Goal: Task Accomplishment & Management: Complete application form

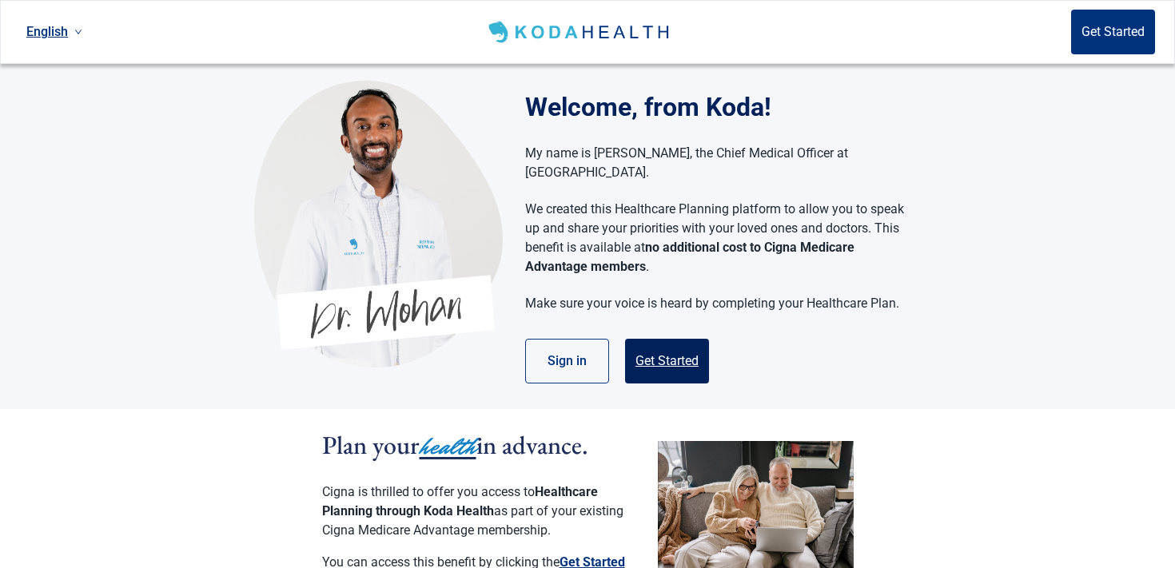
click at [661, 350] on button "Get Started" at bounding box center [667, 361] width 84 height 45
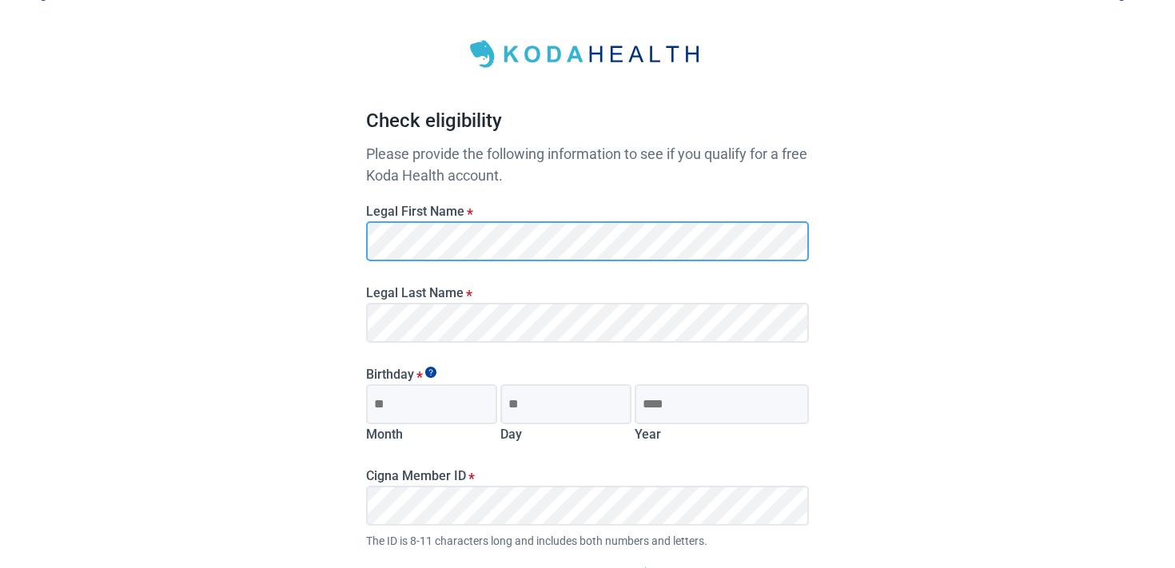
scroll to position [60, 0]
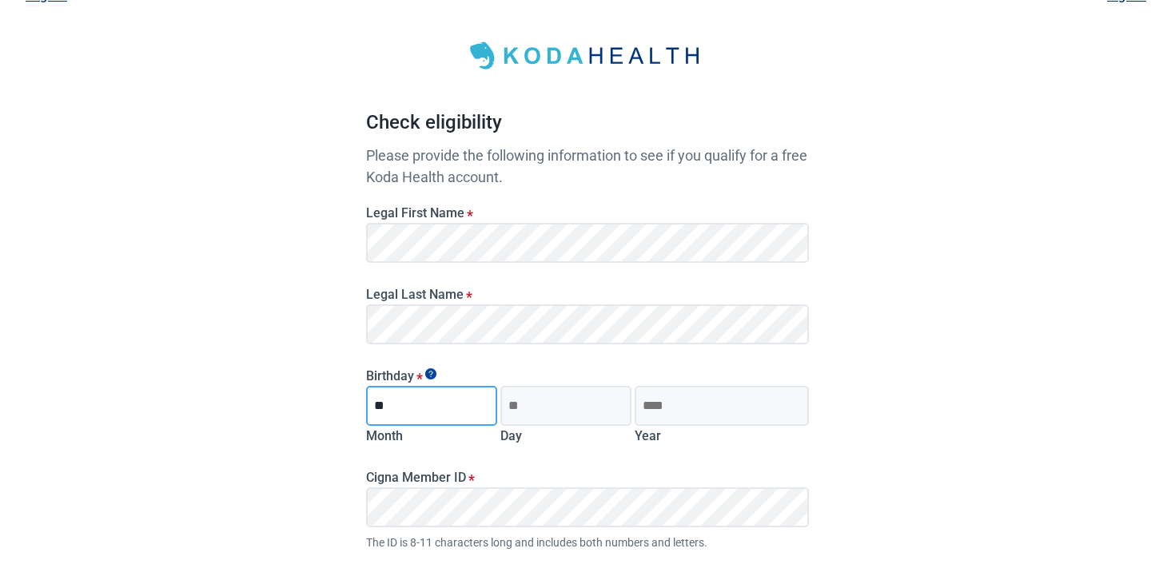
type input "**"
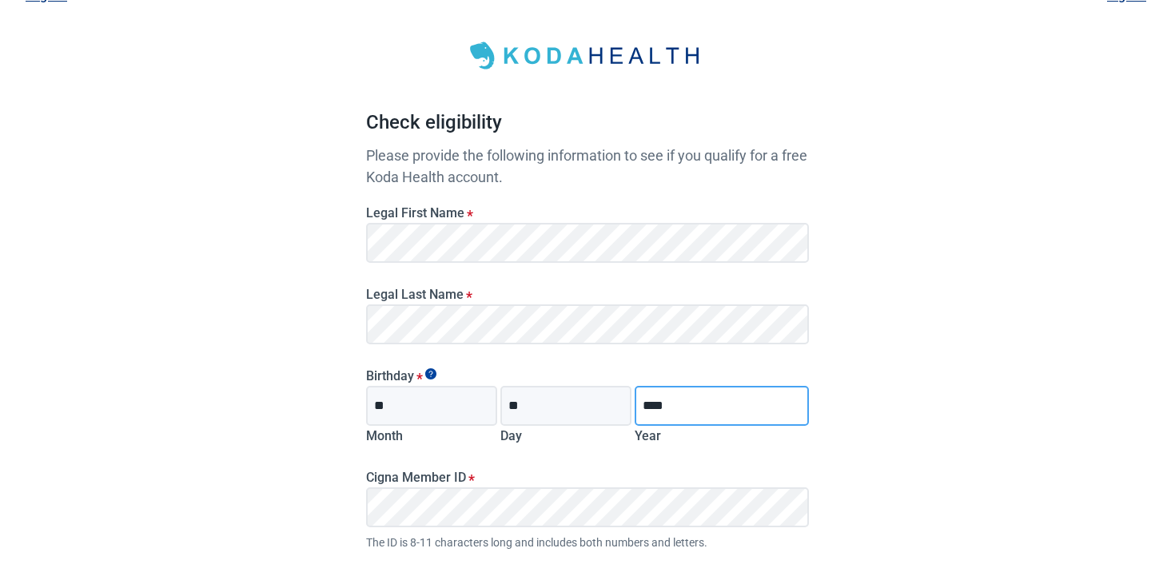
type input "****"
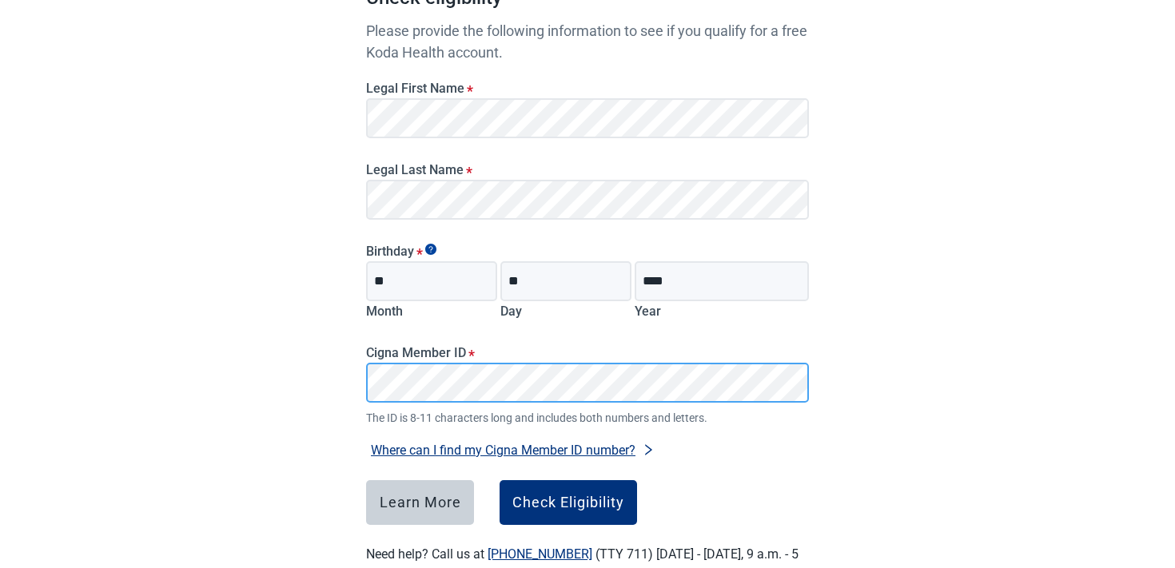
scroll to position [222, 0]
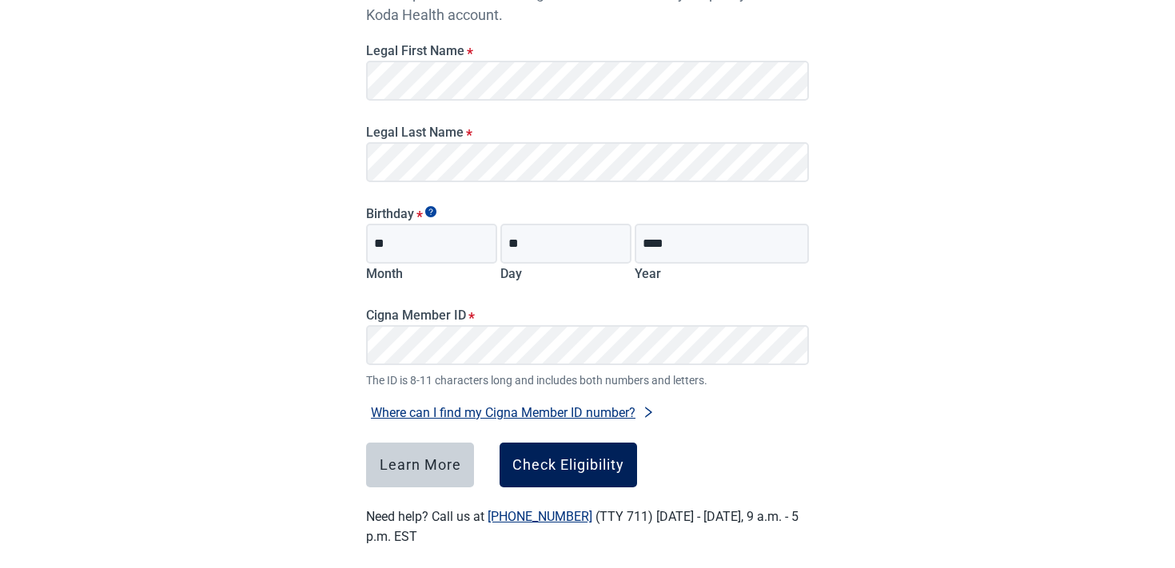
click at [539, 444] on button "Check Eligibility" at bounding box center [567, 465] width 137 height 45
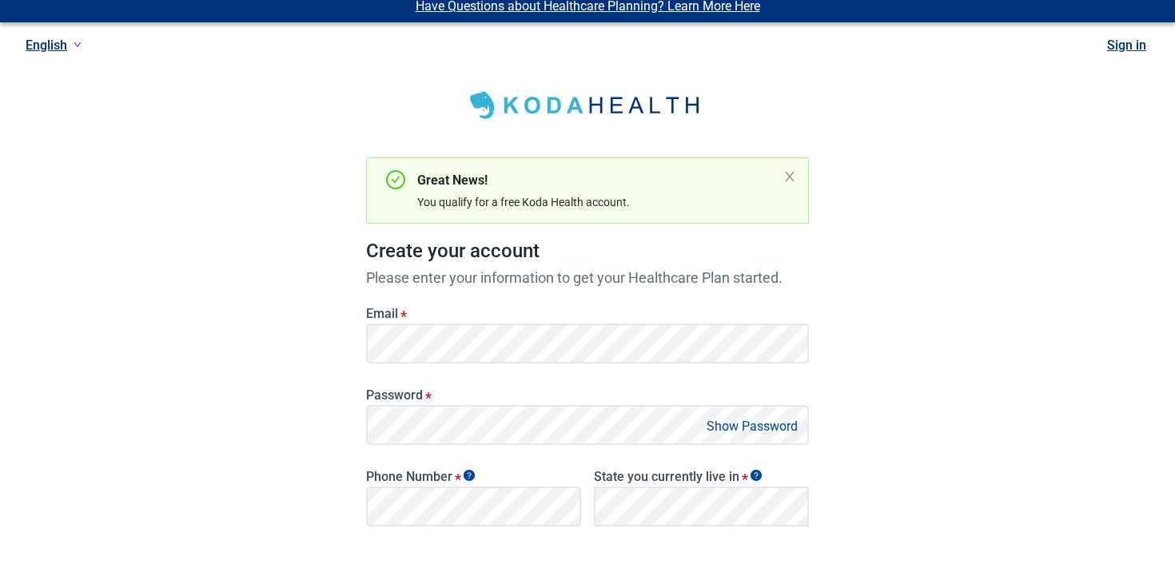
scroll to position [9, 0]
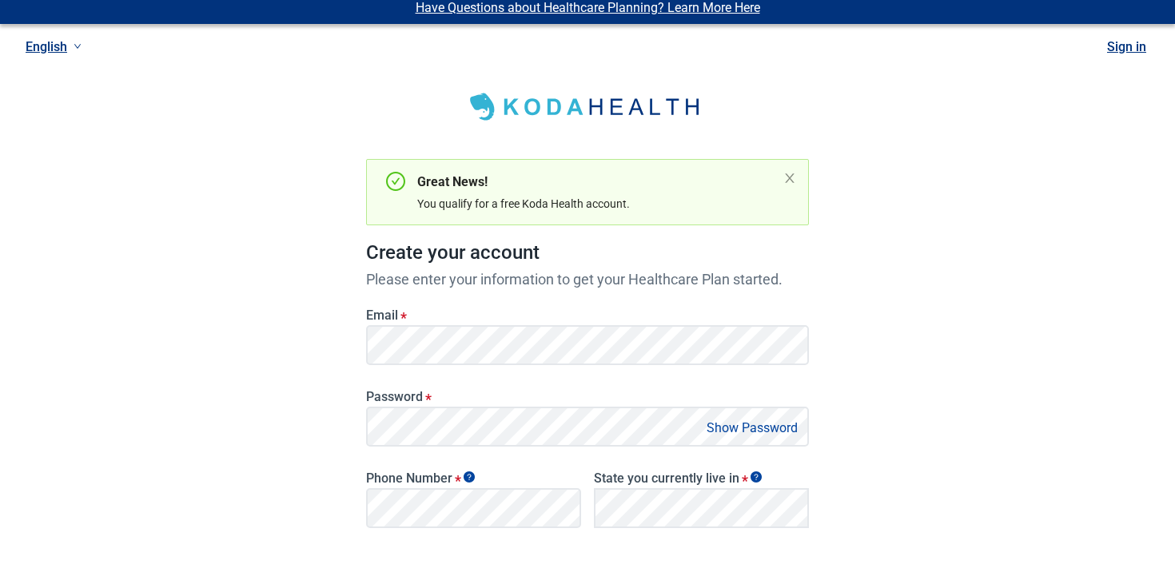
click at [1133, 53] on link "Sign in" at bounding box center [1126, 46] width 39 height 15
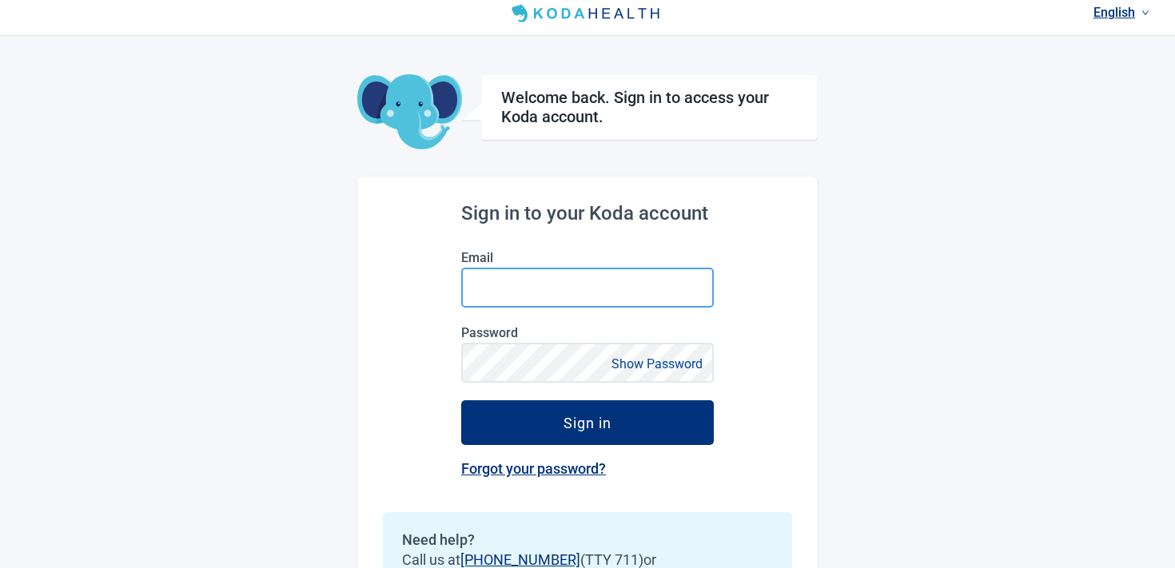
click at [575, 277] on input "Email" at bounding box center [587, 288] width 253 height 40
paste input "**********"
type input "**********"
click at [529, 385] on form "**********" at bounding box center [587, 347] width 253 height 195
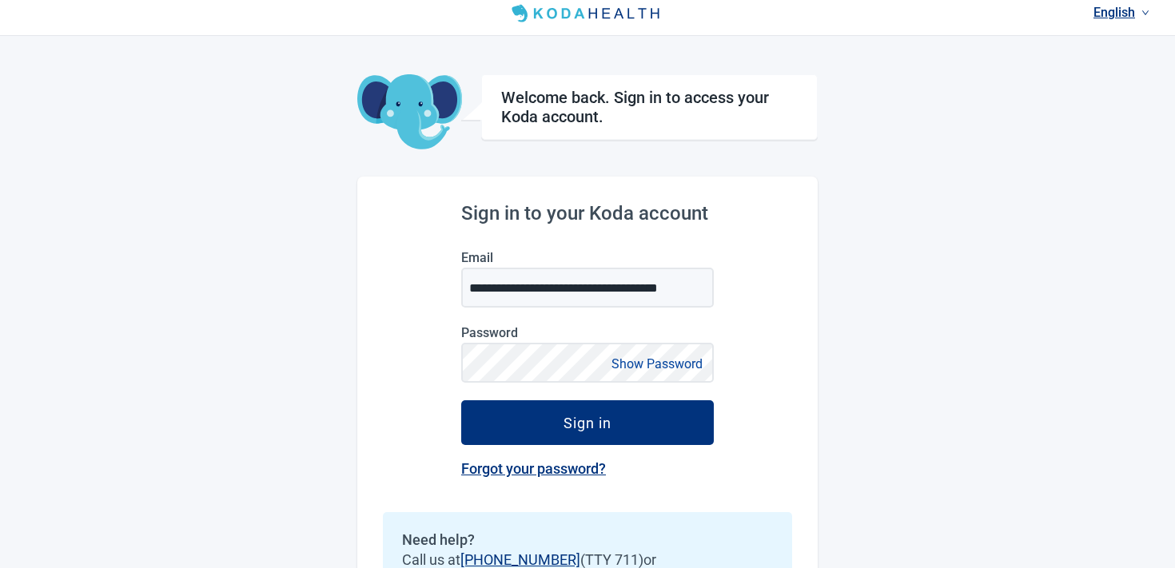
scroll to position [0, 0]
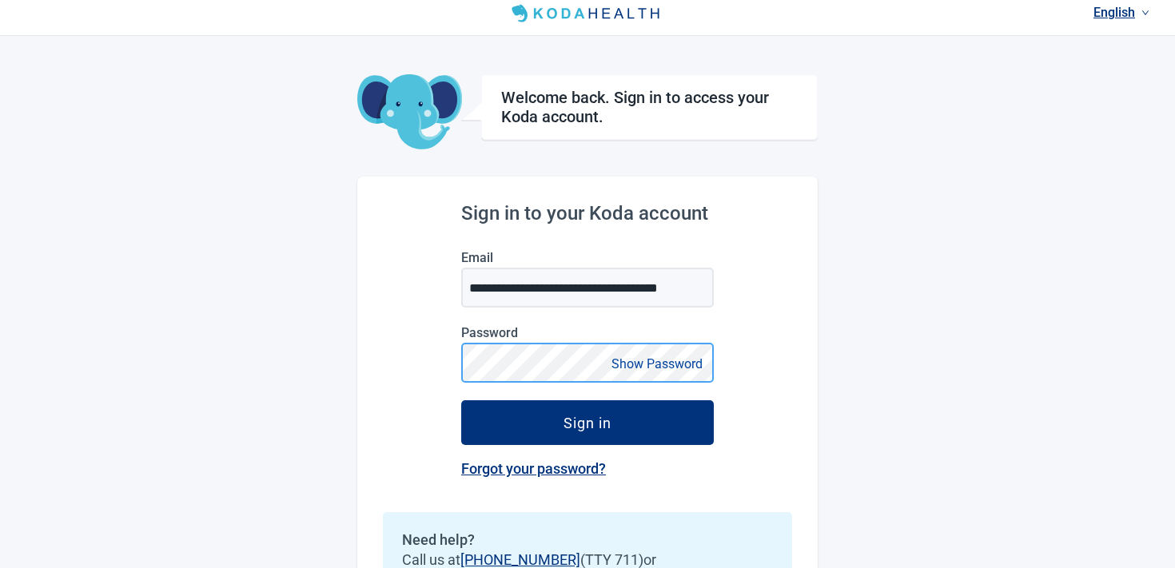
click at [461, 400] on button "Sign in" at bounding box center [587, 422] width 253 height 45
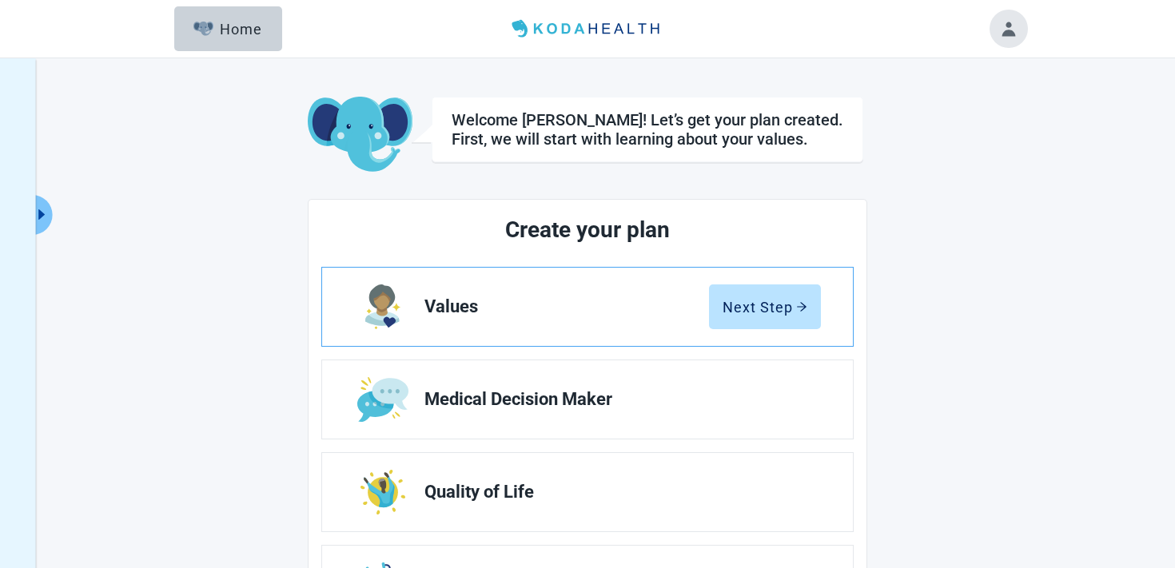
scroll to position [124, 0]
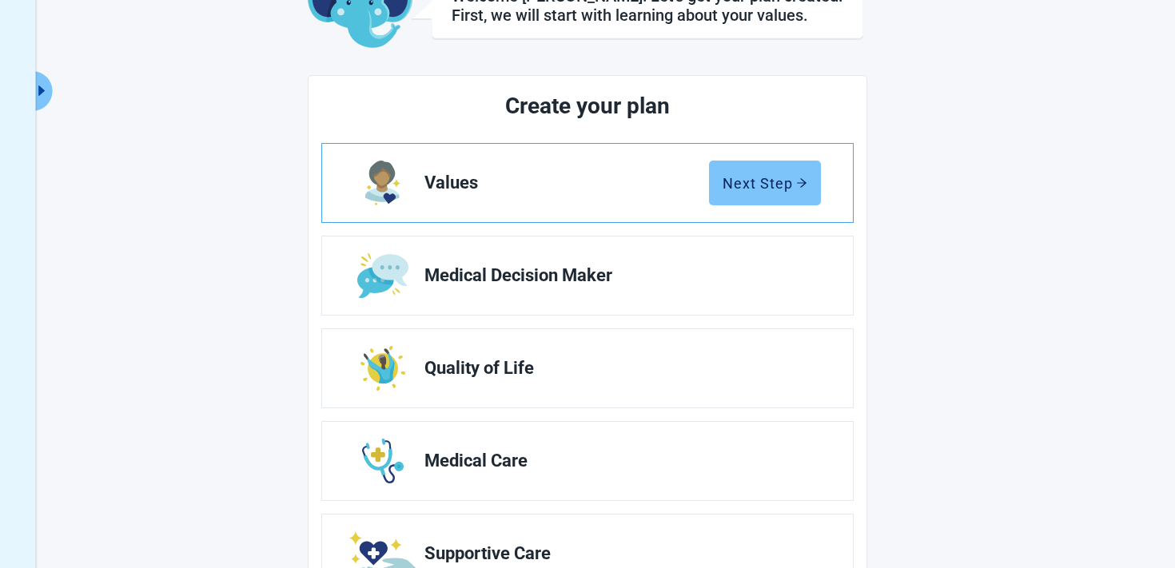
click at [742, 191] on div "Next Step" at bounding box center [764, 183] width 85 height 16
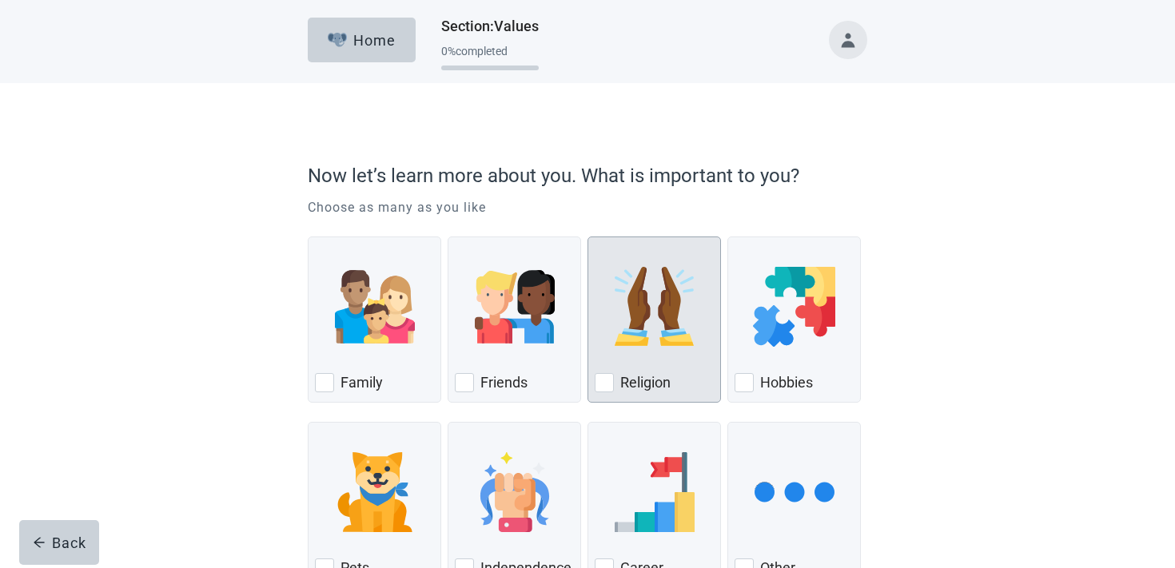
click at [627, 374] on label "Religion" at bounding box center [645, 382] width 50 height 19
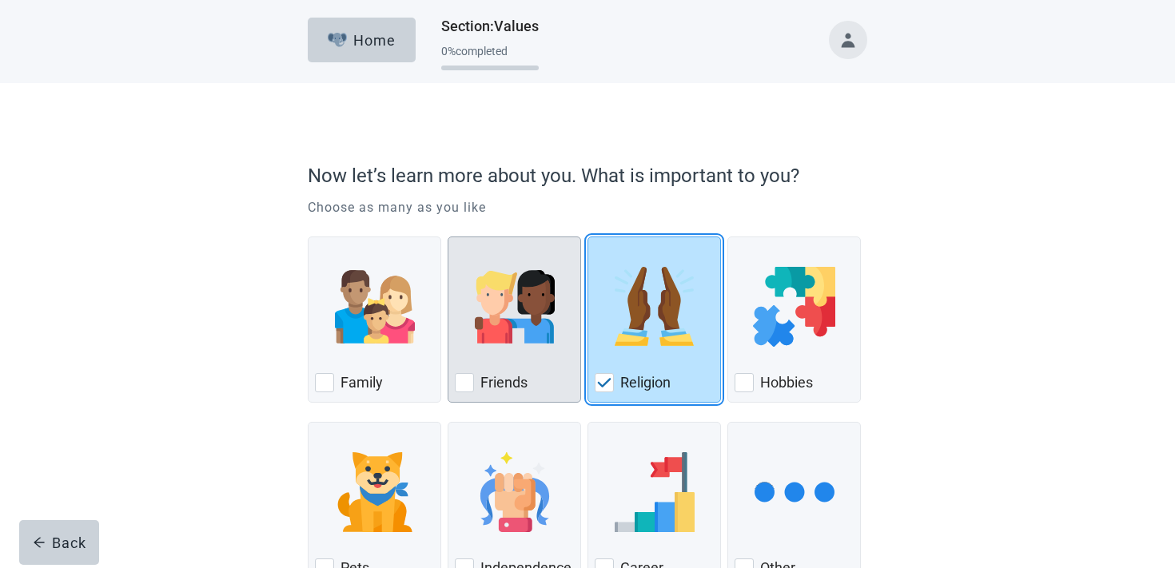
click at [560, 356] on div "Friends, checkbox, not checked" at bounding box center [514, 307] width 119 height 126
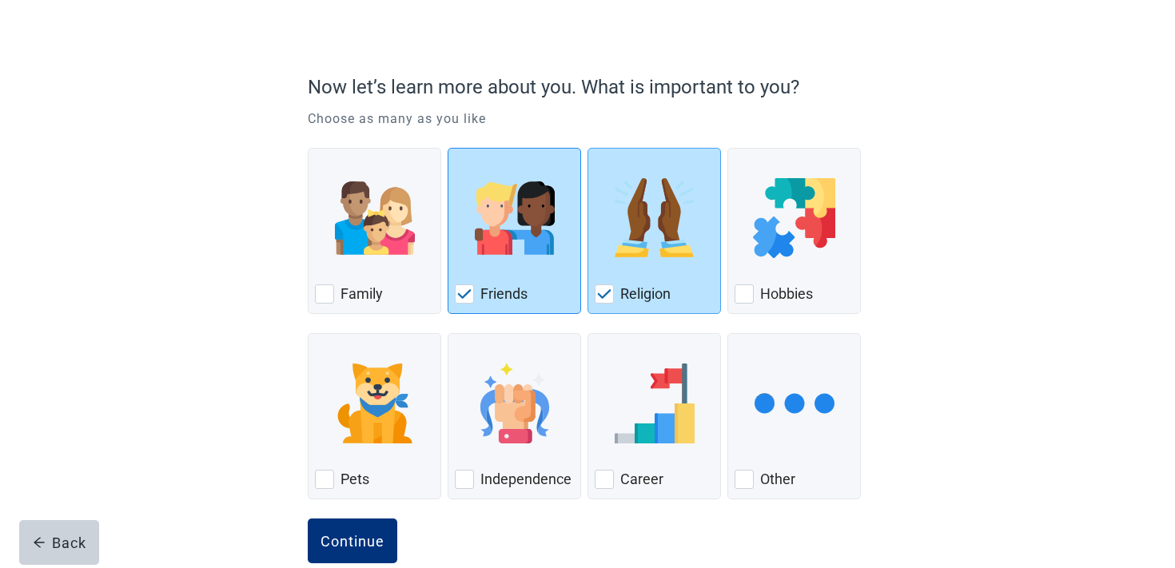
scroll to position [119, 0]
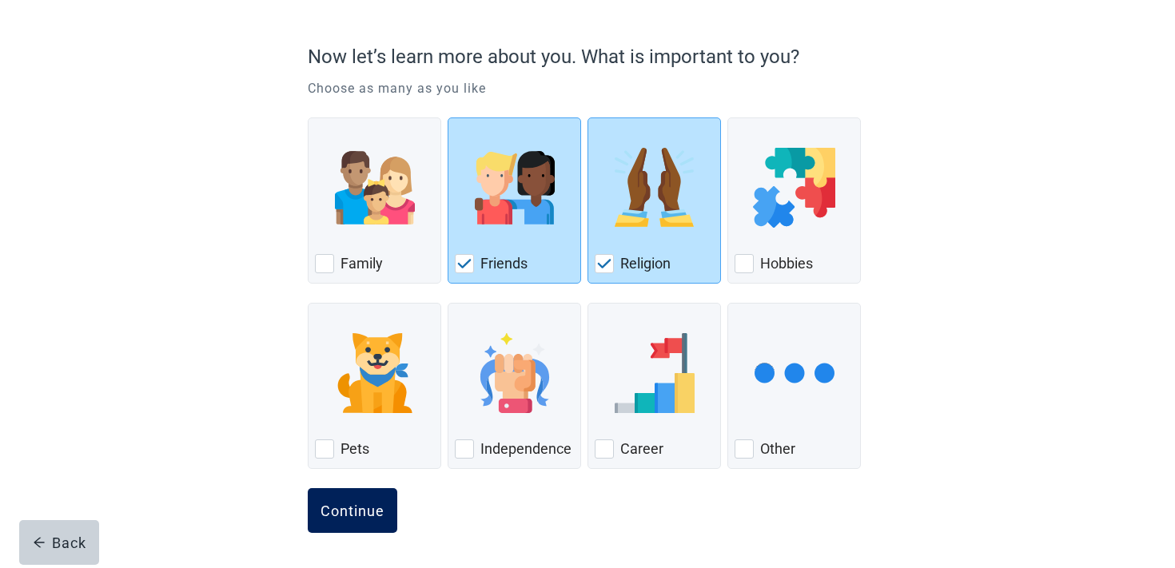
click at [353, 514] on div "Continue" at bounding box center [352, 511] width 64 height 16
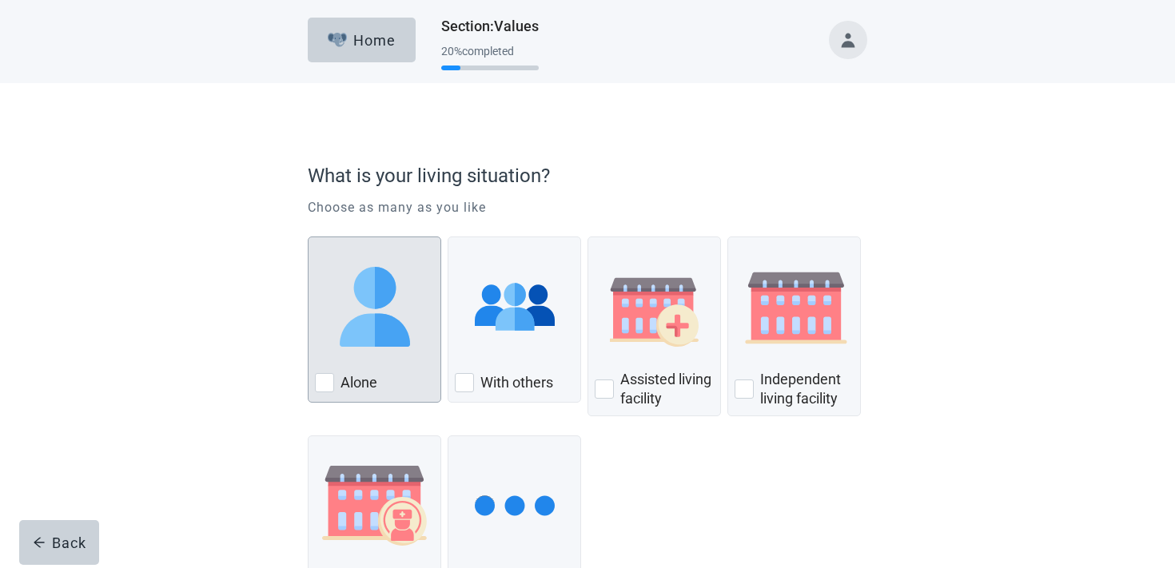
click at [385, 317] on img "Alone, checkbox, not checked" at bounding box center [375, 307] width 80 height 80
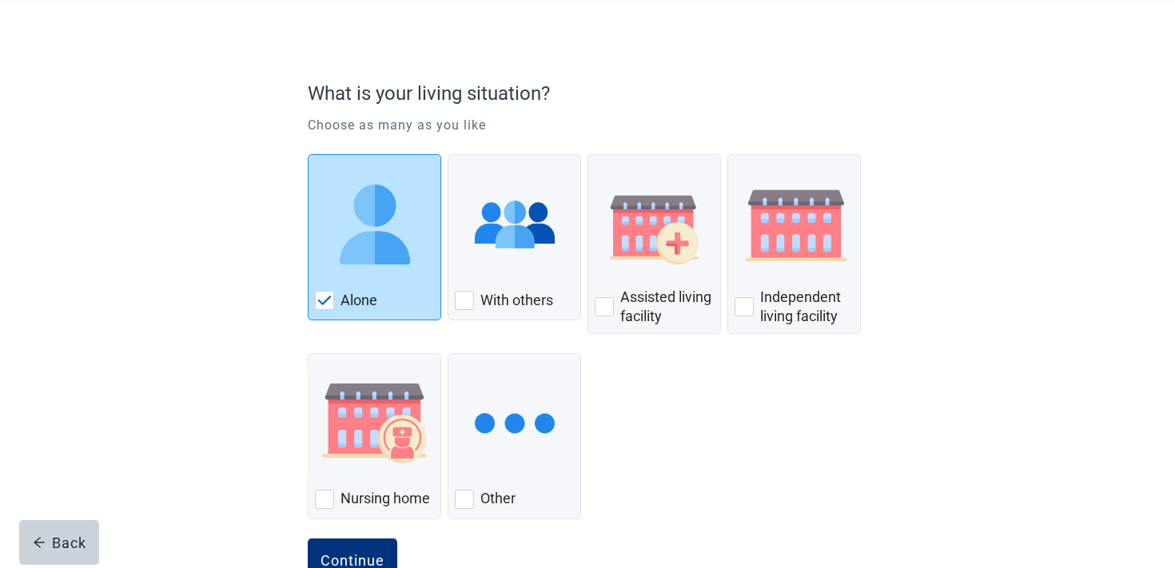
scroll to position [132, 0]
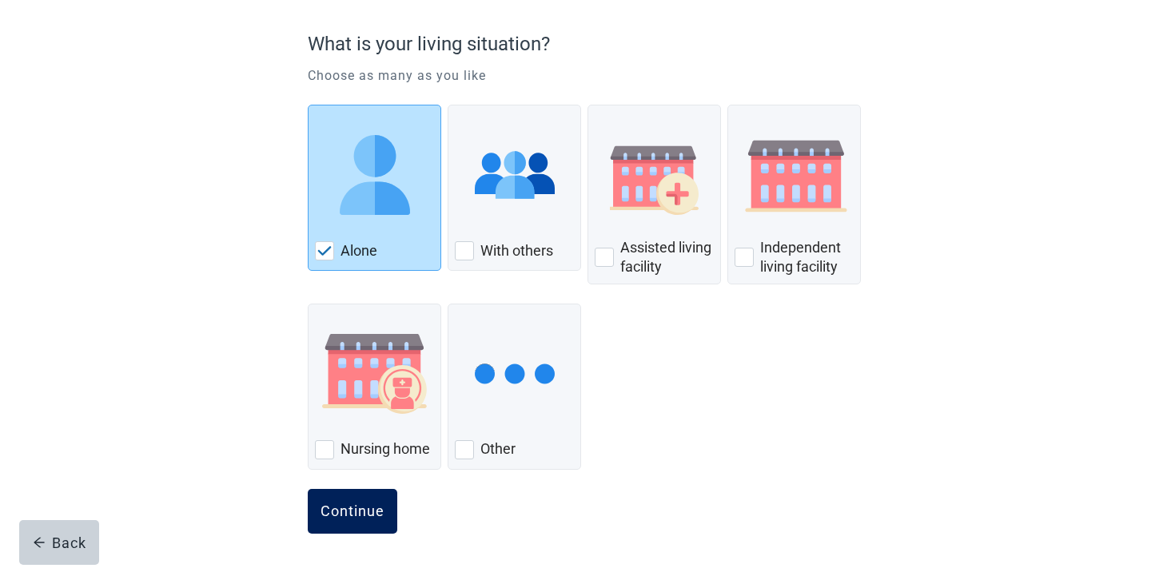
click at [351, 523] on button "Continue" at bounding box center [353, 511] width 90 height 45
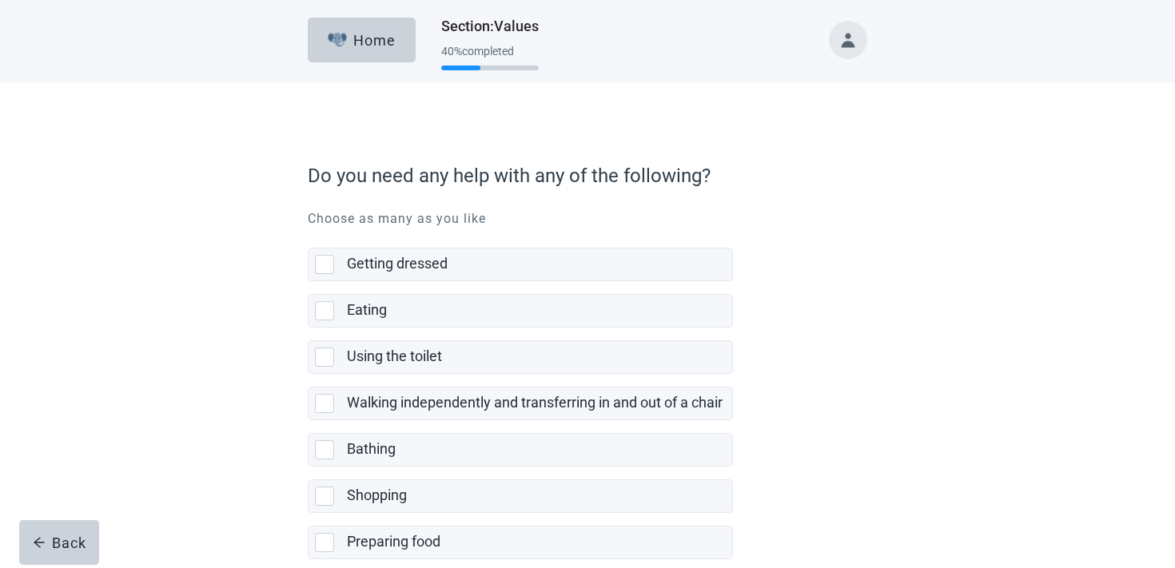
click at [478, 385] on label "Walking independently and transferring in and out of a chair" at bounding box center [520, 397] width 425 height 46
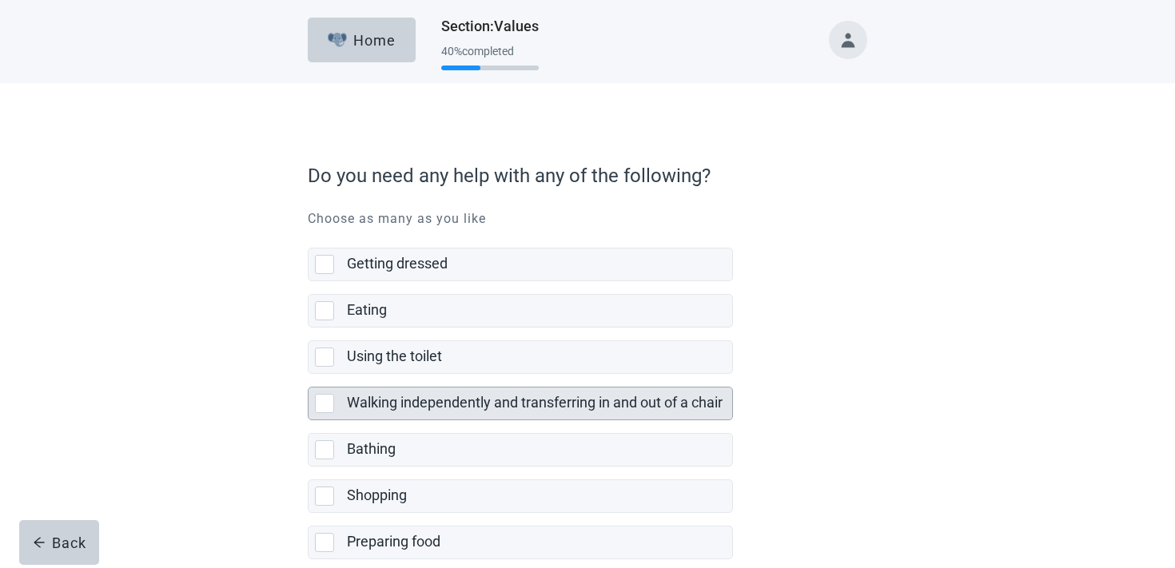
click at [470, 414] on div "Walking independently and transferring in and out of a chair" at bounding box center [539, 404] width 385 height 32
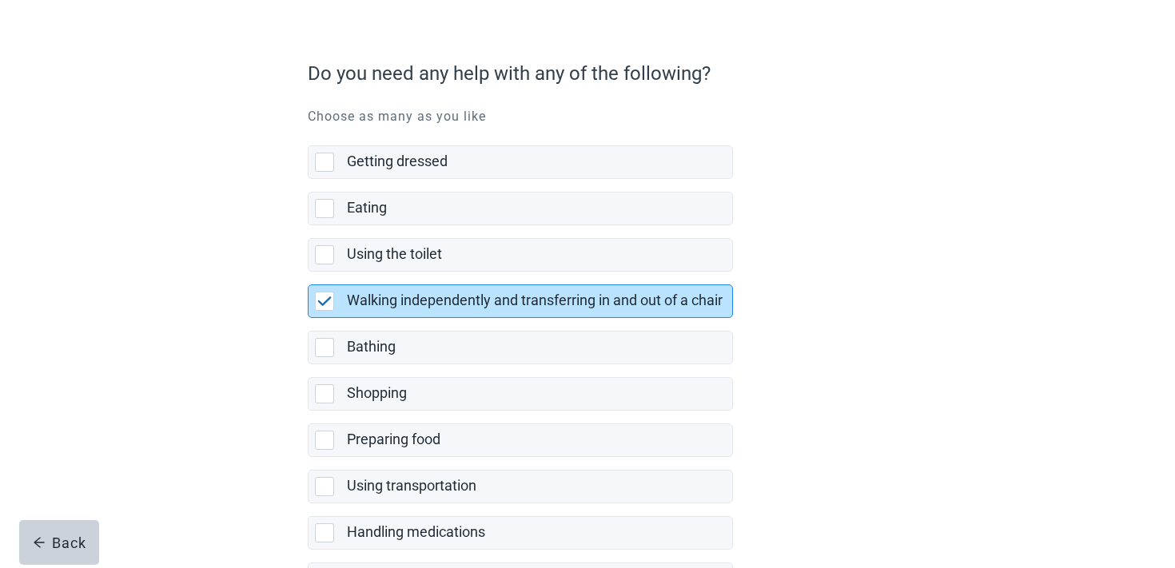
scroll to position [300, 0]
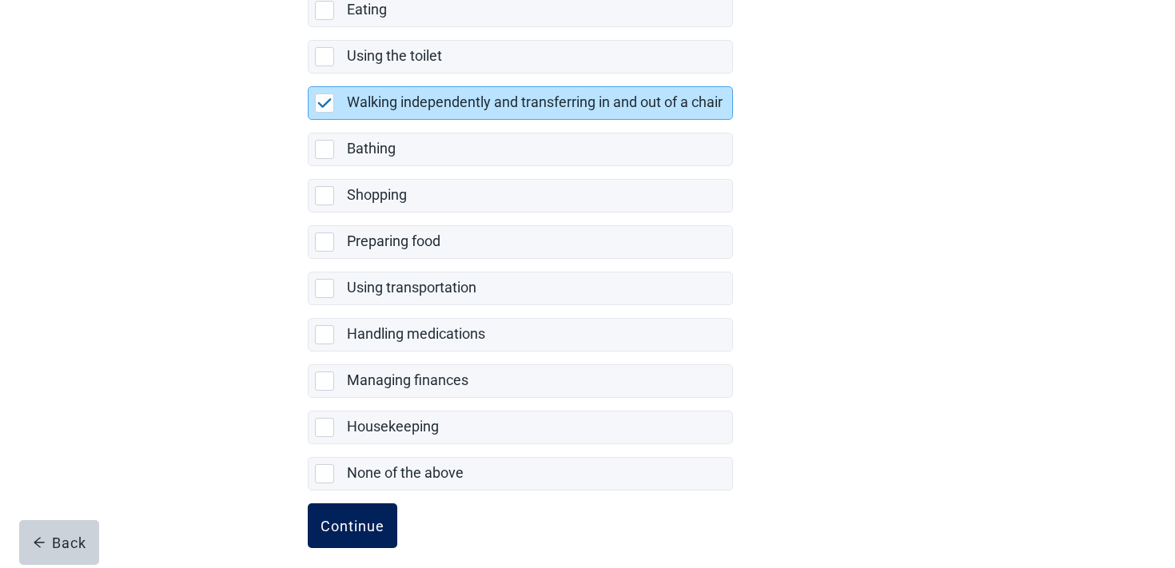
click at [384, 511] on button "Continue" at bounding box center [353, 525] width 90 height 45
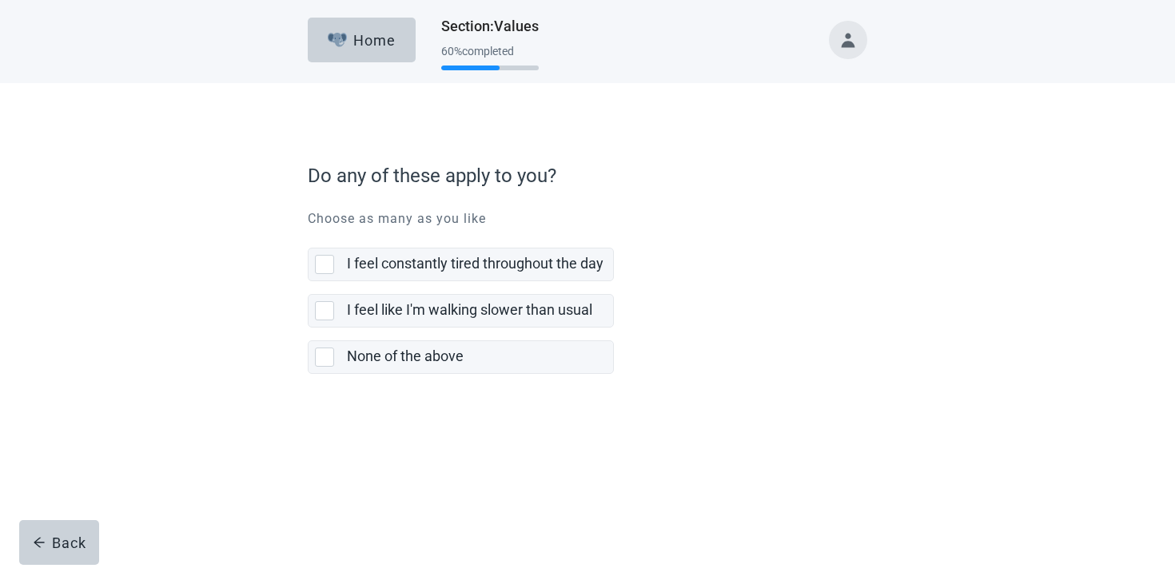
click at [473, 301] on div "I feel like I'm walking slower than usual" at bounding box center [475, 310] width 257 height 20
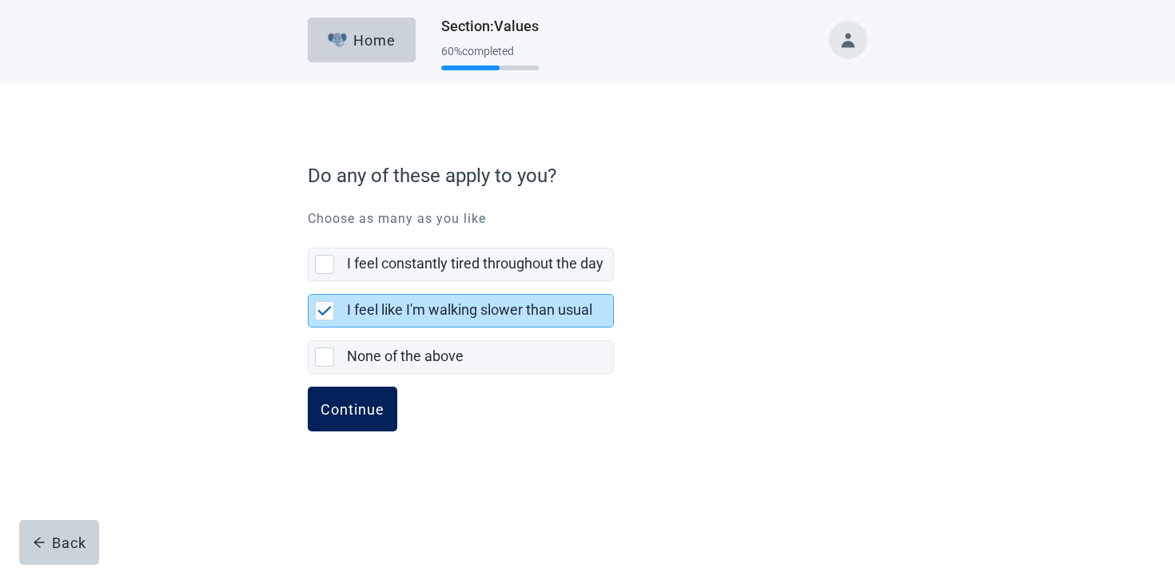
click at [382, 412] on div "Continue" at bounding box center [352, 409] width 64 height 16
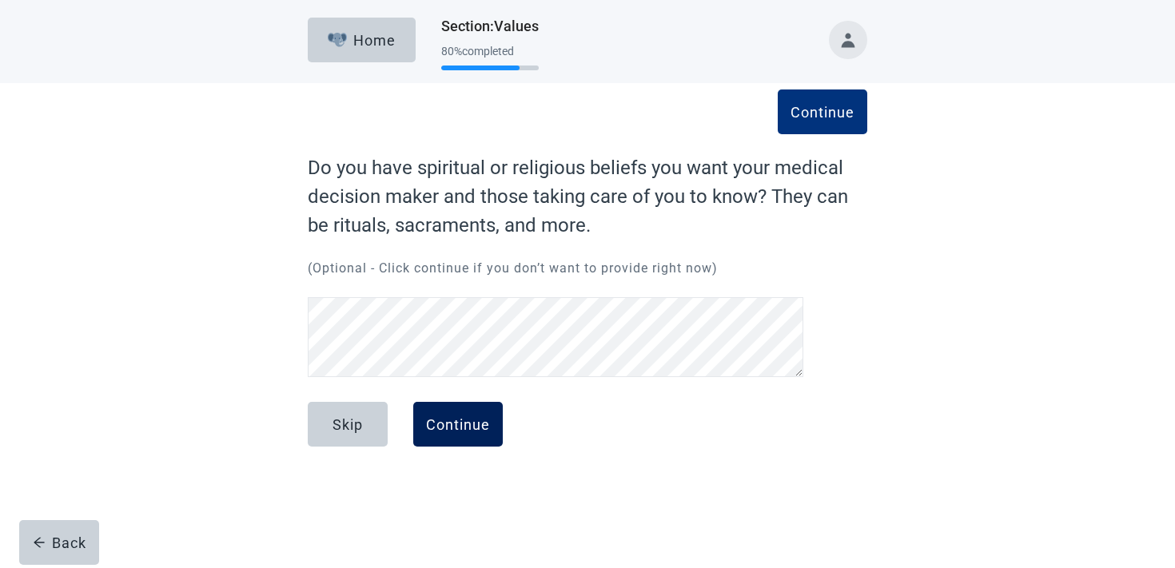
click at [488, 438] on button "Continue" at bounding box center [458, 424] width 90 height 45
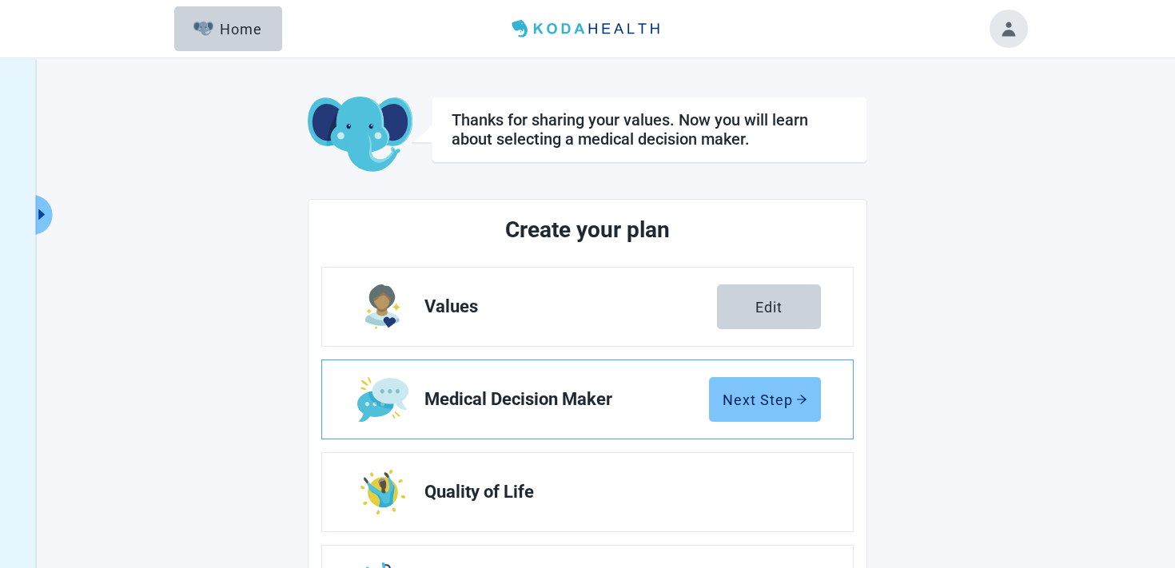
click at [762, 411] on button "Next Step" at bounding box center [765, 399] width 112 height 45
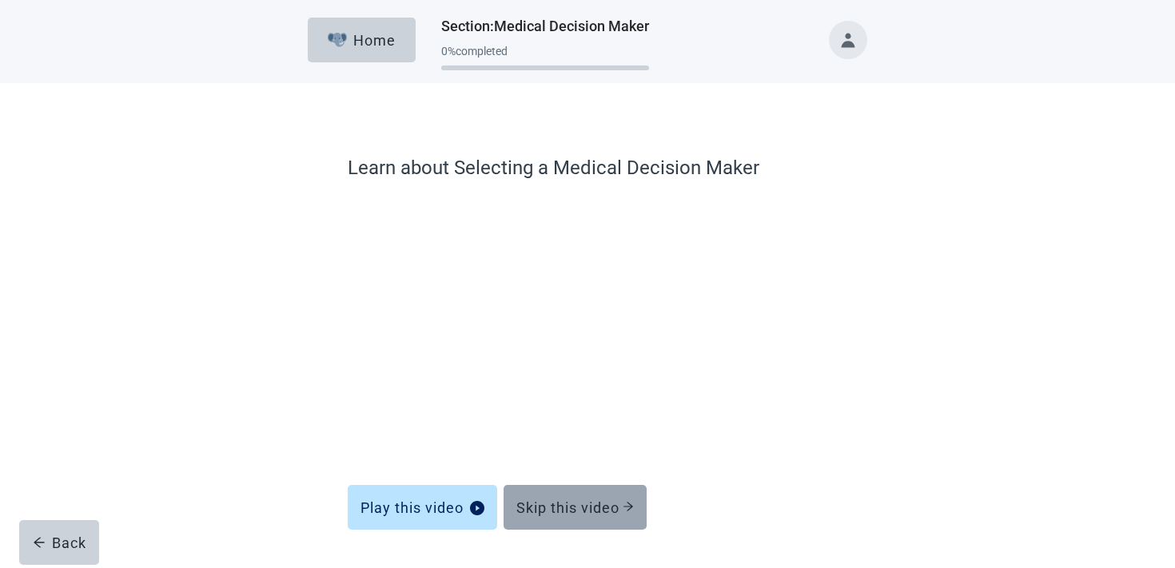
click at [569, 499] on div "Skip this video" at bounding box center [574, 507] width 117 height 16
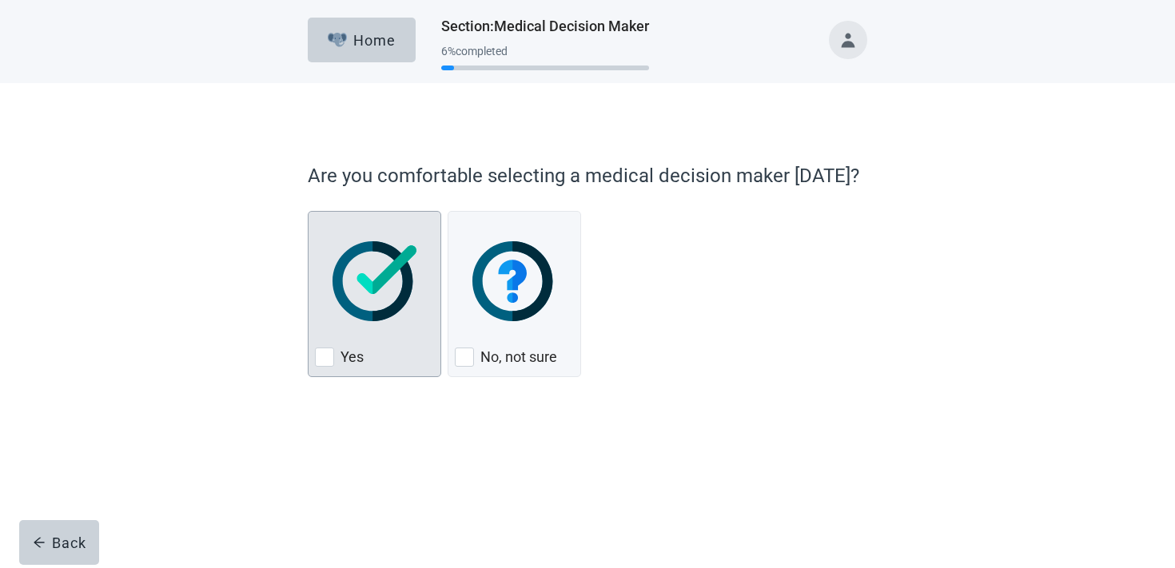
click at [362, 279] on img "Yes, checkbox, not checked" at bounding box center [374, 281] width 84 height 80
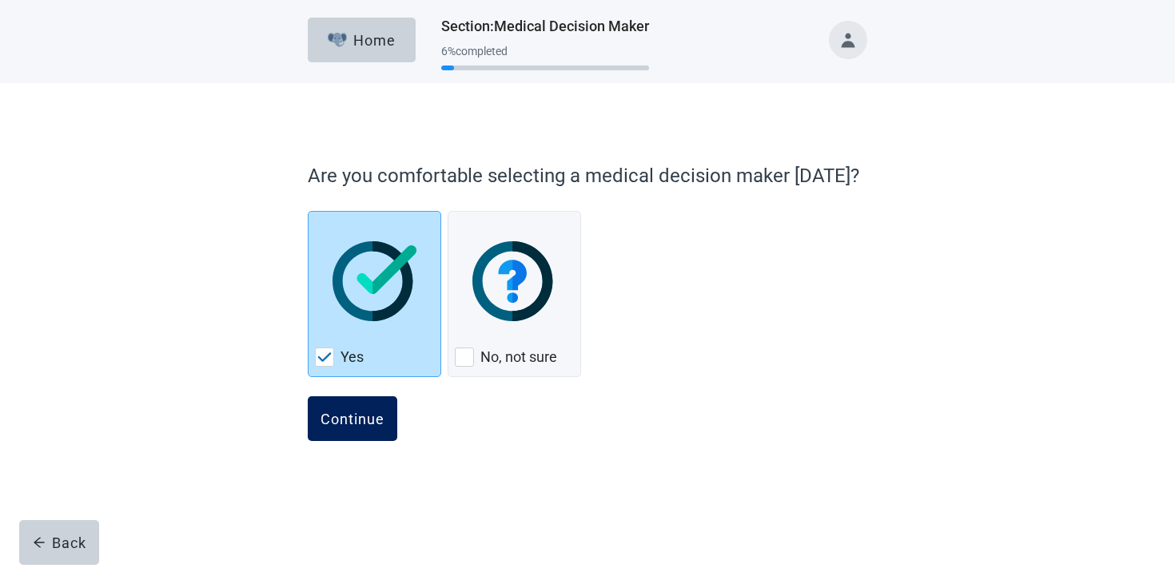
click at [372, 429] on button "Continue" at bounding box center [353, 418] width 90 height 45
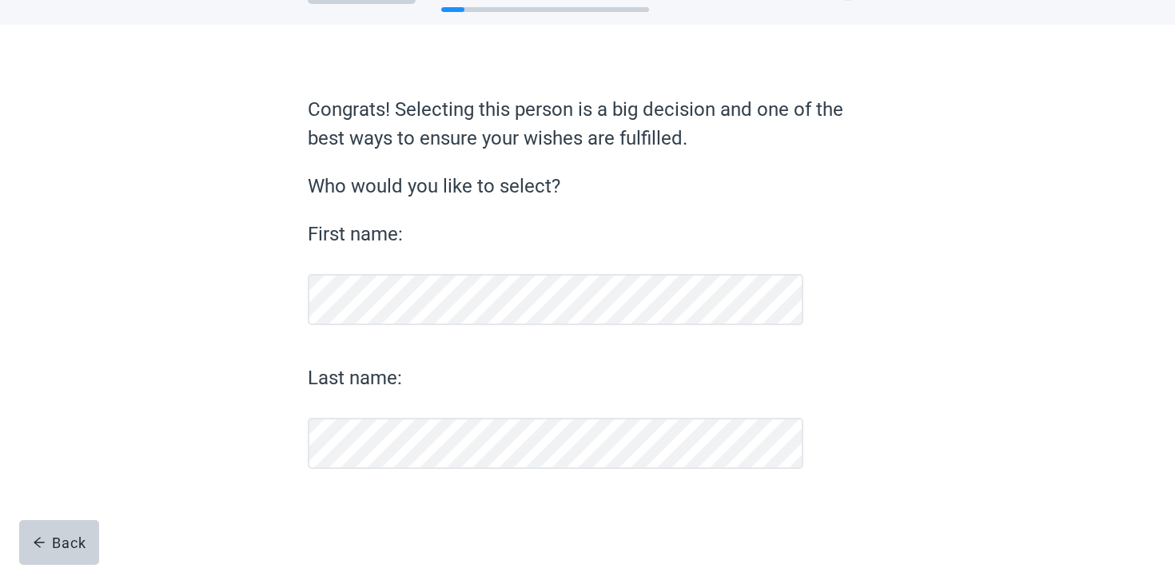
scroll to position [58, 0]
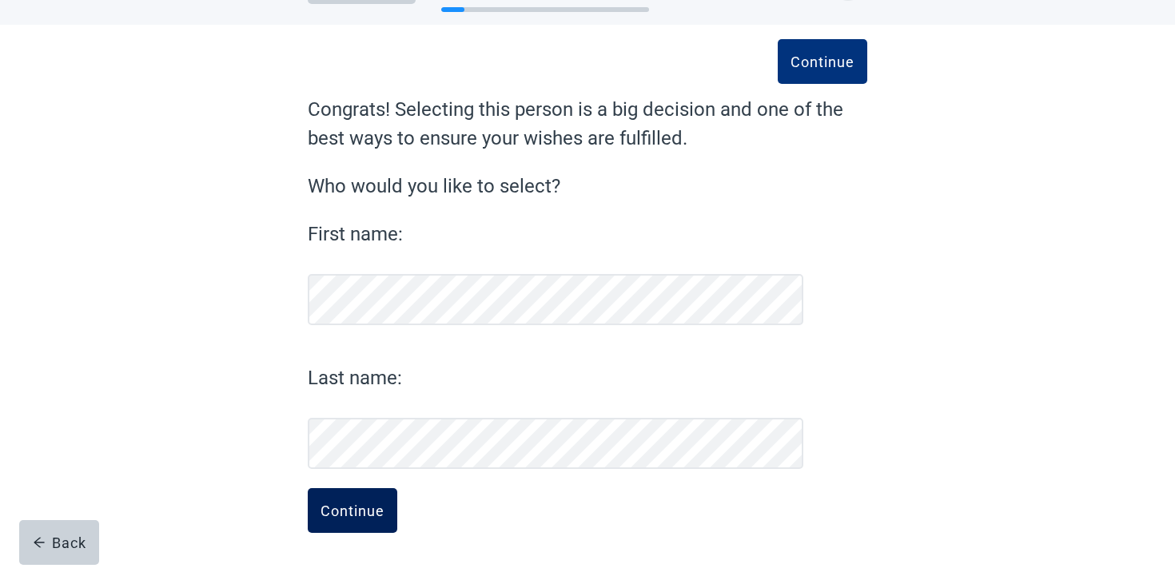
click at [365, 508] on div "Continue" at bounding box center [352, 511] width 64 height 16
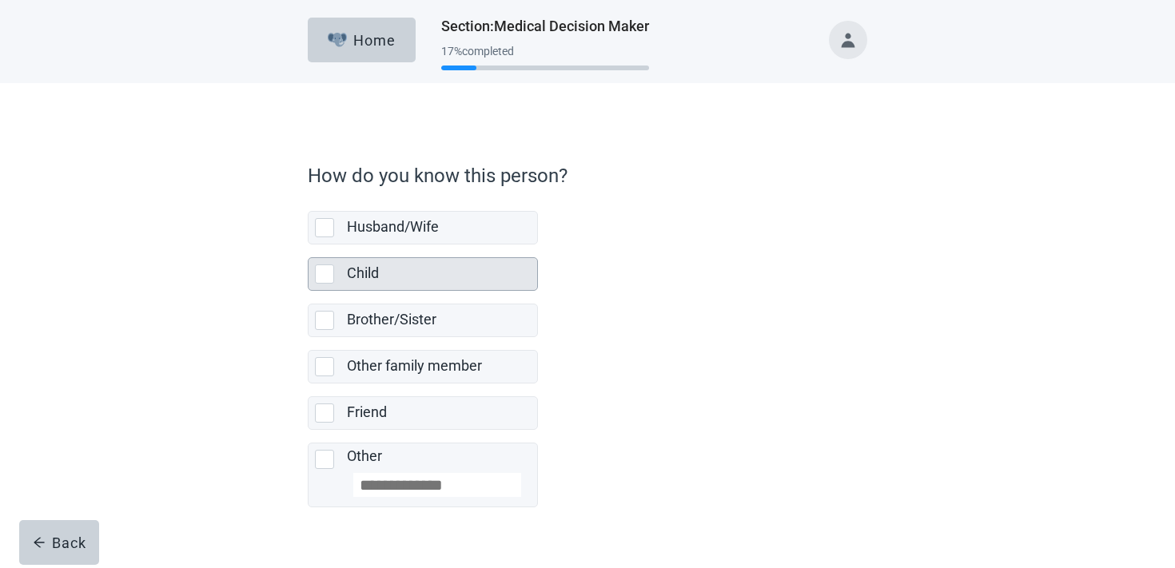
click at [395, 276] on div "Child" at bounding box center [437, 274] width 181 height 20
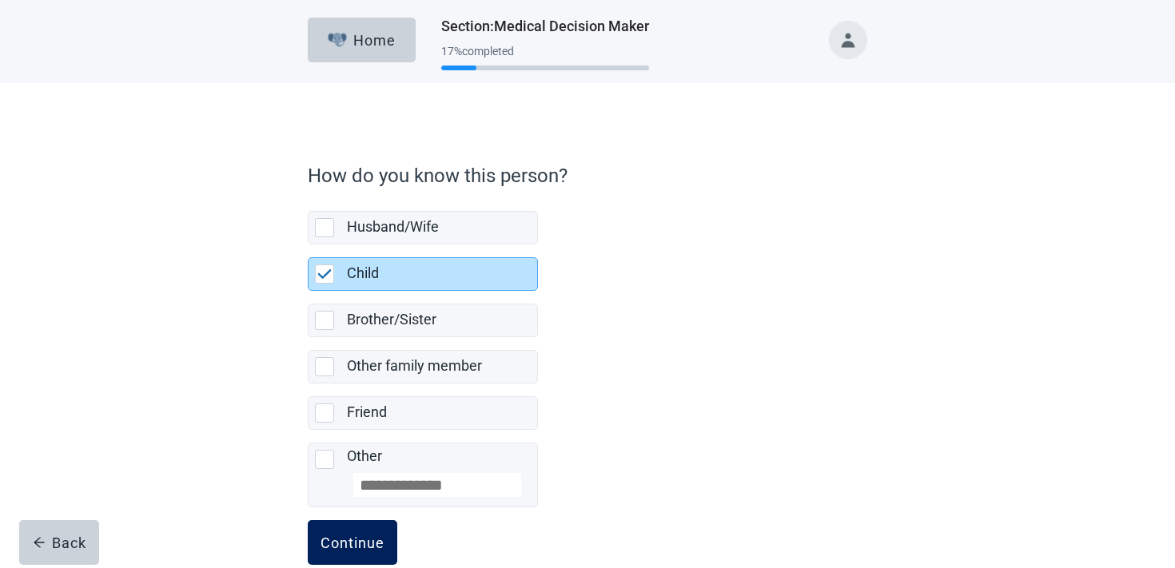
click at [375, 523] on button "Continue" at bounding box center [353, 542] width 90 height 45
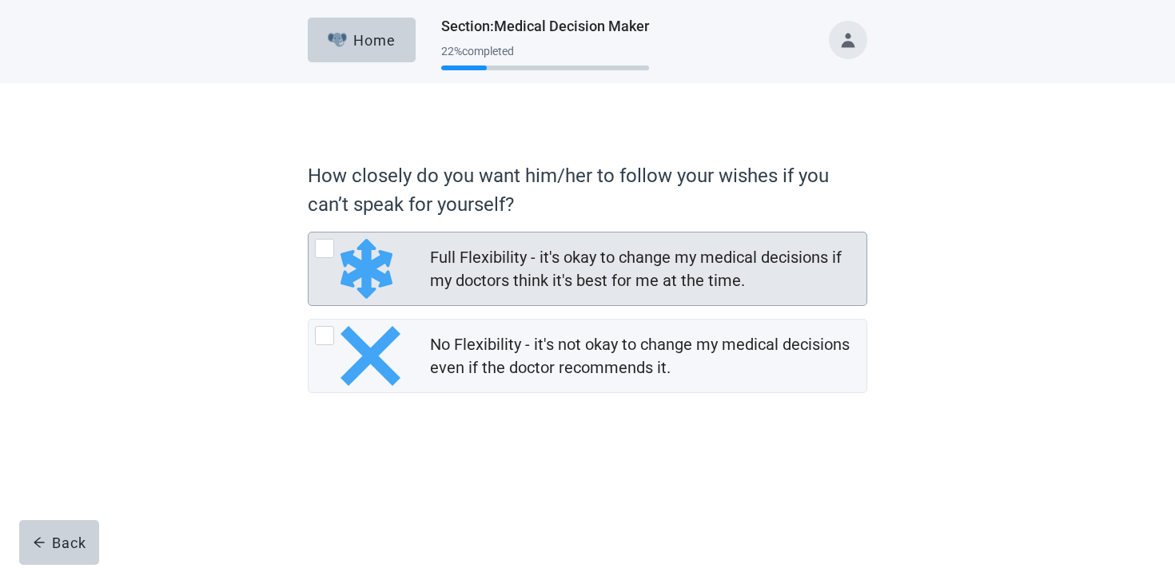
click at [516, 265] on div "Full Flexibility - it's okay to change my medical decisions if my doctors think…" at bounding box center [643, 269] width 427 height 46
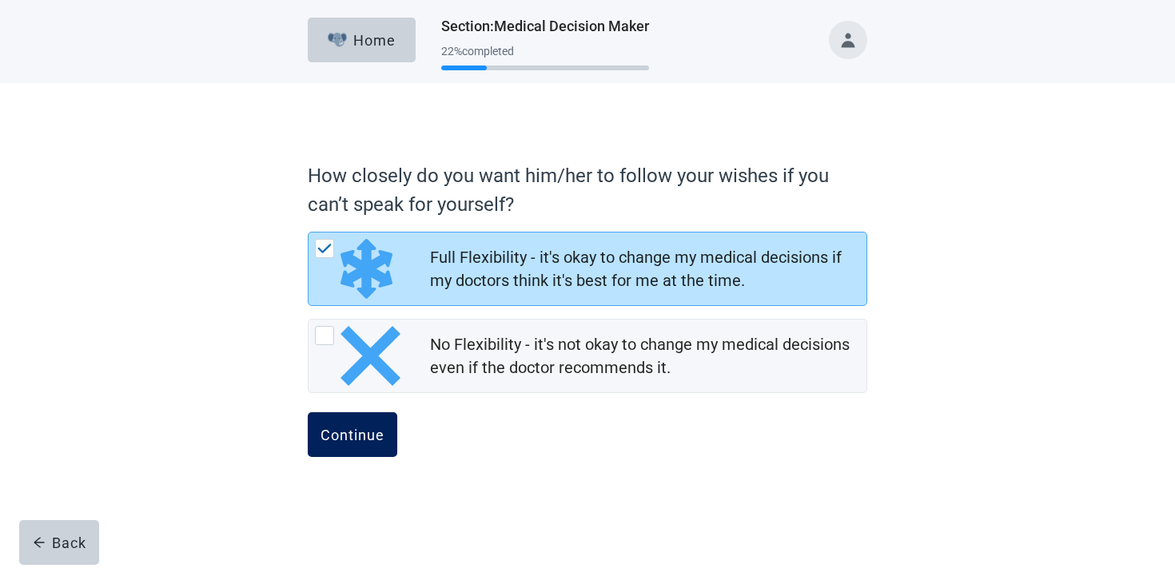
click at [324, 440] on div "Continue" at bounding box center [352, 435] width 64 height 16
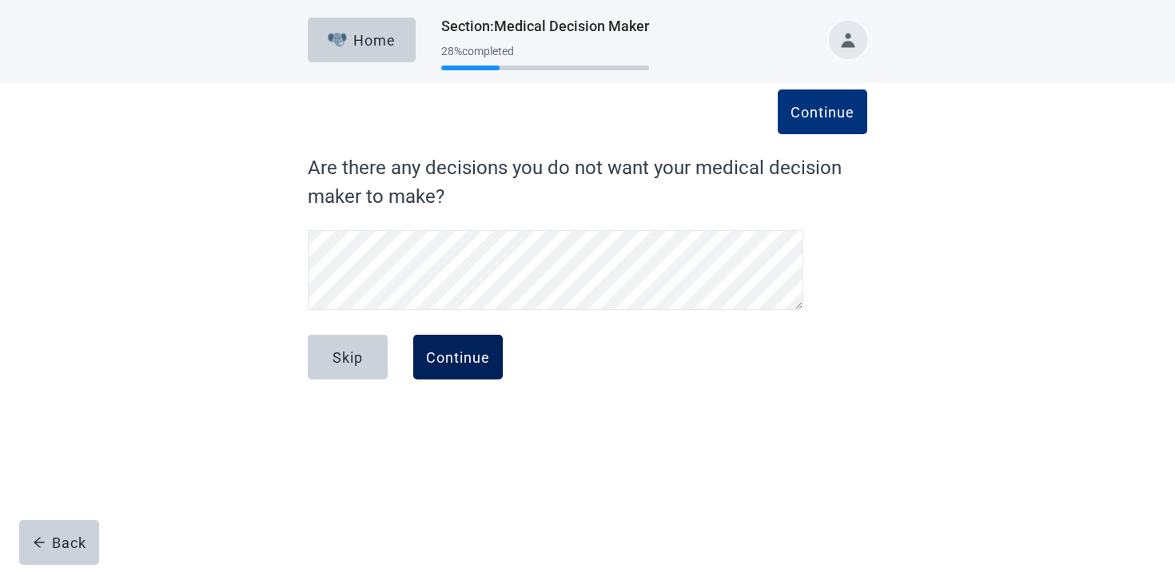
click at [429, 360] on div "Continue" at bounding box center [458, 357] width 64 height 16
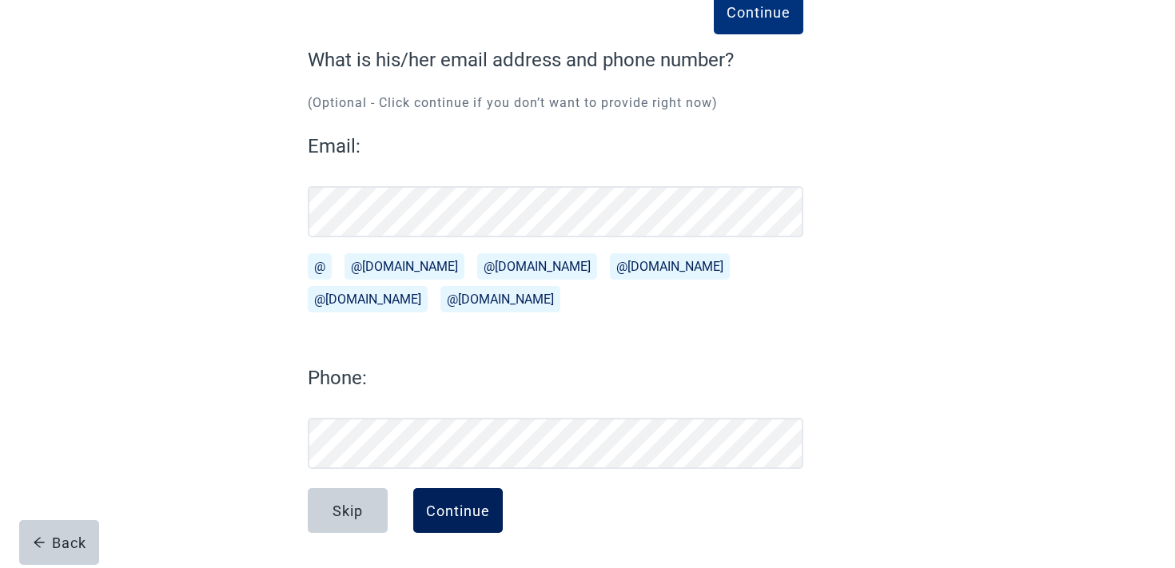
click at [477, 500] on button "Continue" at bounding box center [458, 510] width 90 height 45
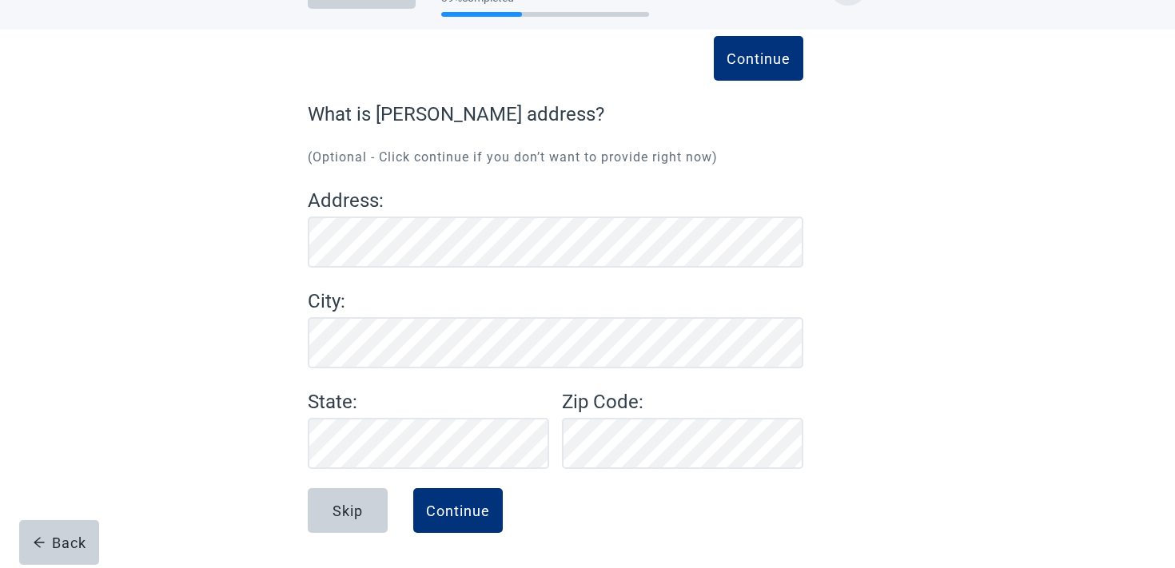
scroll to position [54, 0]
click at [491, 515] on button "Continue" at bounding box center [458, 510] width 90 height 45
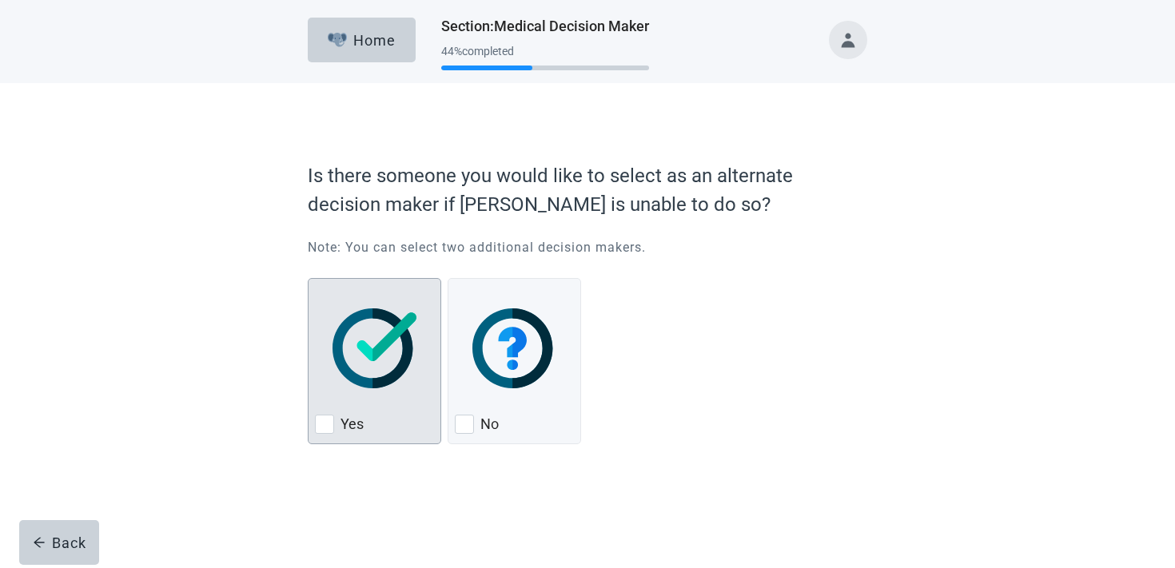
click at [354, 376] on img "Yes, checkbox, not checked" at bounding box center [374, 348] width 84 height 80
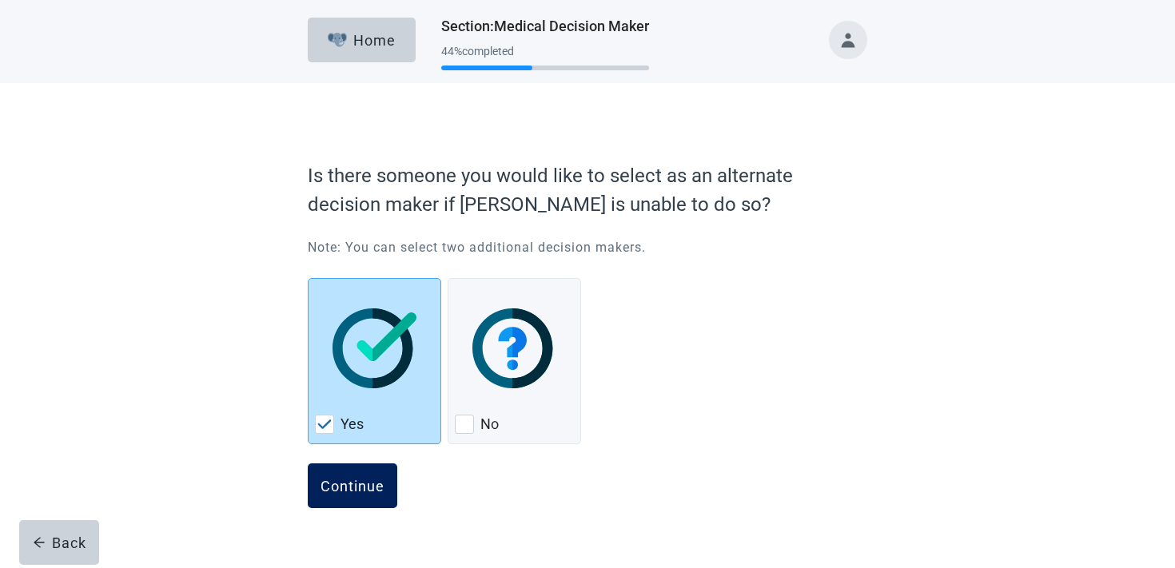
click at [355, 475] on button "Continue" at bounding box center [353, 486] width 90 height 45
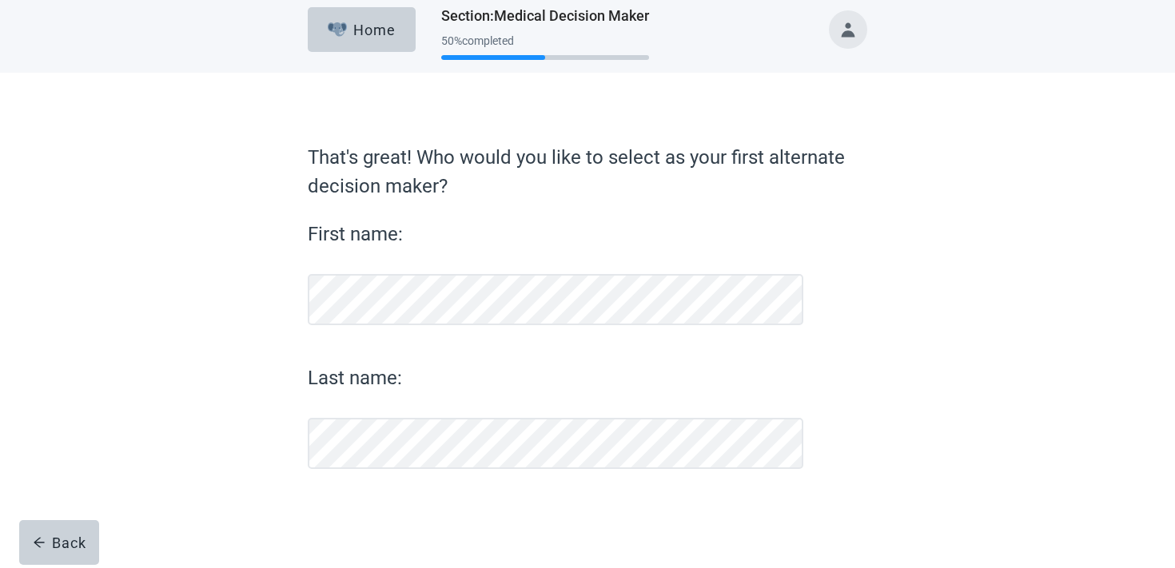
scroll to position [10, 0]
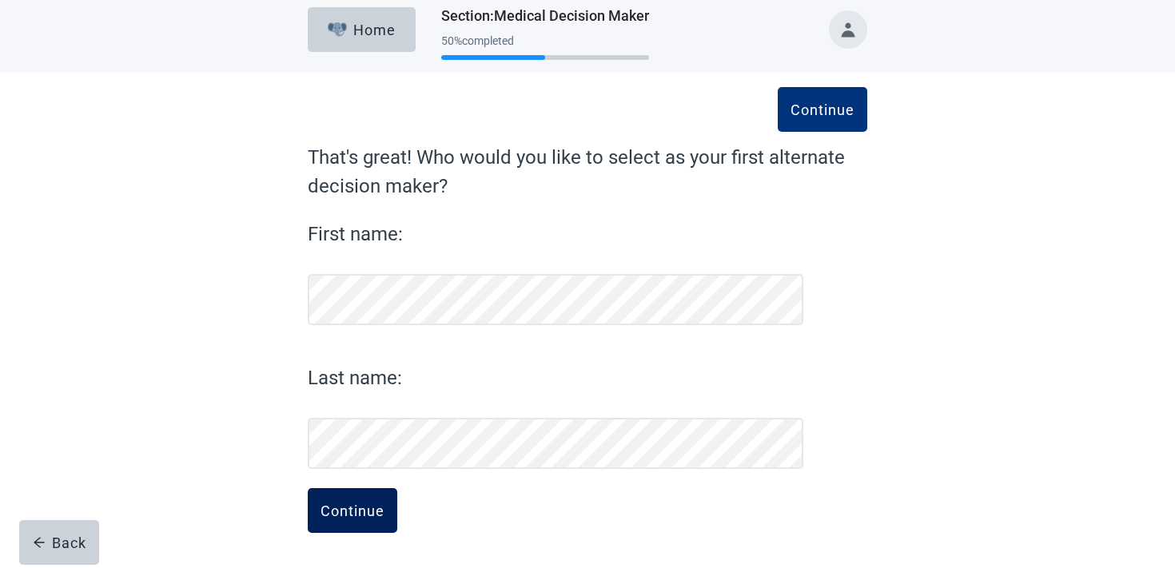
click at [364, 504] on div "Continue" at bounding box center [352, 511] width 64 height 16
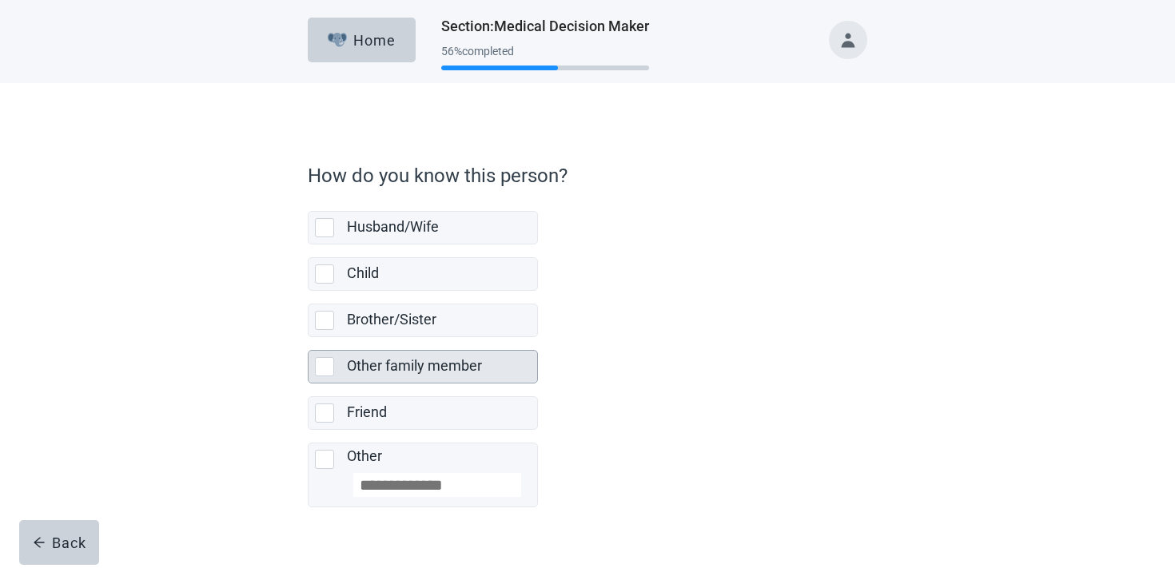
click at [412, 368] on label "Other family member" at bounding box center [414, 365] width 135 height 17
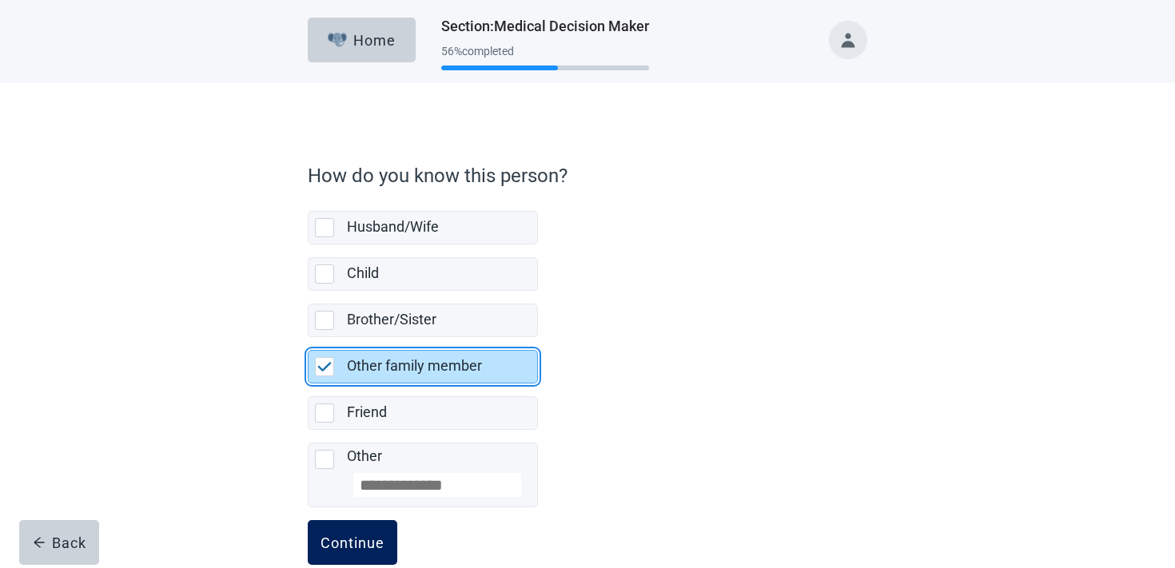
click at [380, 555] on button "Continue" at bounding box center [353, 542] width 90 height 45
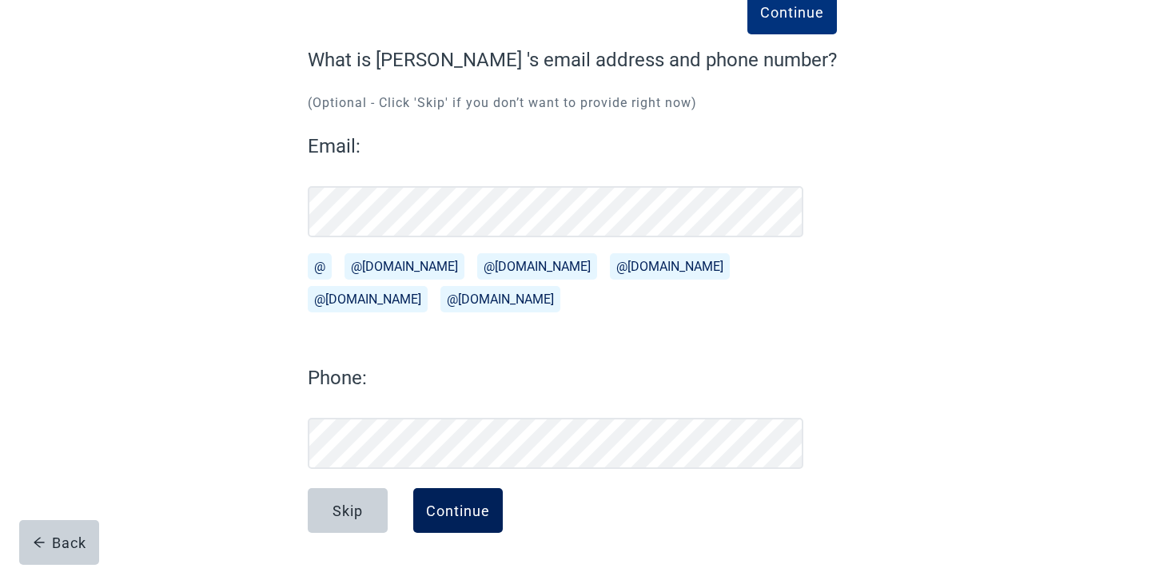
click at [447, 526] on button "Continue" at bounding box center [458, 510] width 90 height 45
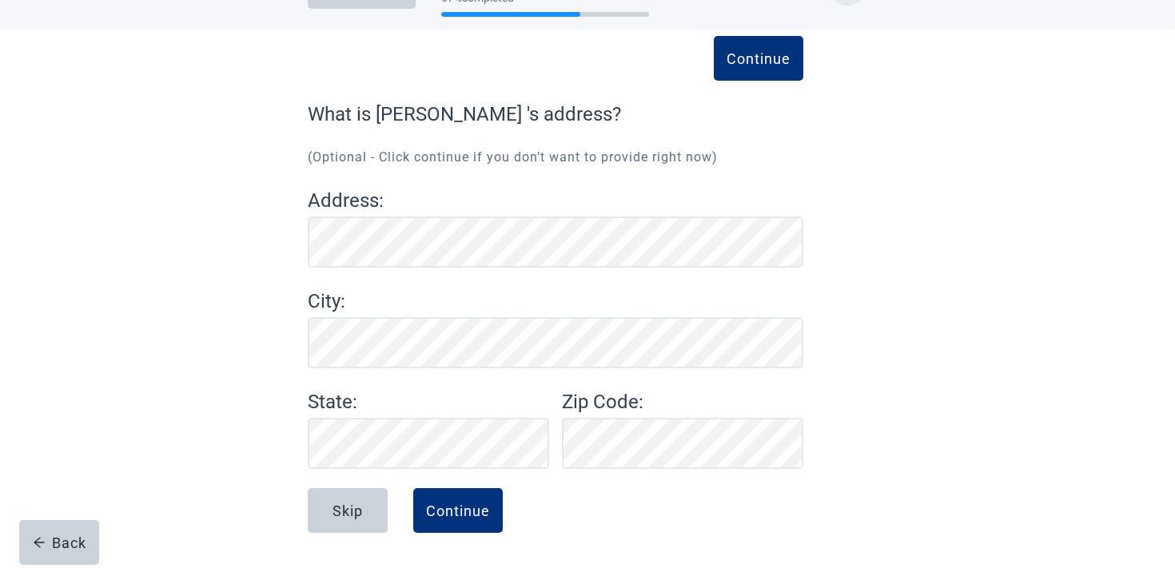
scroll to position [54, 0]
click at [487, 487] on form "Continue What is [PERSON_NAME] 's address? (Optional - Click continue if you do…" at bounding box center [555, 334] width 495 height 468
click at [487, 503] on div "Continue" at bounding box center [458, 511] width 64 height 16
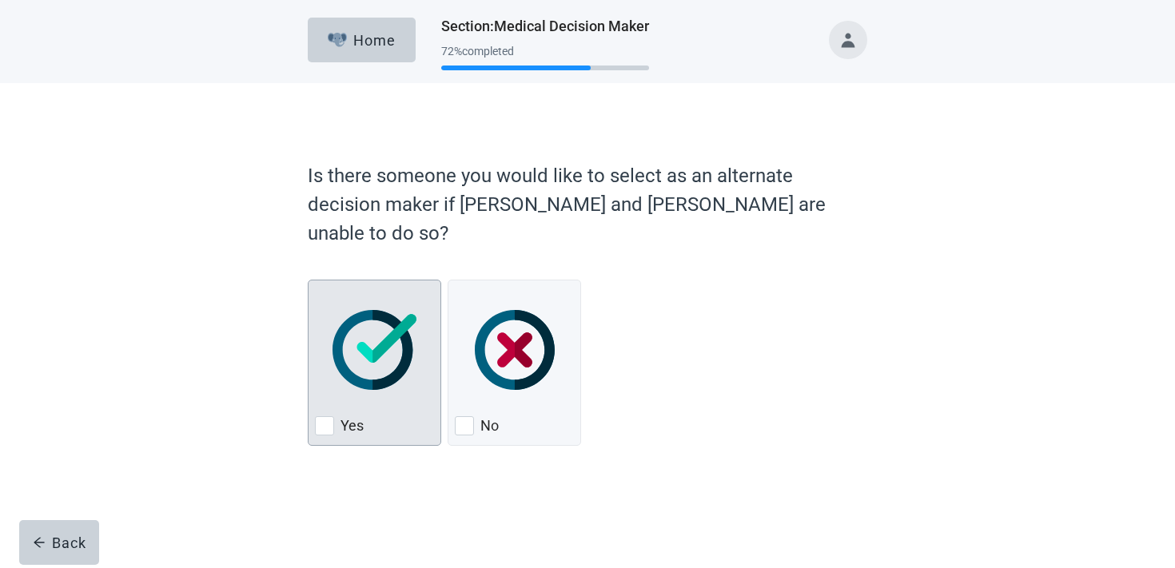
click at [348, 310] on img "Yes, checkbox, not checked" at bounding box center [374, 350] width 84 height 80
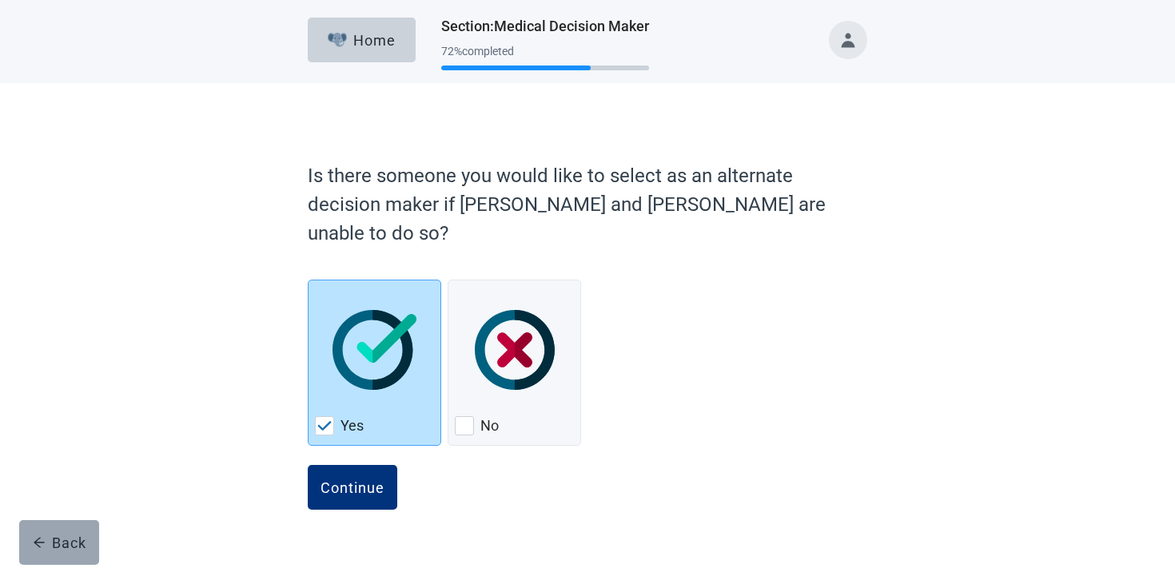
click at [41, 562] on button "Back" at bounding box center [59, 542] width 80 height 45
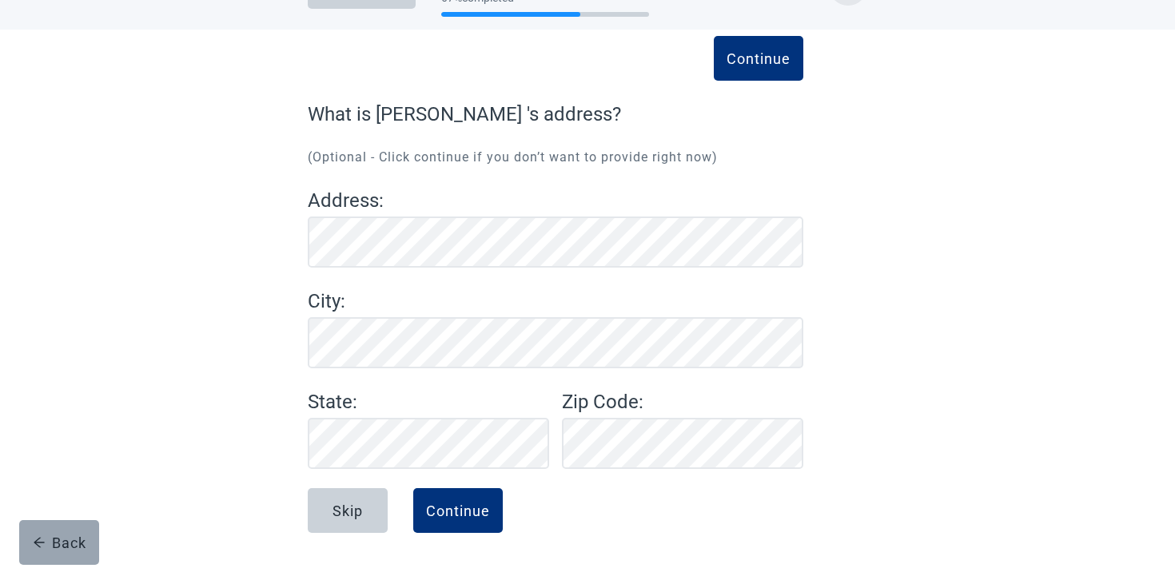
click at [43, 535] on div "Back" at bounding box center [60, 543] width 54 height 16
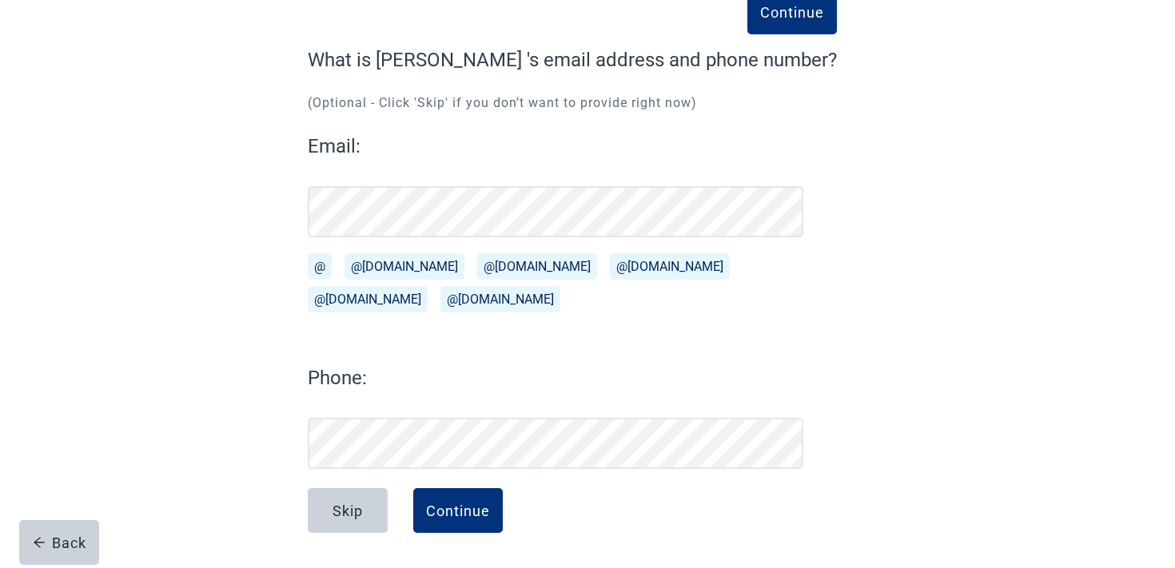
scroll to position [0, 70]
click at [429, 496] on button "Continue" at bounding box center [458, 510] width 90 height 45
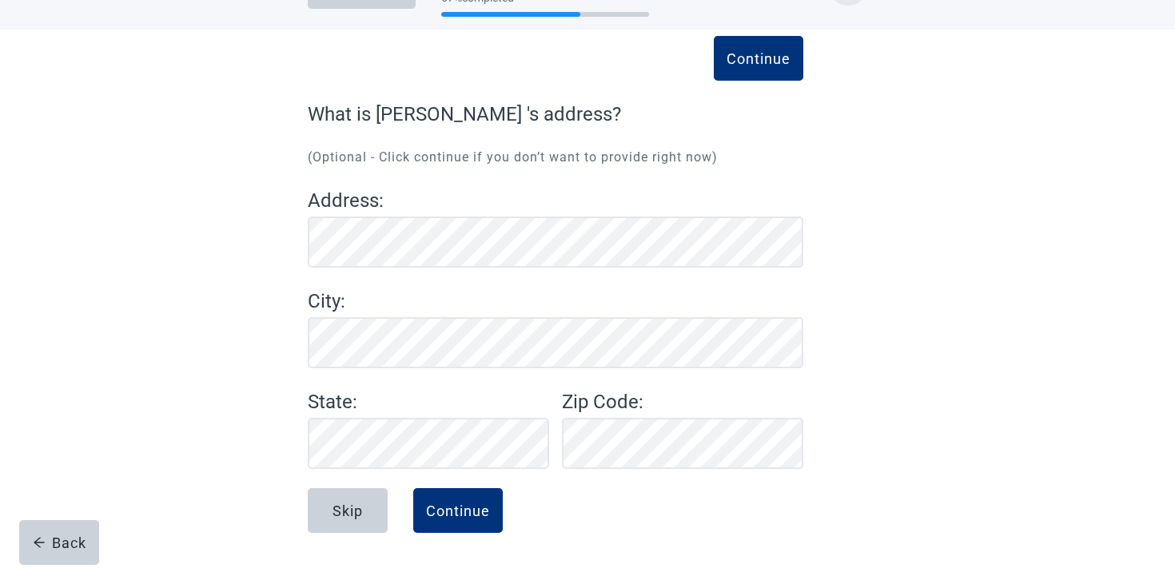
scroll to position [54, 0]
click at [450, 500] on button "Continue" at bounding box center [458, 510] width 90 height 45
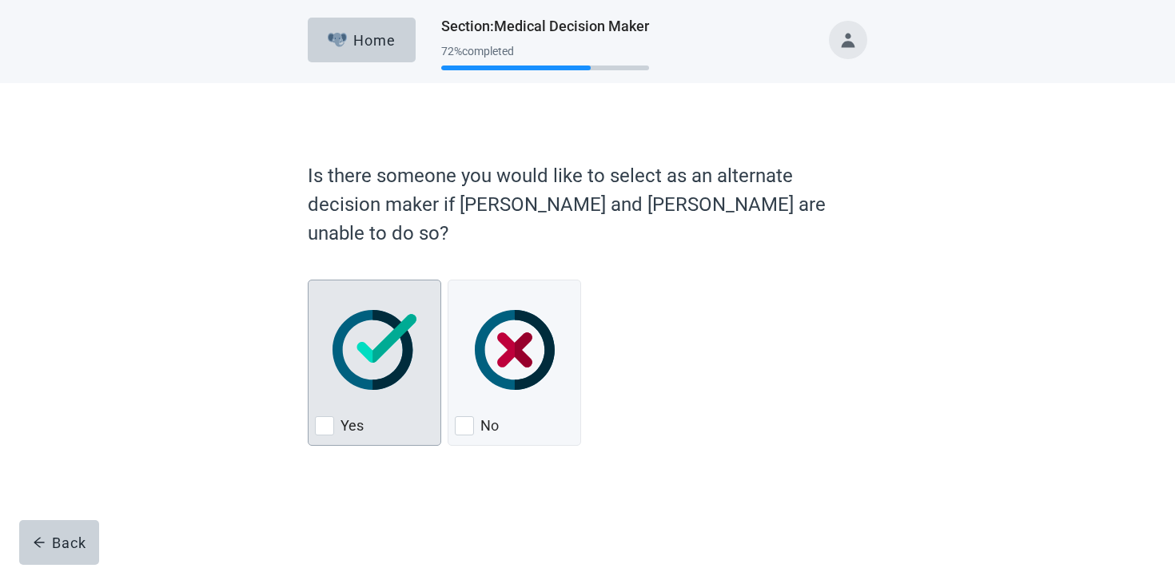
click at [396, 413] on div "Yes" at bounding box center [374, 426] width 119 height 26
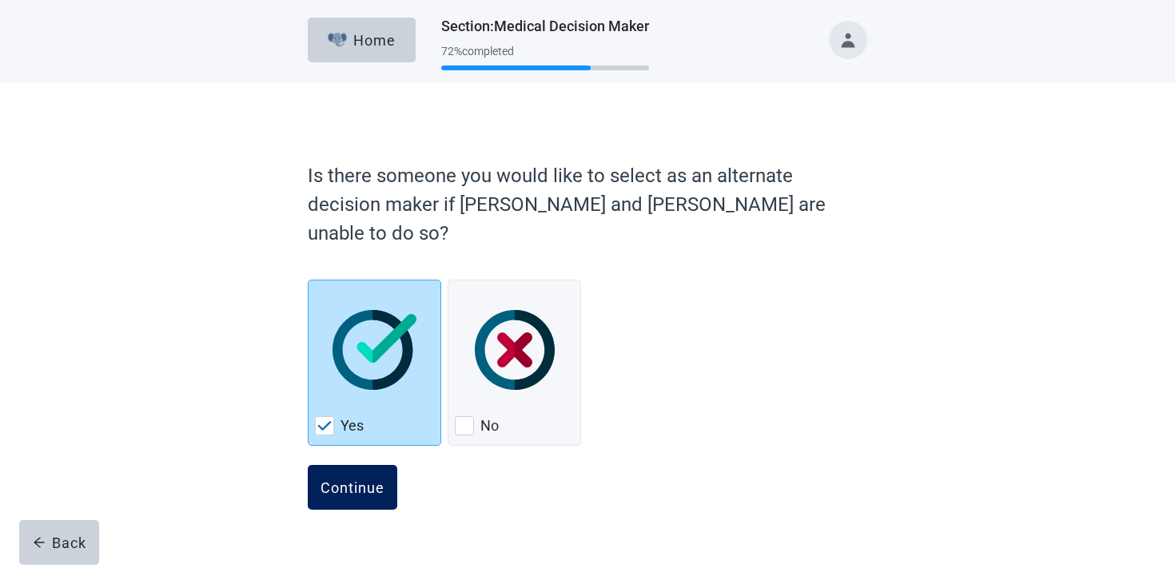
click at [370, 479] on div "Continue" at bounding box center [352, 487] width 64 height 16
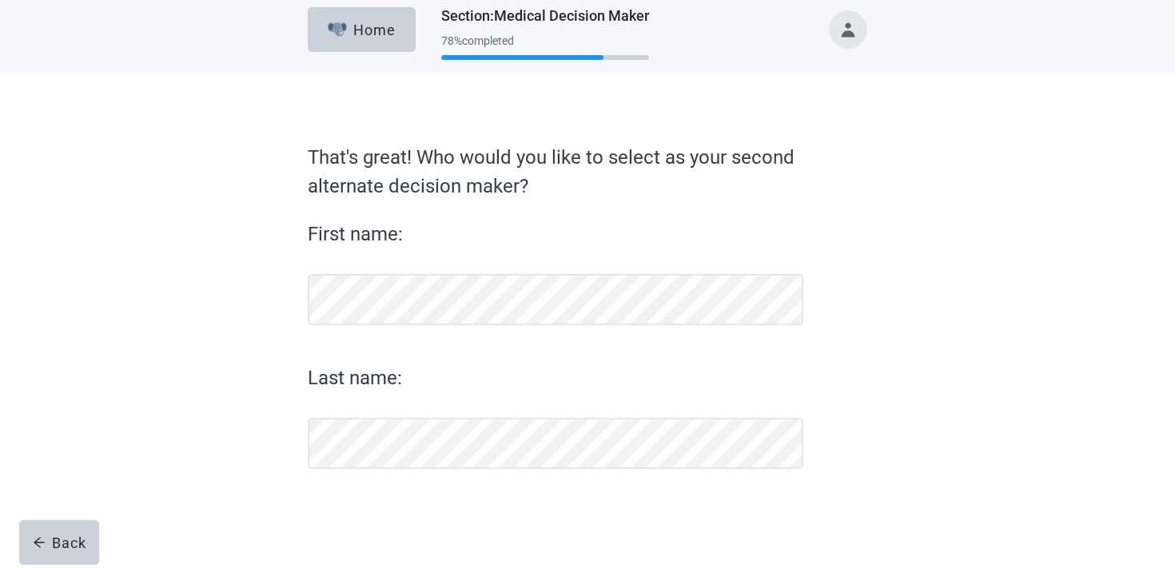
scroll to position [10, 0]
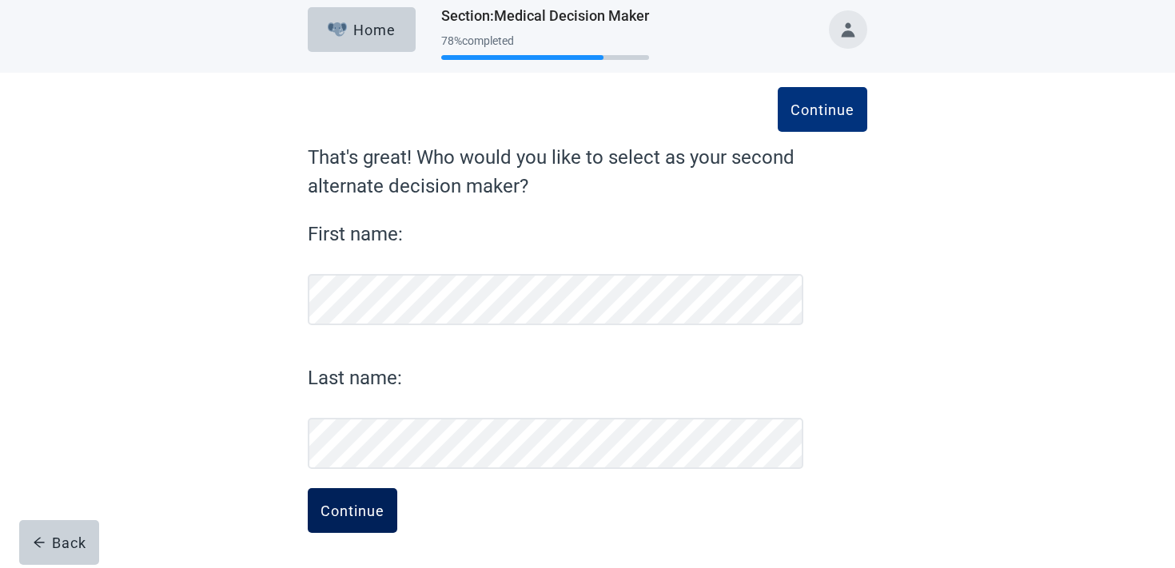
click at [368, 530] on button "Continue" at bounding box center [353, 510] width 90 height 45
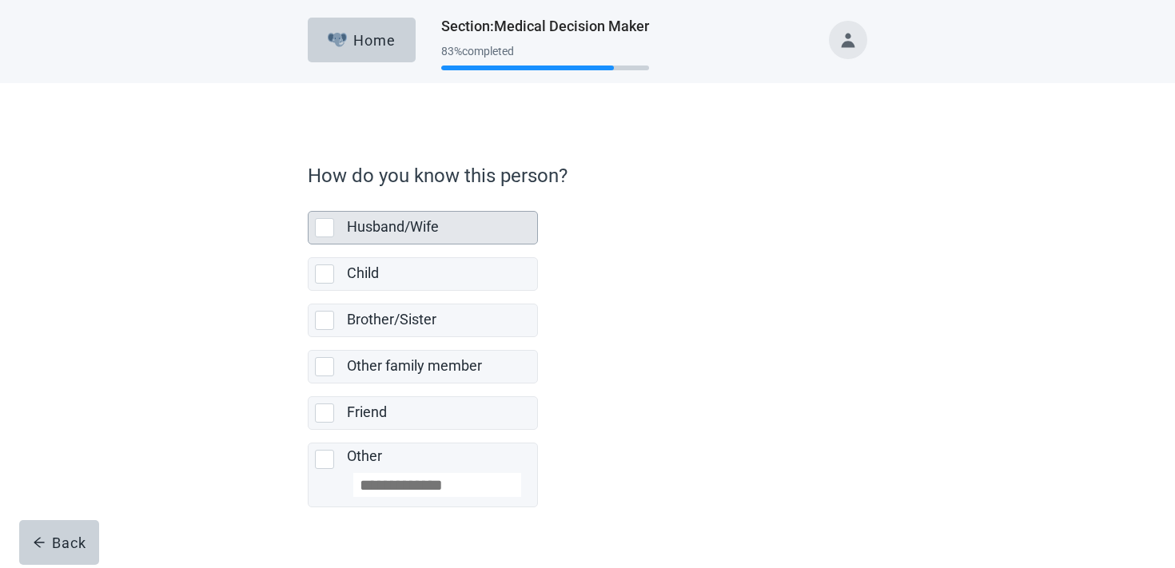
click at [440, 226] on div "Husband/Wife" at bounding box center [437, 227] width 181 height 20
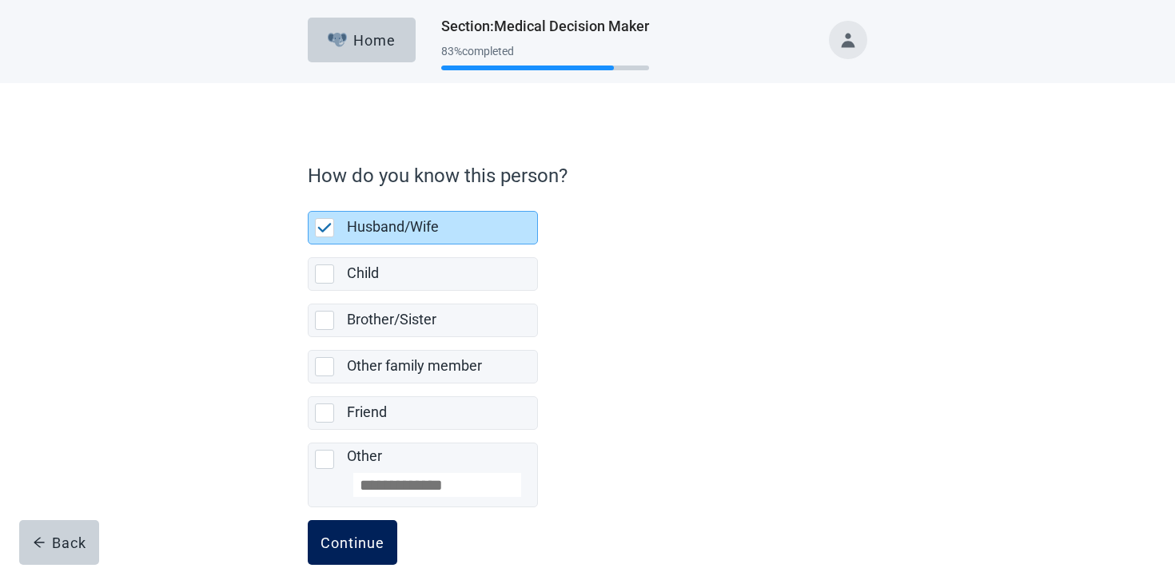
click at [344, 548] on div "Continue" at bounding box center [352, 543] width 64 height 16
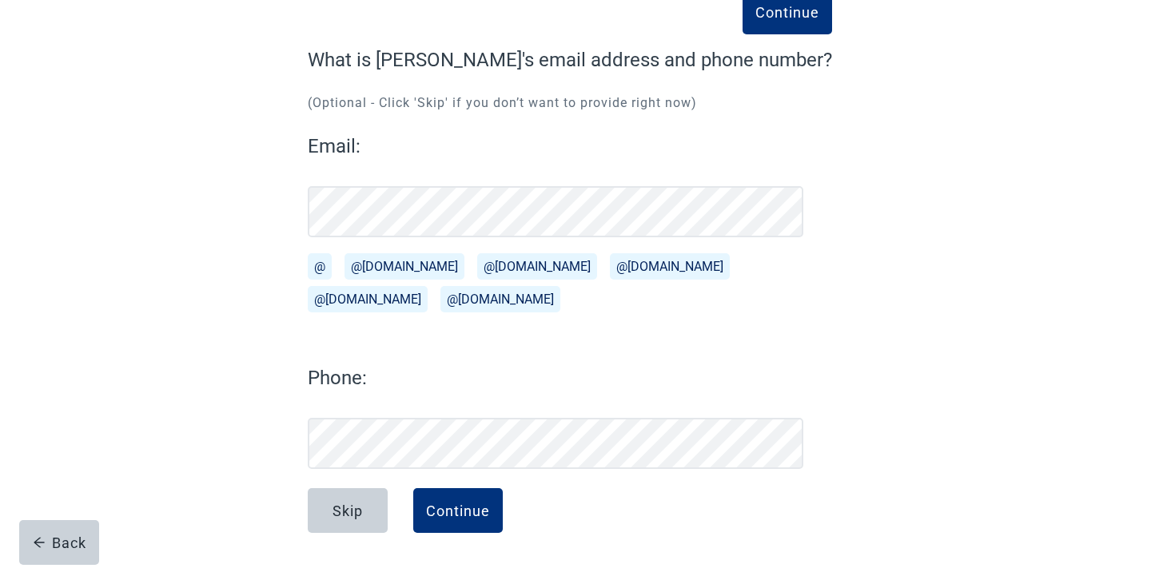
scroll to position [0, 34]
click at [543, 479] on form "Continue What is [PERSON_NAME]'s email address and phone number? (Optional - Cl…" at bounding box center [570, 307] width 524 height 523
click at [486, 495] on button "Continue" at bounding box center [458, 510] width 90 height 45
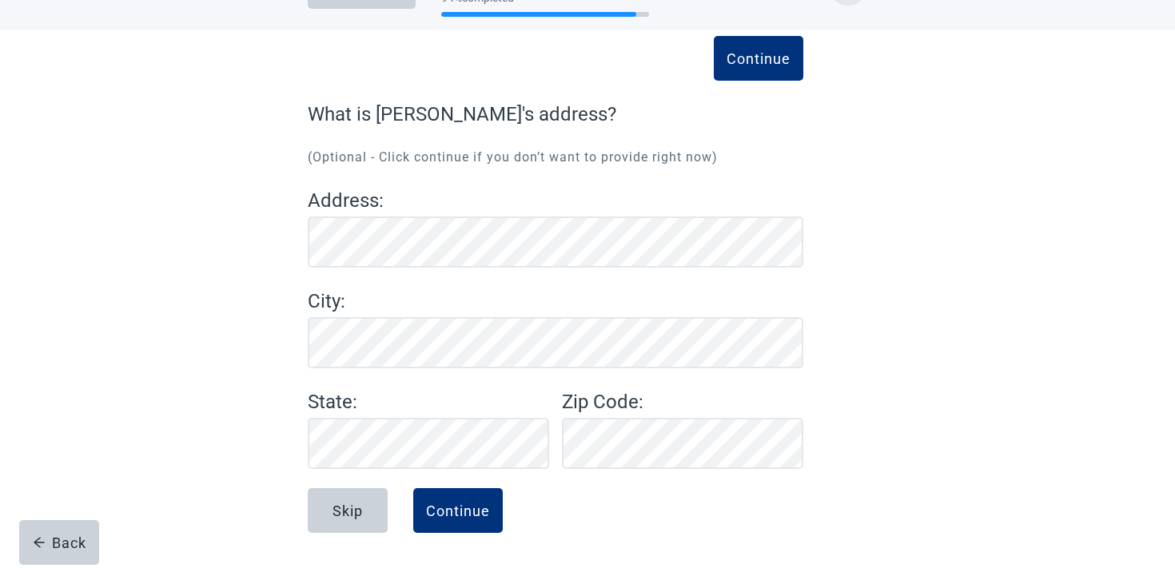
scroll to position [54, 0]
click at [475, 513] on div "Continue" at bounding box center [458, 511] width 64 height 16
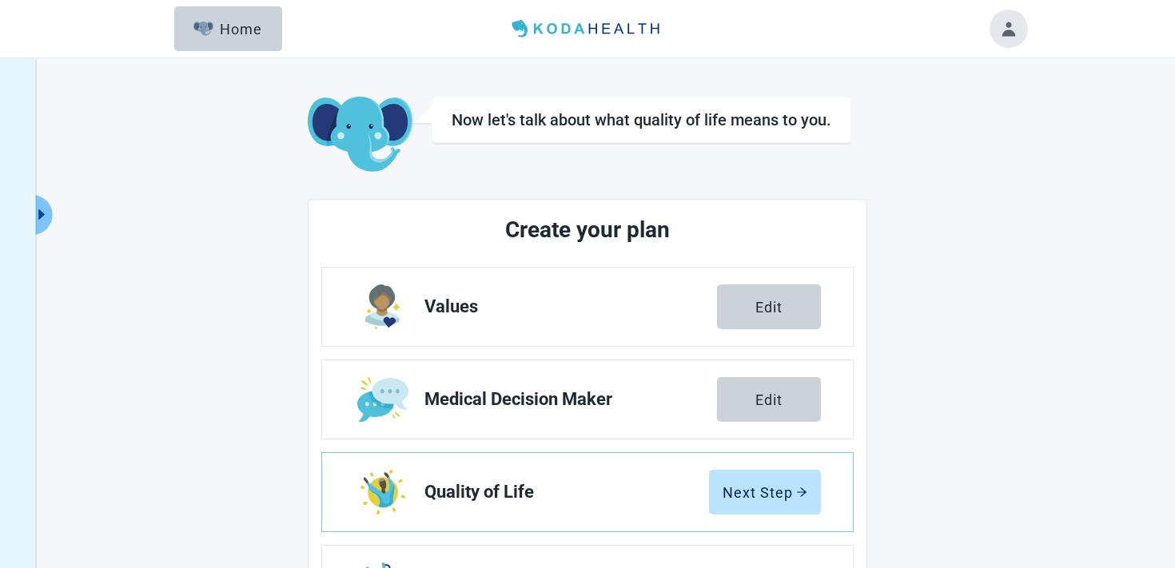
click at [1014, 30] on button "Toggle account menu" at bounding box center [1008, 29] width 38 height 38
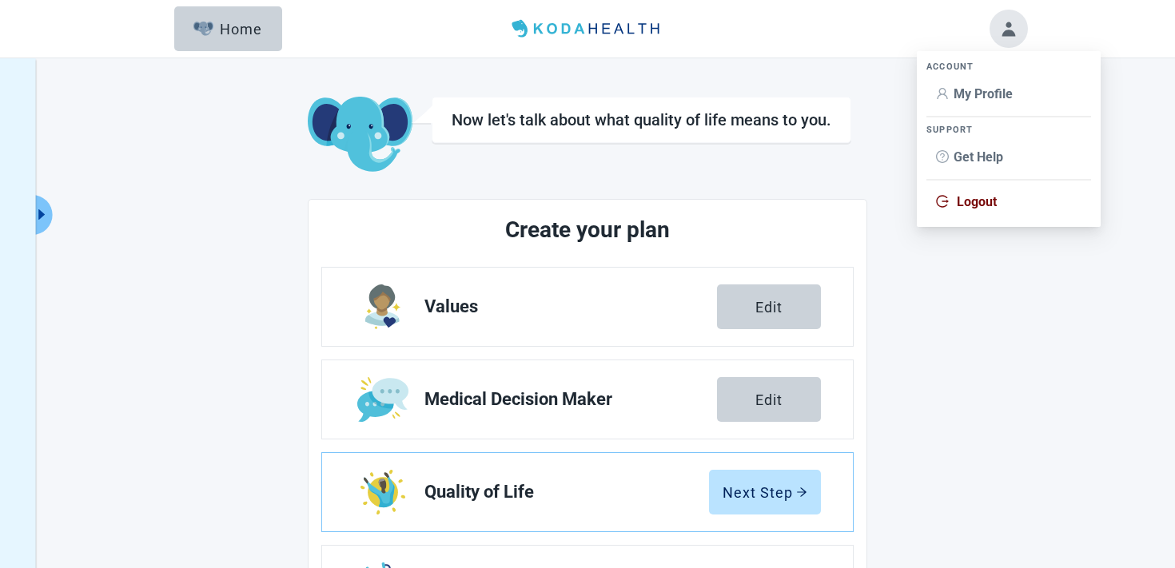
click at [1009, 93] on span "My Profile" at bounding box center [982, 93] width 59 height 15
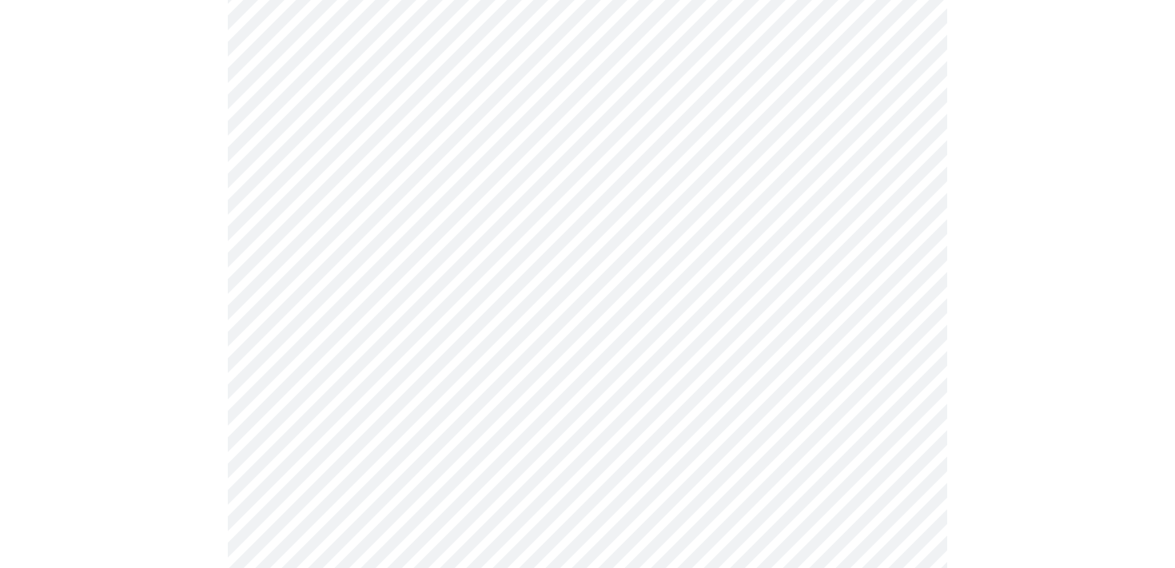
scroll to position [826, 0]
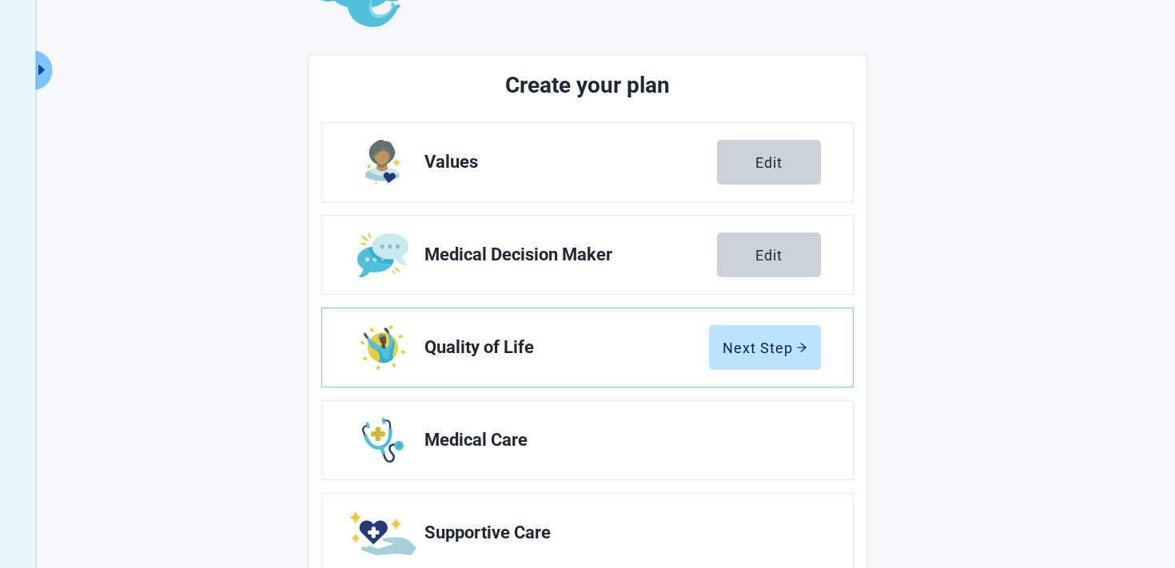
scroll to position [189, 0]
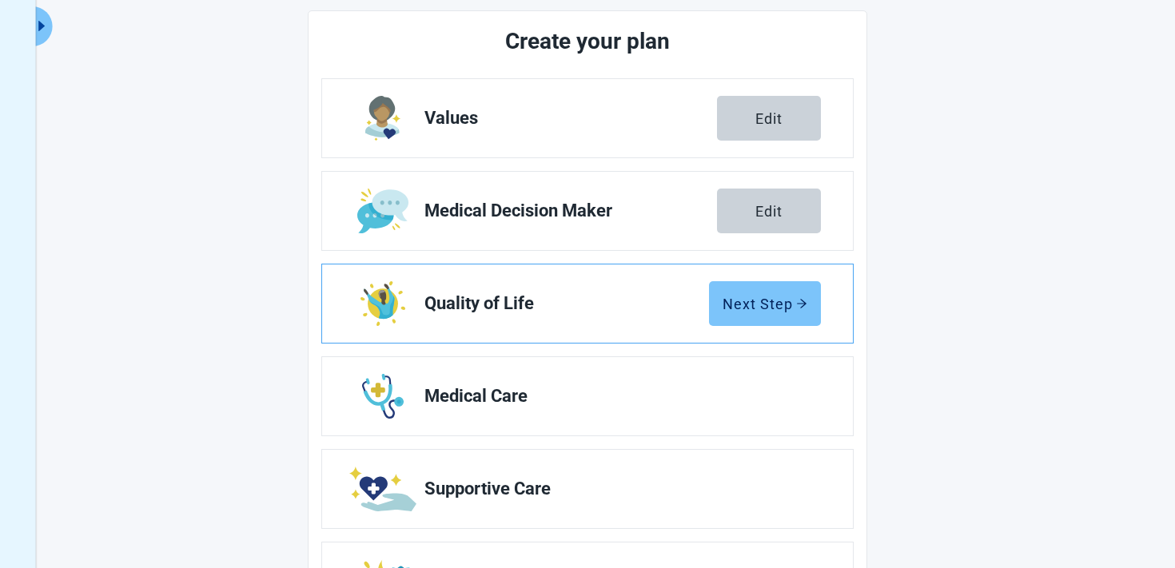
click at [747, 306] on div "Next Step" at bounding box center [764, 304] width 85 height 16
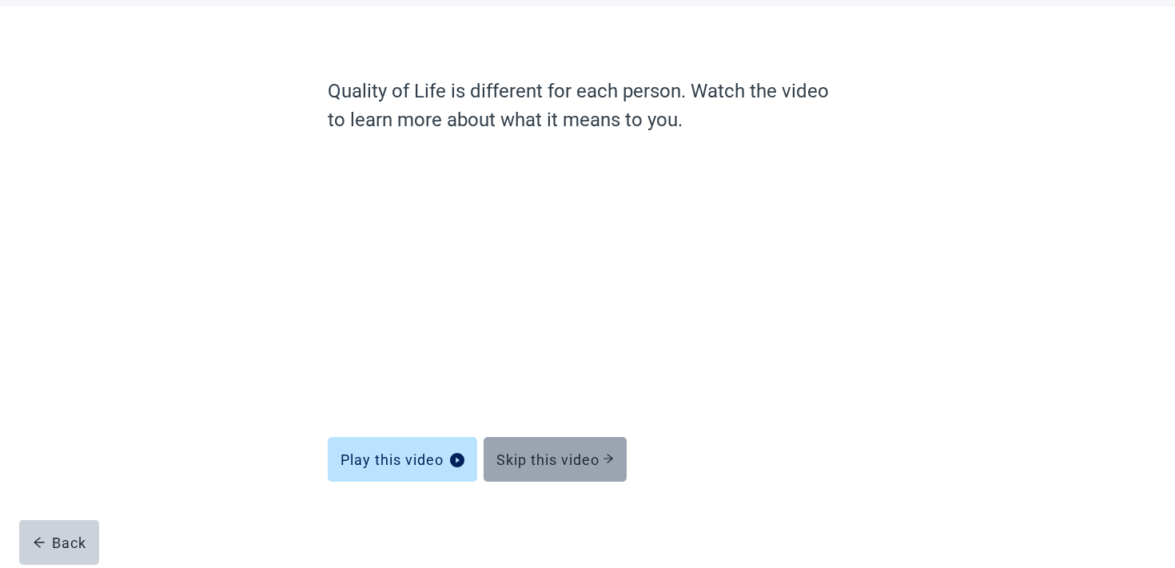
click at [580, 472] on button "Skip this video" at bounding box center [554, 459] width 143 height 45
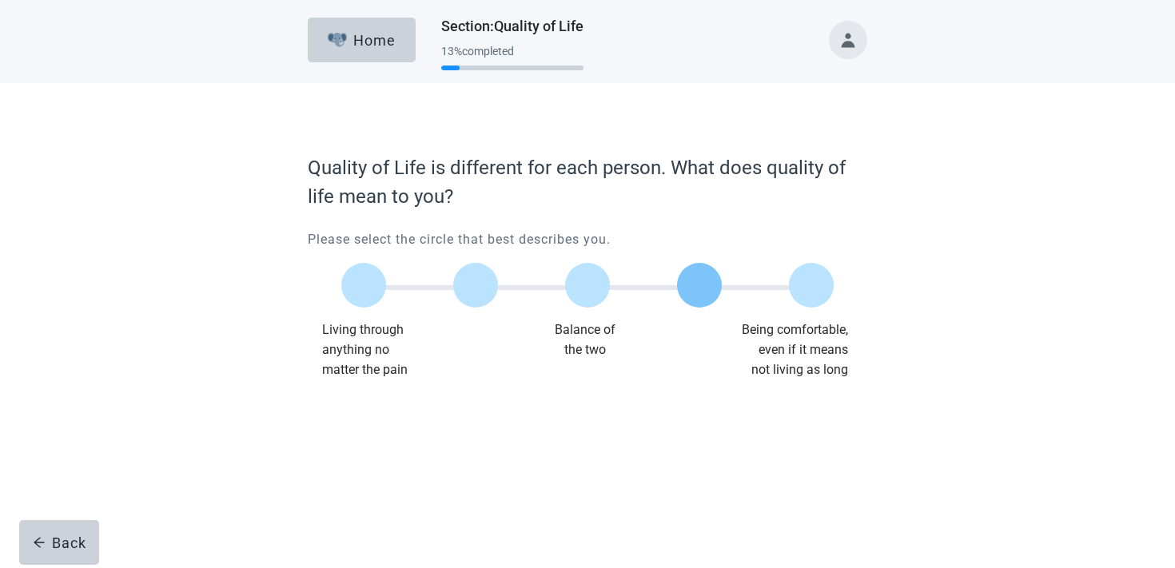
click at [693, 296] on label "Main content" at bounding box center [699, 285] width 45 height 45
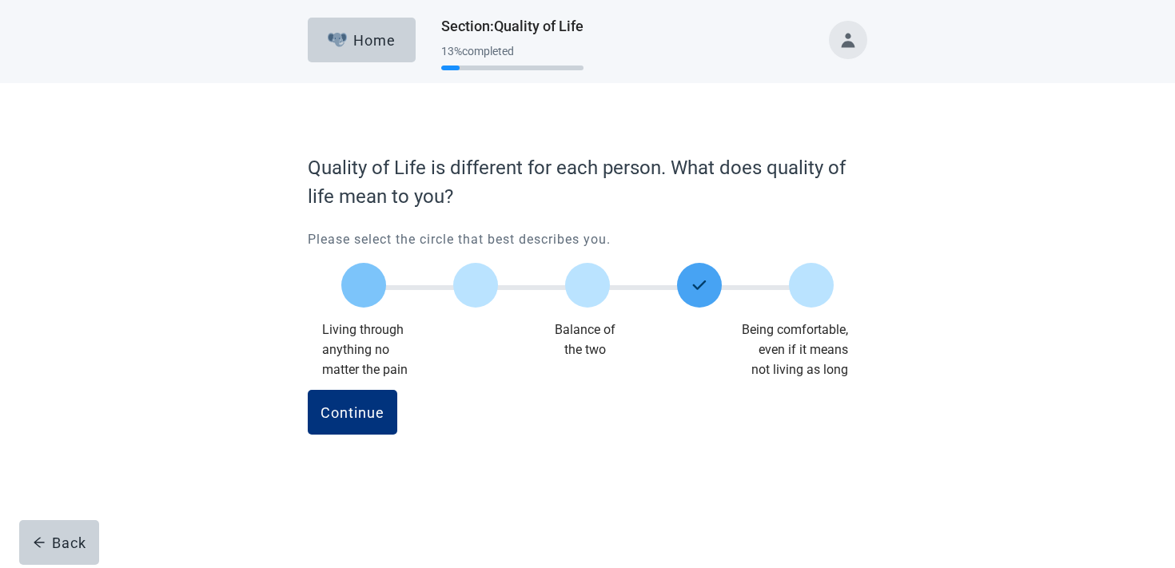
click at [364, 286] on label "Main content" at bounding box center [363, 285] width 45 height 45
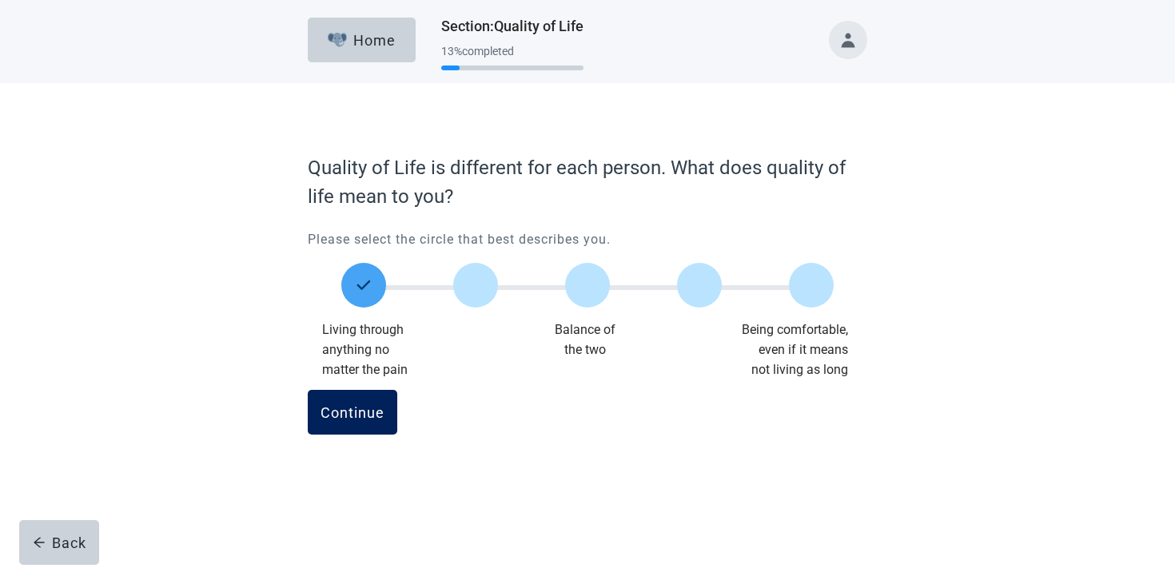
click at [373, 397] on button "Continue" at bounding box center [353, 412] width 90 height 45
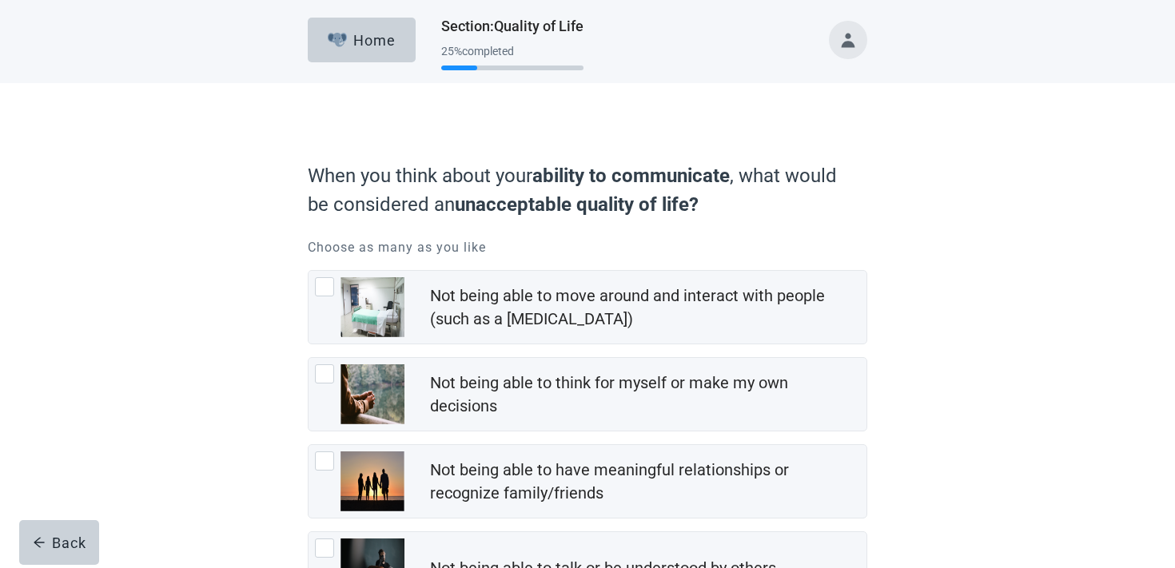
click at [373, 397] on img "Not being able to think for myself or make my own decisions, checkbox, not chec…" at bounding box center [372, 394] width 64 height 60
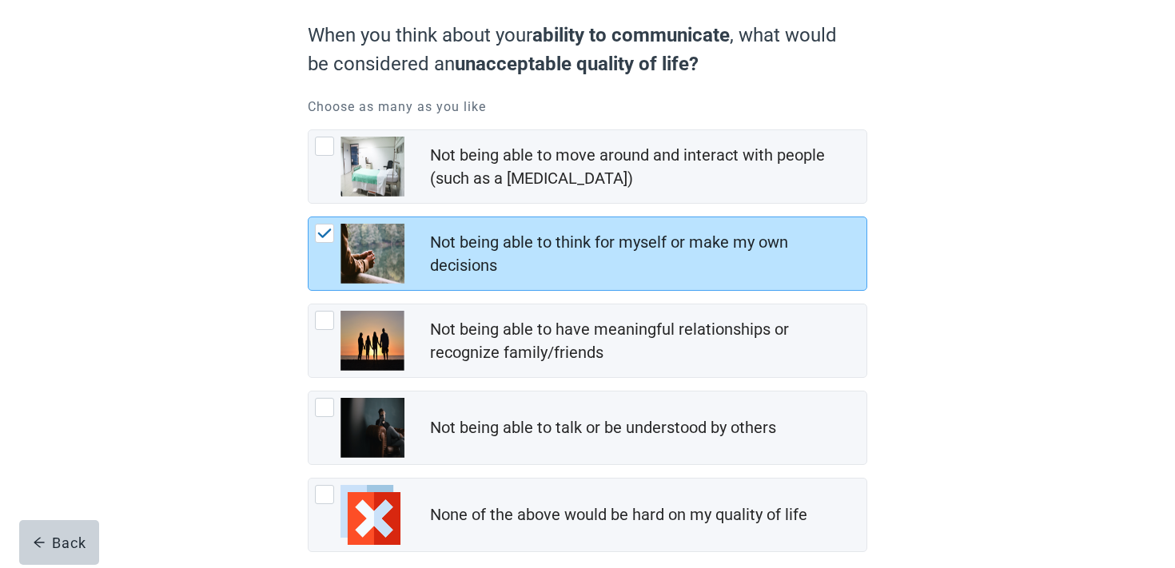
scroll to position [224, 0]
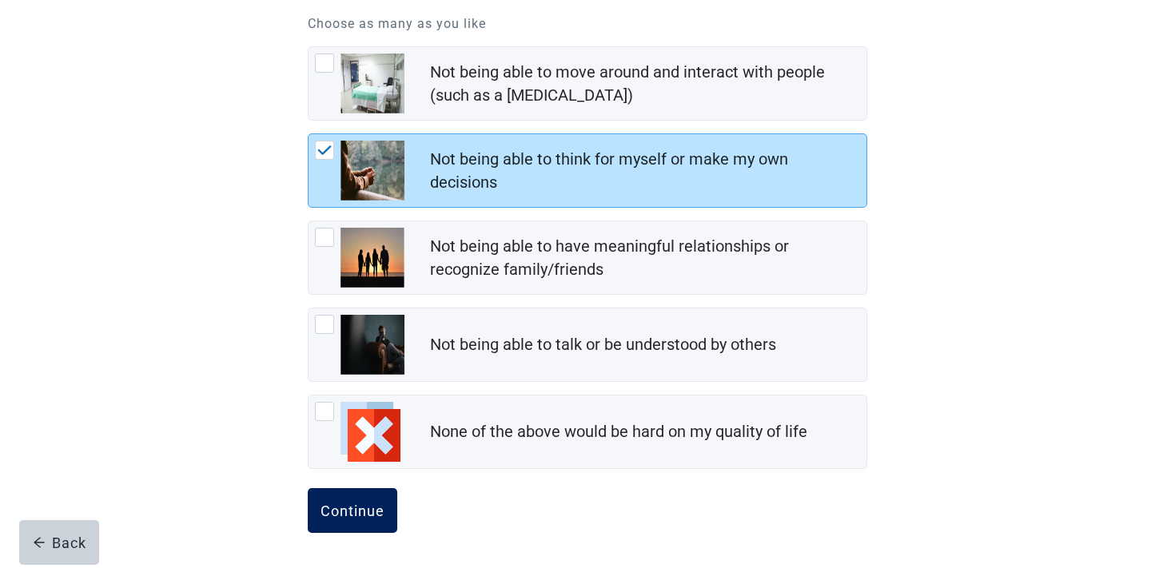
click at [372, 528] on button "Continue" at bounding box center [353, 510] width 90 height 45
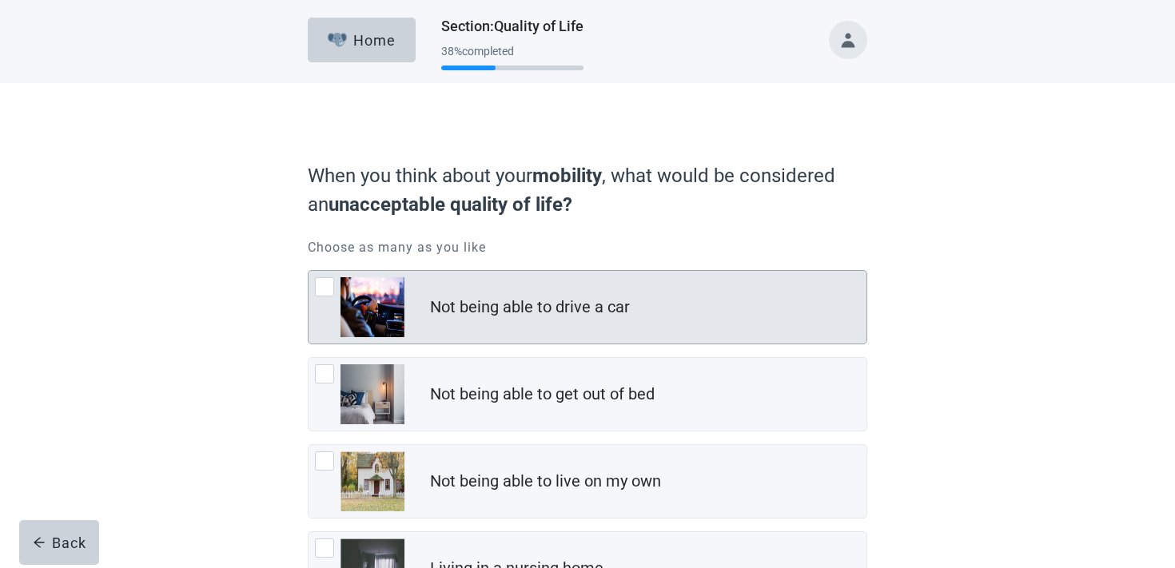
click at [460, 339] on div "Not being able to drive a car" at bounding box center [587, 307] width 558 height 73
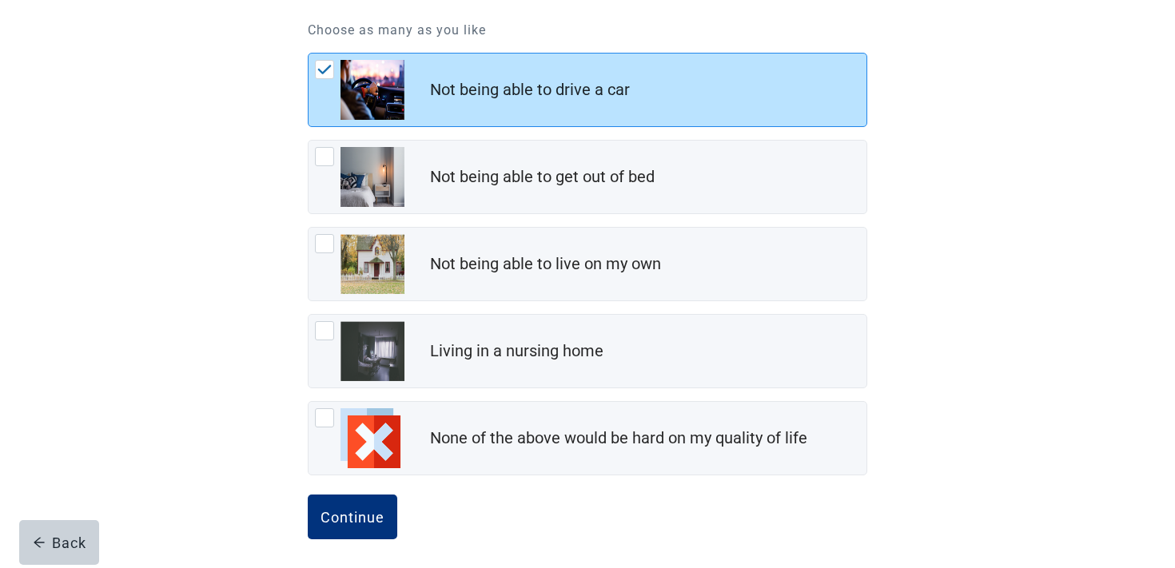
scroll to position [224, 0]
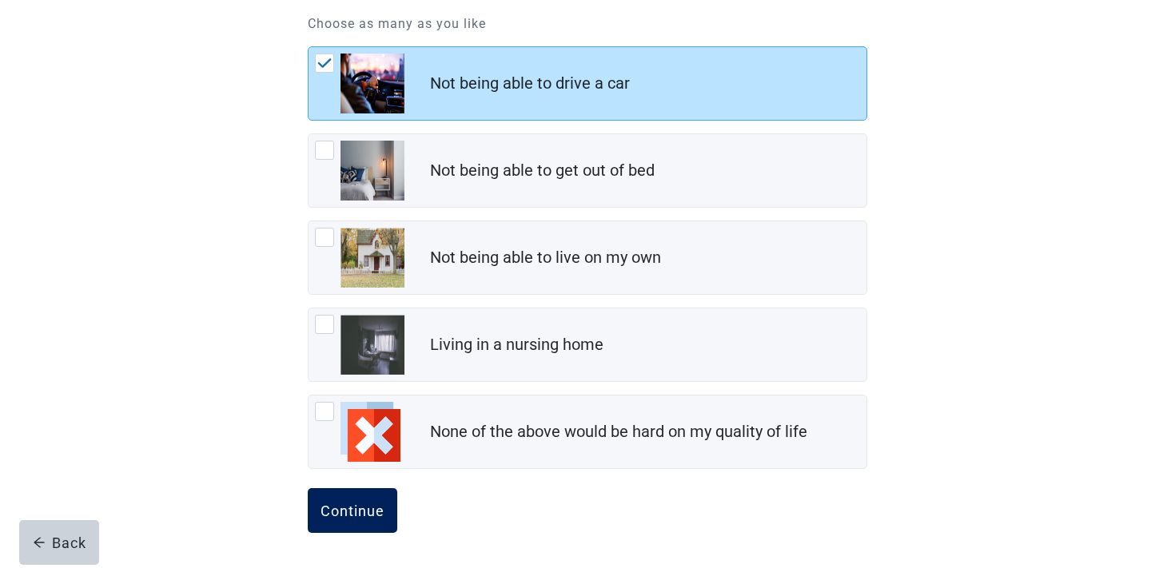
click at [360, 503] on div "Continue" at bounding box center [352, 511] width 64 height 16
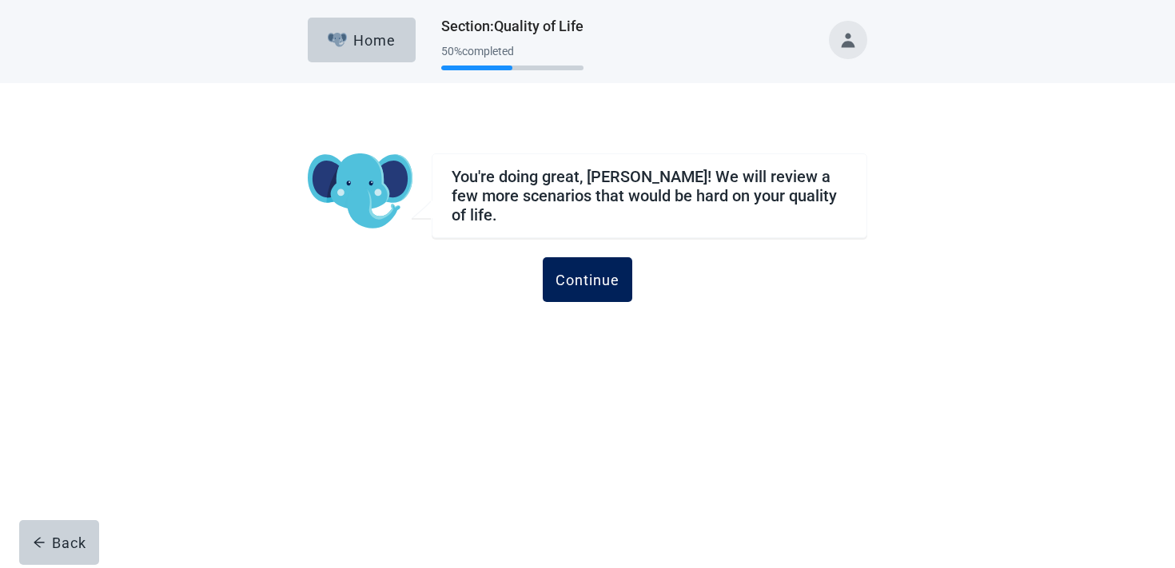
click at [587, 258] on button "Continue" at bounding box center [588, 279] width 90 height 45
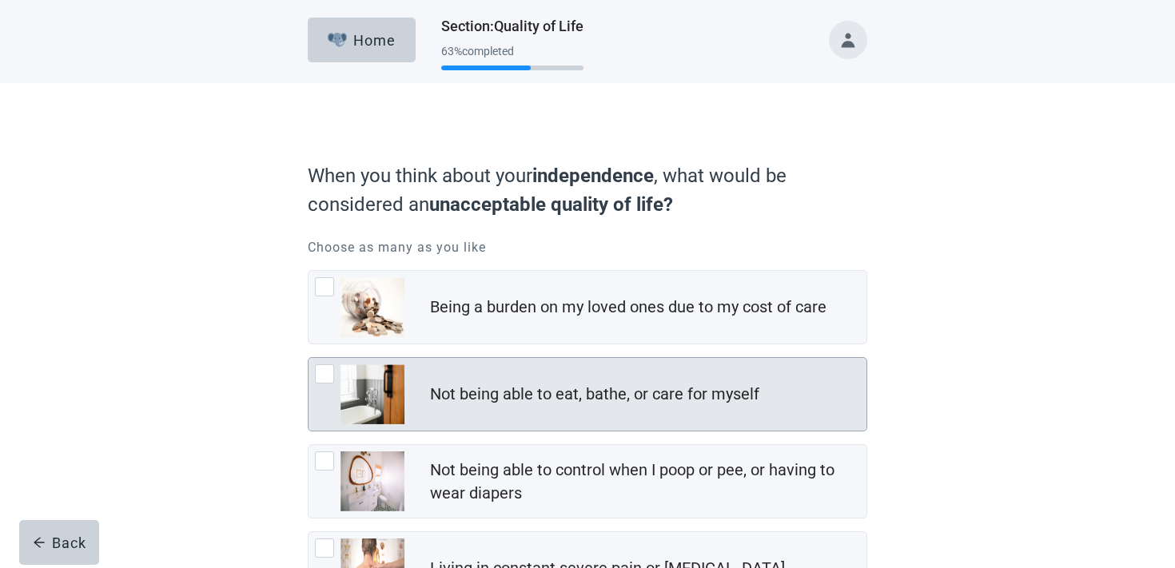
click at [612, 415] on div "Not being able to eat, bathe, or care for myself" at bounding box center [587, 394] width 558 height 73
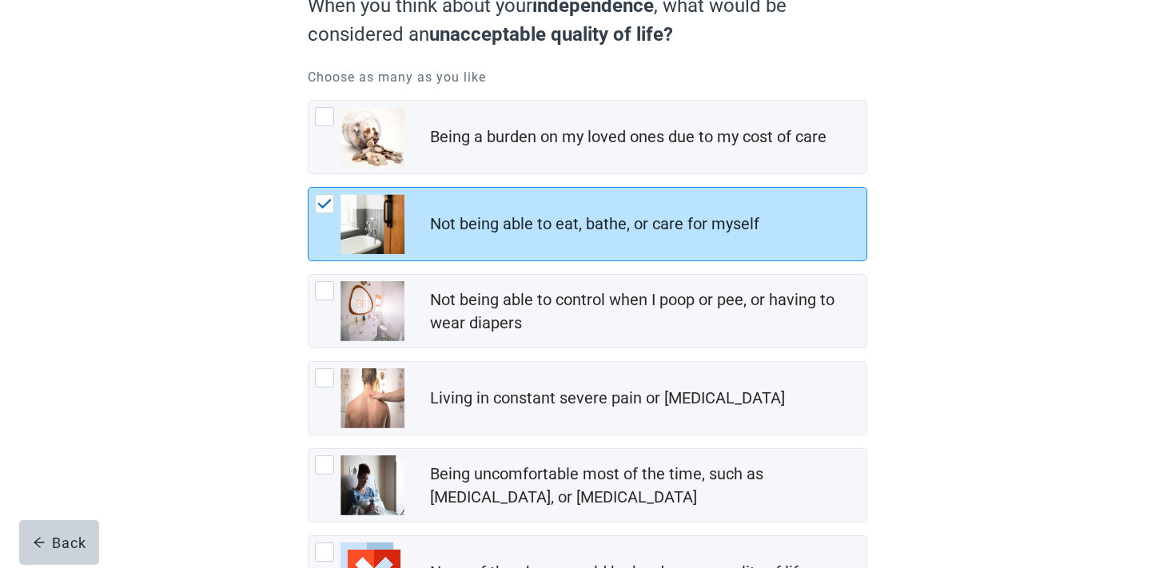
scroll to position [311, 0]
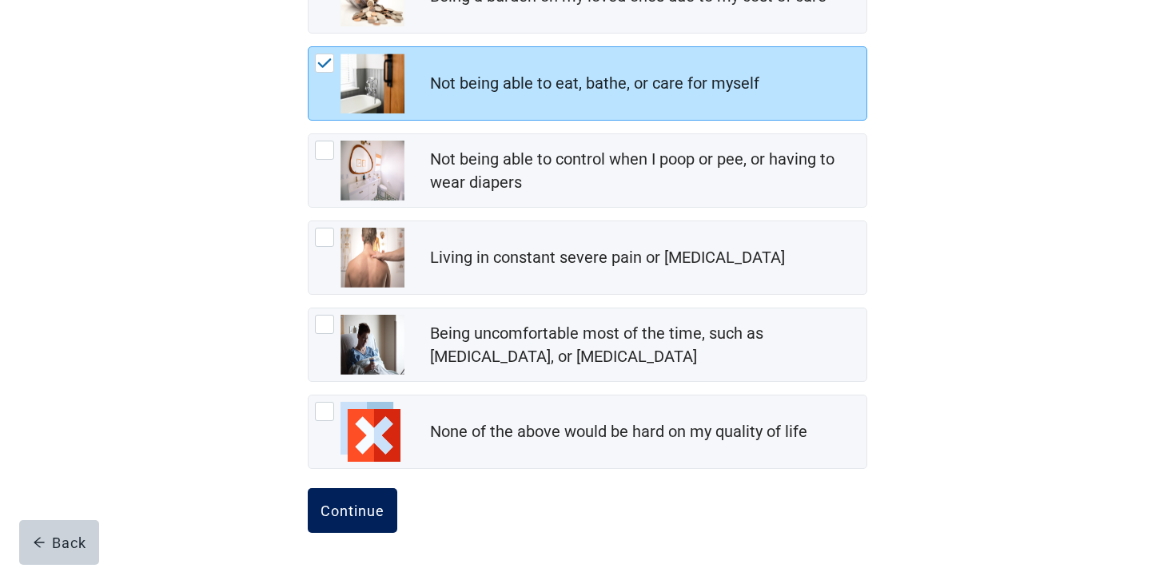
click at [374, 511] on div "Continue" at bounding box center [352, 511] width 64 height 16
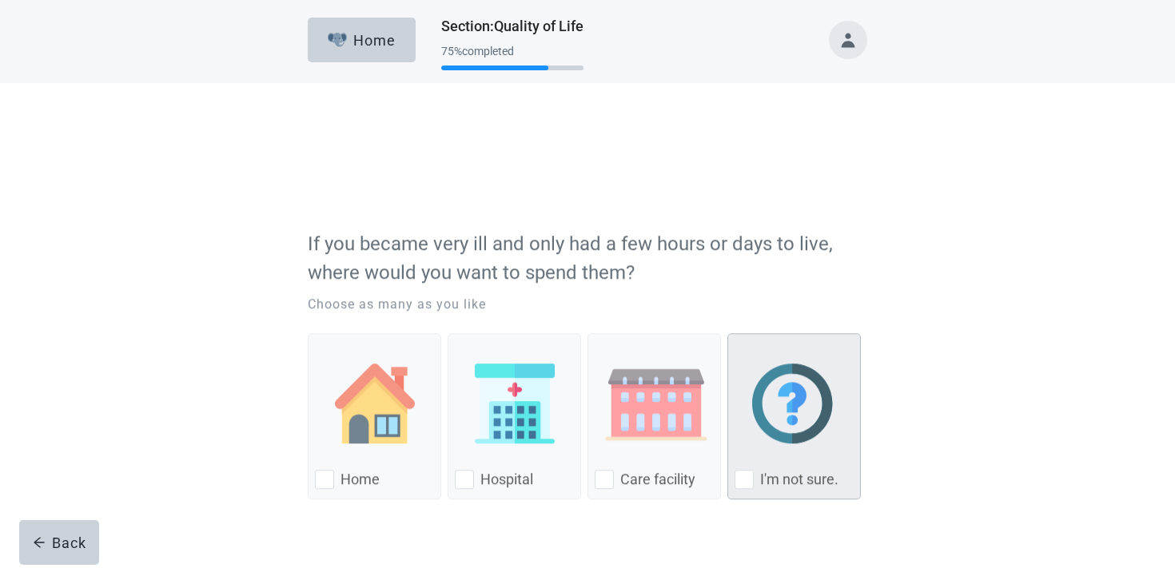
click at [750, 348] on div "I'm not sure., checkbox, not checked" at bounding box center [793, 336] width 119 height 126
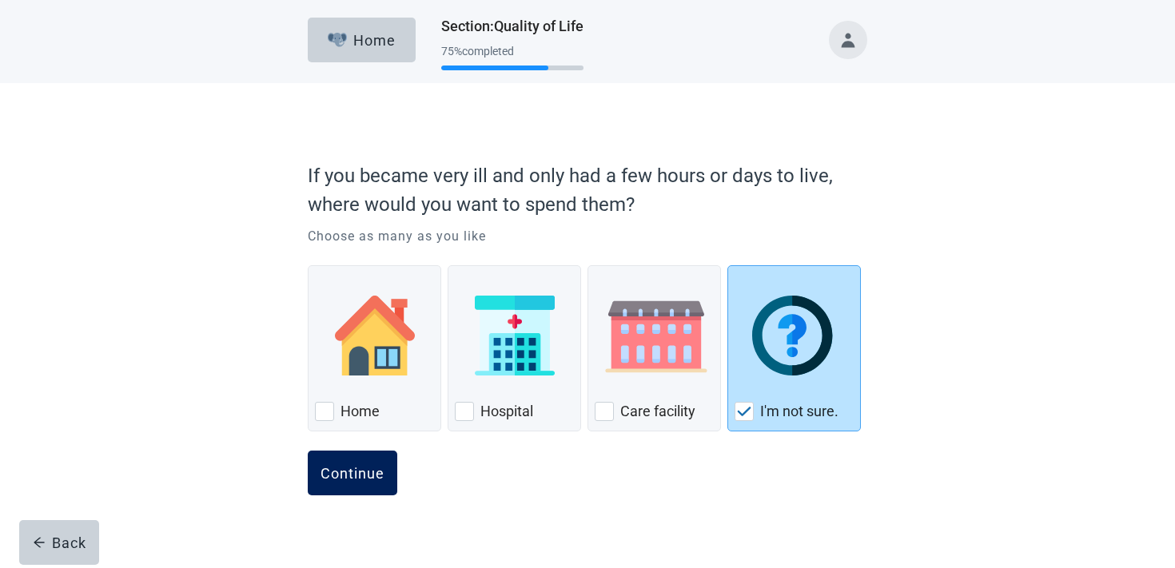
click at [363, 482] on button "Continue" at bounding box center [353, 473] width 90 height 45
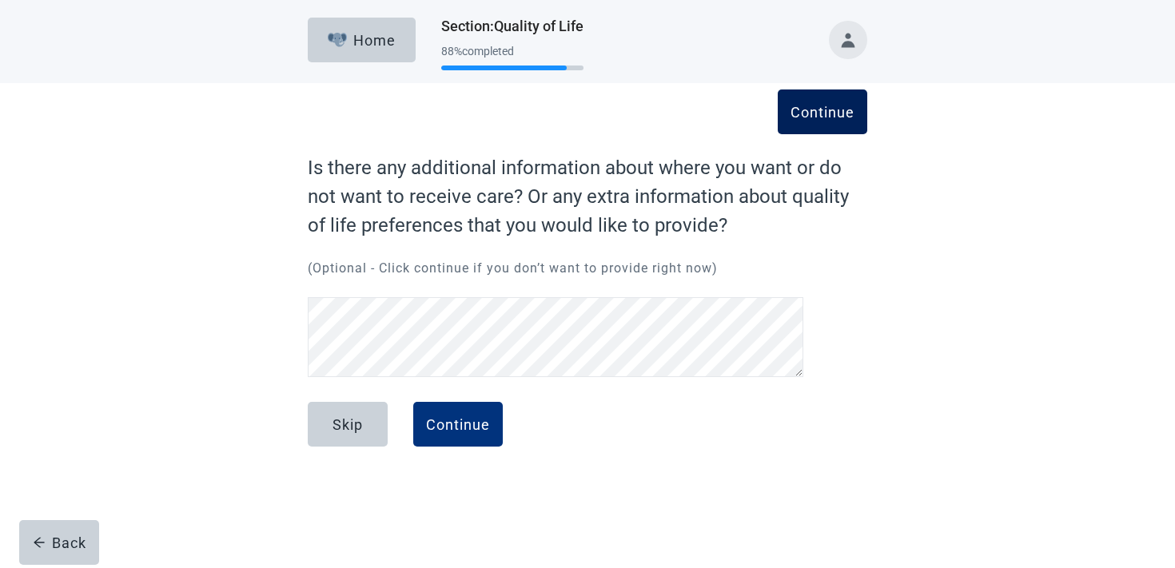
click at [837, 120] on div "Continue" at bounding box center [822, 112] width 64 height 16
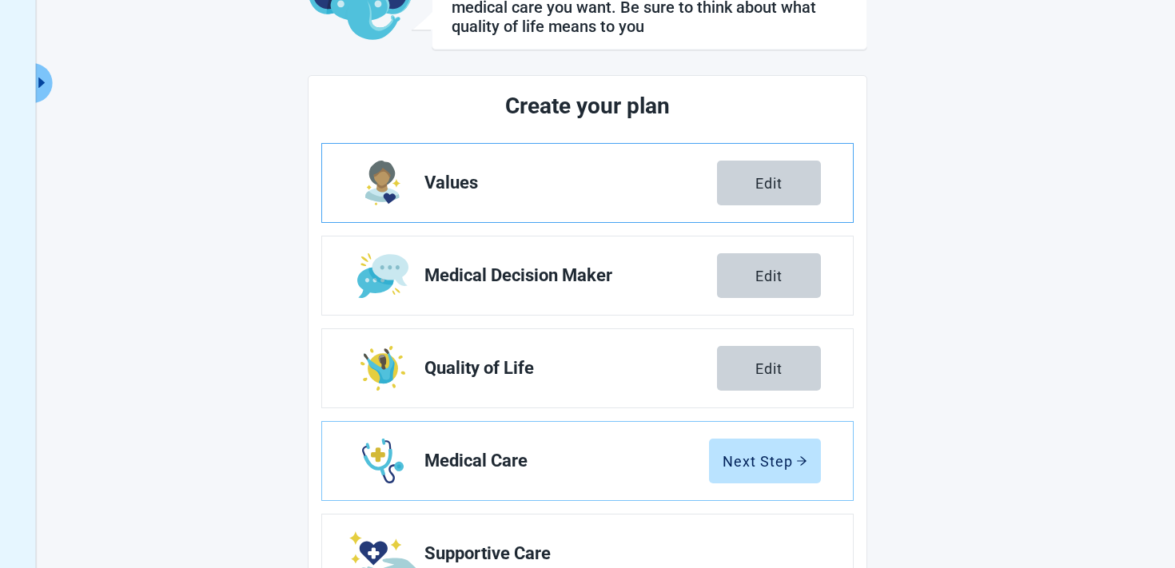
scroll to position [289, 0]
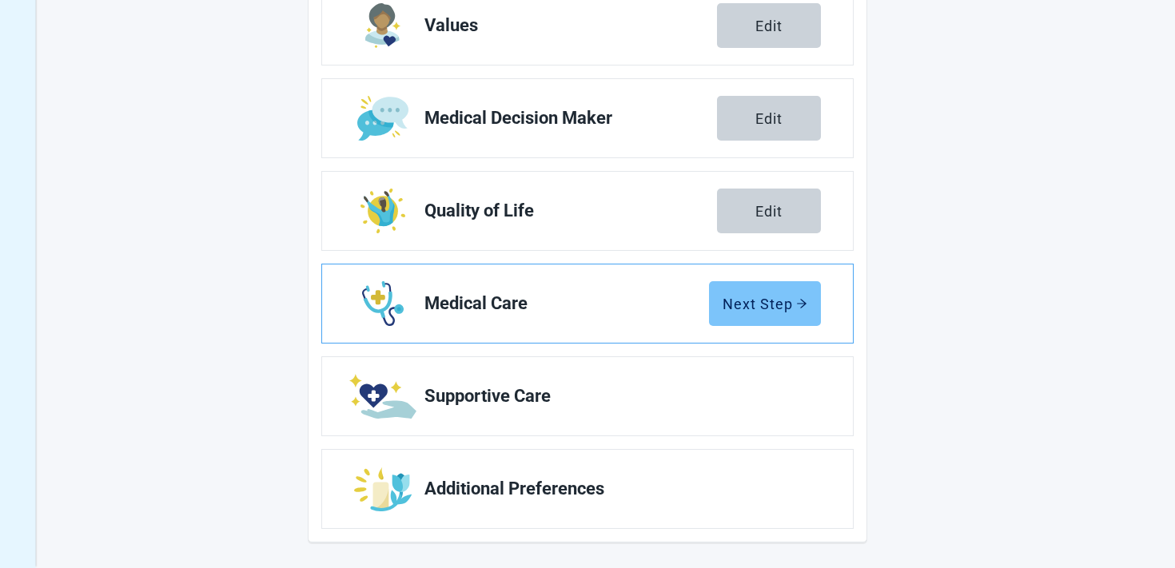
click at [713, 310] on button "Next Step" at bounding box center [765, 303] width 112 height 45
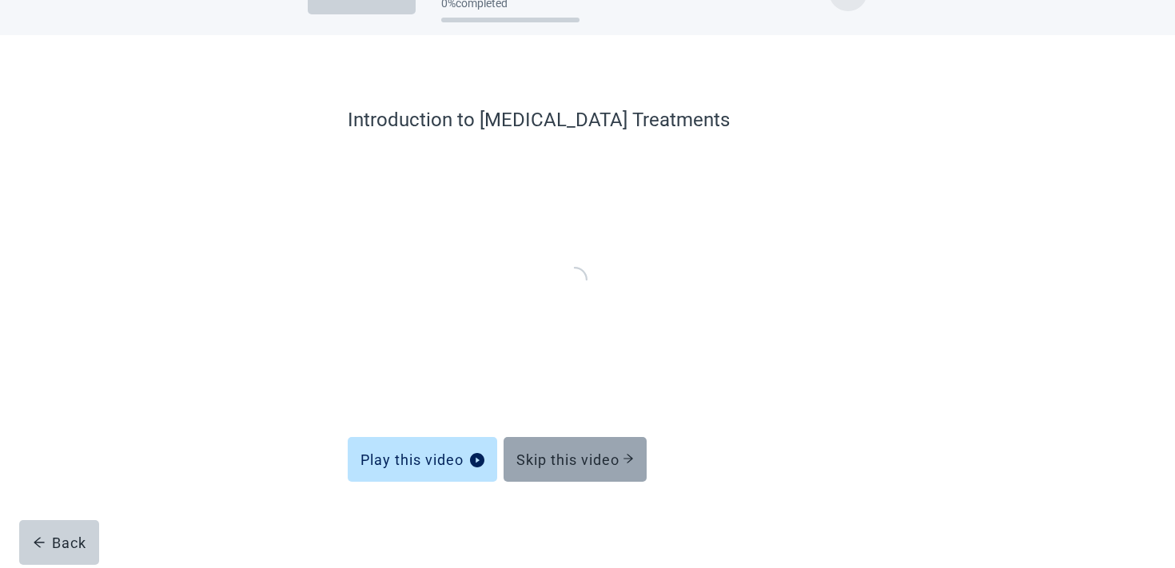
scroll to position [48, 0]
click at [547, 452] on div "Skip this video" at bounding box center [574, 460] width 117 height 16
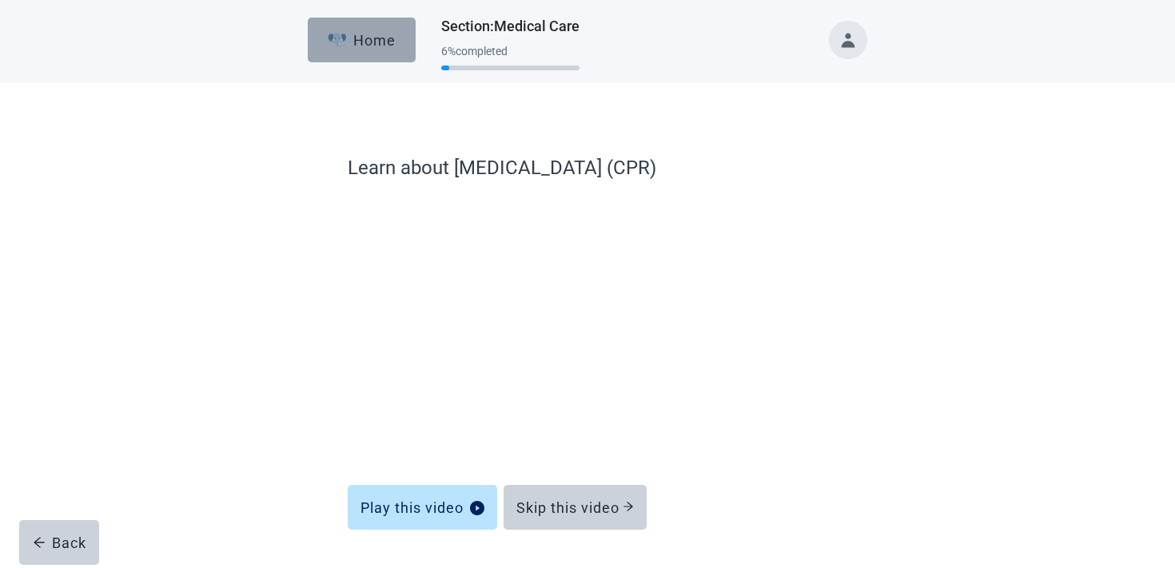
click at [361, 54] on button "Home" at bounding box center [362, 40] width 108 height 45
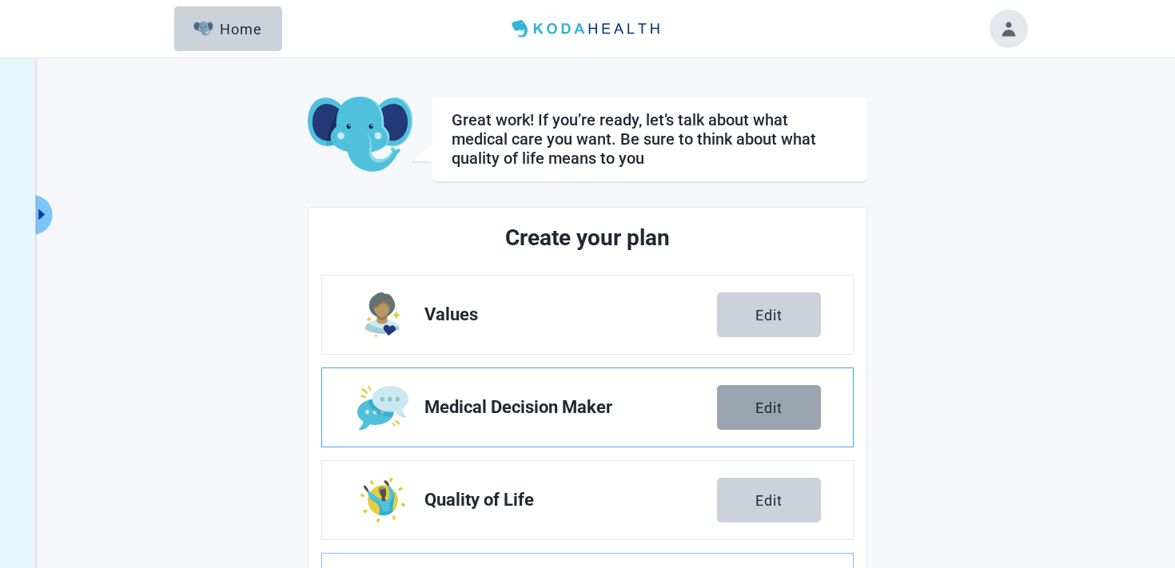
scroll to position [153, 0]
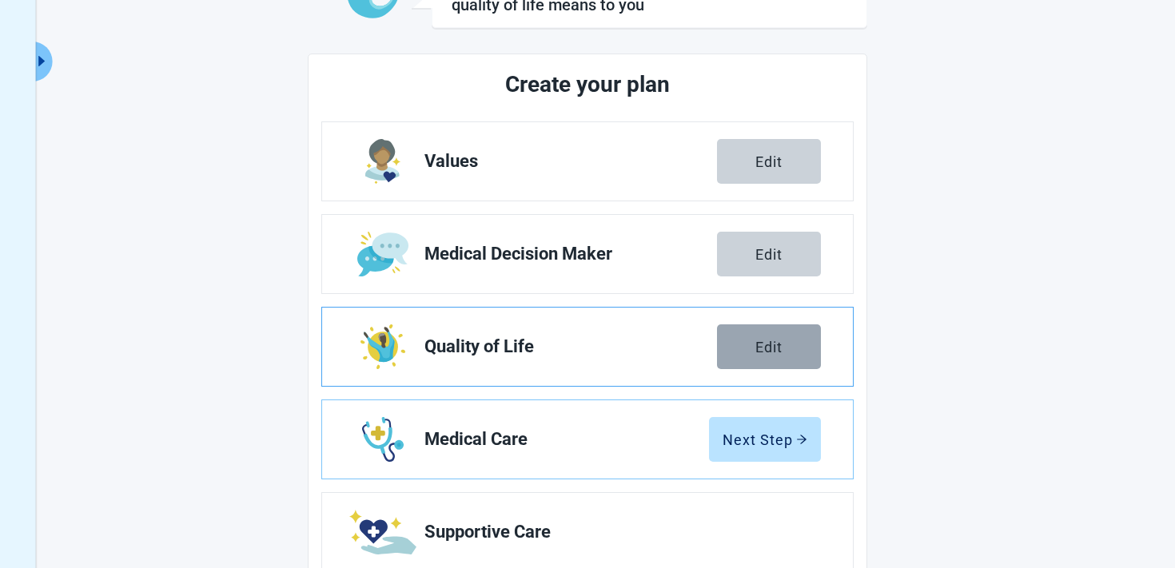
click at [762, 362] on button "Edit" at bounding box center [769, 346] width 104 height 45
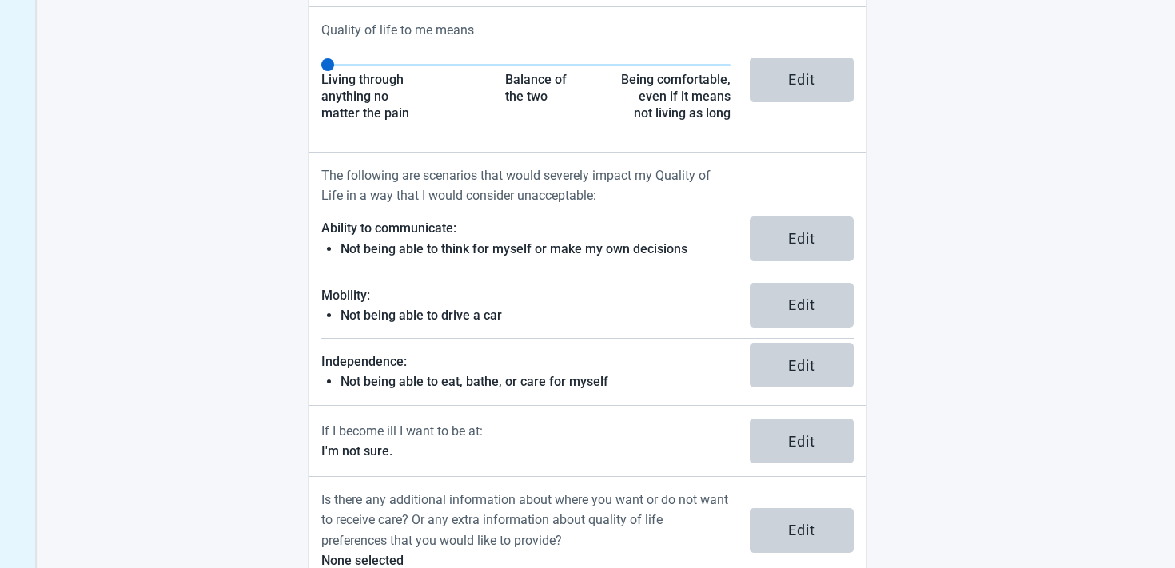
scroll to position [358, 0]
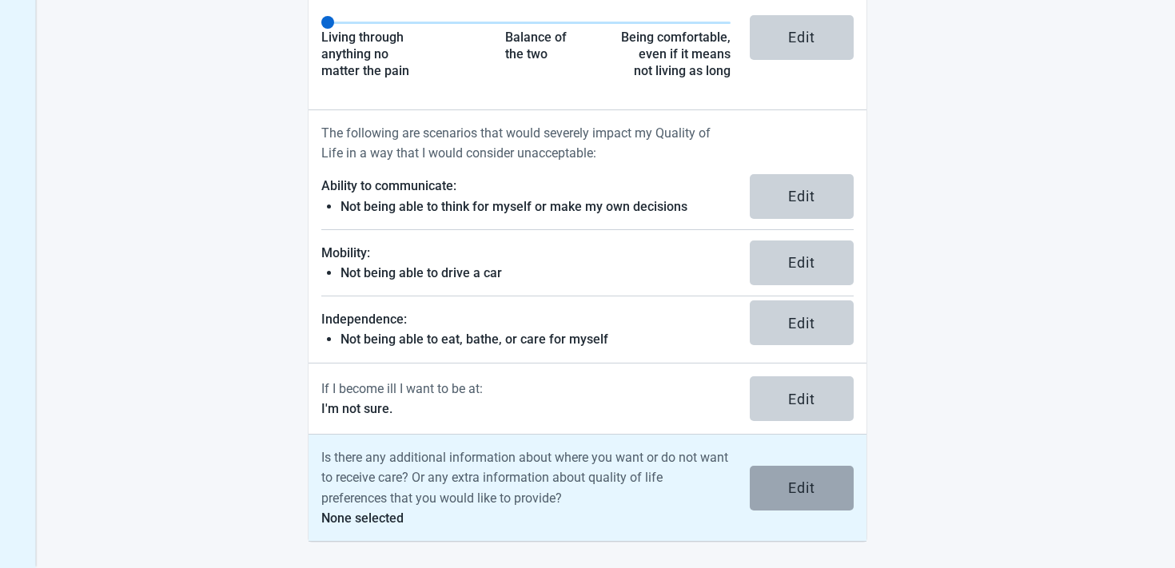
click at [786, 479] on button "Edit" at bounding box center [802, 488] width 104 height 45
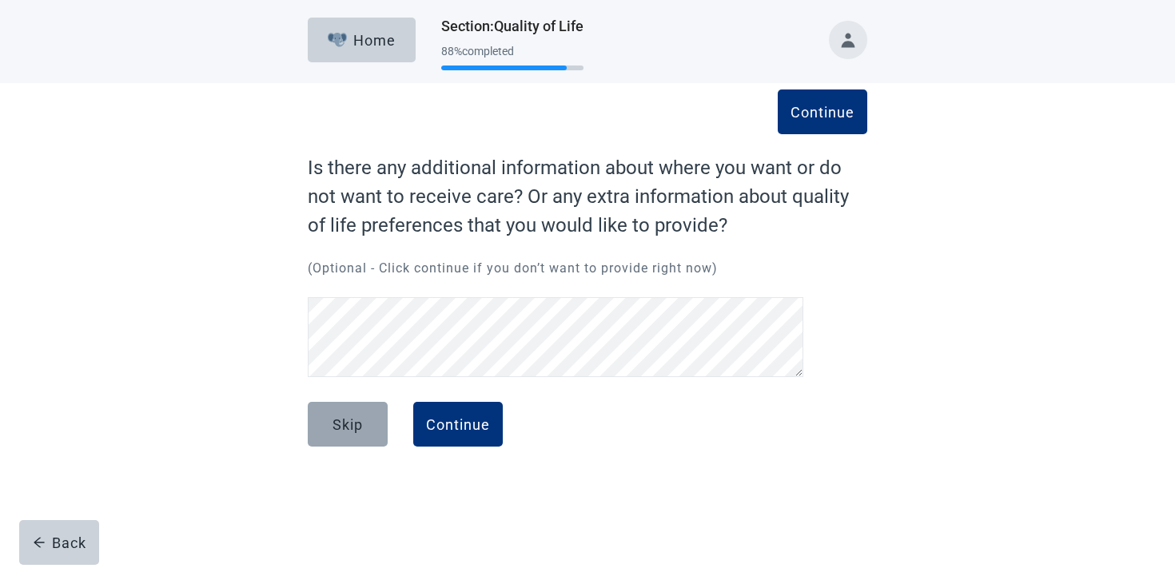
click at [340, 410] on button "Skip" at bounding box center [348, 424] width 80 height 45
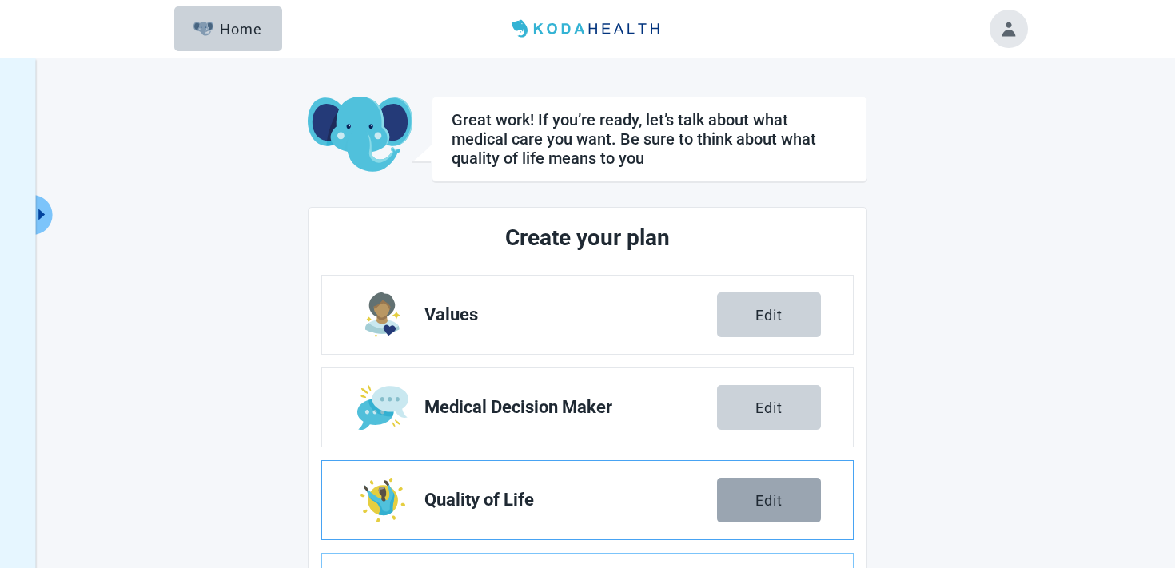
click at [757, 518] on button "Edit" at bounding box center [769, 500] width 104 height 45
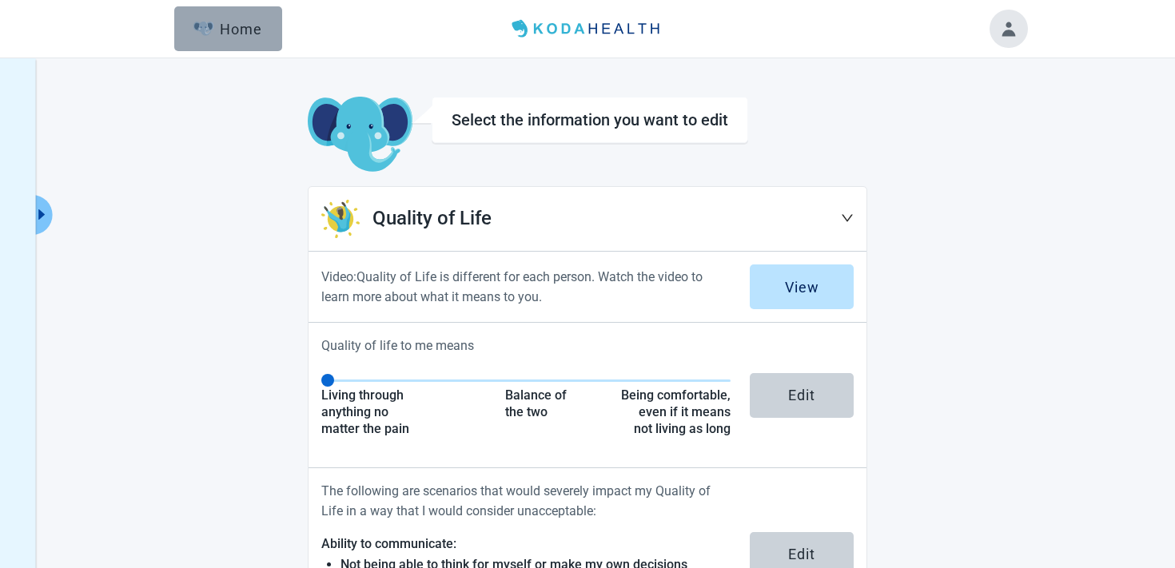
click at [276, 25] on button "Home" at bounding box center [228, 28] width 108 height 45
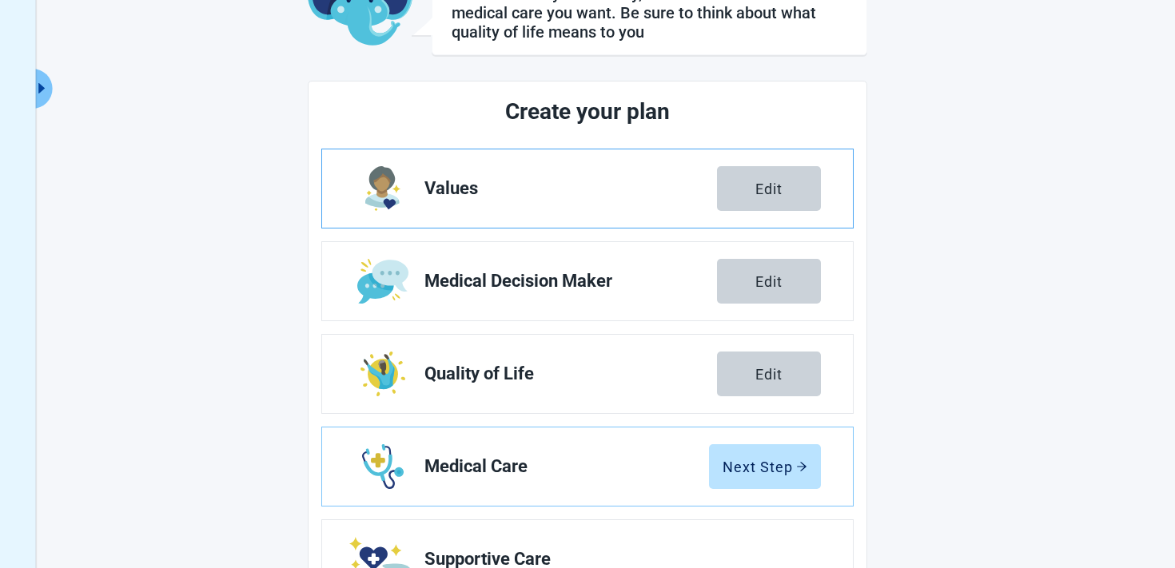
scroll to position [289, 0]
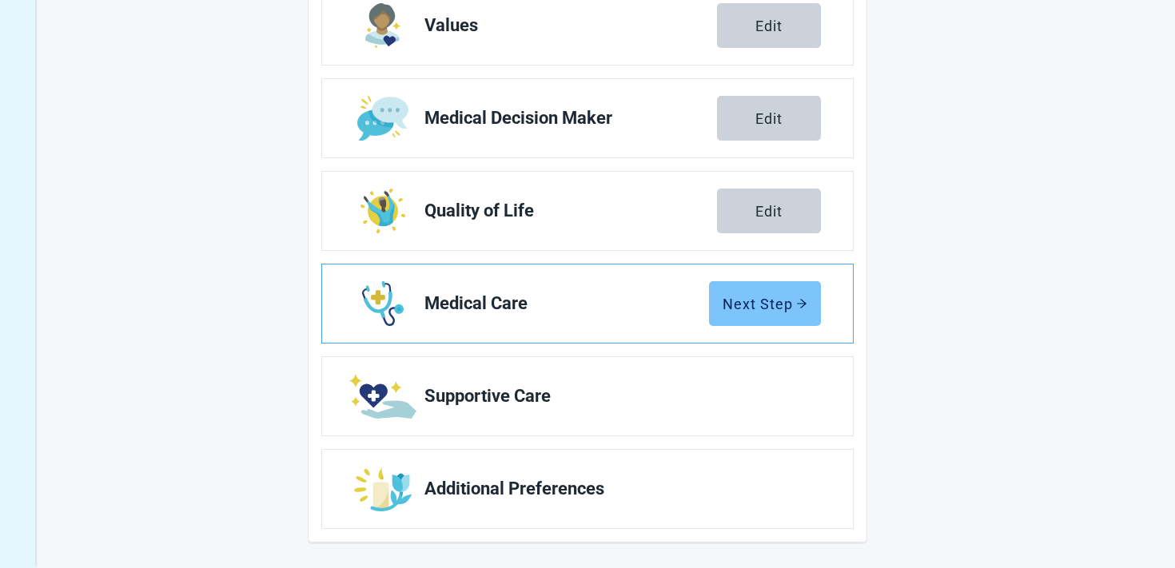
click at [754, 307] on div "Next Step" at bounding box center [764, 304] width 85 height 16
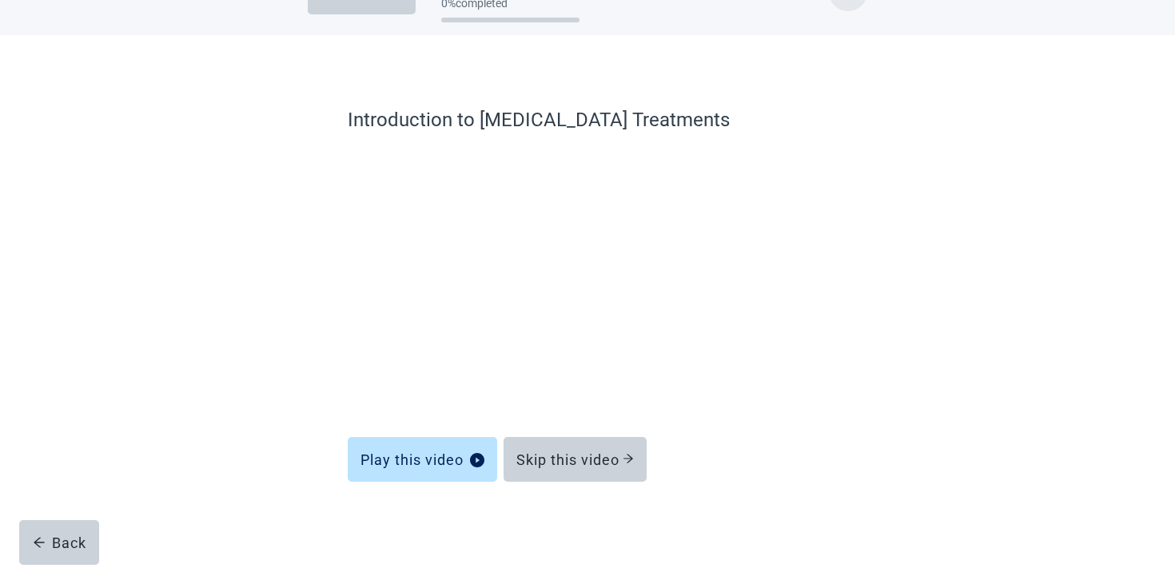
scroll to position [48, 0]
click at [587, 466] on div "Skip this video" at bounding box center [574, 460] width 117 height 16
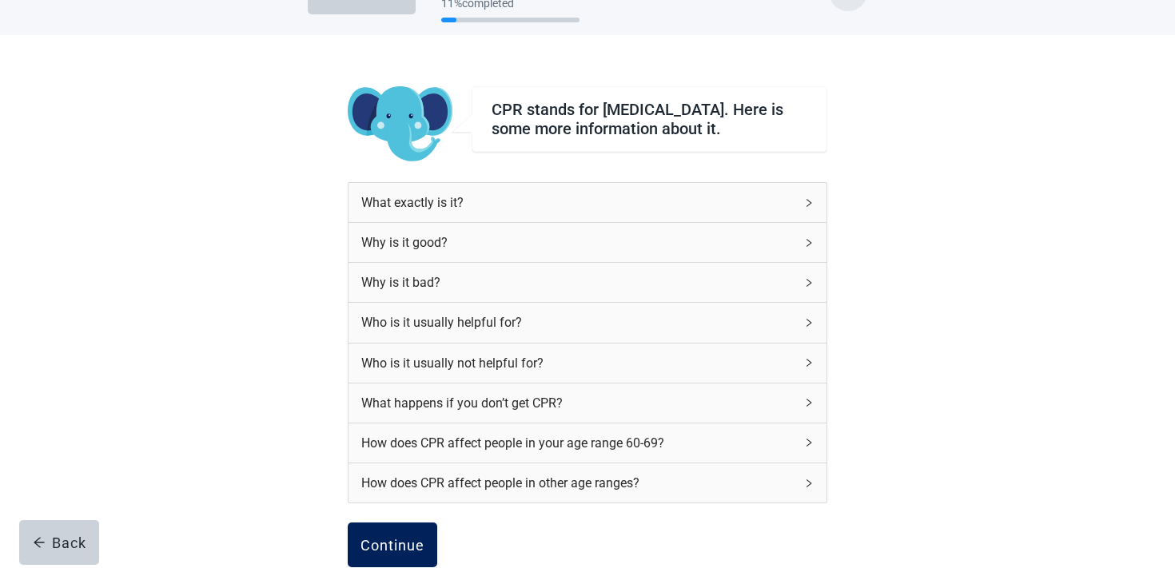
click at [402, 553] on div "Continue" at bounding box center [392, 545] width 64 height 16
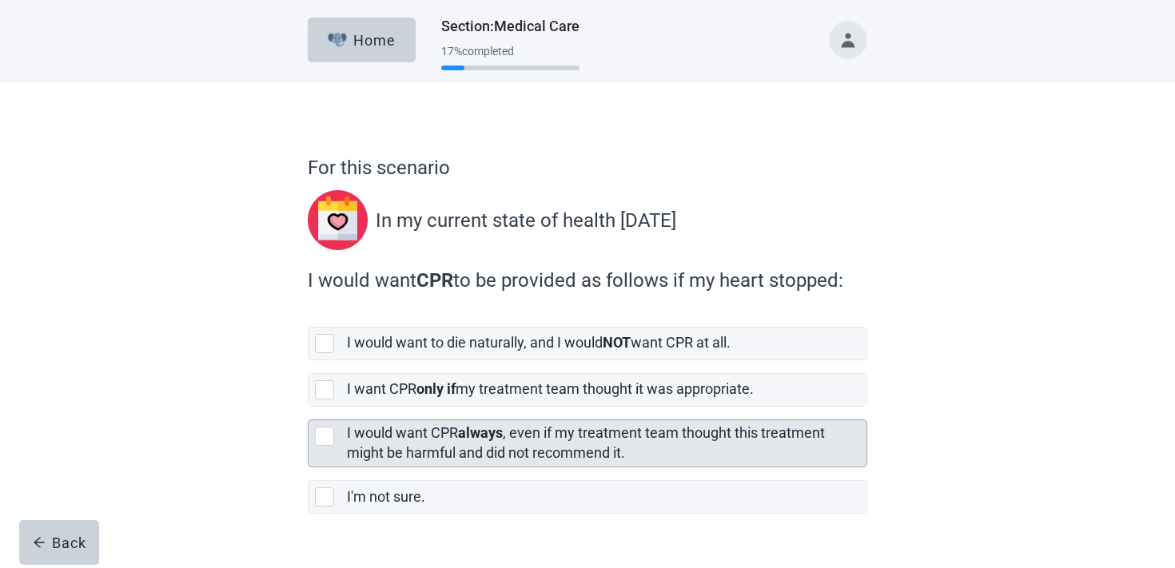
click at [460, 452] on label "I would want CPR always , even if my treatment team thought this treatment migh…" at bounding box center [586, 442] width 478 height 37
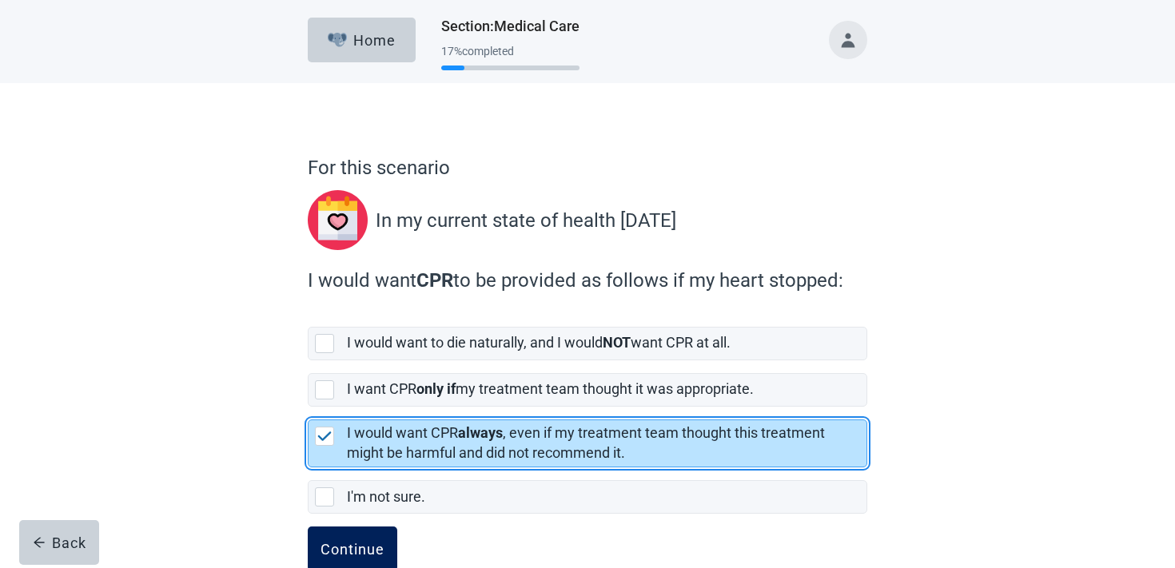
click at [387, 535] on button "Continue" at bounding box center [353, 549] width 90 height 45
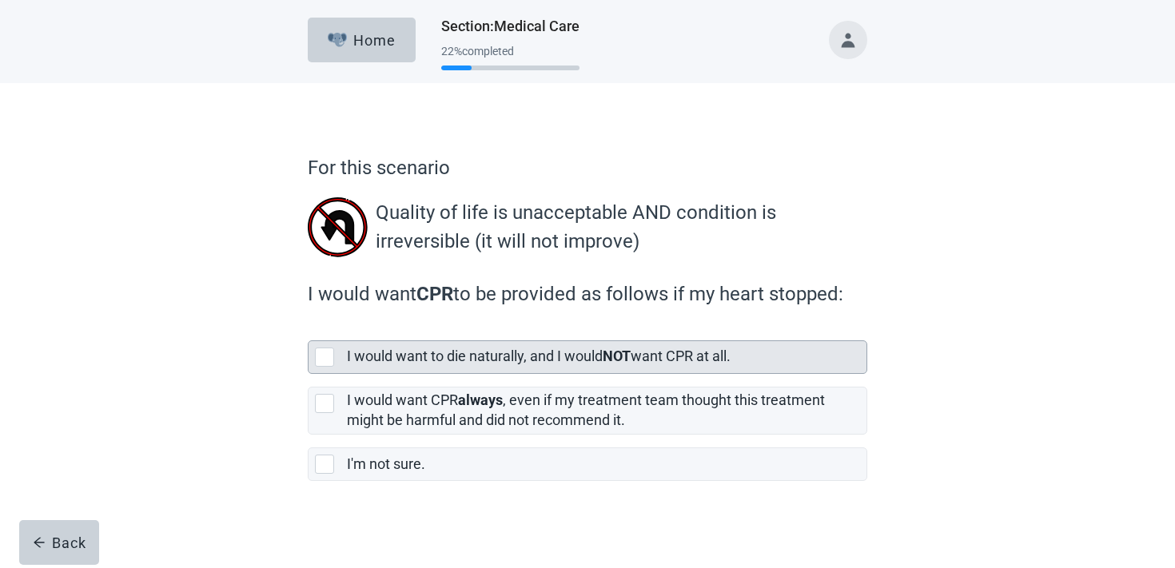
click at [430, 349] on label "I would want to die naturally, and I would NOT want CPR at all." at bounding box center [539, 356] width 384 height 17
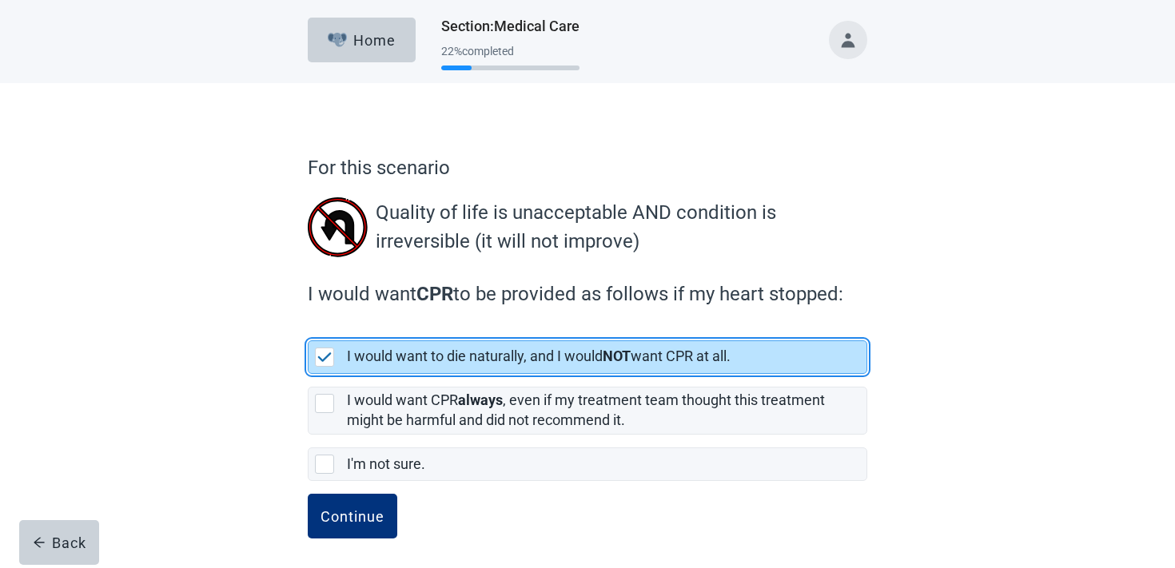
click at [380, 487] on form "For this scenario Quality of life is unacceptable AND condition is irreversible…" at bounding box center [587, 363] width 559 height 420
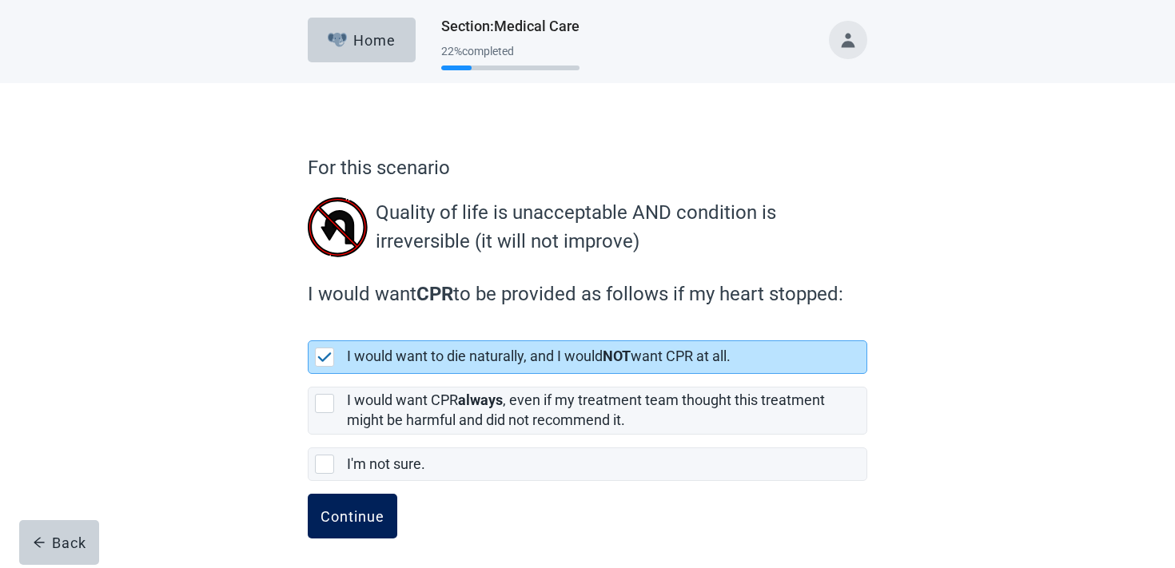
click at [380, 498] on button "Continue" at bounding box center [353, 516] width 90 height 45
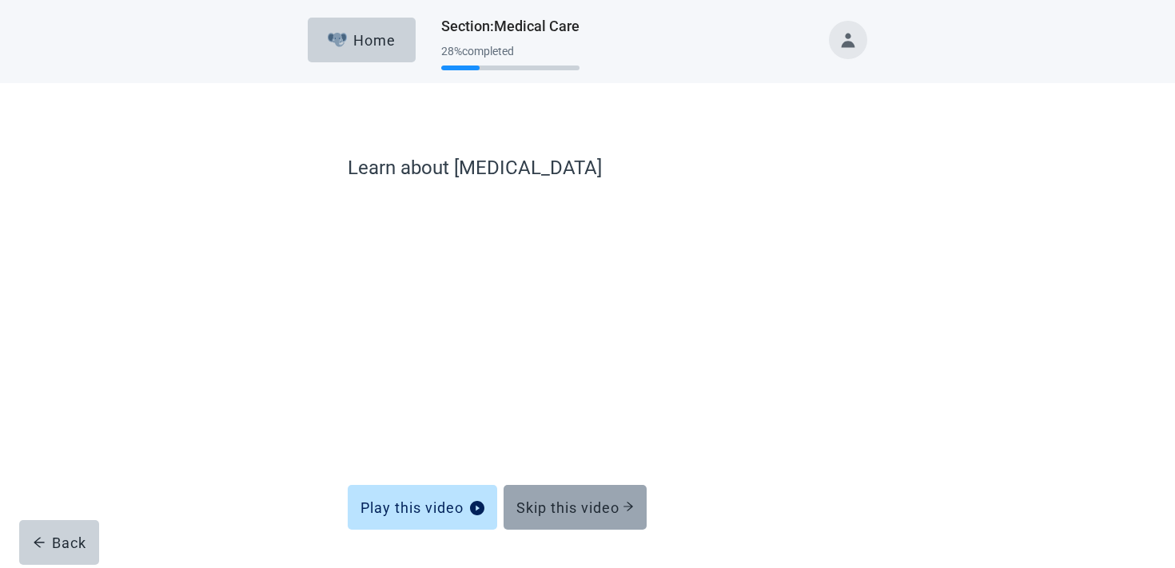
click at [531, 505] on div "Skip this video" at bounding box center [574, 507] width 117 height 16
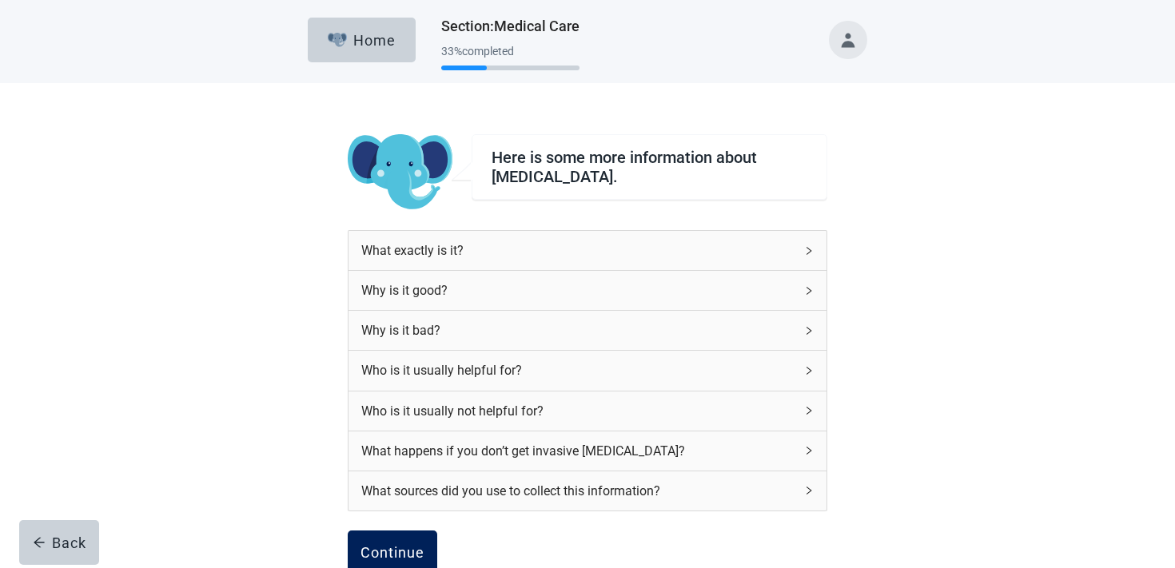
click at [388, 541] on button "Continue" at bounding box center [393, 553] width 90 height 45
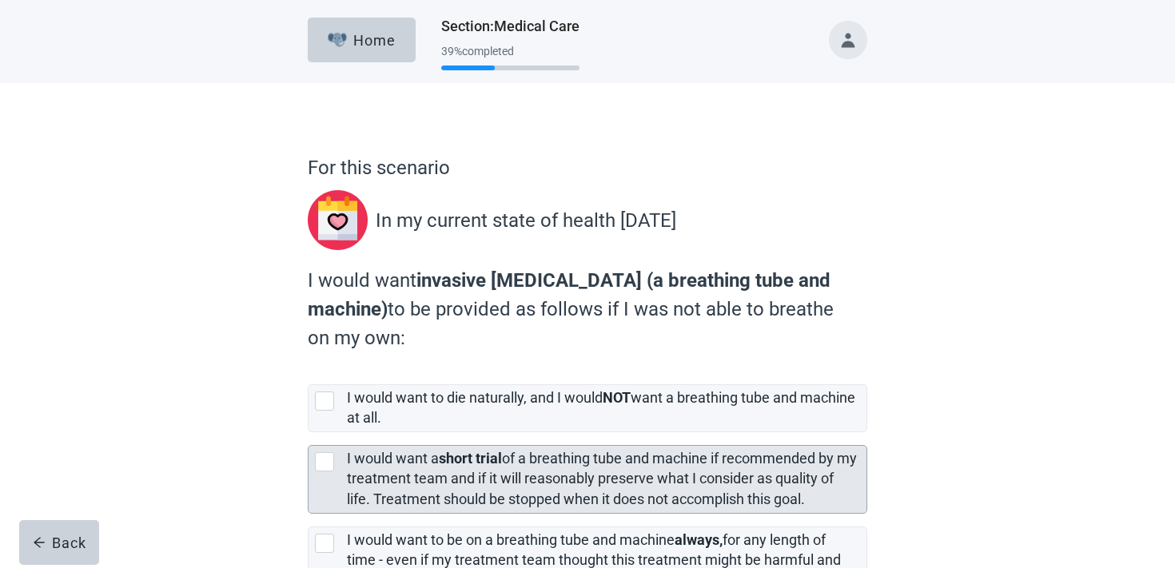
scroll to position [165, 0]
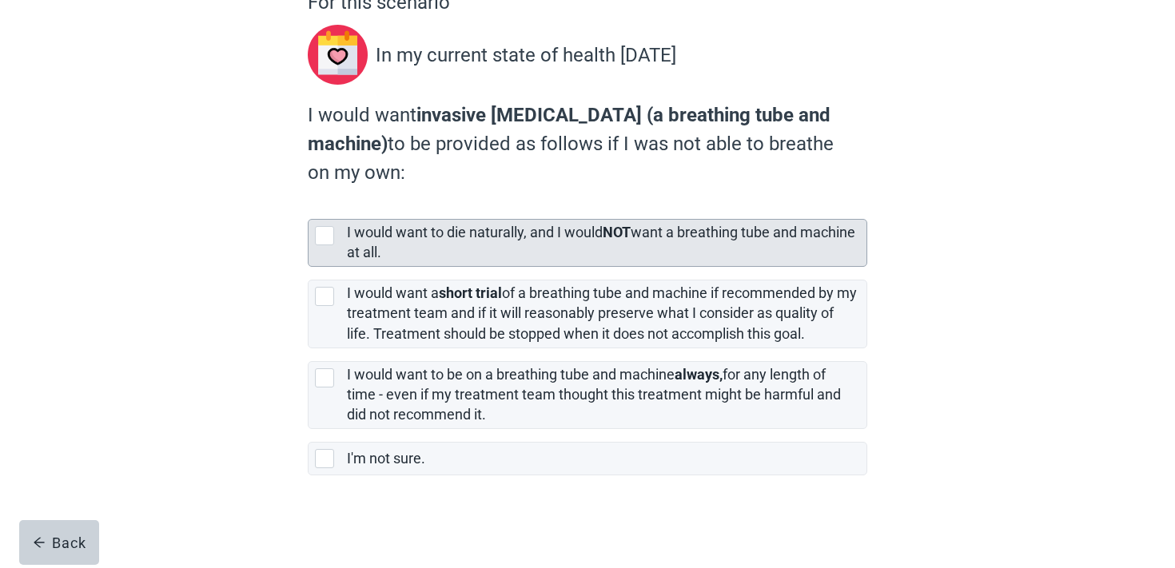
click at [470, 256] on div "I would want to die naturally, and I would NOT want a breathing tube and machin…" at bounding box center [602, 243] width 510 height 40
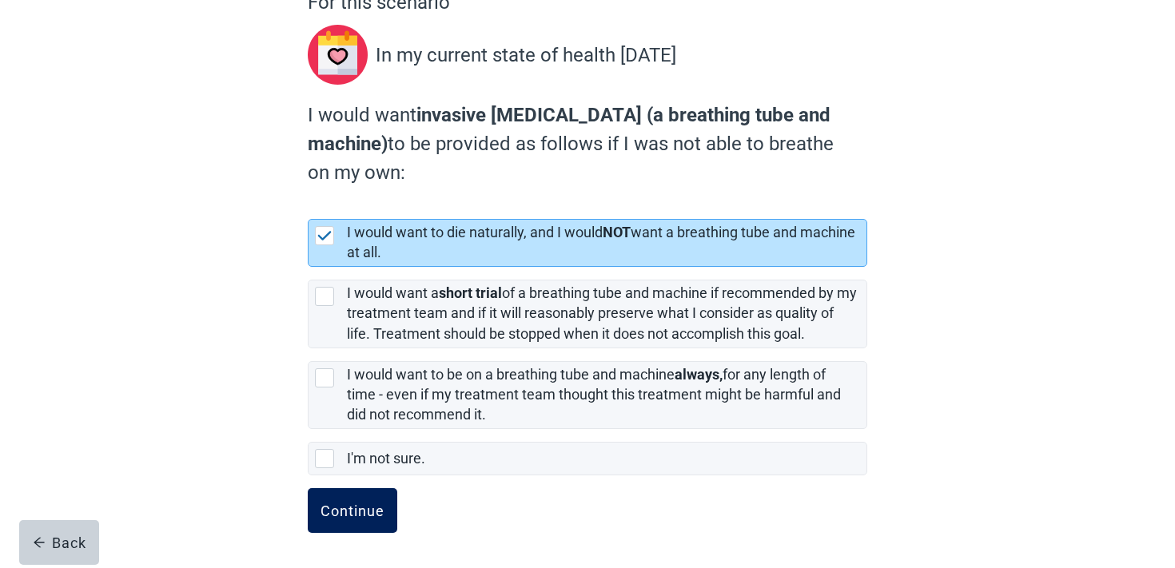
click at [376, 507] on div "Continue" at bounding box center [352, 511] width 64 height 16
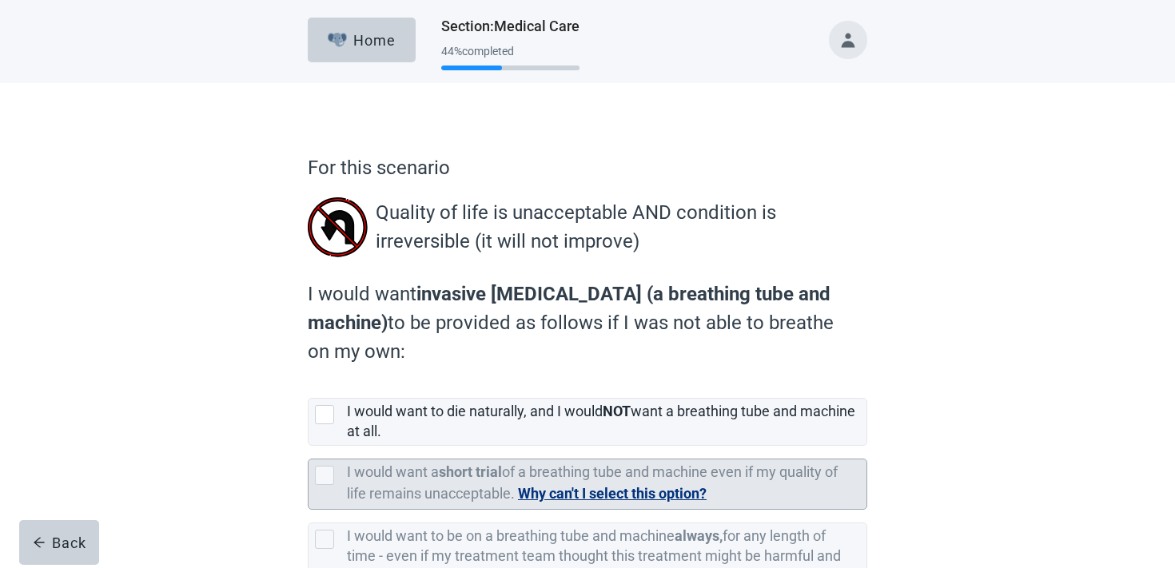
click at [420, 468] on label "I would want a short trial of a breathing tube and machine even if my quality o…" at bounding box center [592, 483] width 491 height 38
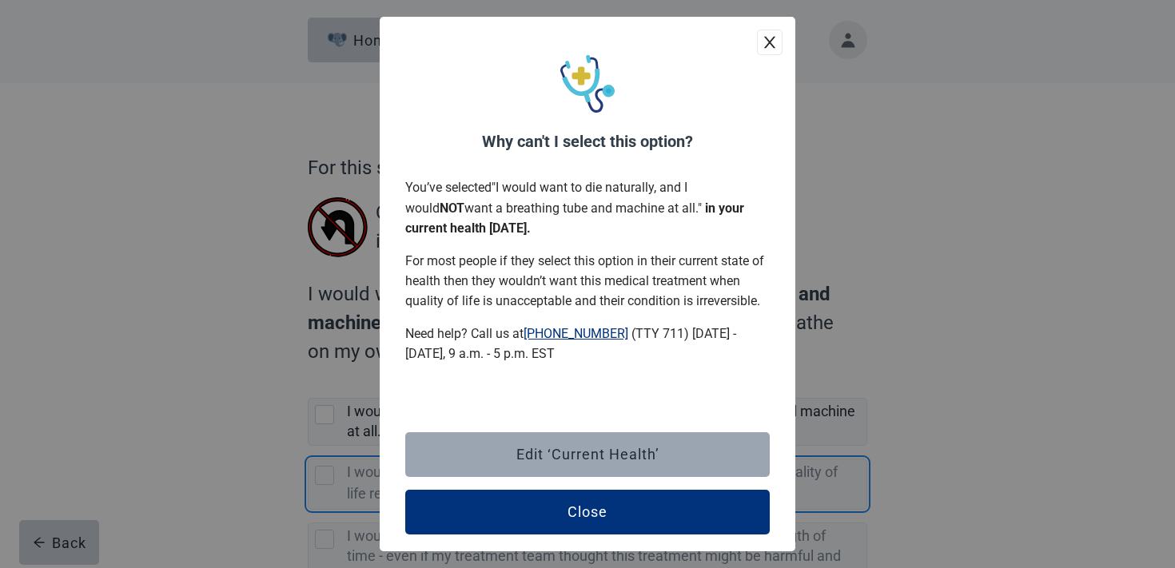
click at [478, 467] on button "Edit ‘Current Health’" at bounding box center [587, 454] width 364 height 45
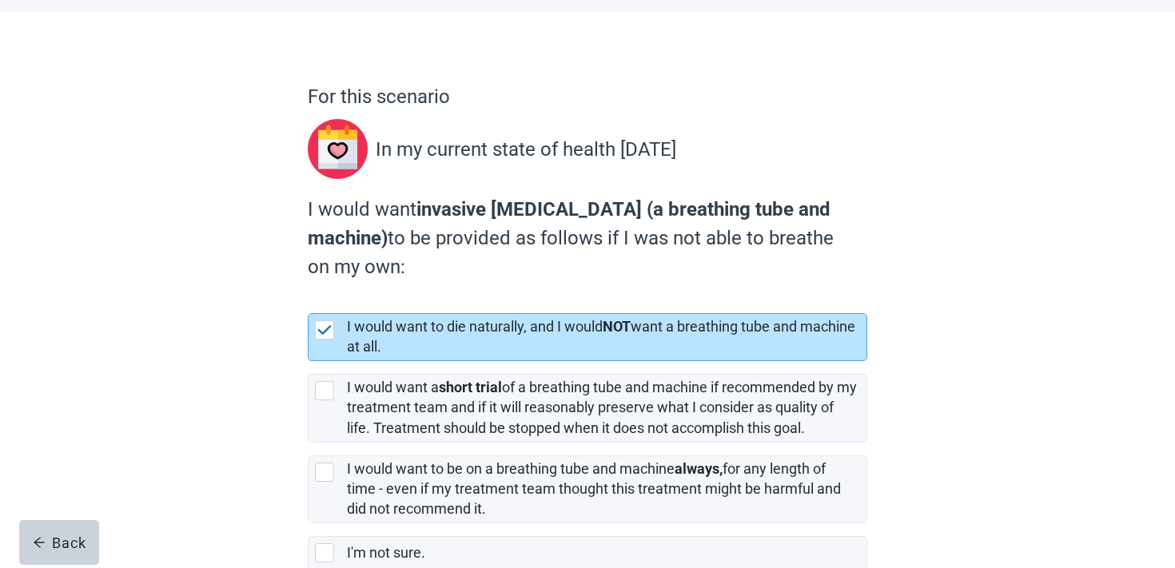
scroll to position [165, 0]
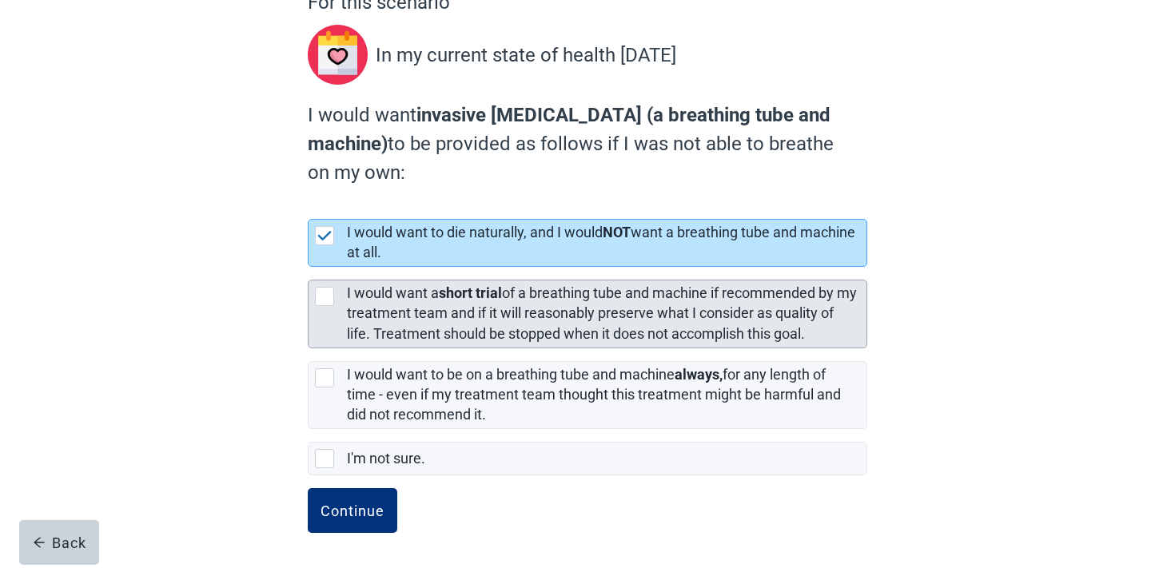
click at [492, 330] on label "I would want a short trial of a breathing tube and machine if recommended by my…" at bounding box center [602, 312] width 510 height 57
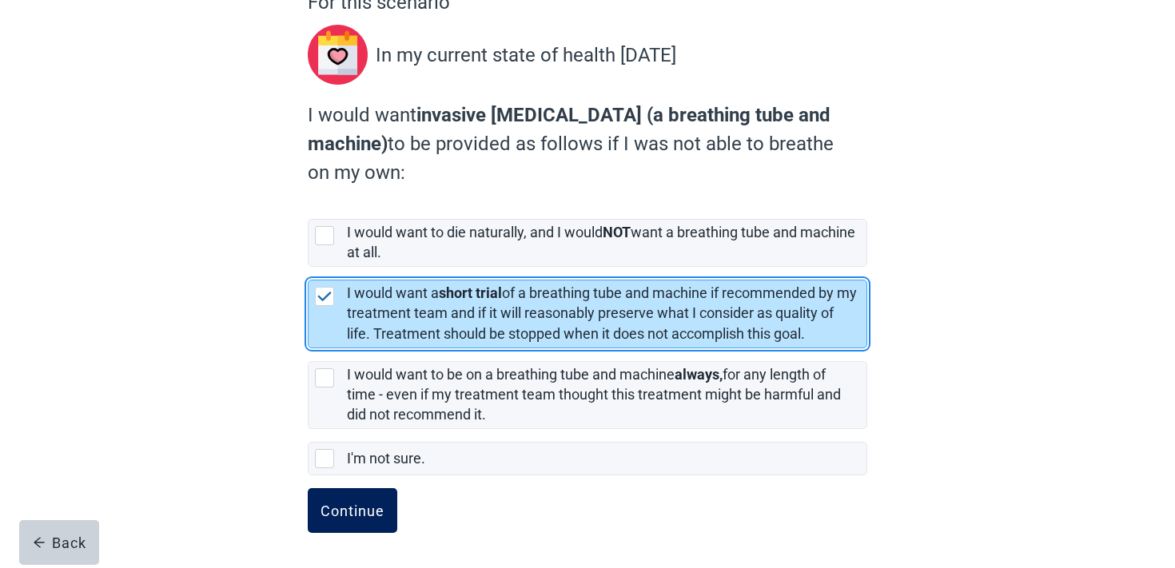
click at [364, 527] on button "Continue" at bounding box center [353, 510] width 90 height 45
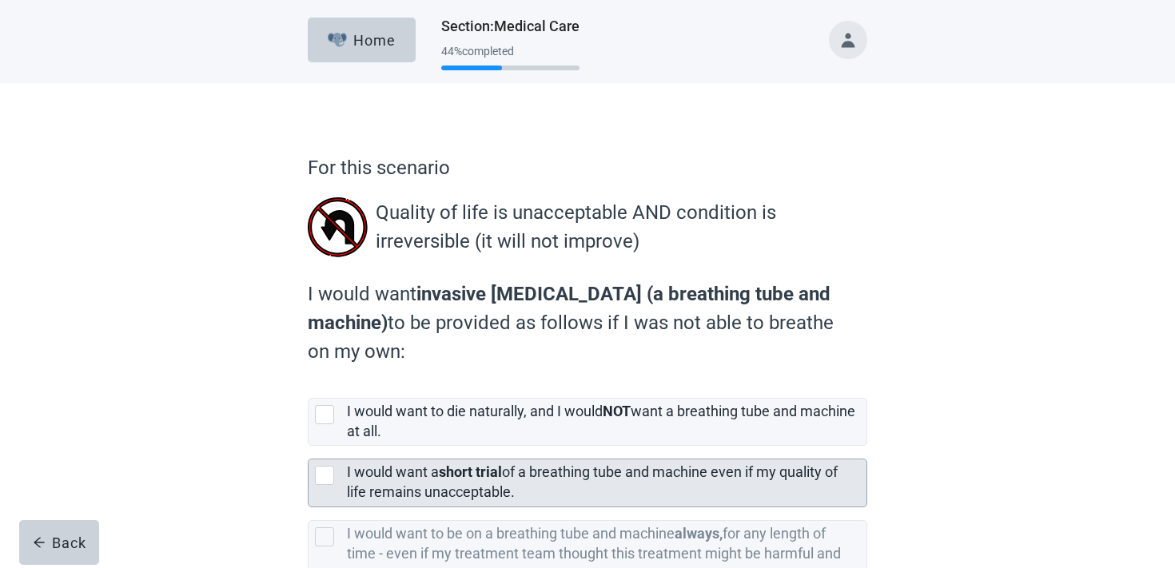
scroll to position [161, 0]
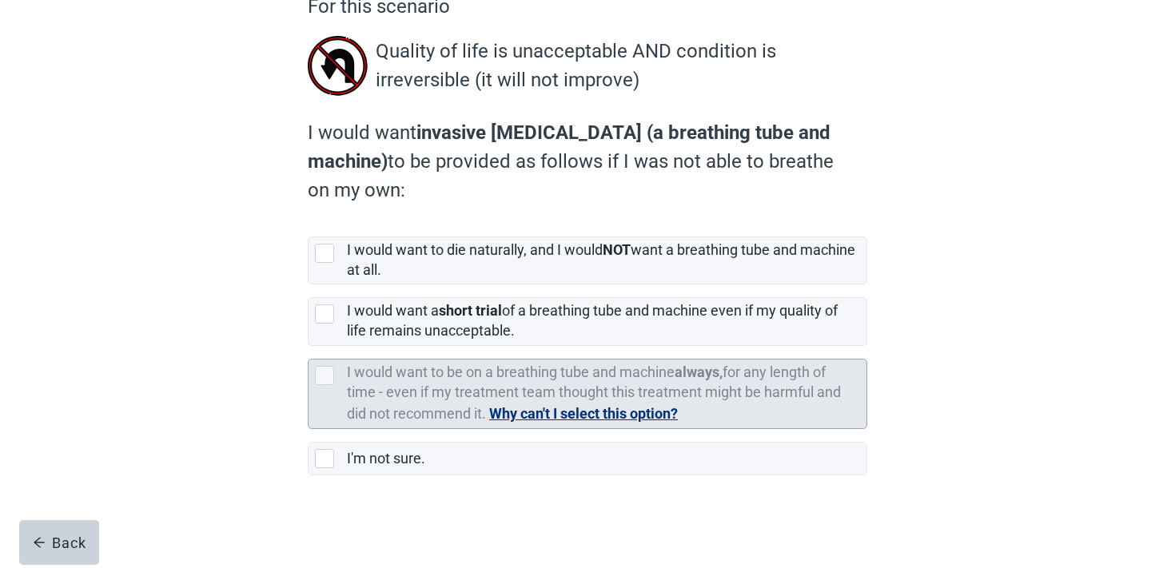
click at [470, 401] on div "I would want to be on a breathing tube and machine always, for any length of ti…" at bounding box center [602, 394] width 510 height 63
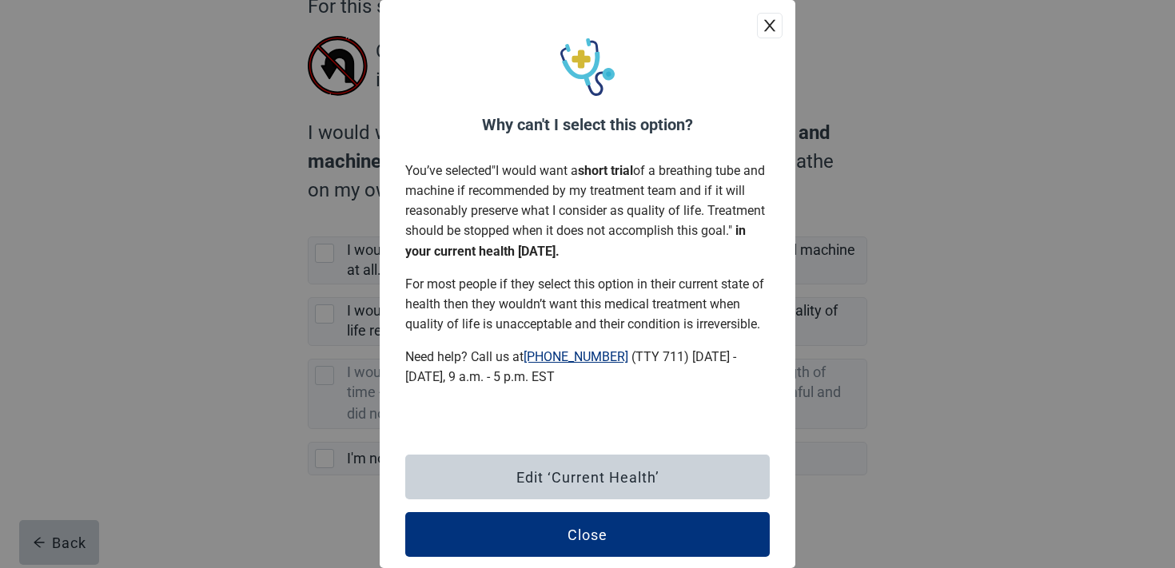
click at [763, 35] on button "close" at bounding box center [770, 26] width 26 height 26
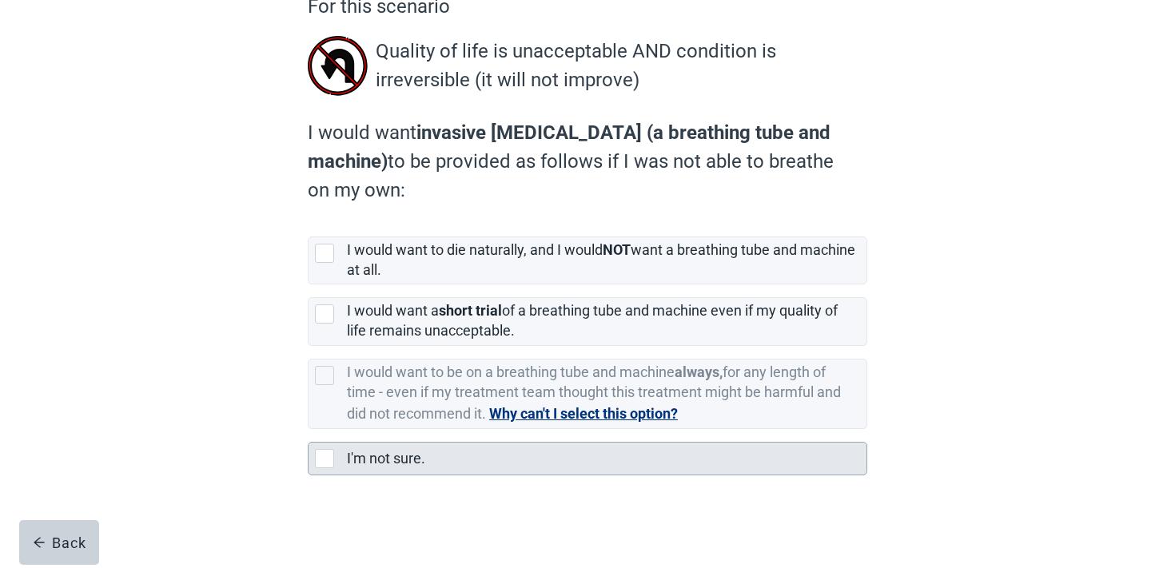
click at [363, 445] on div "I'm not sure." at bounding box center [606, 459] width 519 height 32
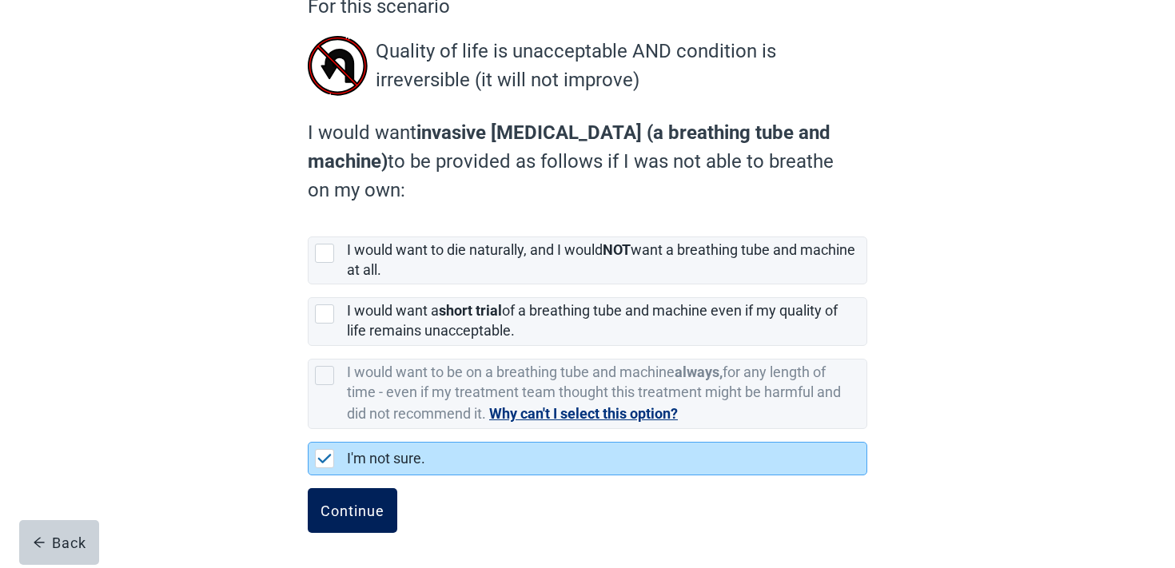
click at [331, 526] on button "Continue" at bounding box center [353, 510] width 90 height 45
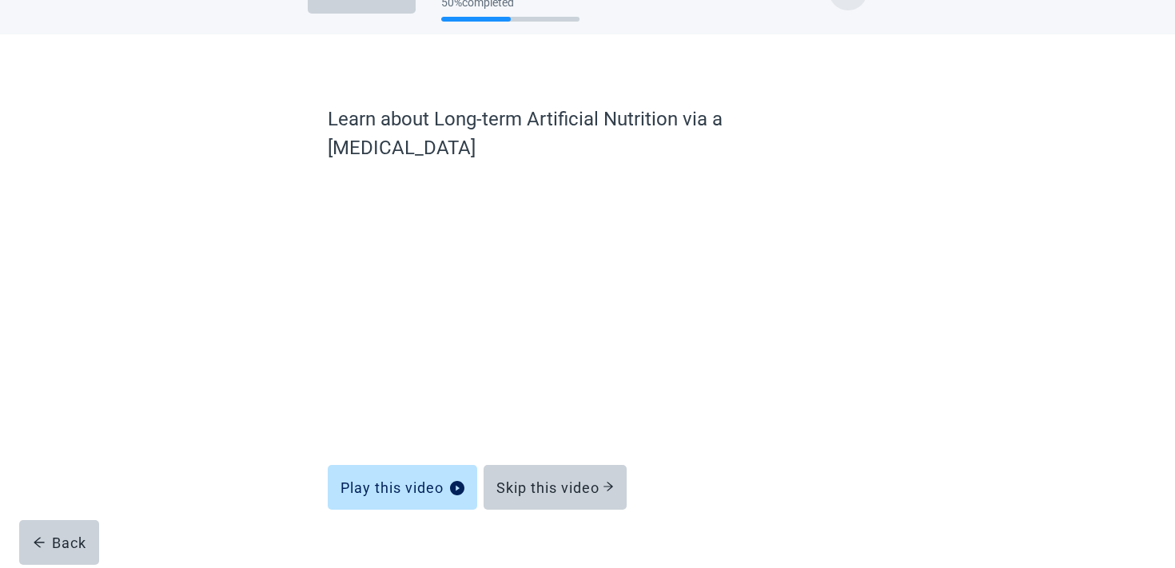
scroll to position [48, 0]
click at [551, 466] on button "Skip this video" at bounding box center [554, 488] width 143 height 45
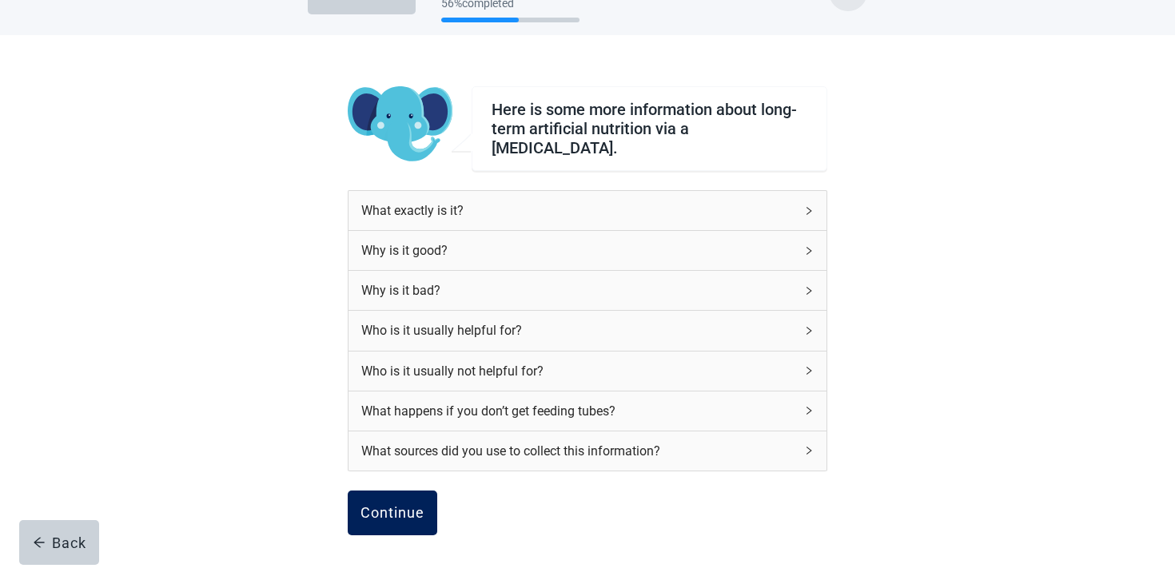
click at [400, 514] on button "Continue" at bounding box center [393, 513] width 90 height 45
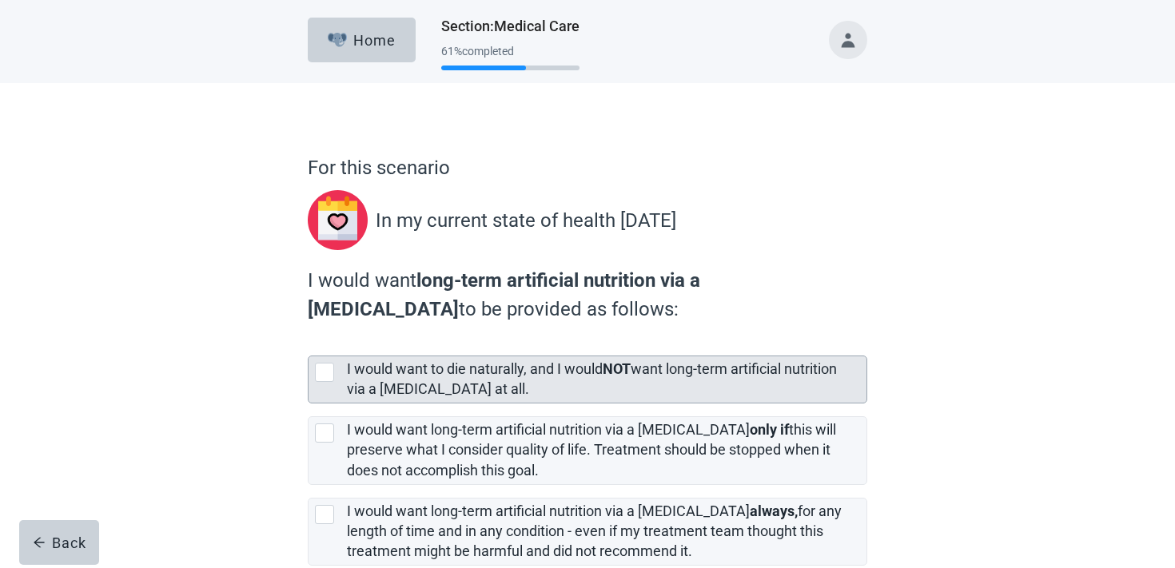
click at [505, 388] on div "I would want to die naturally, and I would NOT want long-term artificial nutrit…" at bounding box center [602, 380] width 510 height 40
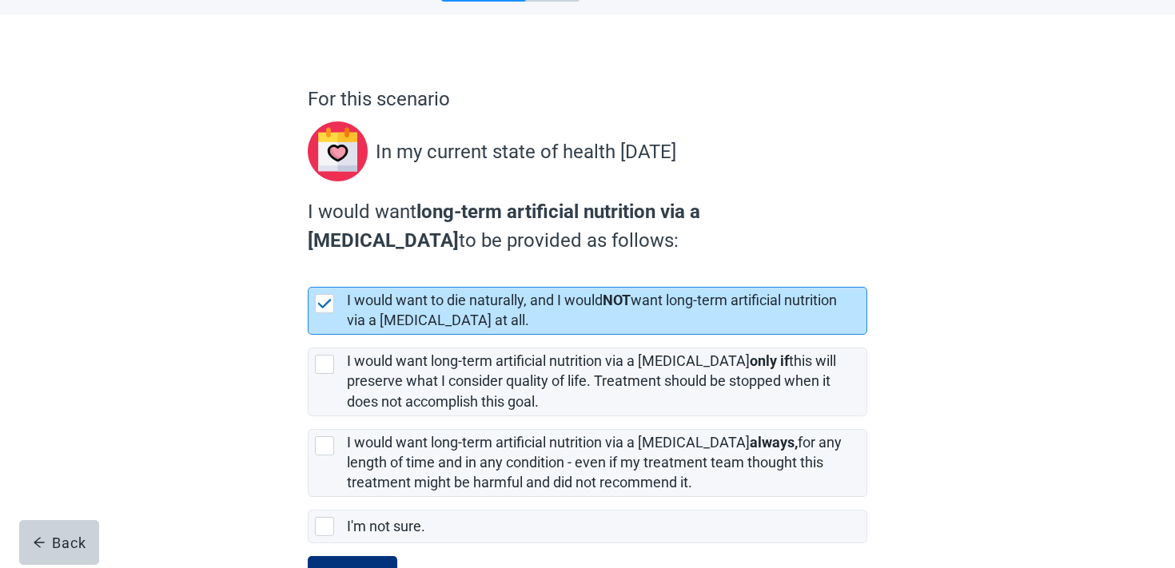
scroll to position [137, 0]
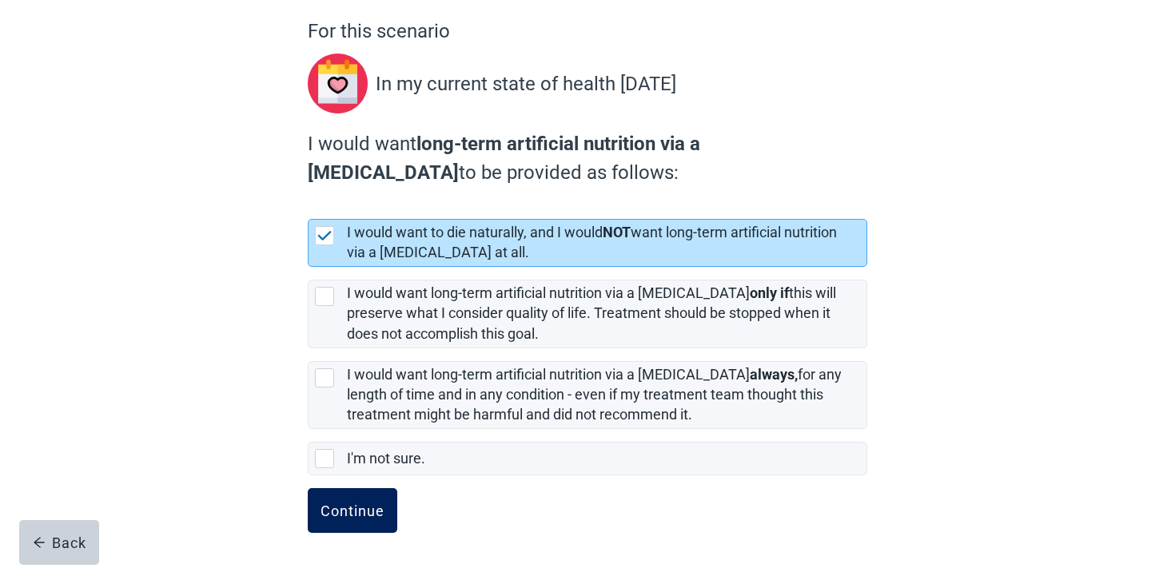
click at [394, 503] on button "Continue" at bounding box center [353, 510] width 90 height 45
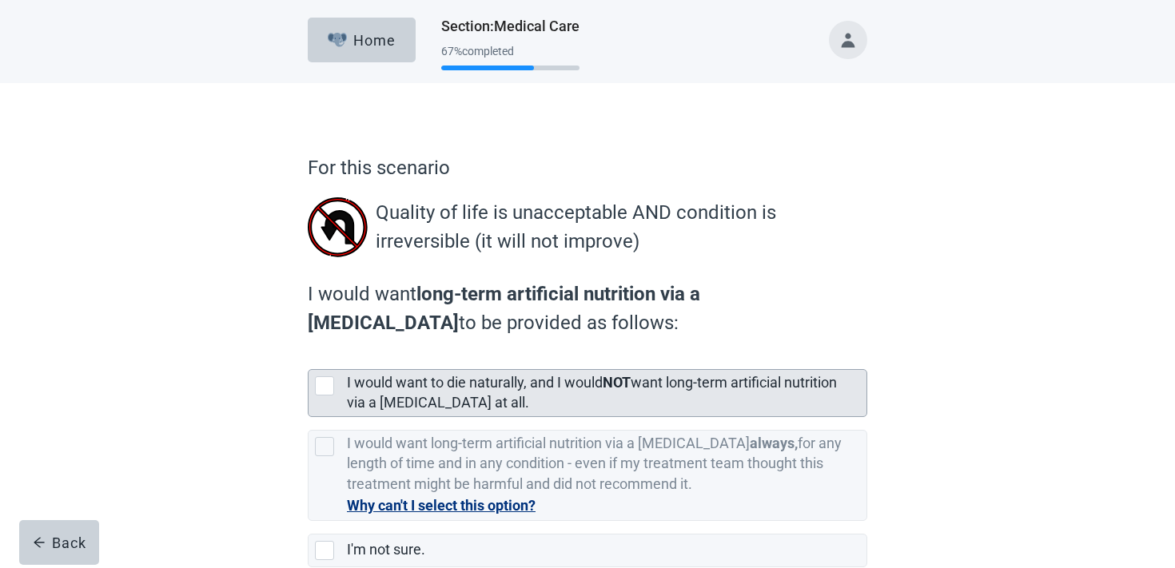
click at [422, 407] on label "I would want to die naturally, and I would NOT want long-term artificial nutrit…" at bounding box center [592, 392] width 490 height 37
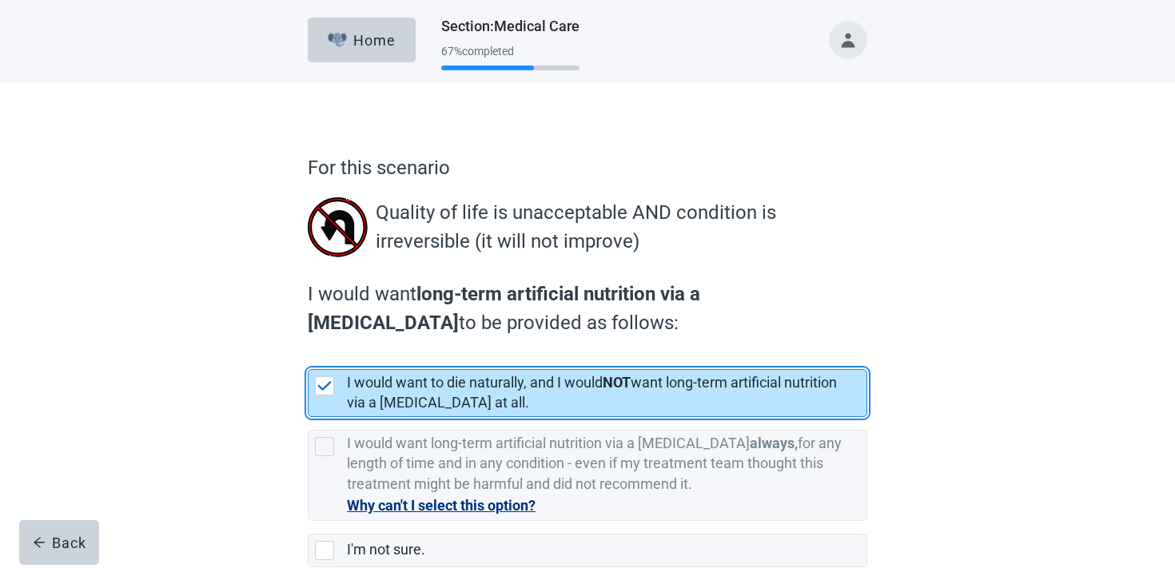
scroll to position [92, 0]
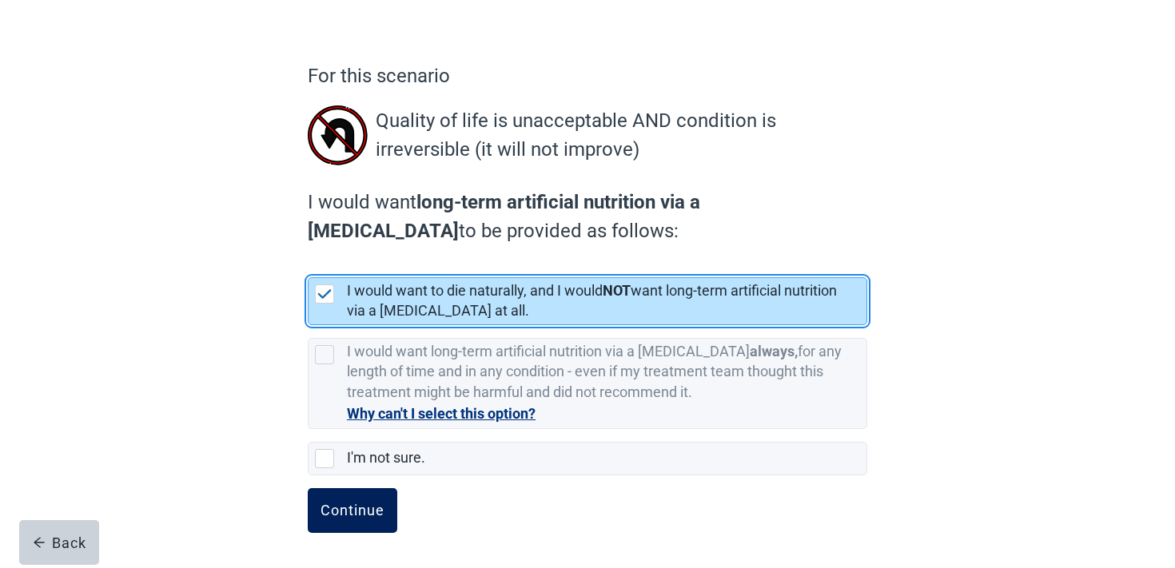
click at [344, 503] on div "Continue" at bounding box center [352, 511] width 64 height 16
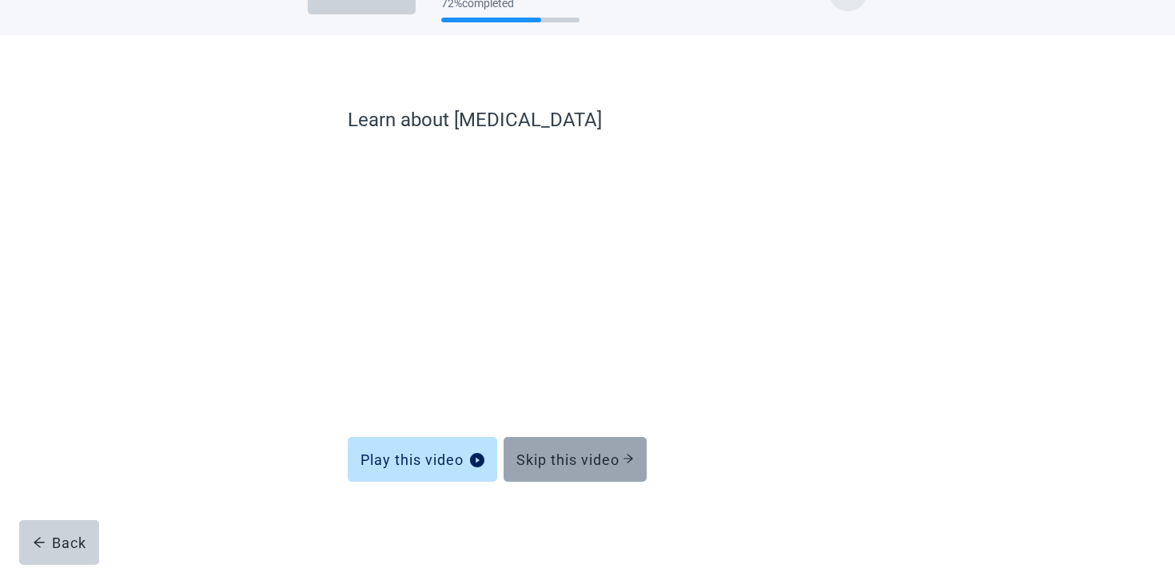
scroll to position [48, 0]
click at [585, 448] on button "Skip this video" at bounding box center [574, 459] width 143 height 45
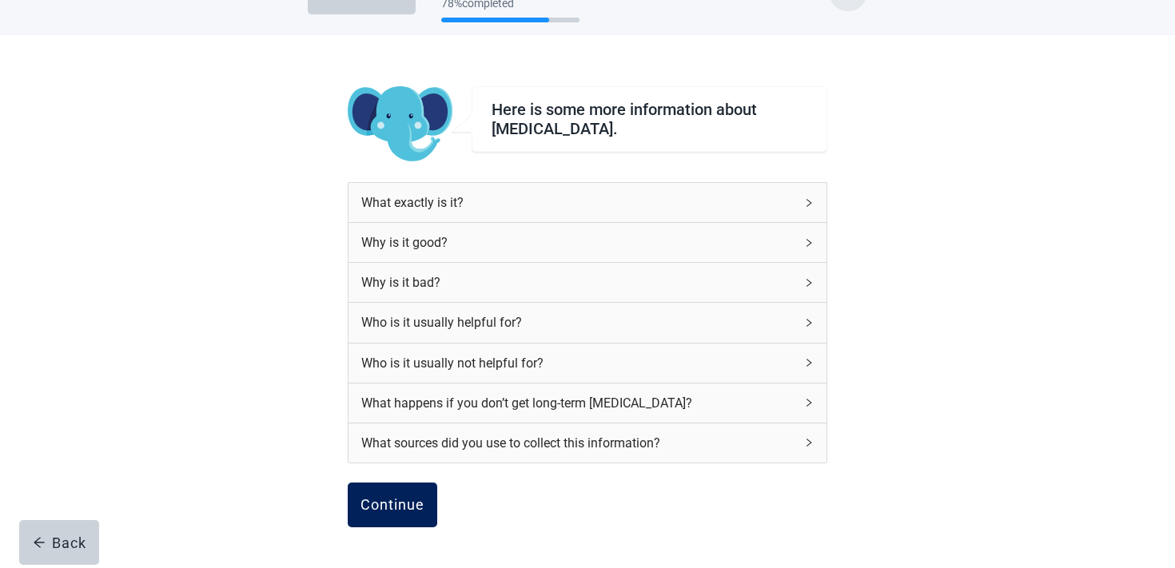
click at [417, 501] on div "Continue" at bounding box center [392, 505] width 64 height 16
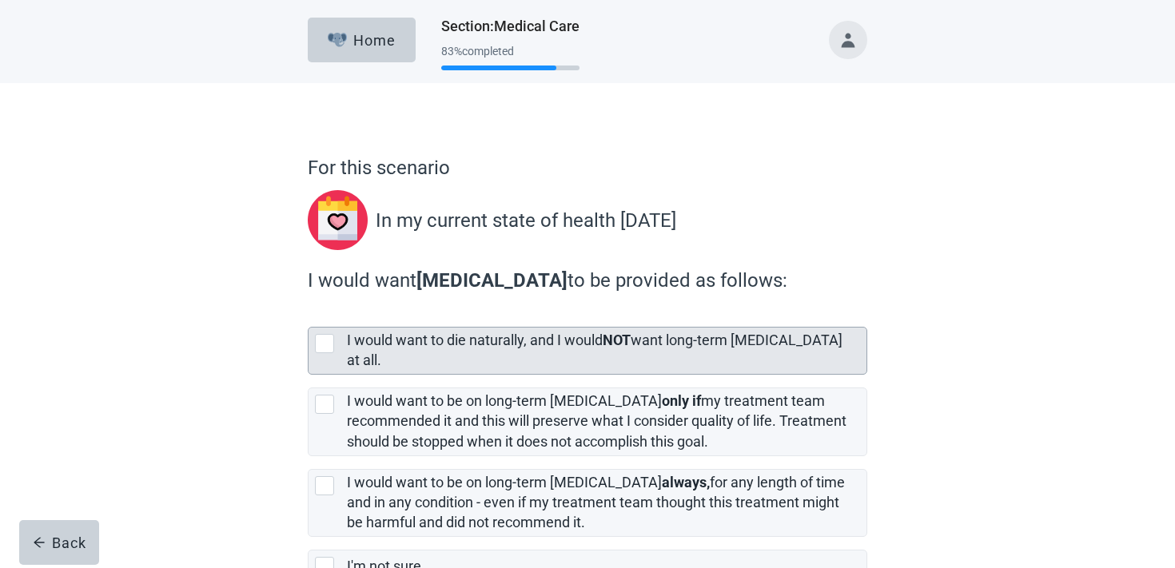
click at [454, 344] on label "I would want to die naturally, and I would NOT want long-term [MEDICAL_DATA] at…" at bounding box center [594, 350] width 495 height 37
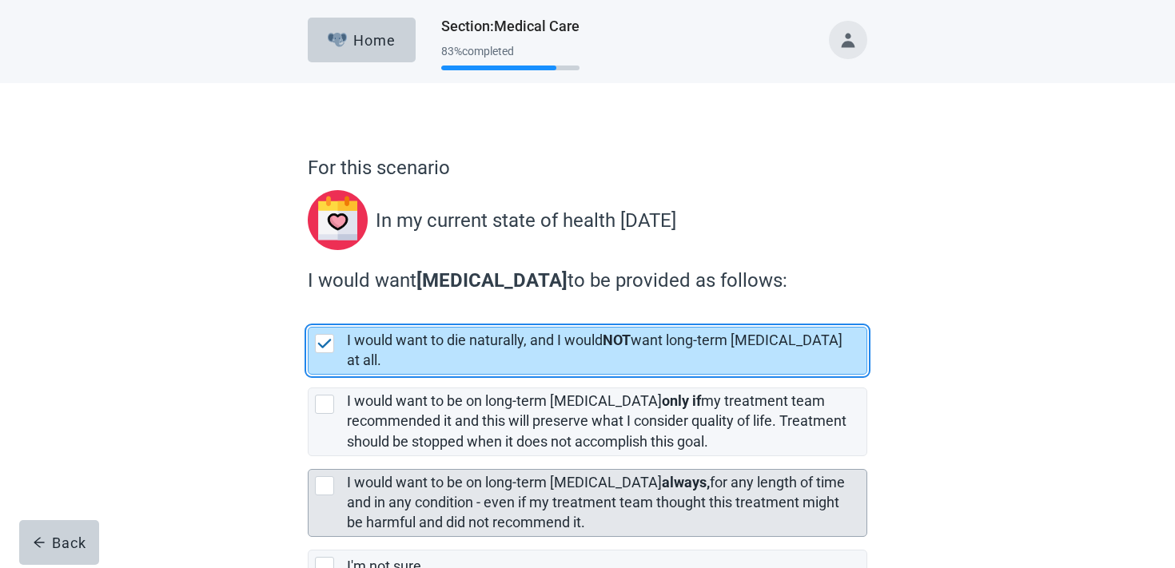
scroll to position [94, 0]
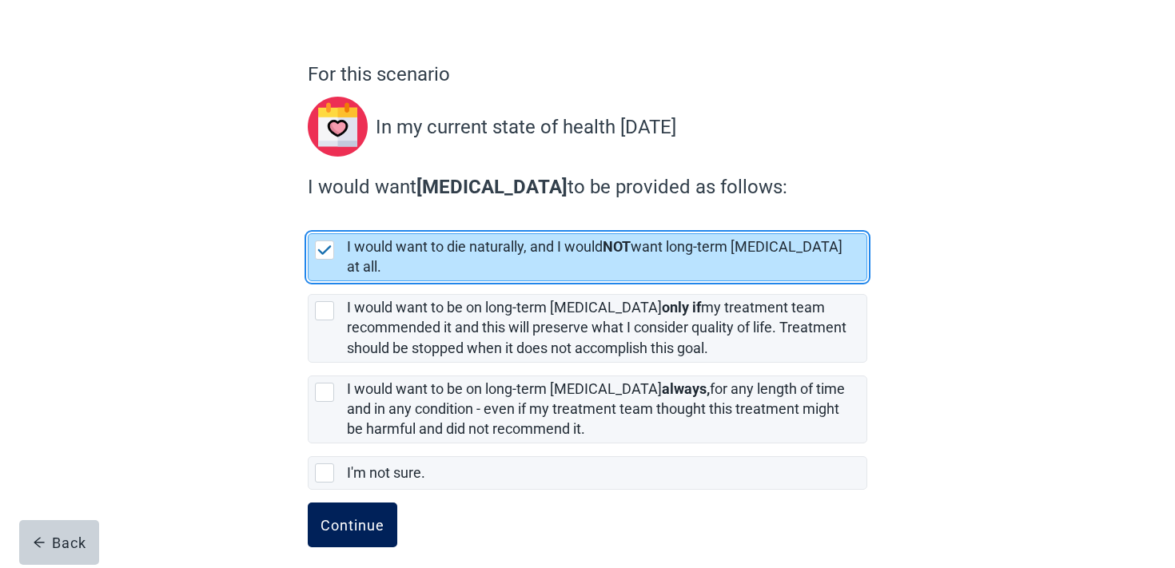
click at [356, 518] on div "Continue" at bounding box center [352, 525] width 64 height 16
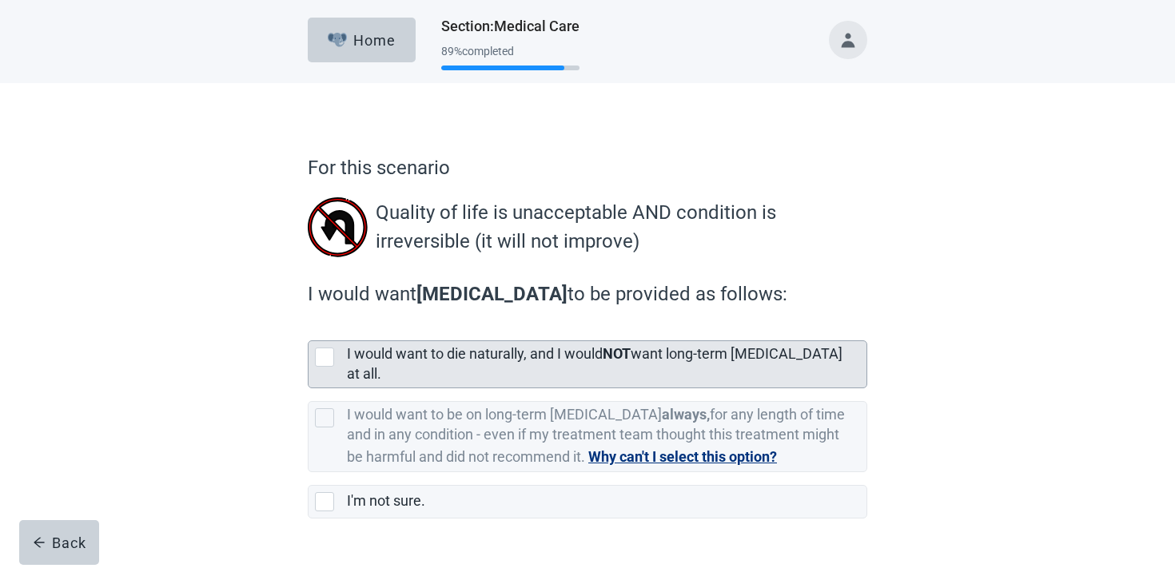
click at [441, 357] on label "I would want to die naturally, and I would NOT want long-term [MEDICAL_DATA] at…" at bounding box center [594, 363] width 495 height 37
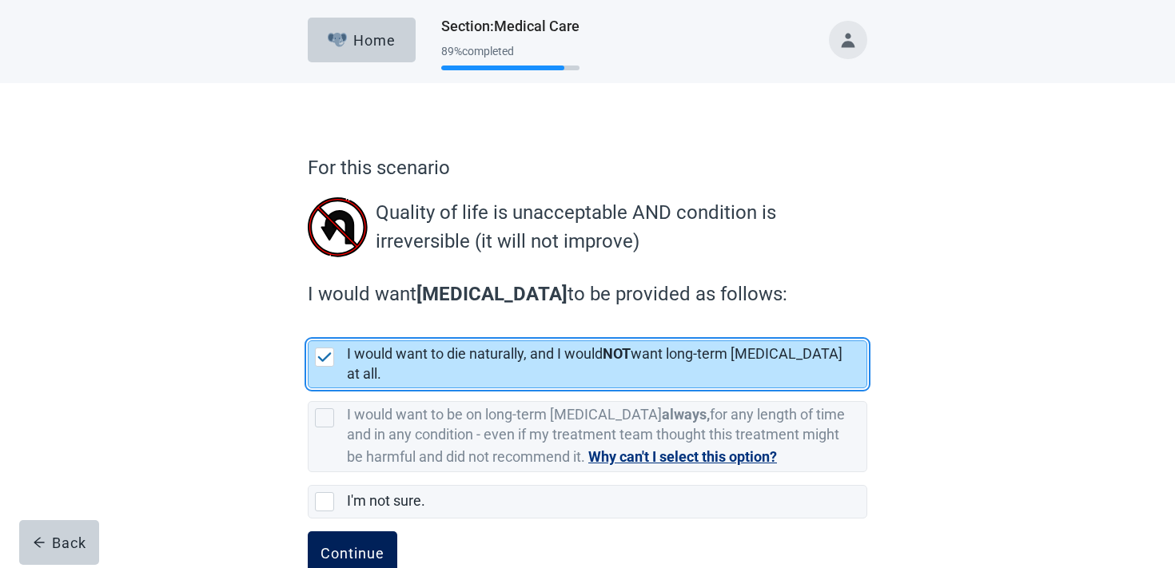
click at [368, 531] on button "Continue" at bounding box center [353, 553] width 90 height 45
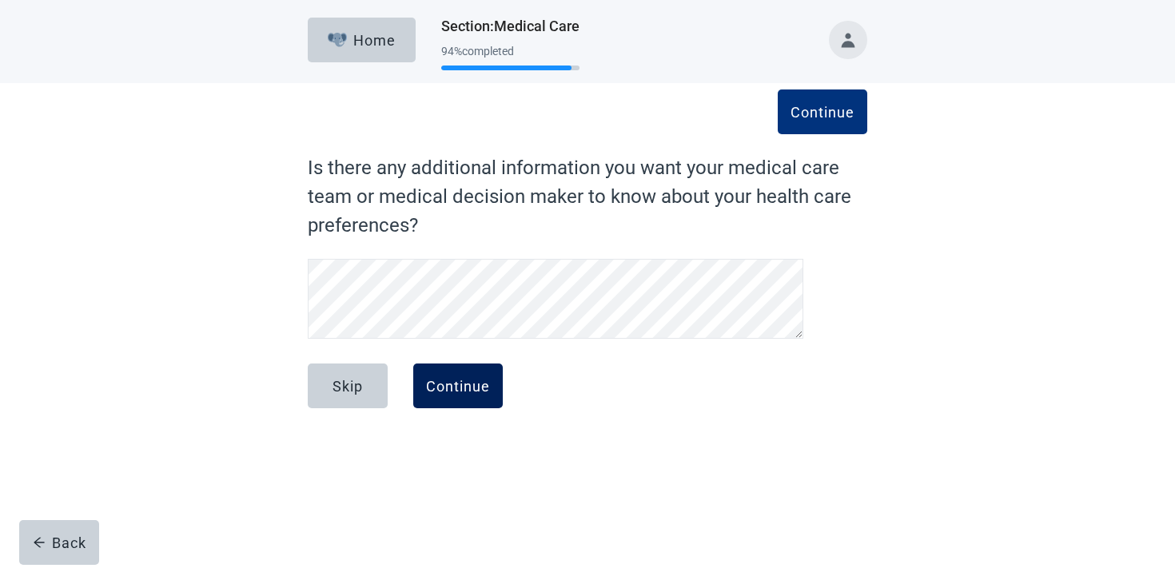
click at [480, 379] on div "Continue" at bounding box center [458, 386] width 64 height 16
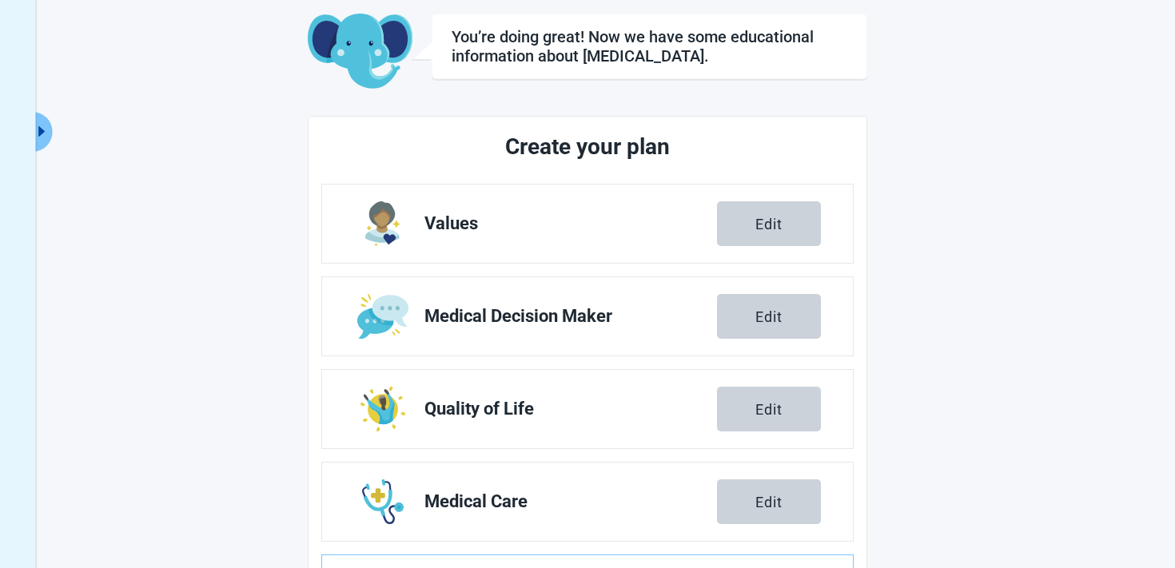
scroll to position [281, 0]
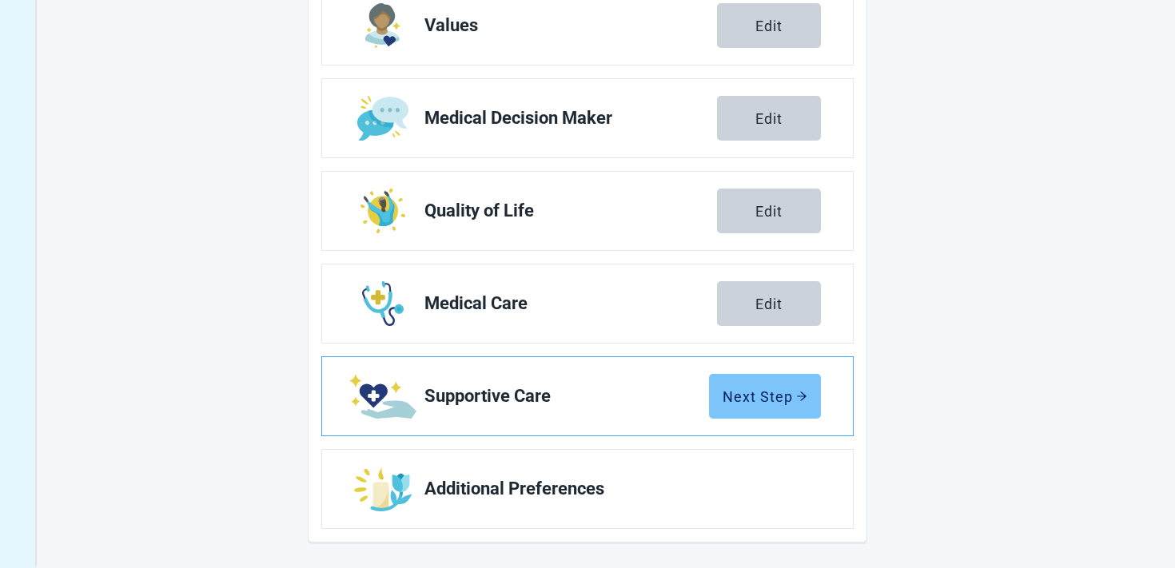
click at [724, 389] on div "Next Step" at bounding box center [764, 396] width 85 height 16
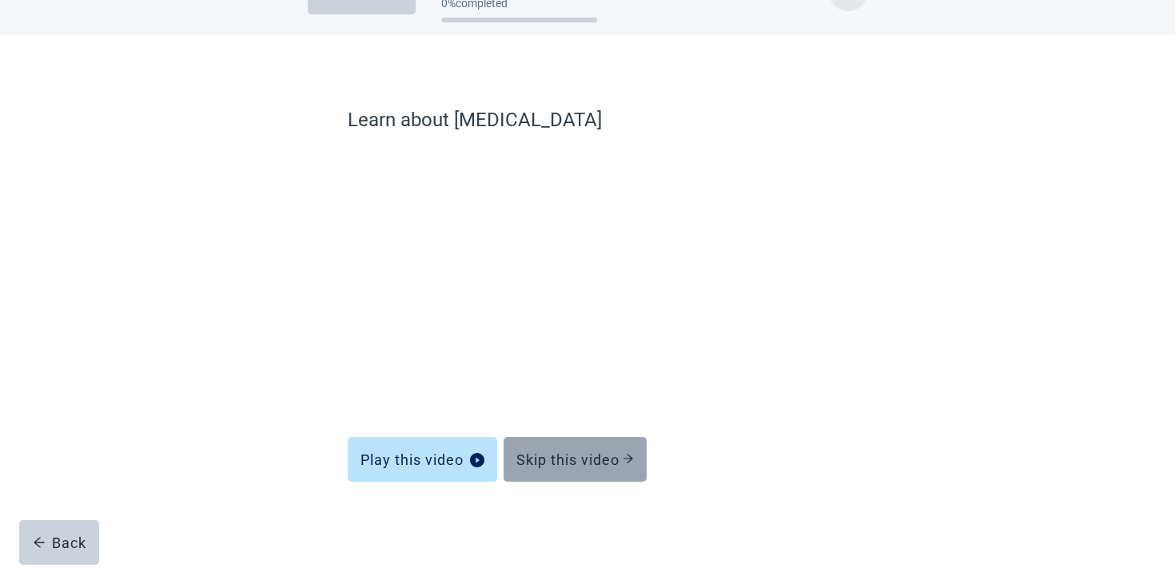
scroll to position [48, 0]
click at [561, 459] on div "Skip this video" at bounding box center [574, 460] width 117 height 16
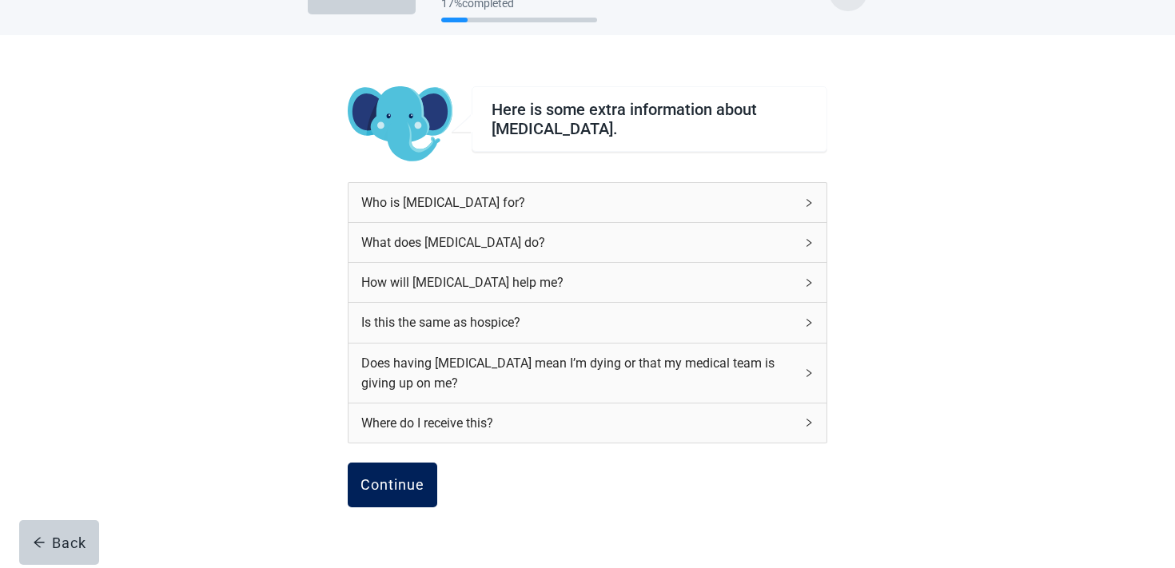
click at [367, 499] on button "Continue" at bounding box center [393, 485] width 90 height 45
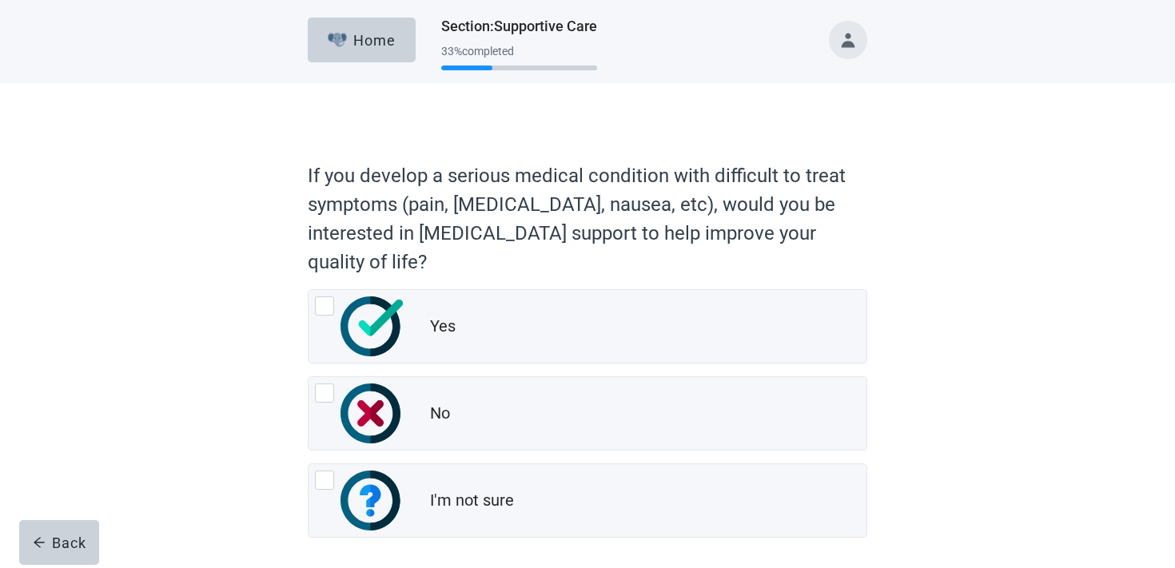
click at [367, 499] on img "I'm not sure, radio button, not checked" at bounding box center [371, 501] width 62 height 60
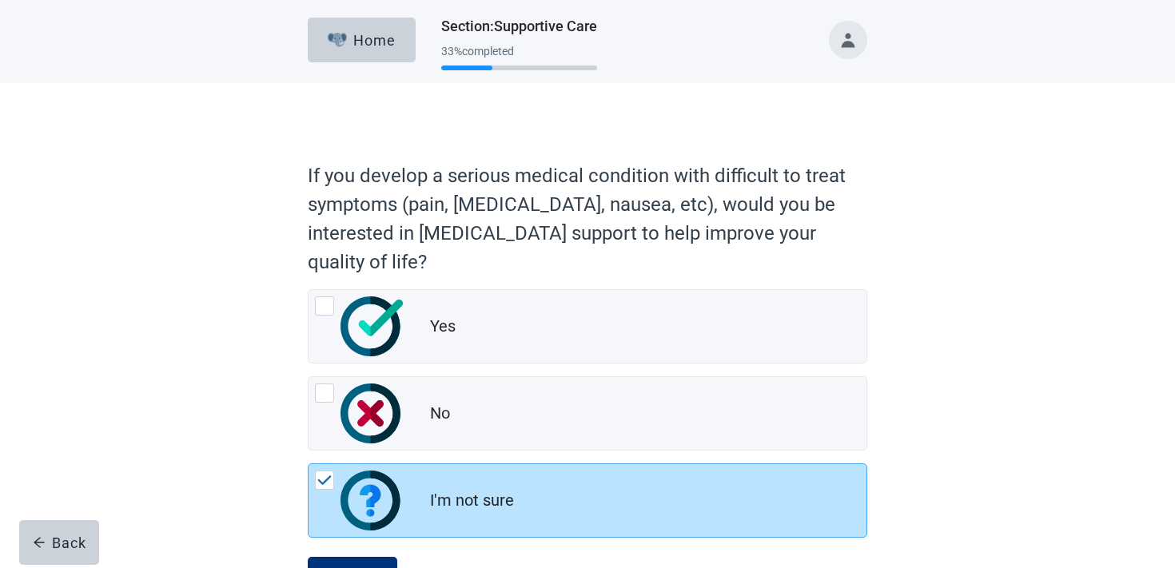
scroll to position [69, 0]
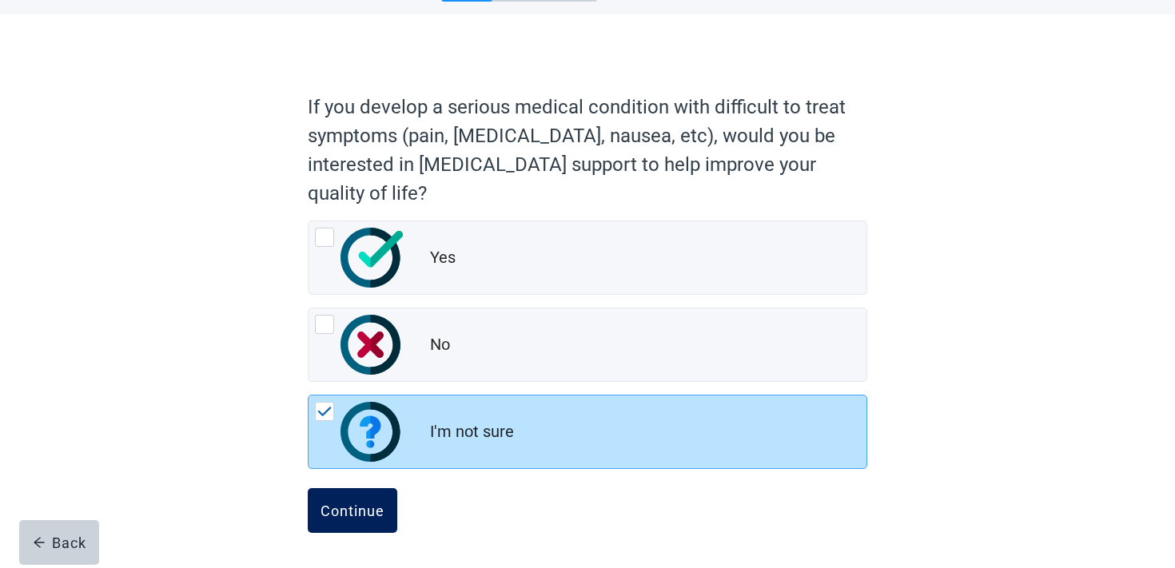
click at [354, 493] on button "Continue" at bounding box center [353, 510] width 90 height 45
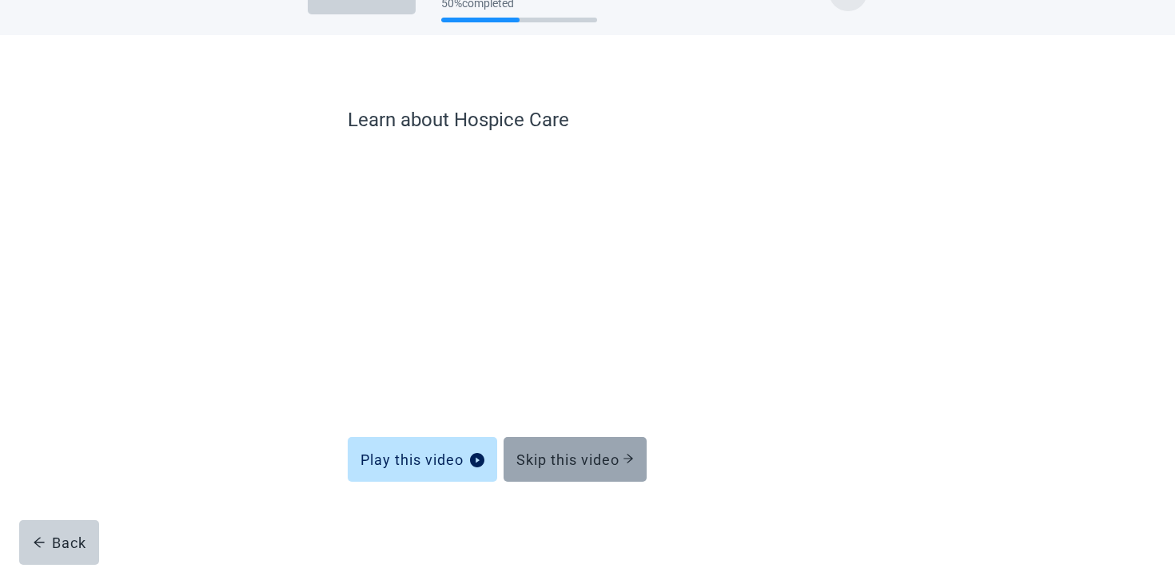
scroll to position [48, 0]
click at [539, 481] on button "Skip this video" at bounding box center [574, 459] width 143 height 45
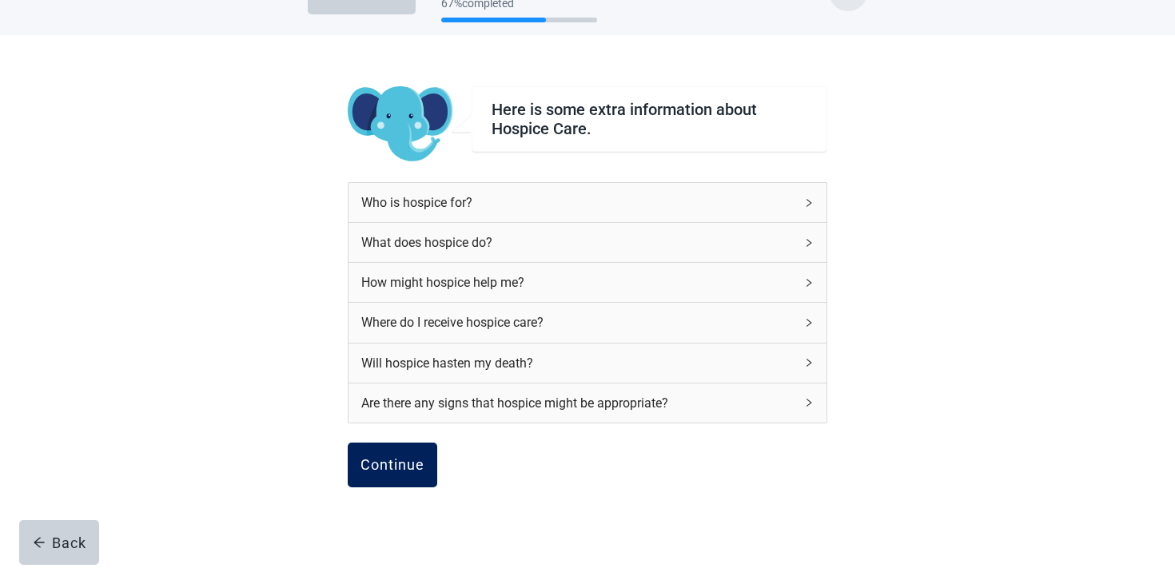
click at [419, 478] on button "Continue" at bounding box center [393, 465] width 90 height 45
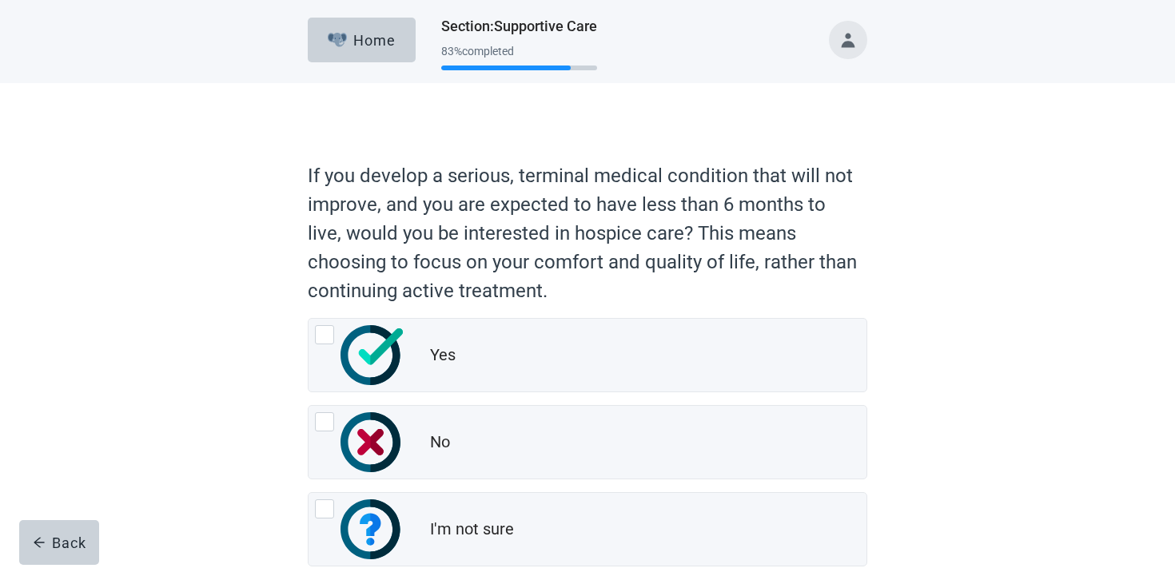
click at [419, 478] on div "No" at bounding box center [587, 442] width 558 height 73
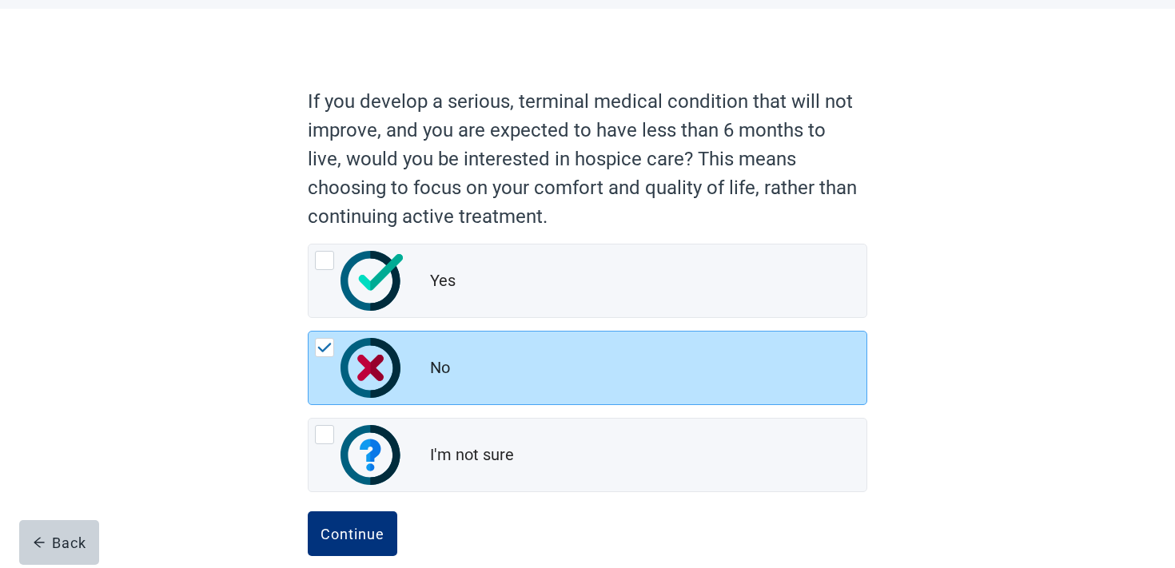
scroll to position [97, 0]
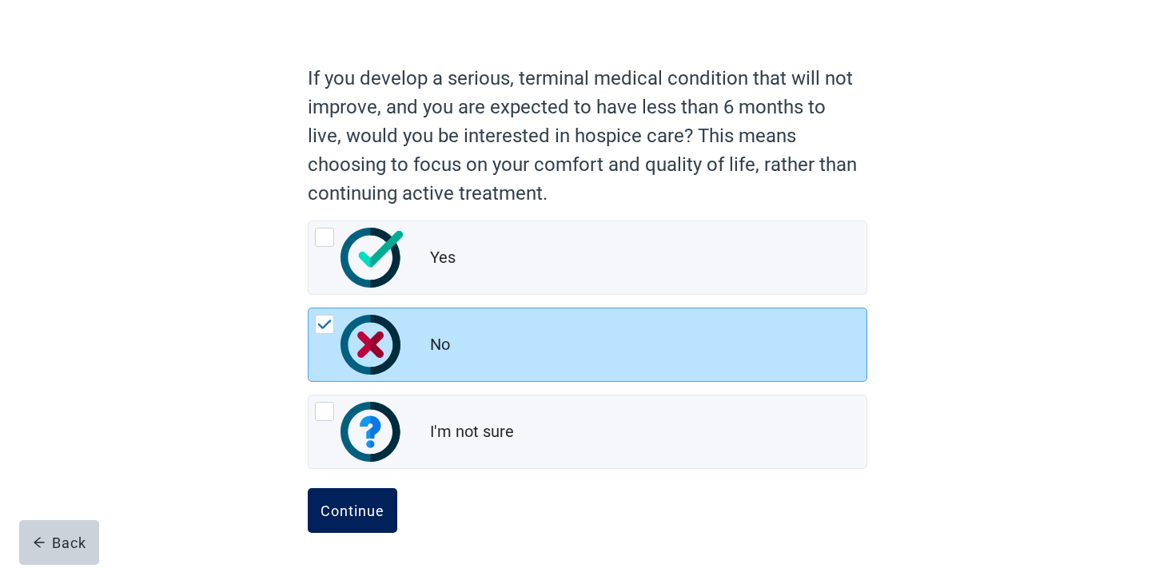
click at [370, 504] on div "Continue" at bounding box center [352, 511] width 64 height 16
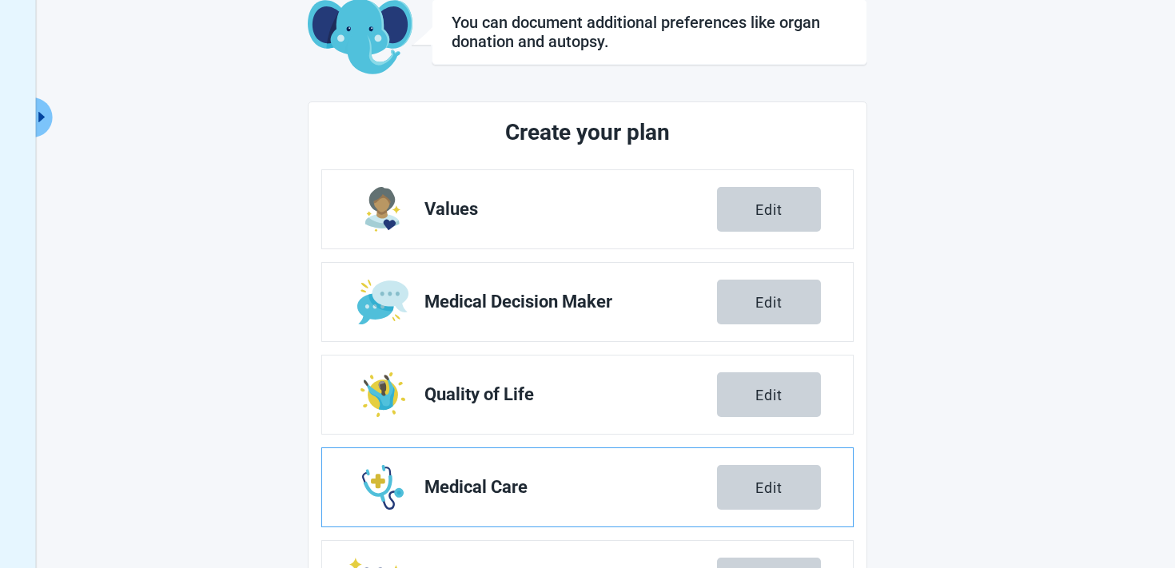
scroll to position [281, 0]
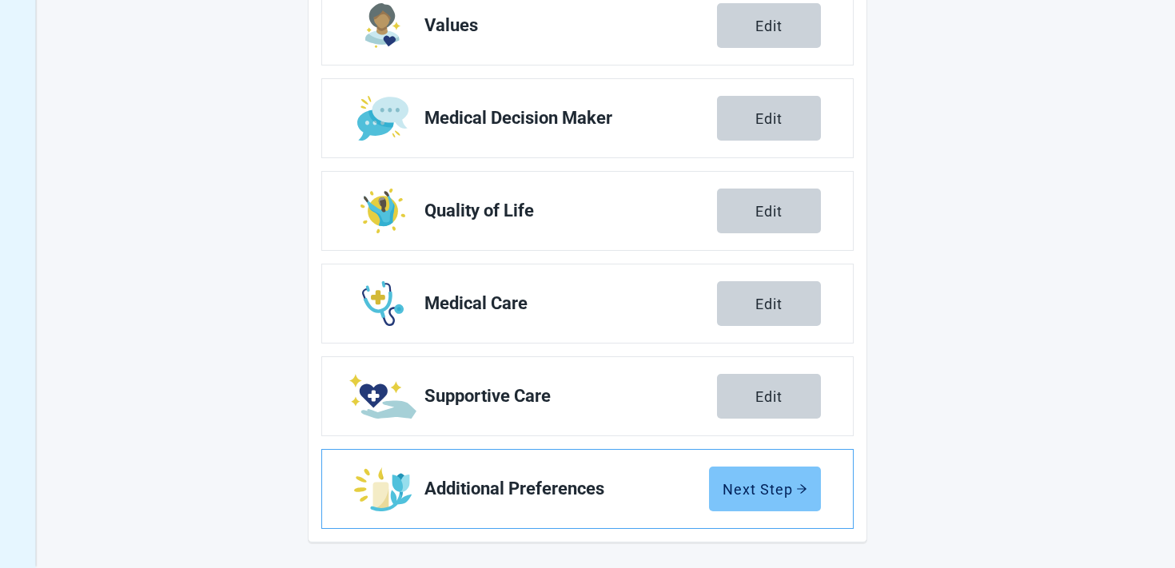
click at [770, 494] on div "Next Step" at bounding box center [764, 489] width 85 height 16
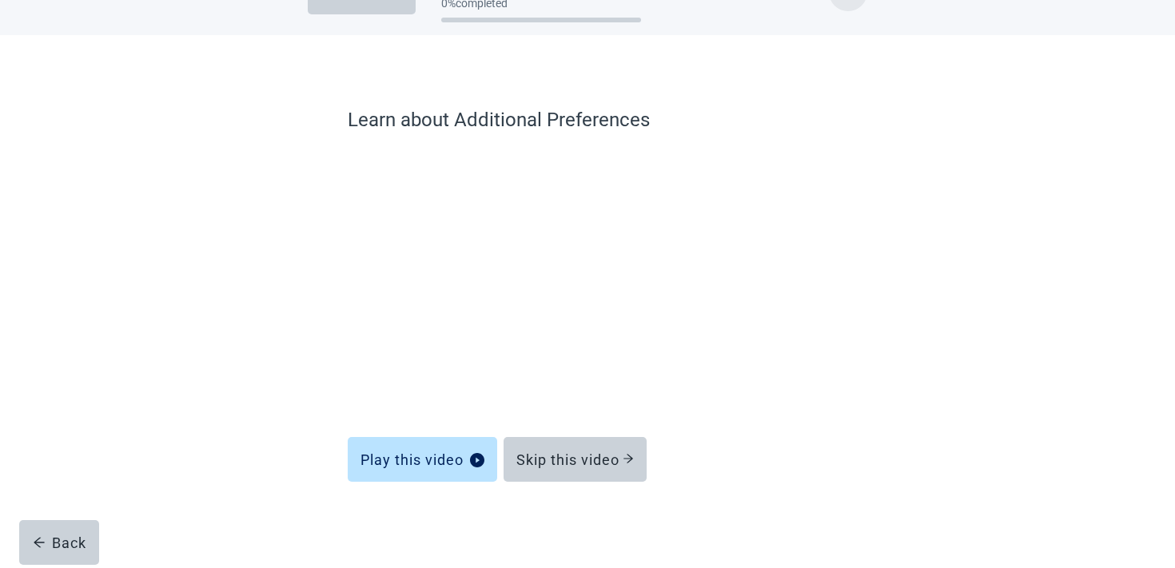
scroll to position [48, 0]
click at [562, 475] on button "Skip this video" at bounding box center [574, 459] width 143 height 45
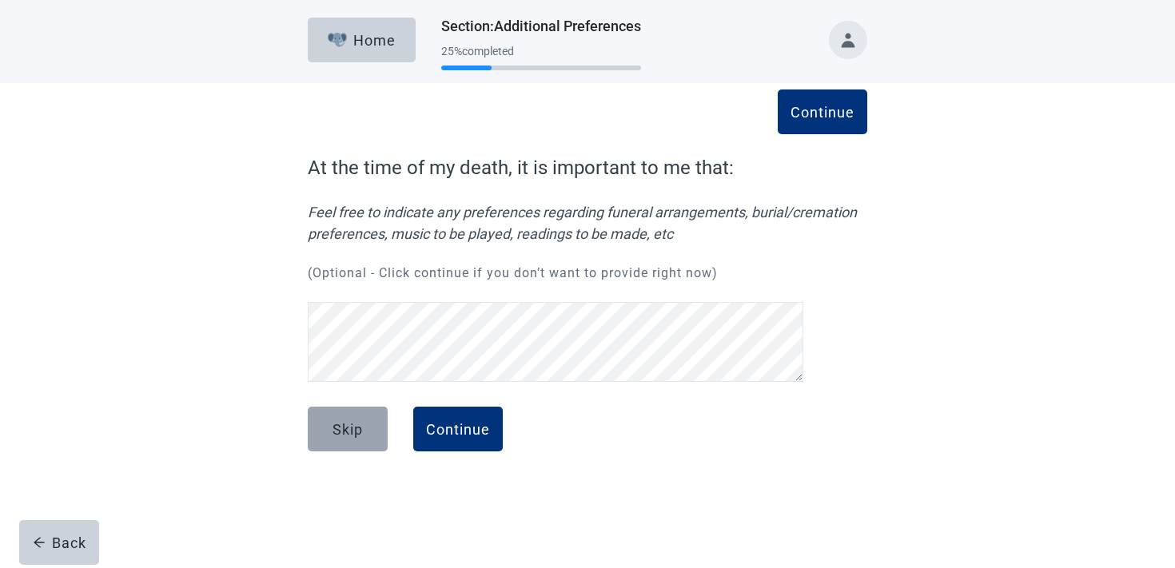
click at [338, 421] on div "Skip" at bounding box center [347, 429] width 30 height 16
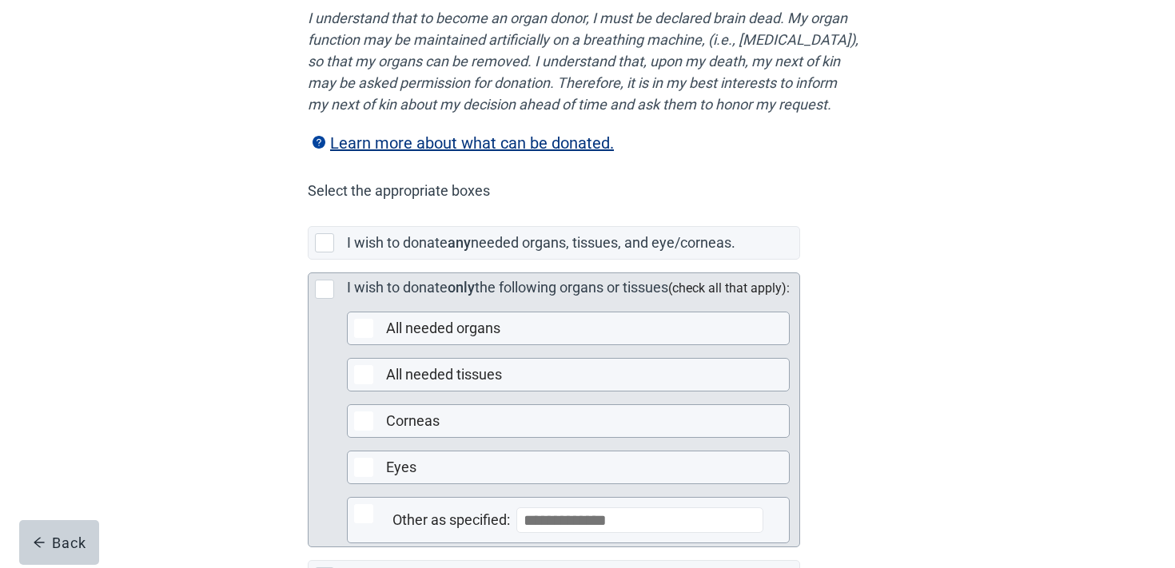
scroll to position [233, 0]
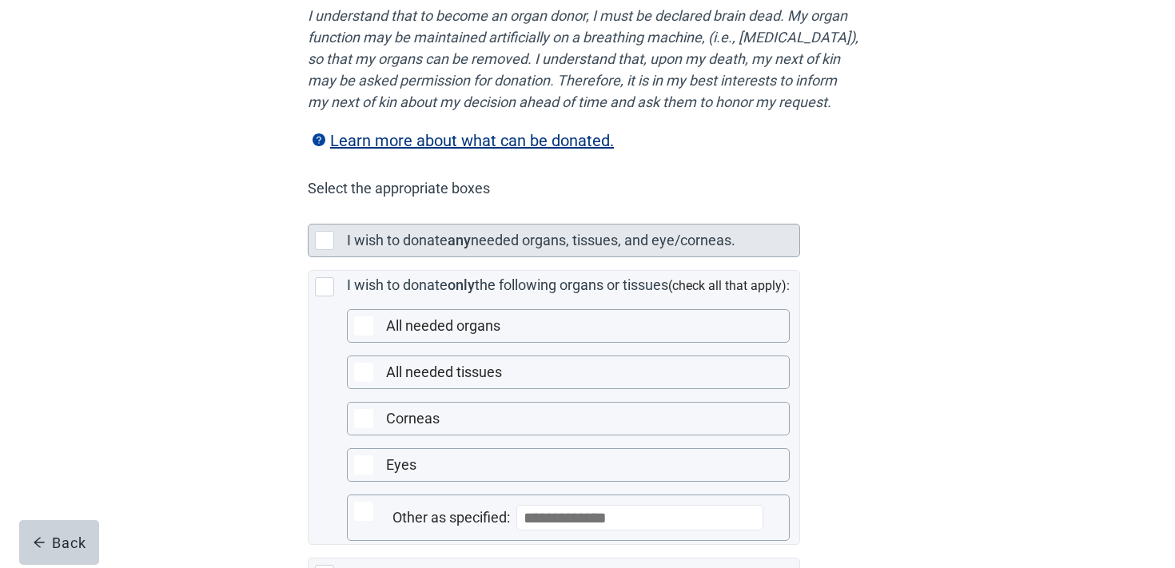
click at [456, 252] on div "I wish to donate any needed organs, tissues, and eye/corneas." at bounding box center [568, 240] width 443 height 22
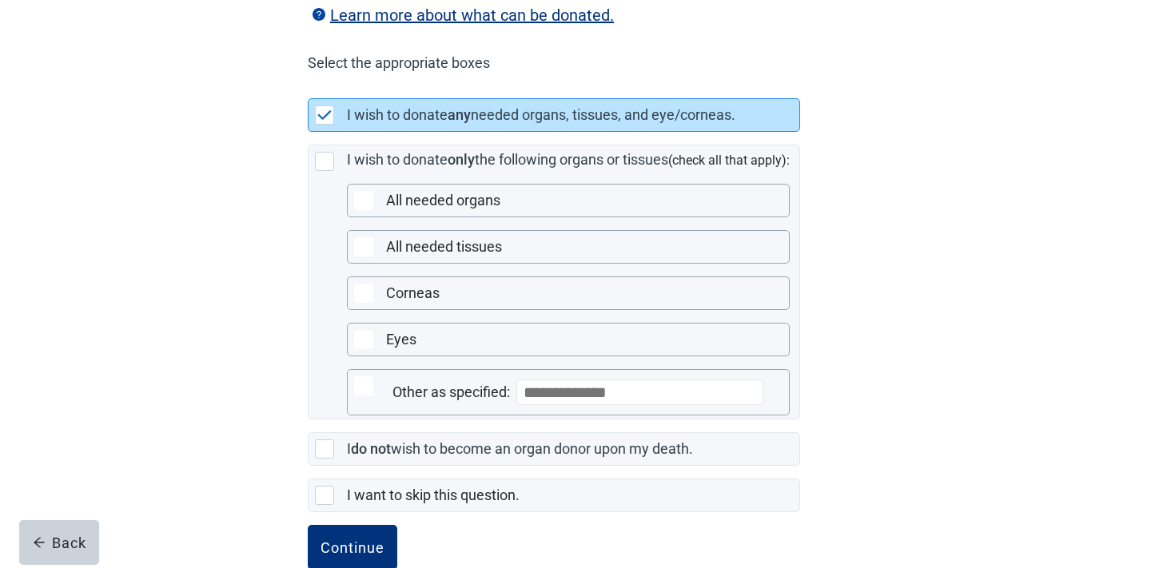
scroll to position [418, 0]
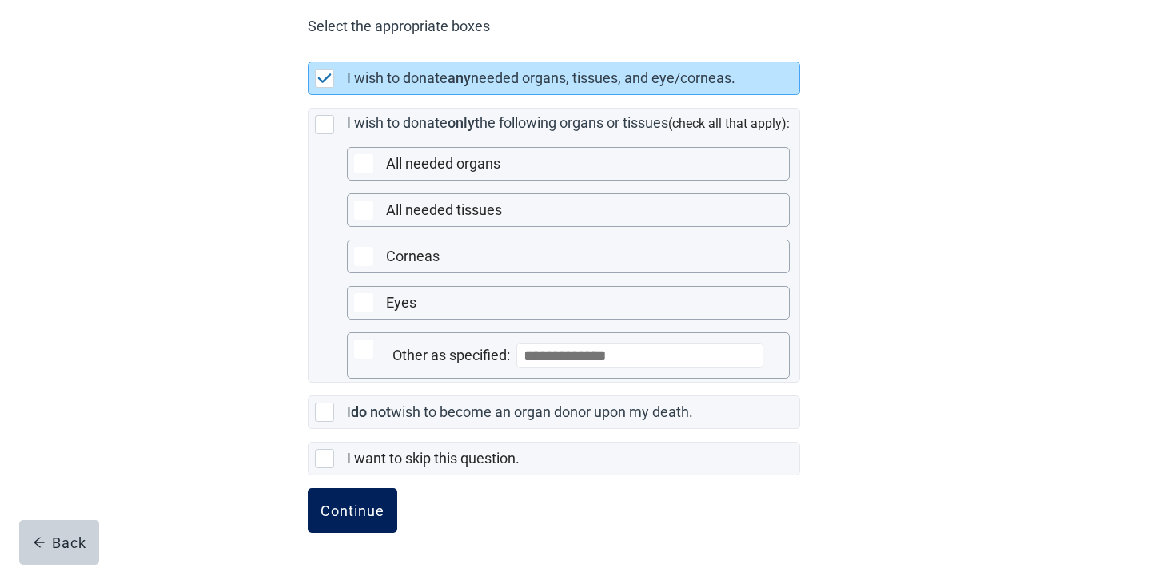
click at [360, 511] on div "Continue" at bounding box center [352, 511] width 64 height 16
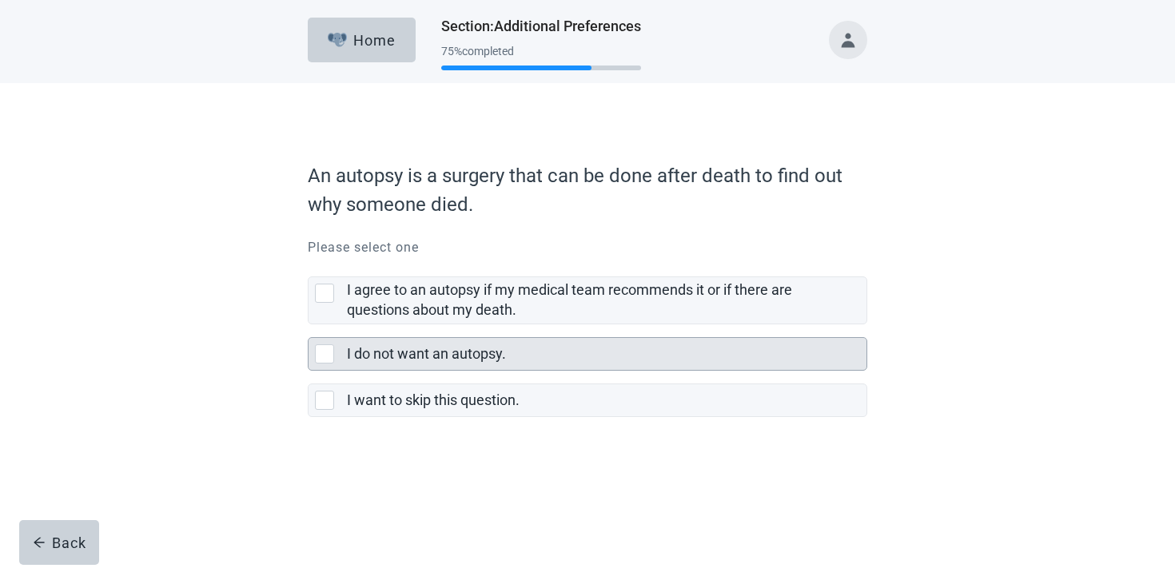
click at [447, 339] on div "I do not want an autopsy." at bounding box center [606, 354] width 519 height 32
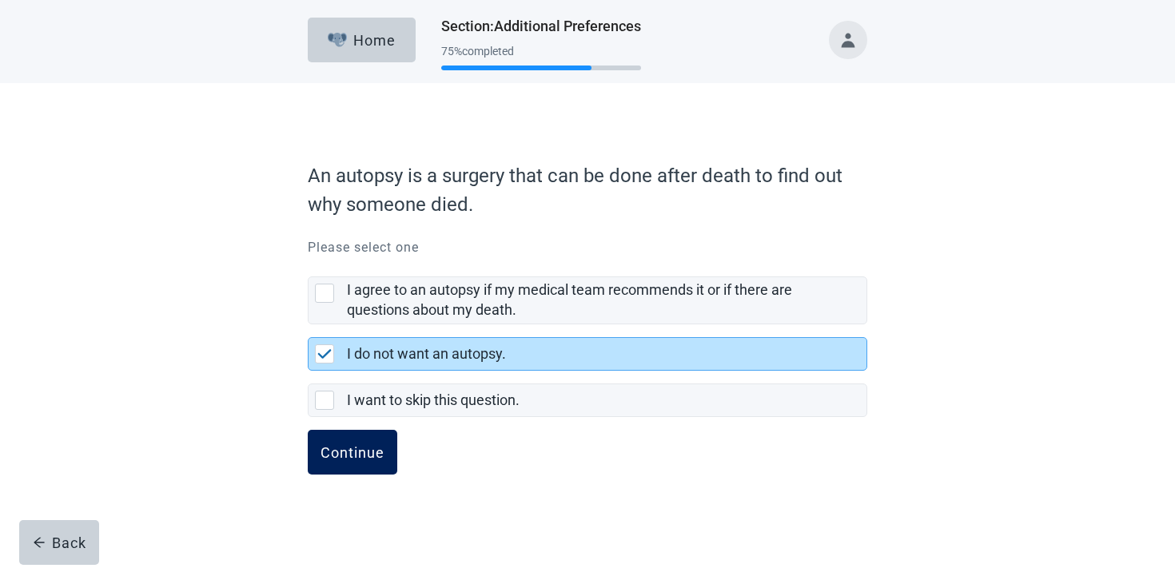
click at [360, 447] on div "Continue" at bounding box center [352, 452] width 64 height 16
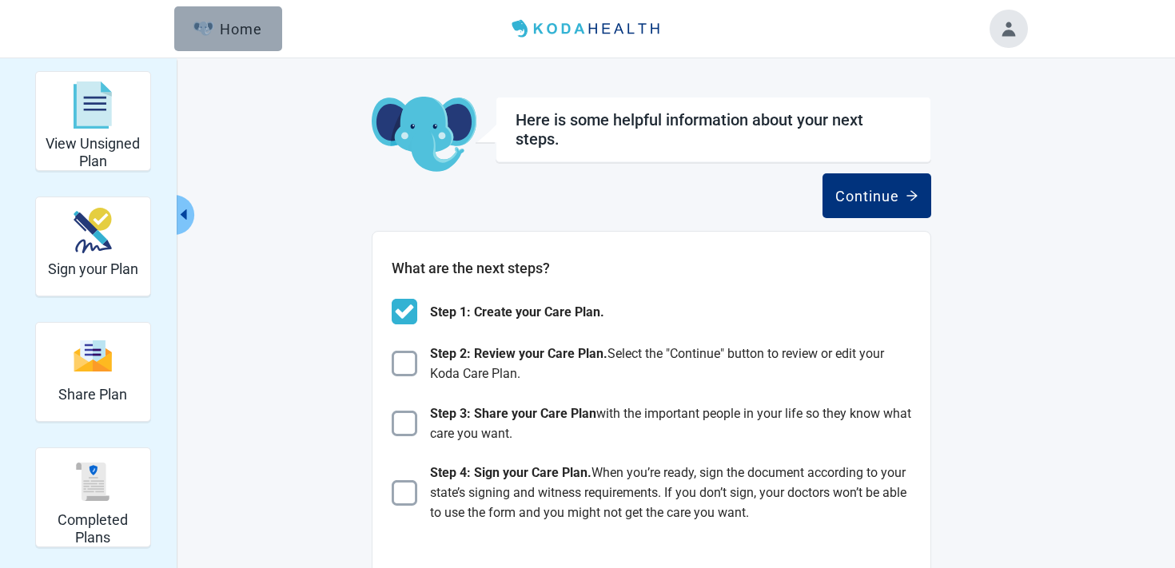
click at [259, 50] on button "Home" at bounding box center [228, 28] width 108 height 45
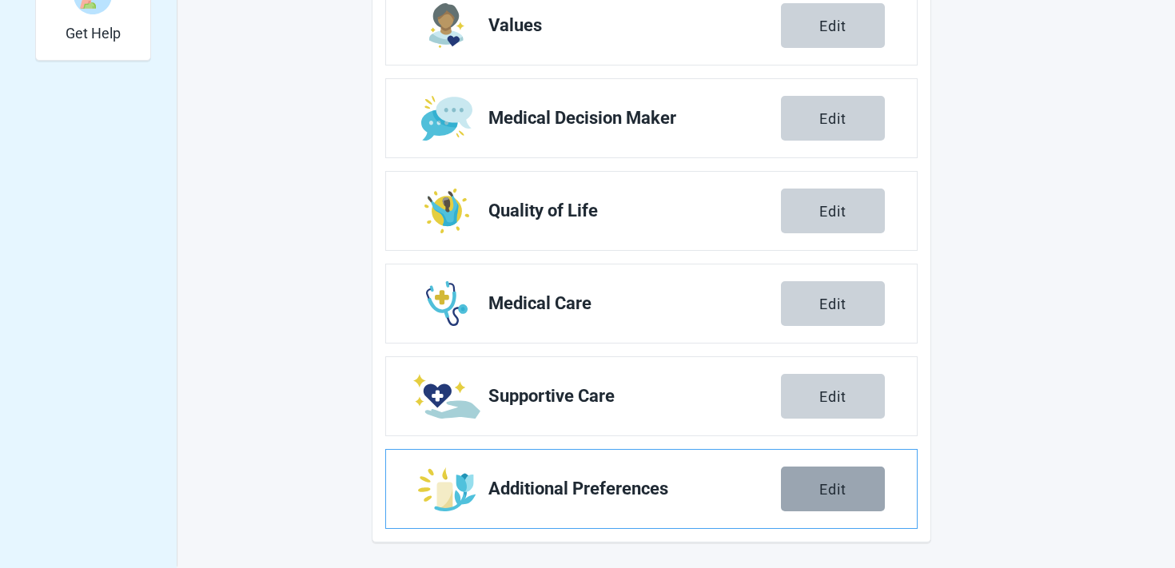
click at [826, 483] on div "Edit" at bounding box center [832, 489] width 27 height 16
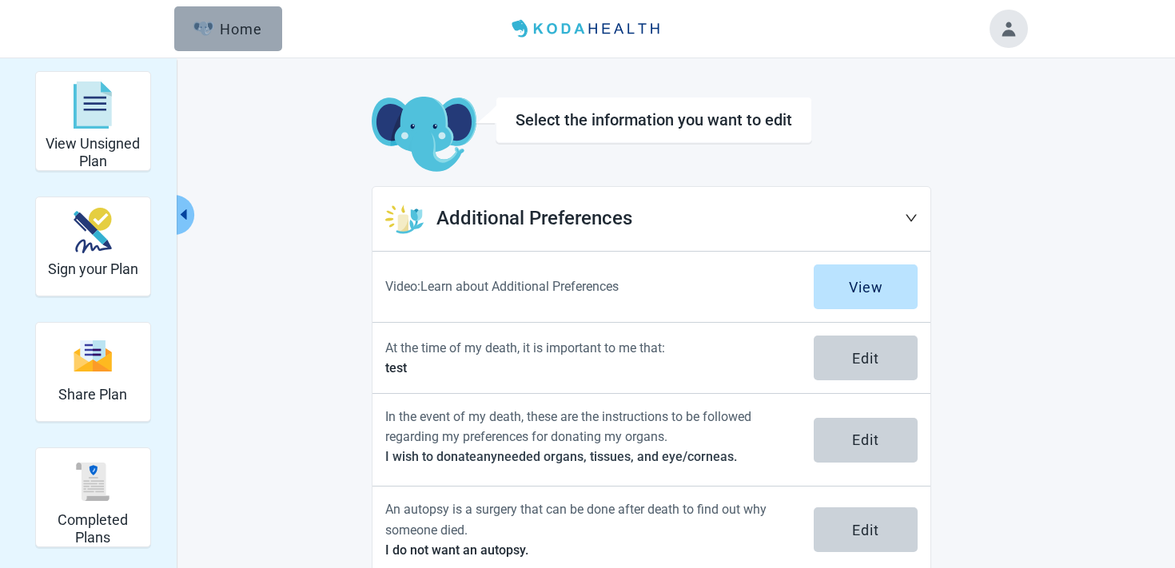
click at [263, 39] on button "Home" at bounding box center [228, 28] width 108 height 45
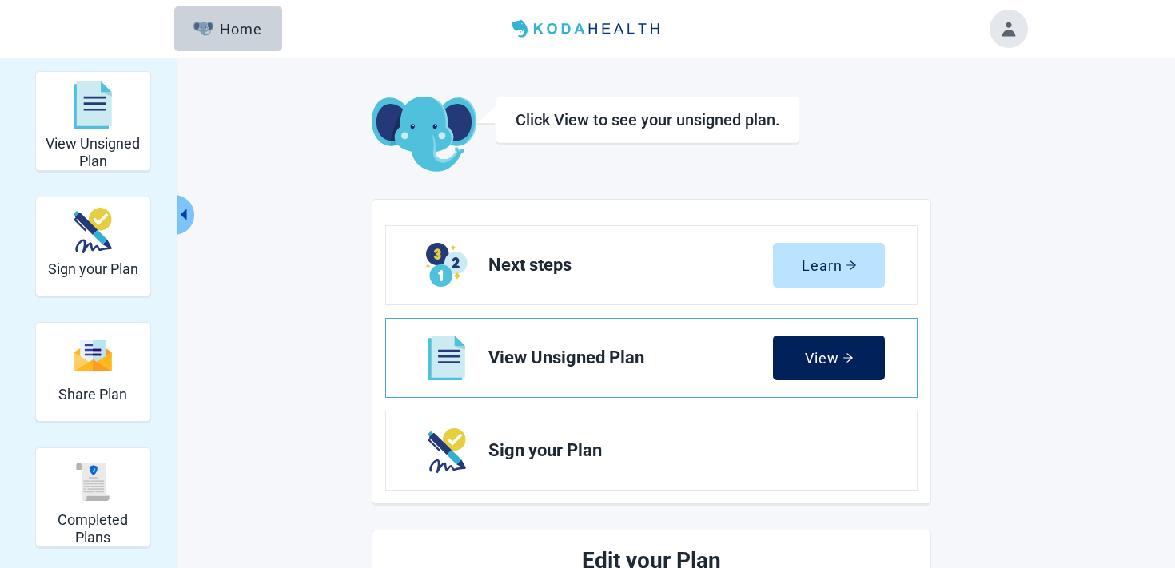
click at [857, 354] on button "View" at bounding box center [829, 358] width 112 height 45
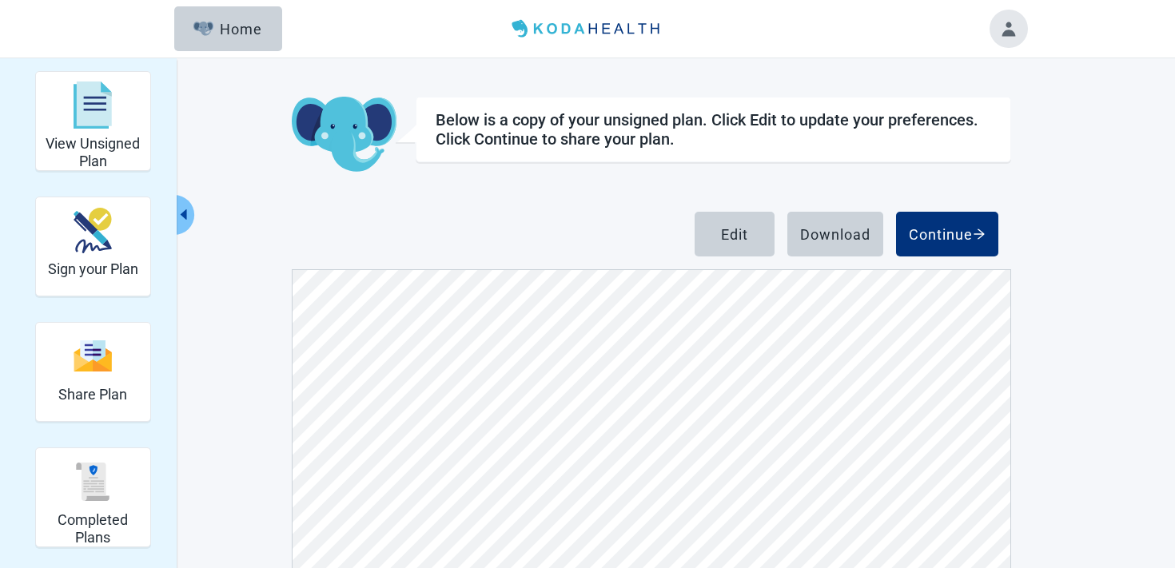
scroll to position [1815, 0]
click at [956, 224] on button "Continue" at bounding box center [947, 234] width 102 height 45
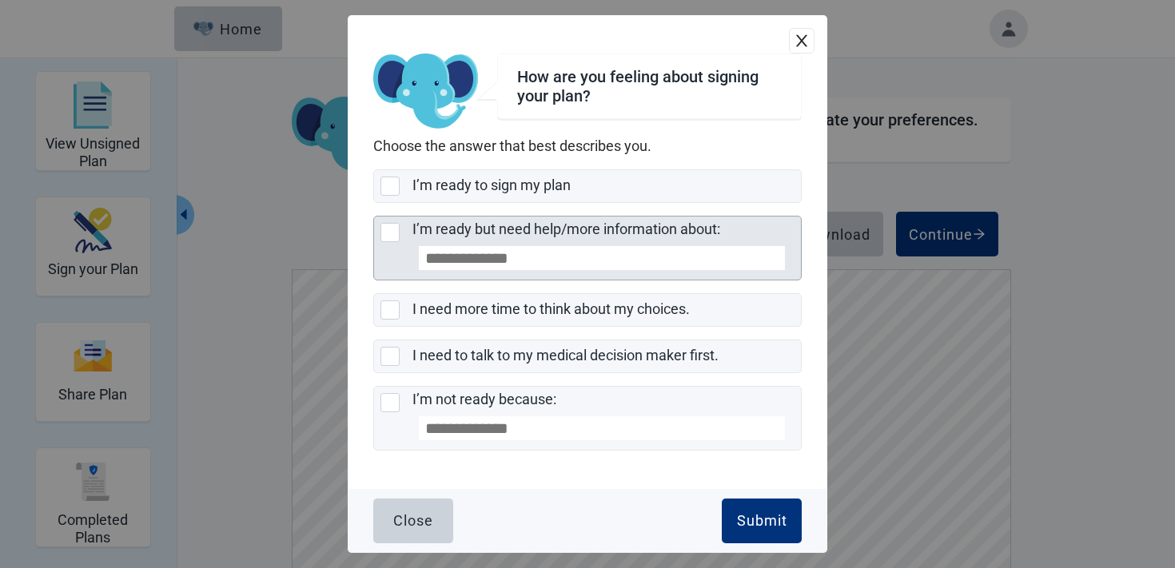
click at [564, 217] on div "I’m ready but need help/more information about:" at bounding box center [606, 248] width 388 height 63
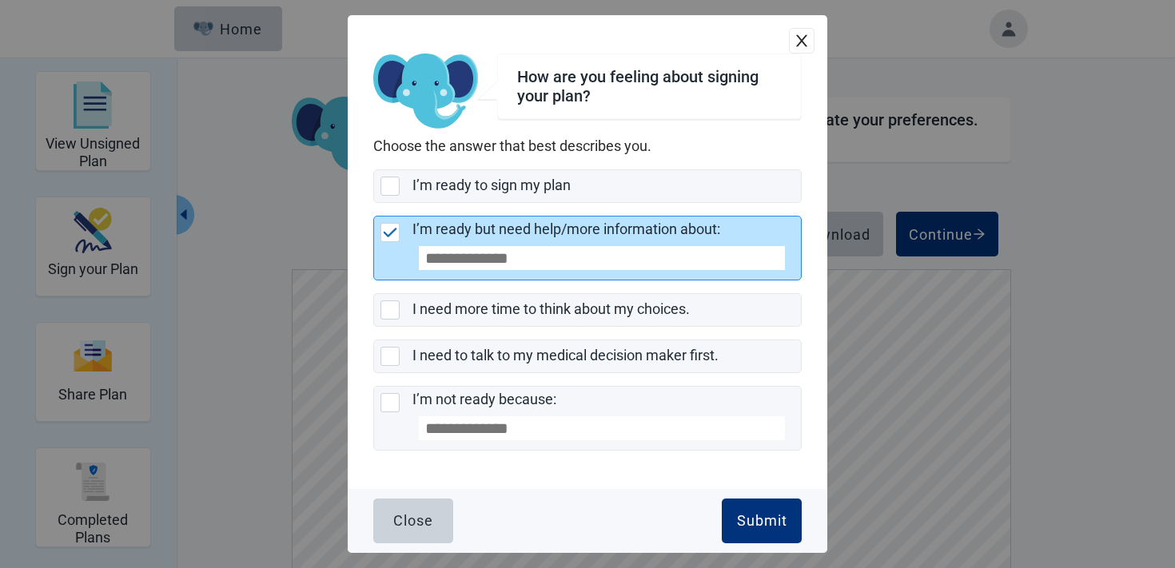
click at [628, 249] on input "I’m ready but need help/more information about:" at bounding box center [602, 258] width 366 height 24
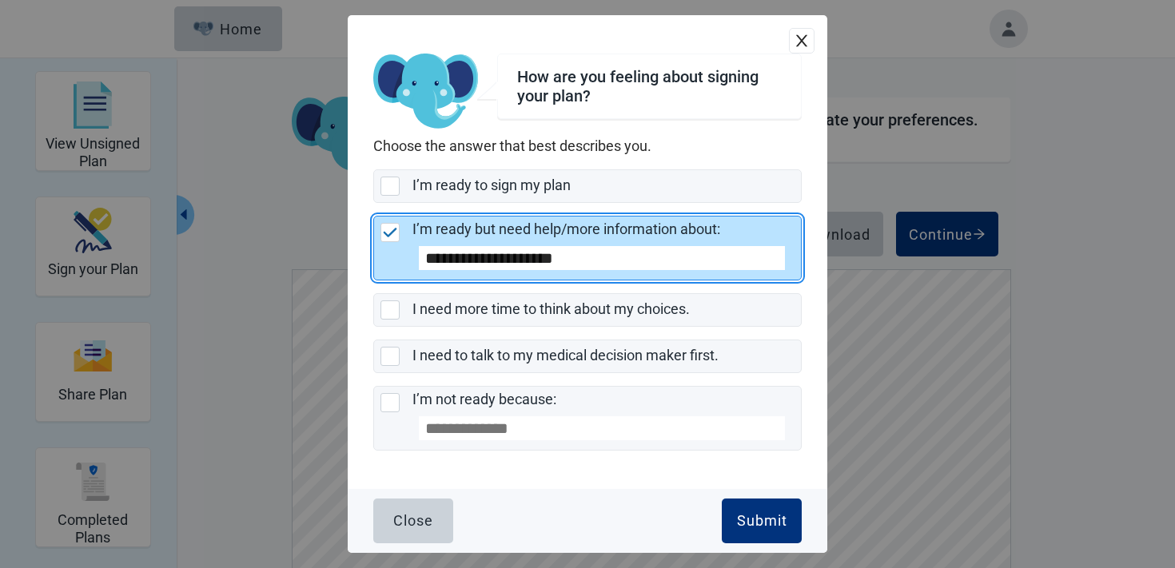
click at [509, 255] on input "**********" at bounding box center [602, 258] width 366 height 24
type input "**********"
click at [742, 515] on div "Submit" at bounding box center [762, 521] width 50 height 16
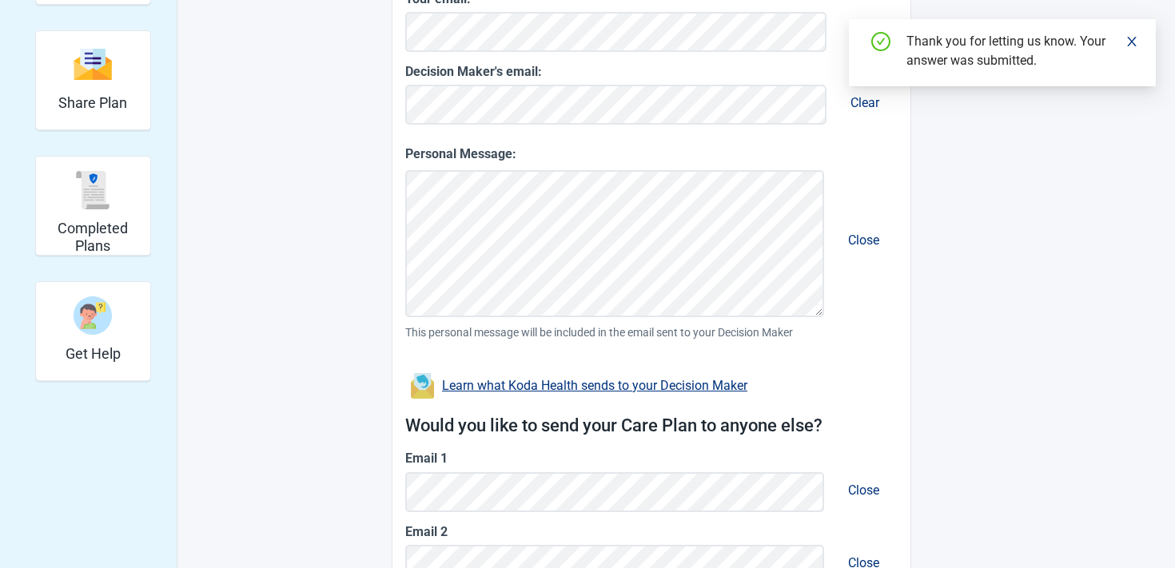
scroll to position [475, 0]
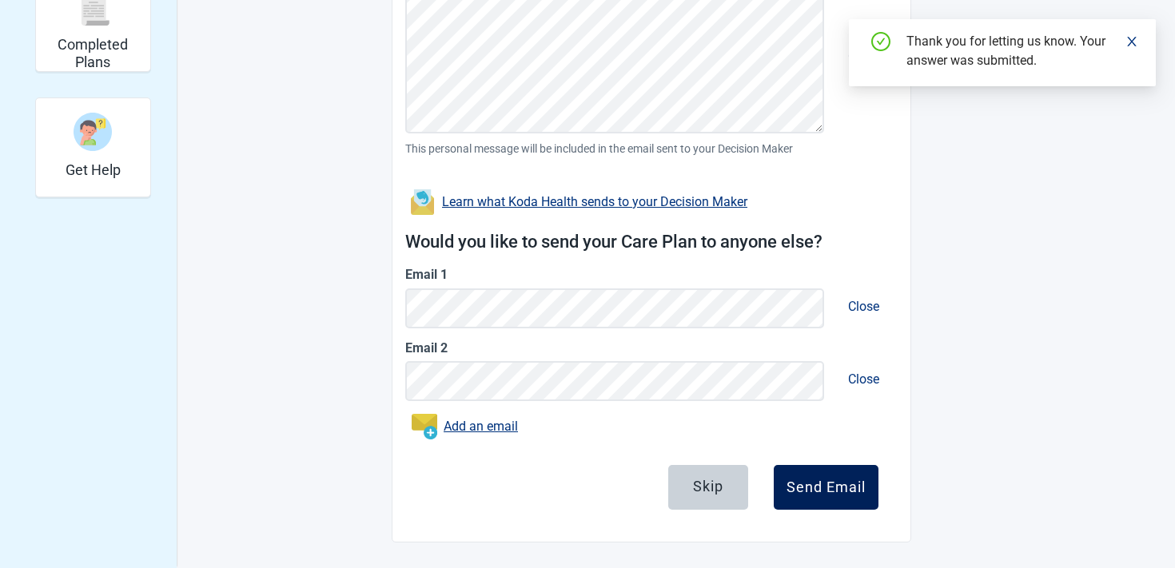
click at [799, 503] on button "Send Email" at bounding box center [826, 487] width 105 height 45
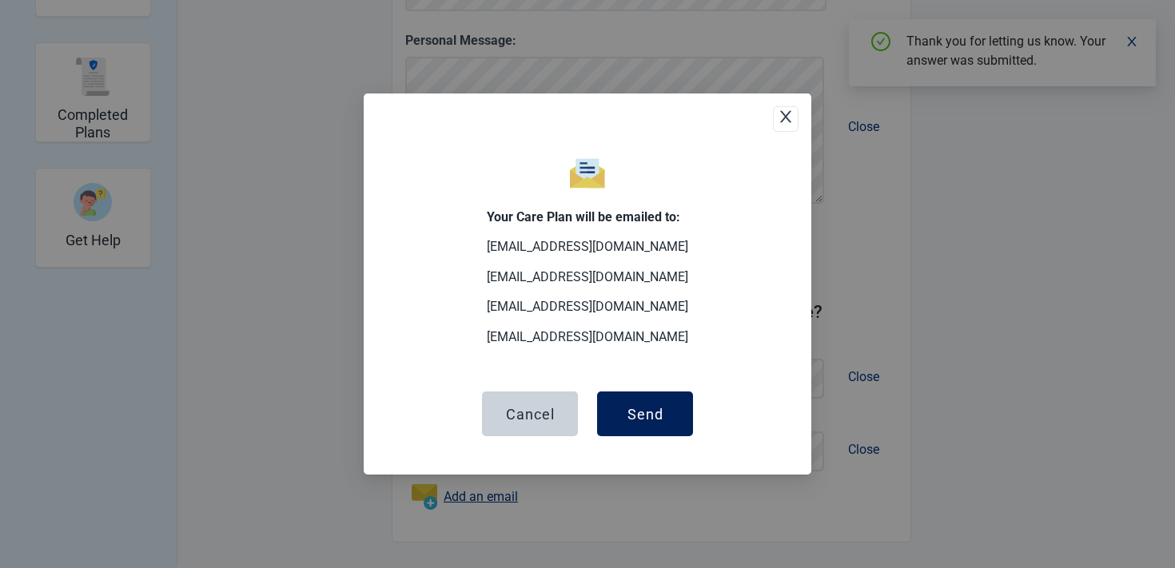
click at [666, 409] on button "Send" at bounding box center [645, 414] width 96 height 45
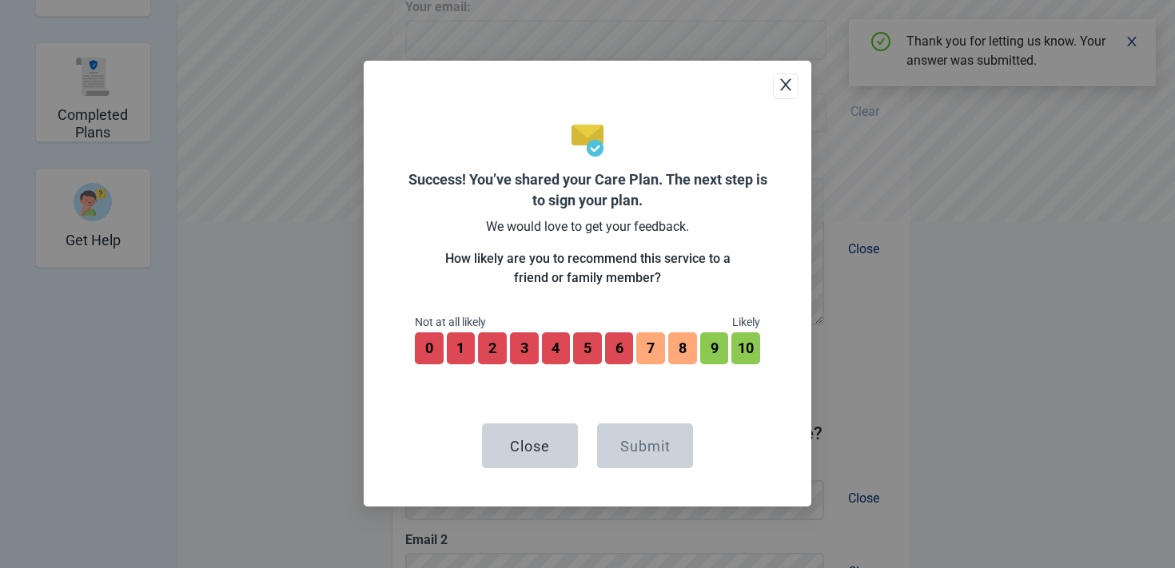
scroll to position [527, 0]
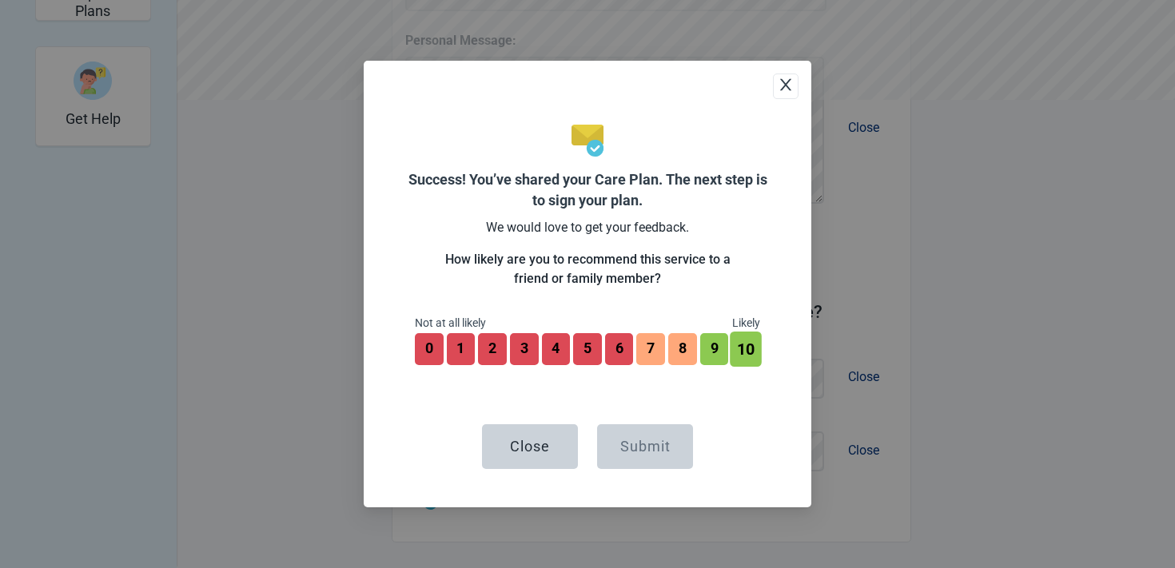
click at [734, 348] on button "10" at bounding box center [745, 349] width 31 height 35
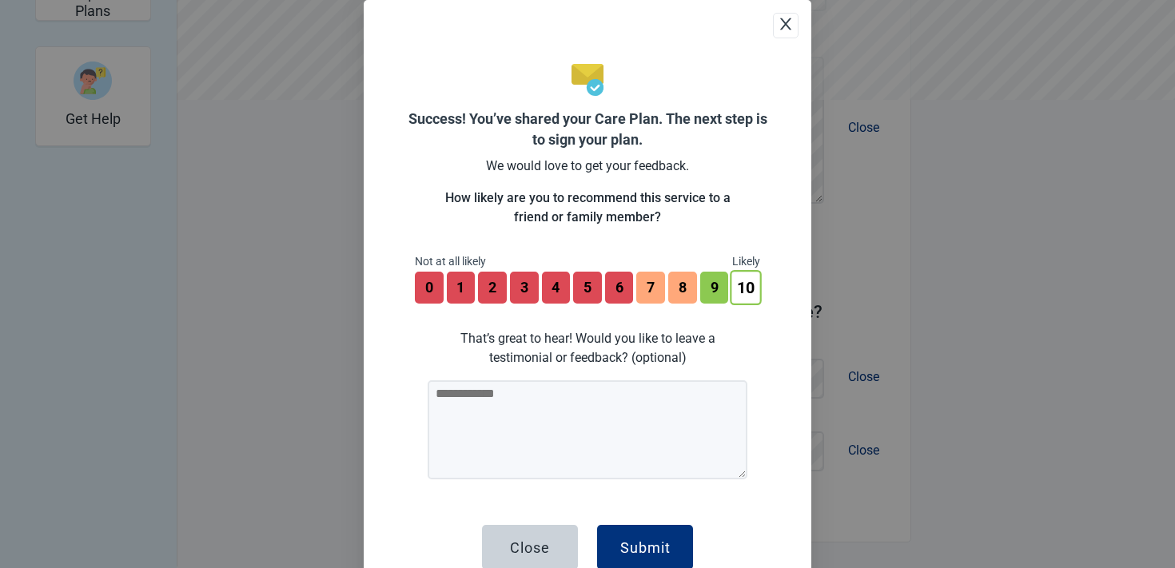
scroll to position [40, 0]
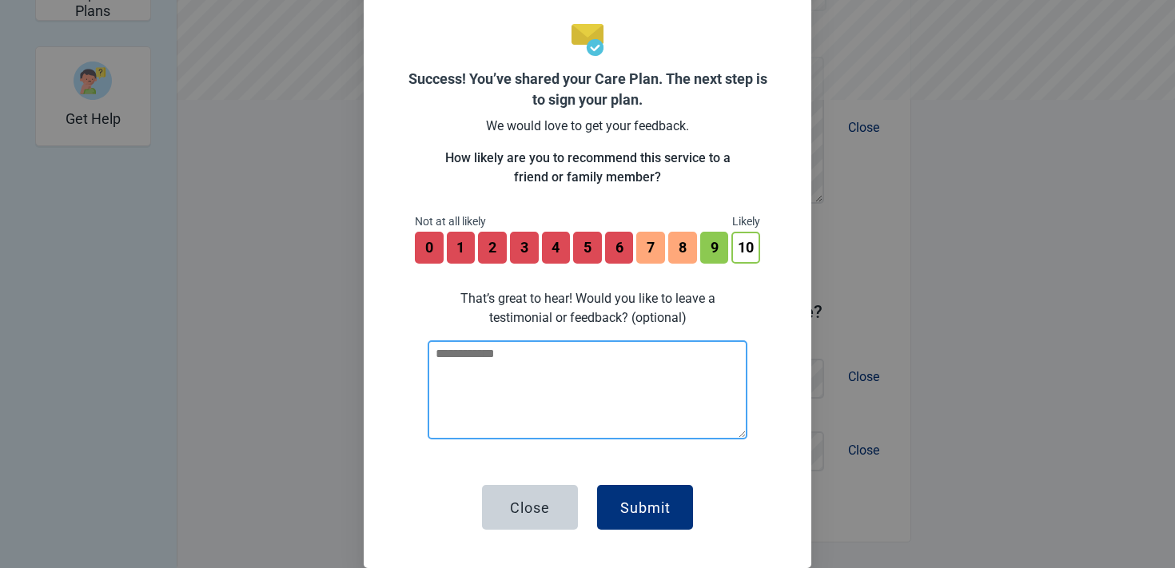
click at [507, 341] on textarea at bounding box center [588, 389] width 320 height 99
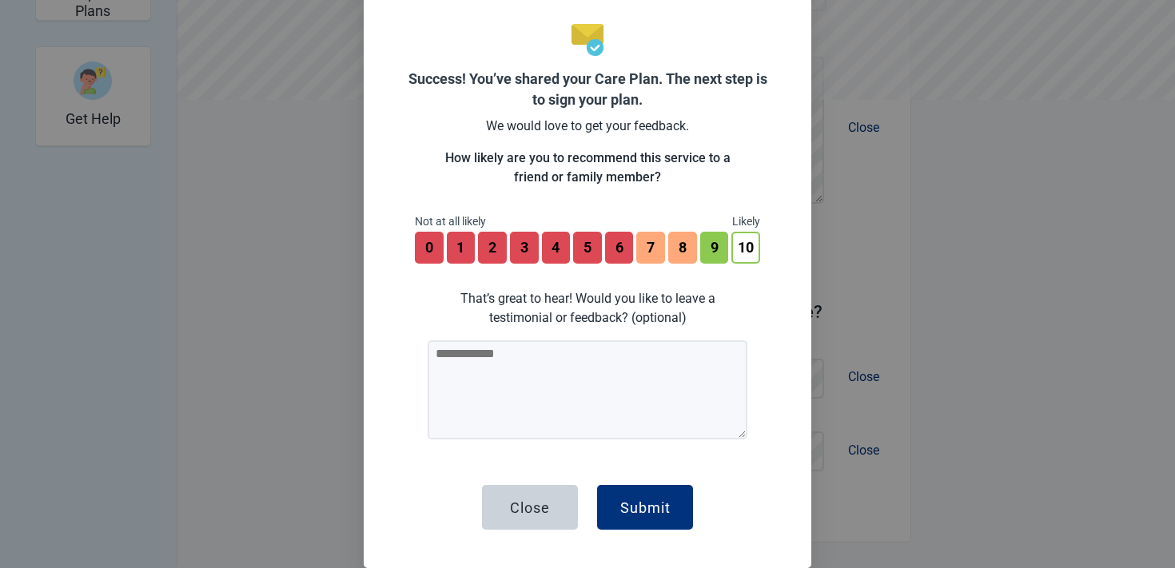
click at [475, 245] on div "0 That’s great to hear! Would you like to leave a testimonial or feedback? (opt…" at bounding box center [587, 251] width 345 height 38
click at [466, 244] on button "1" at bounding box center [460, 247] width 31 height 35
click at [502, 247] on button "2" at bounding box center [491, 247] width 31 height 35
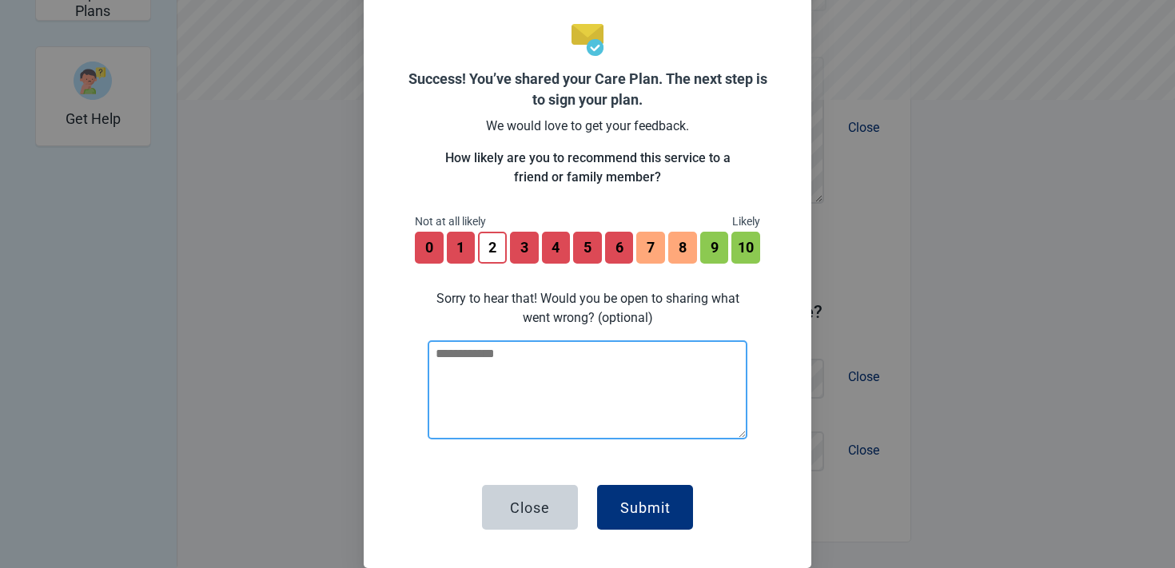
click at [500, 388] on textarea at bounding box center [588, 389] width 320 height 99
type textarea "*"
click at [515, 381] on textarea at bounding box center [588, 389] width 320 height 99
paste textarea "**********"
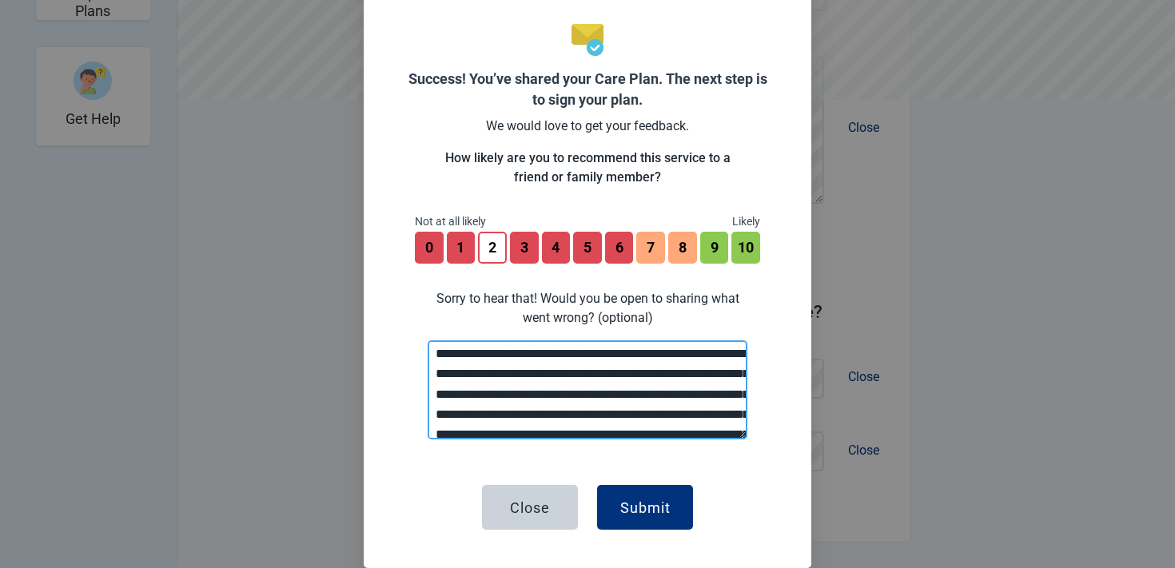
scroll to position [345, 0]
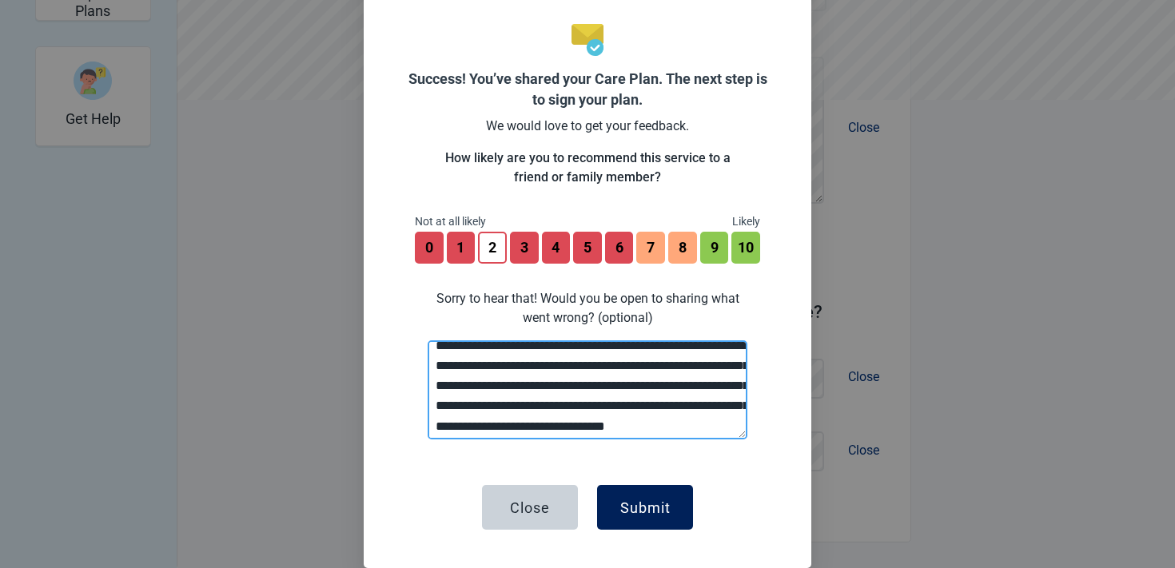
type textarea "**********"
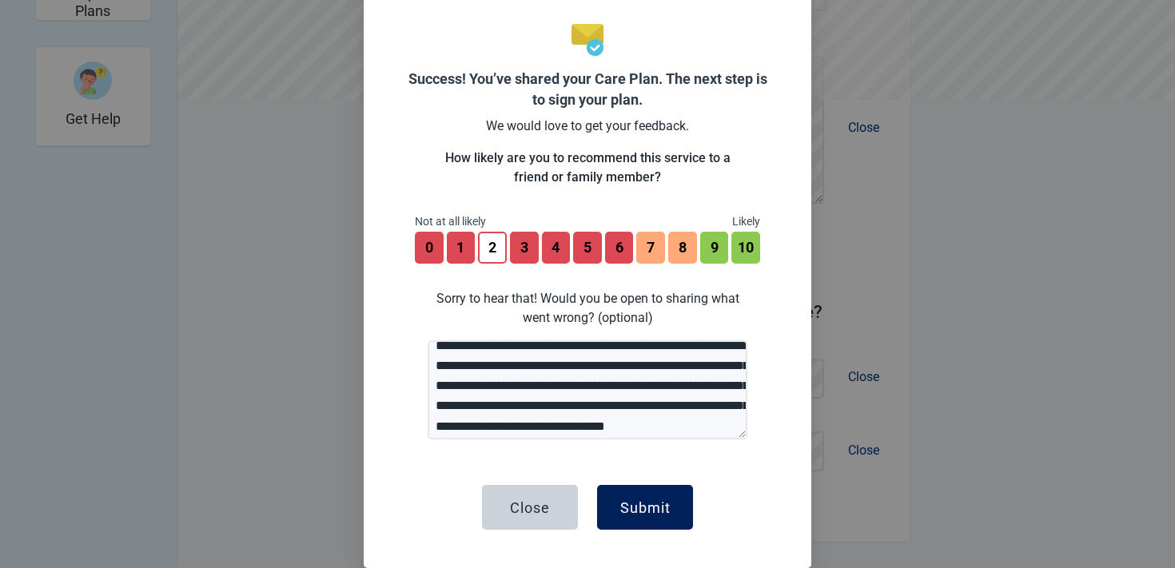
click at [655, 506] on div "Submit" at bounding box center [645, 507] width 50 height 16
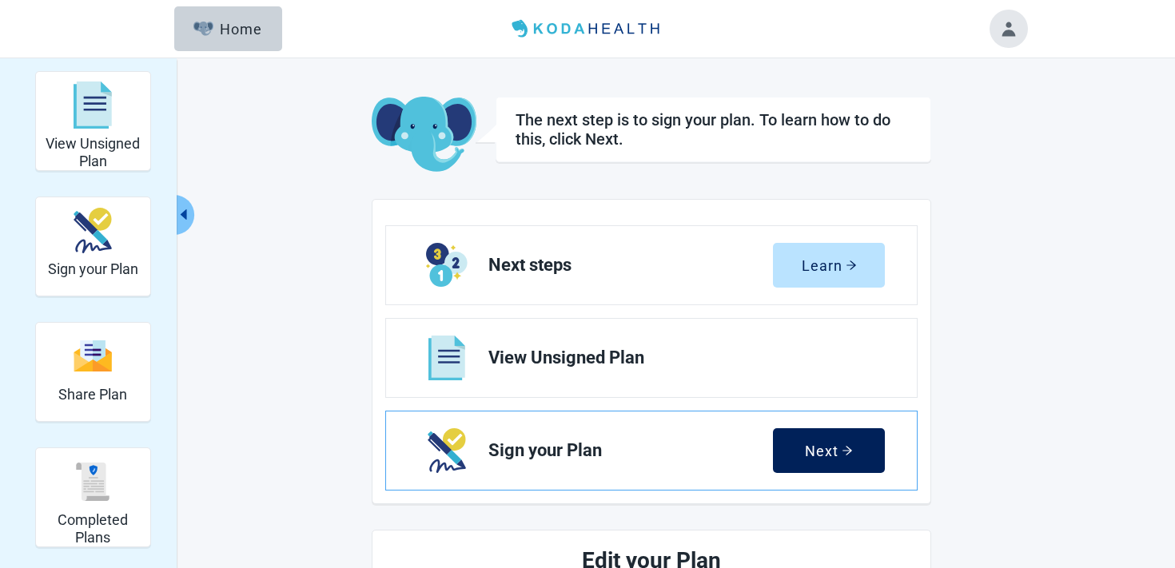
click at [798, 469] on button "Next" at bounding box center [829, 450] width 112 height 45
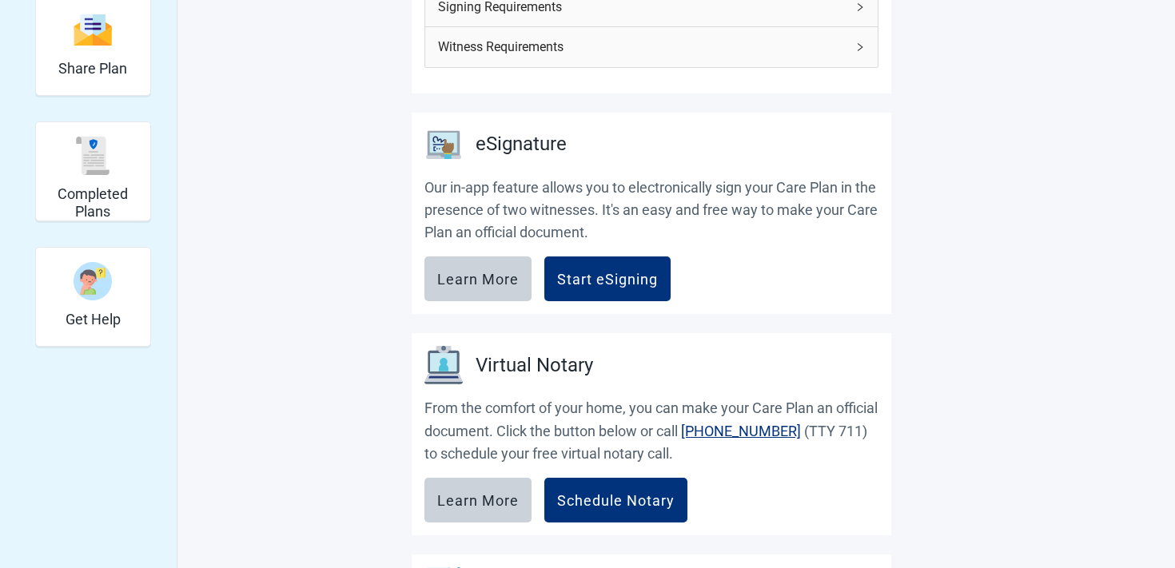
scroll to position [290, 0]
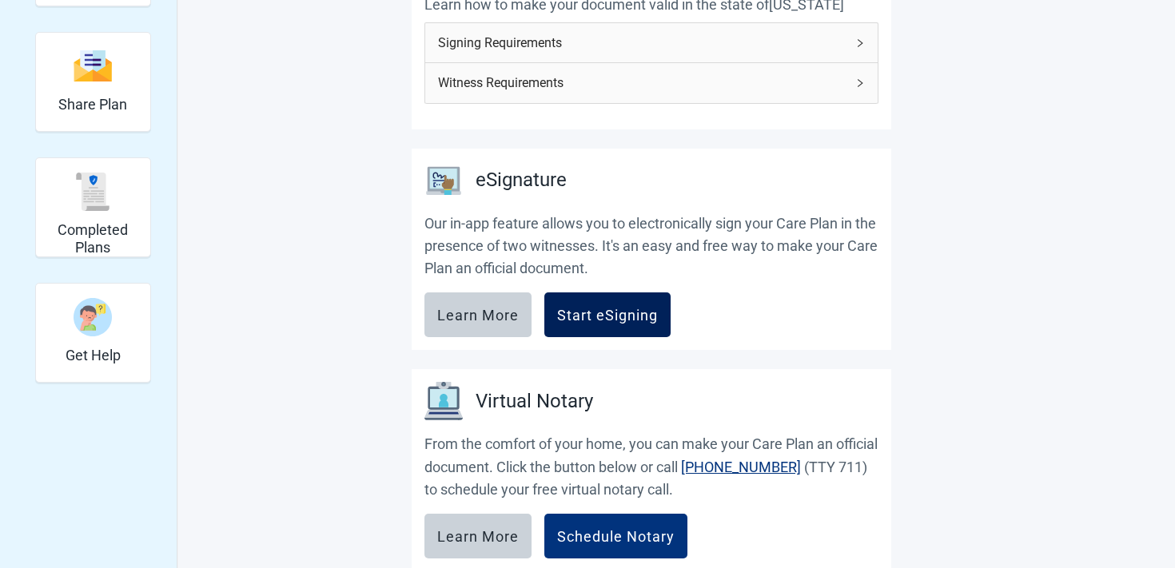
click at [623, 298] on button "Start eSigning" at bounding box center [607, 314] width 126 height 45
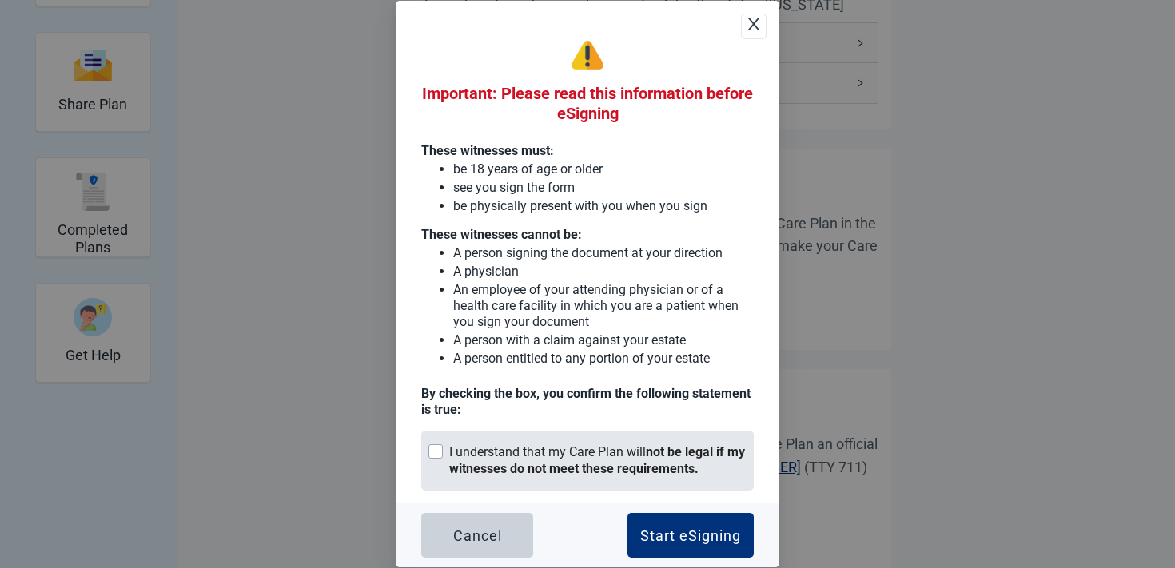
click at [614, 451] on div "I understand that my Care Plan will not be legal if my witnesses do not meet th…" at bounding box center [597, 461] width 297 height 34
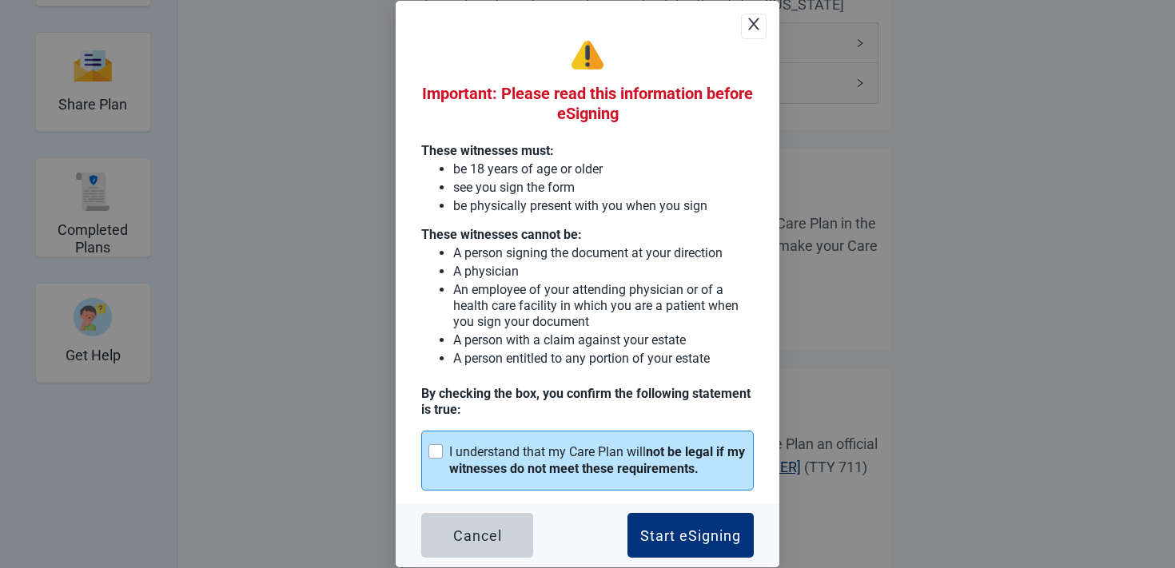
scroll to position [310, 0]
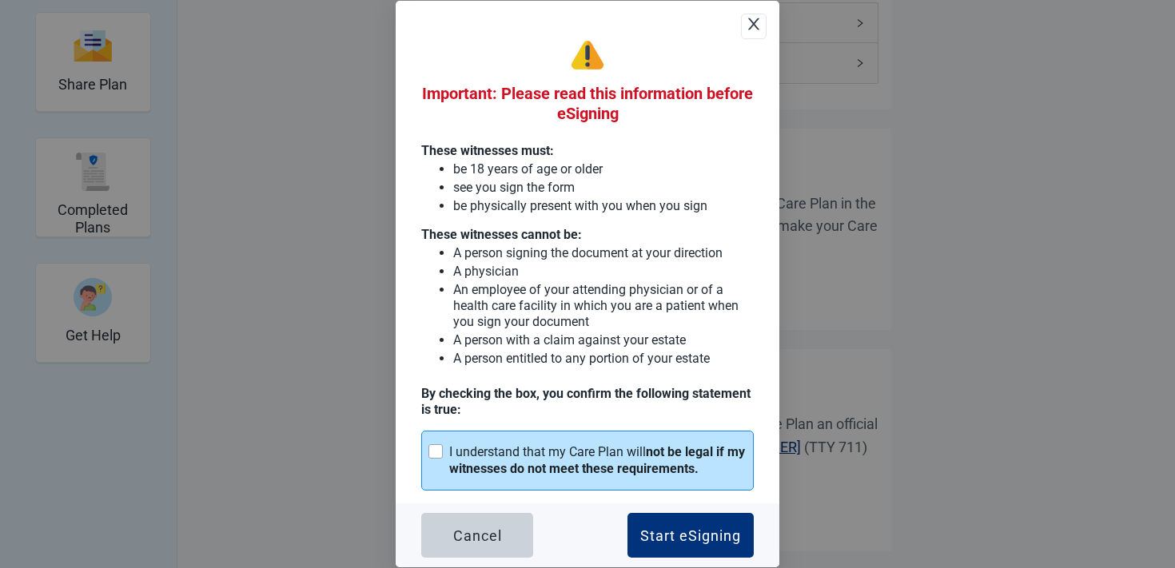
click at [627, 466] on strong "not be legal if my witnesses do not meet these requirements." at bounding box center [597, 460] width 296 height 32
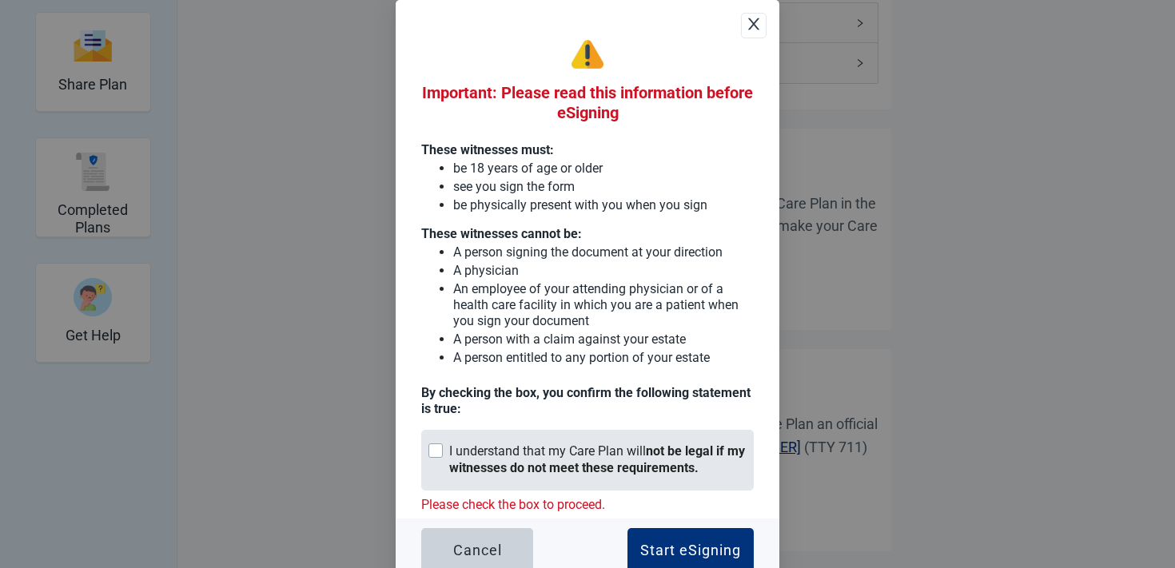
click at [627, 466] on strong "not be legal if my witnesses do not meet these requirements." at bounding box center [597, 460] width 296 height 32
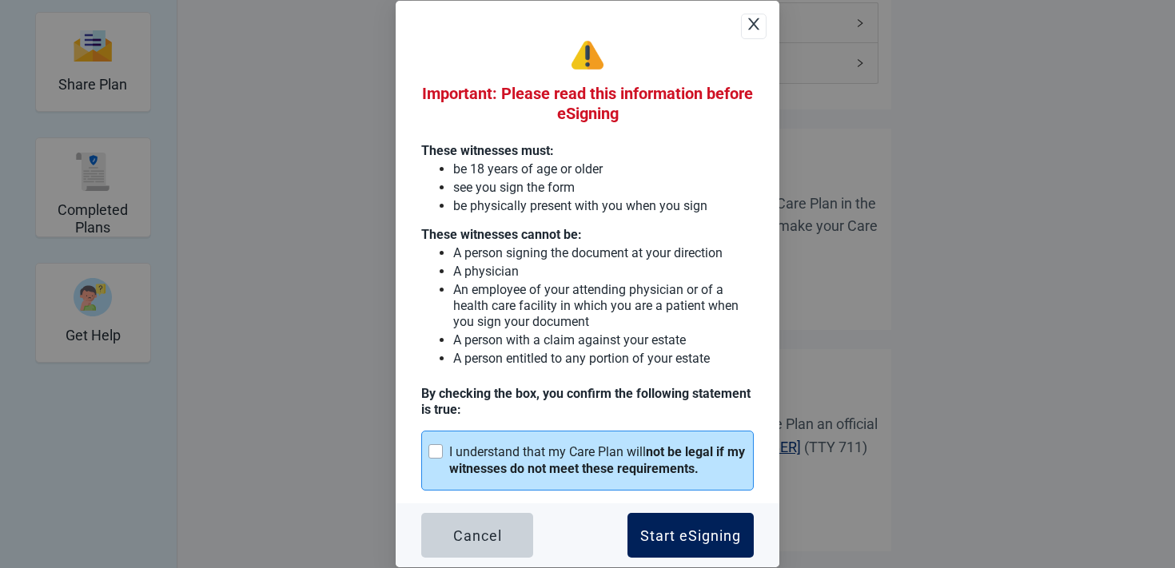
click at [676, 522] on button "Start eSigning" at bounding box center [690, 535] width 126 height 45
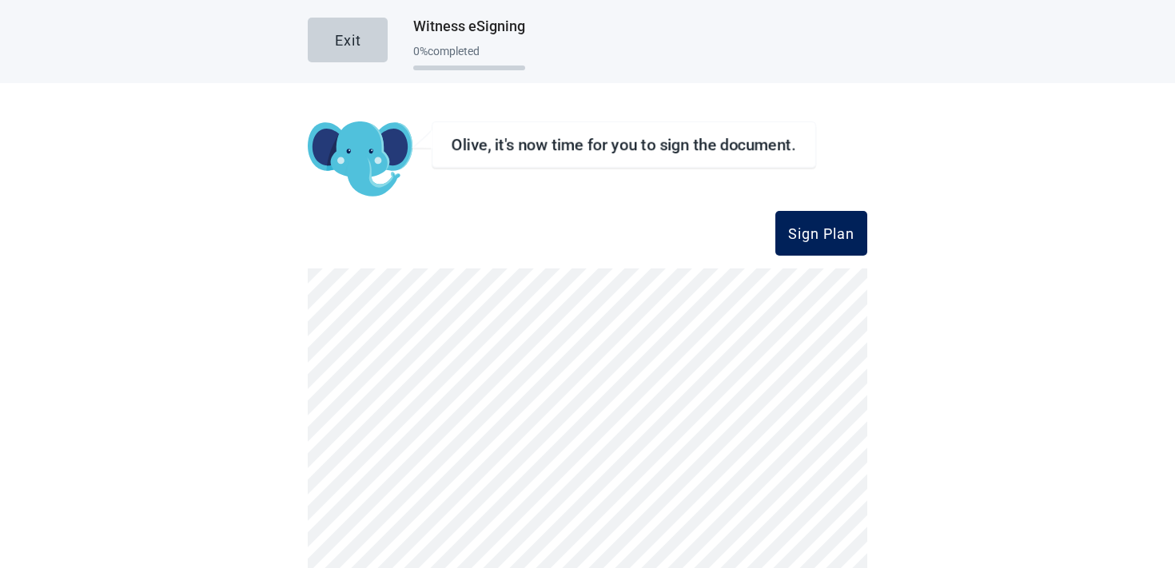
click at [825, 253] on button "Sign Plan" at bounding box center [821, 233] width 92 height 45
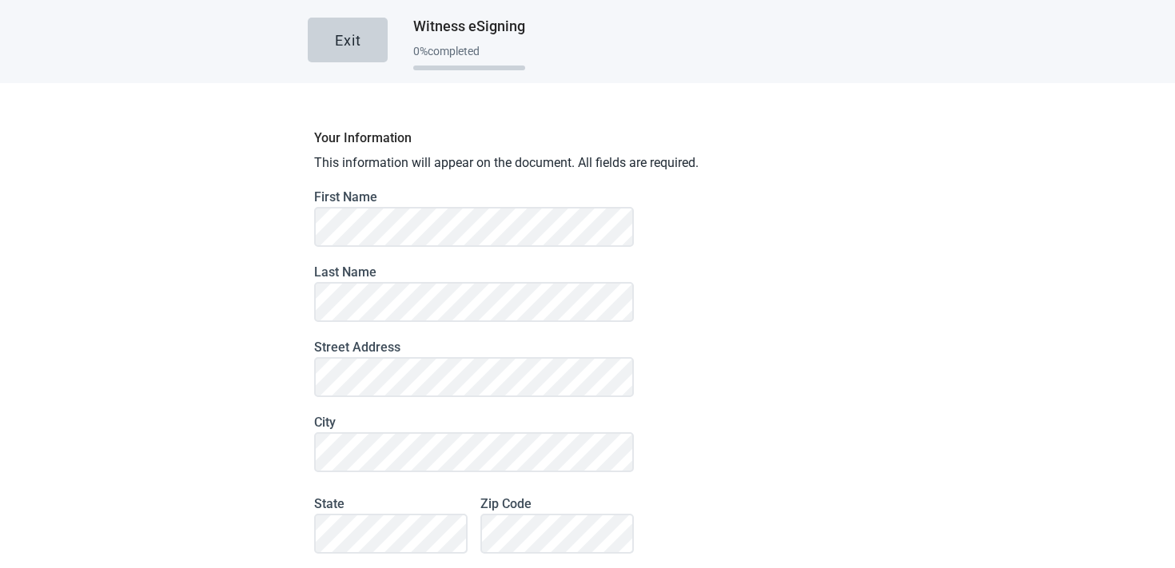
scroll to position [151, 0]
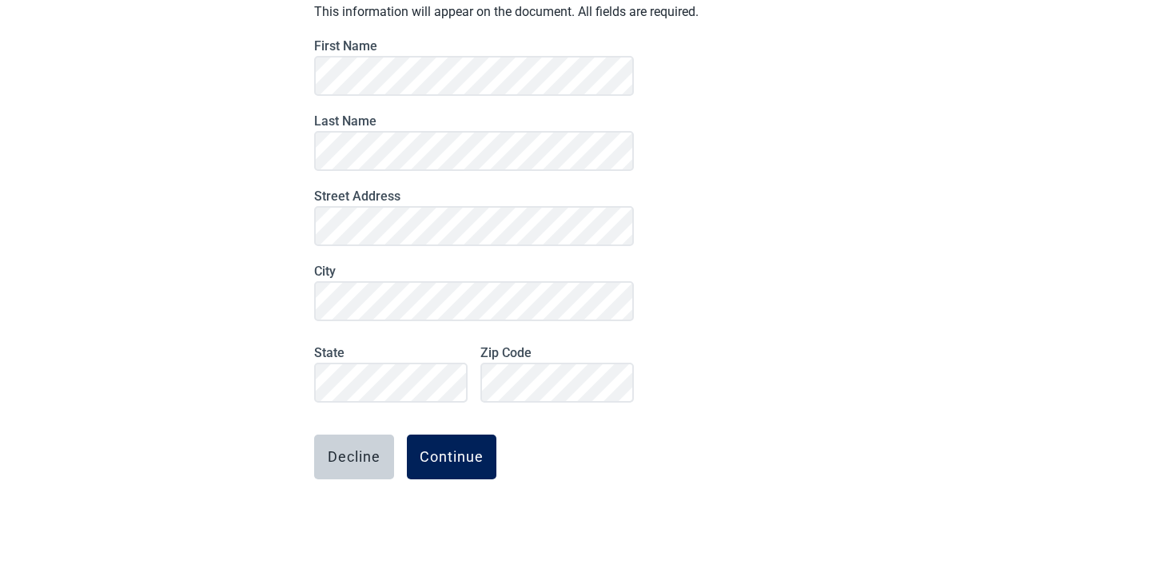
click at [487, 463] on button "Continue" at bounding box center [452, 457] width 90 height 45
click at [467, 461] on div "Continue" at bounding box center [452, 457] width 64 height 16
click at [460, 452] on div "Continue" at bounding box center [452, 457] width 64 height 16
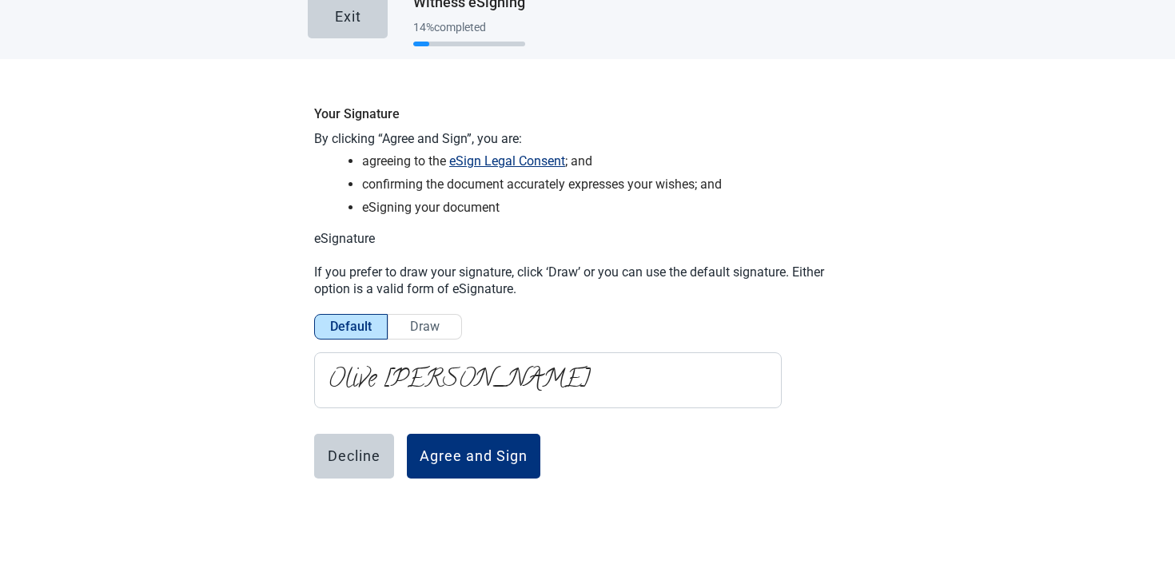
click at [500, 172] on ul "agreeing to the eSign Legal Consent ; and confirming the document accurately ex…" at bounding box center [595, 184] width 531 height 66
click at [502, 167] on button "eSign Legal Consent" at bounding box center [507, 161] width 116 height 20
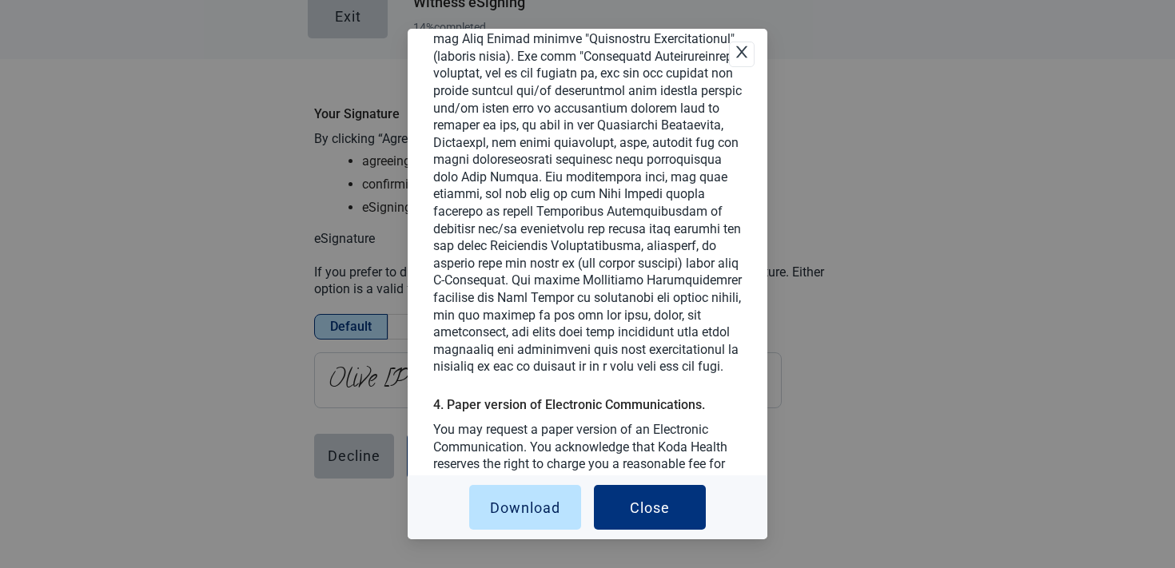
scroll to position [1009, 0]
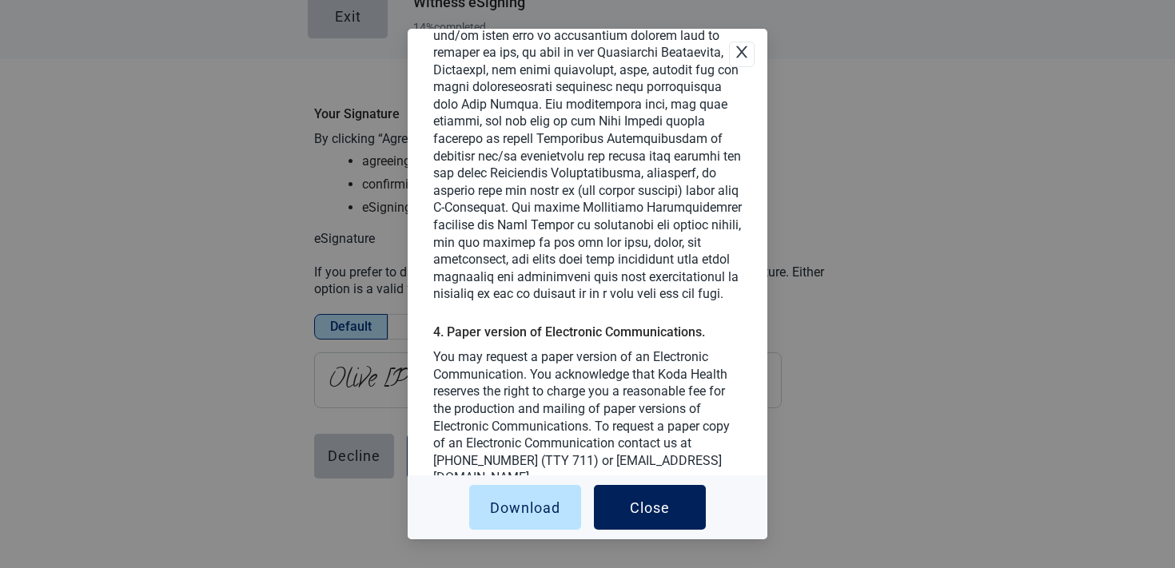
click at [670, 513] on button "Close" at bounding box center [650, 507] width 112 height 45
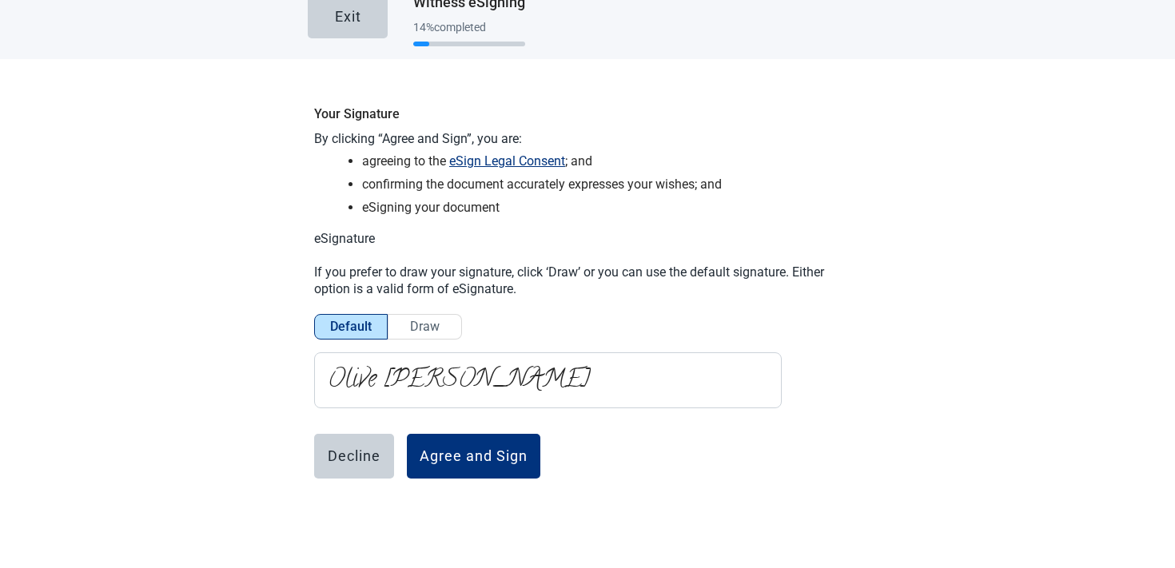
click at [419, 320] on span "Draw" at bounding box center [425, 326] width 30 height 15
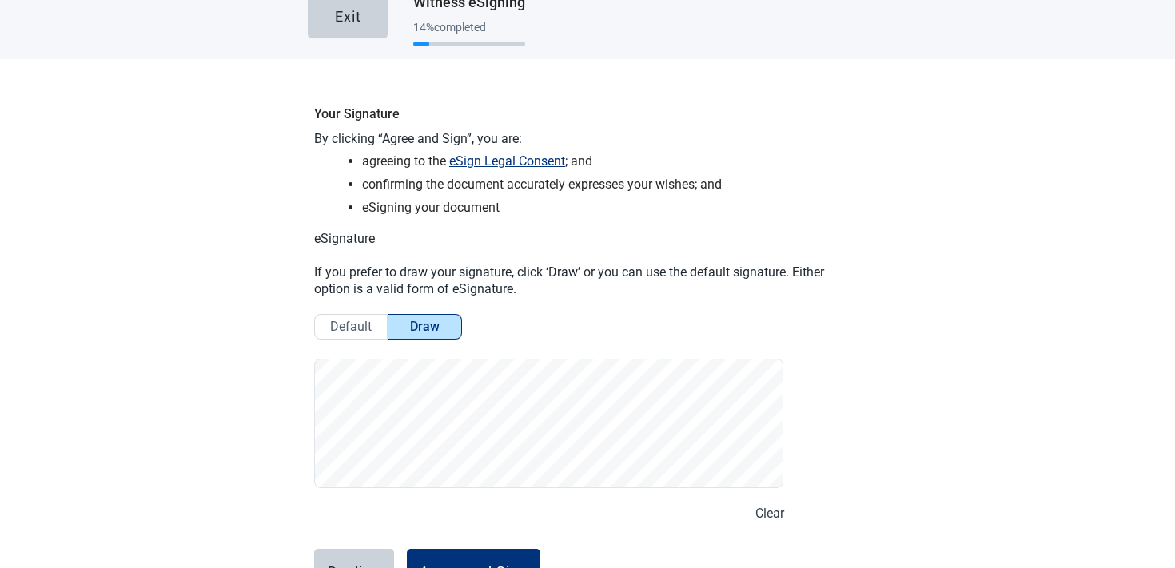
click at [774, 513] on button "Clear" at bounding box center [769, 513] width 29 height 20
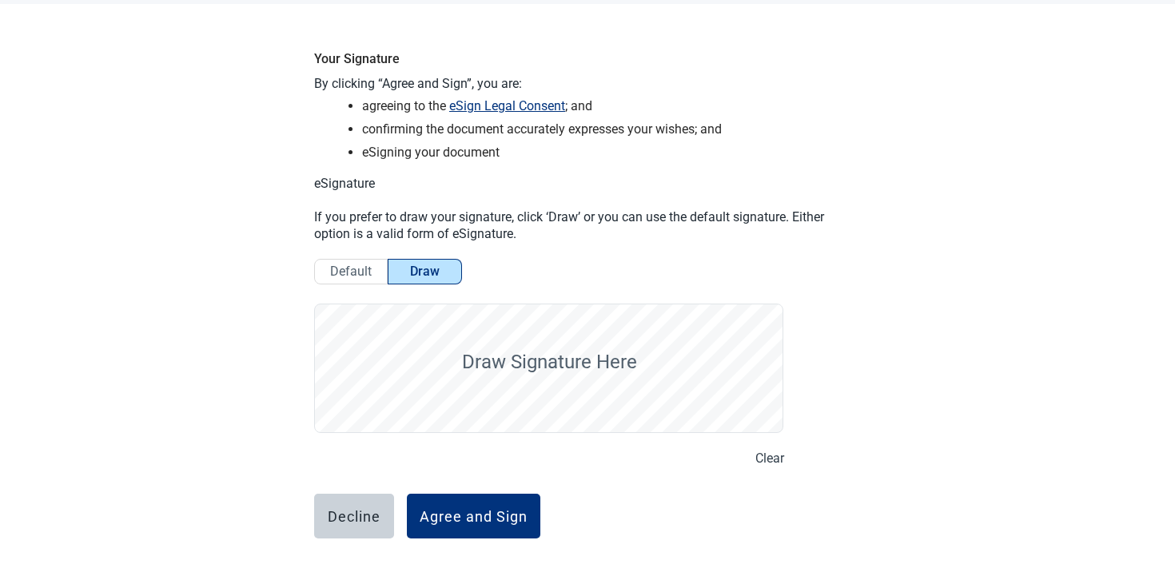
scroll to position [139, 0]
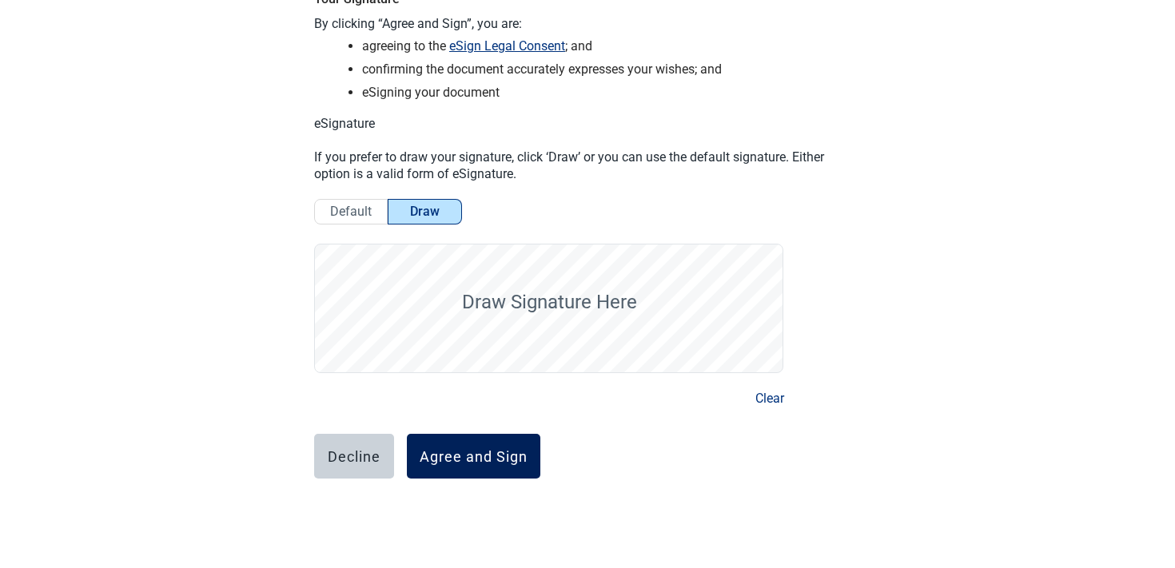
click at [468, 441] on button "Agree and Sign" at bounding box center [473, 456] width 133 height 45
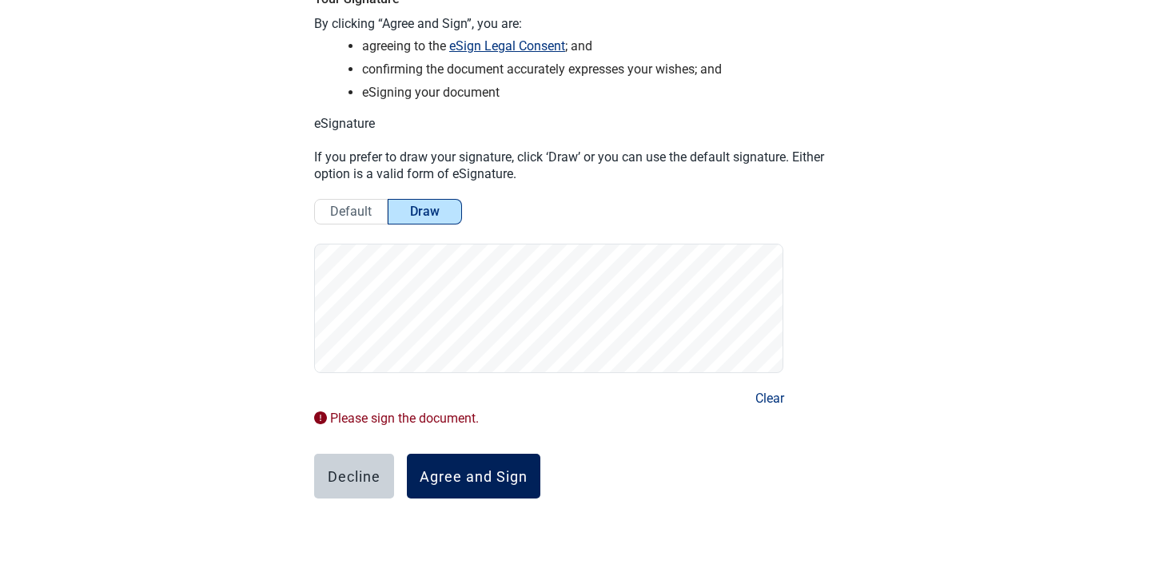
click at [464, 482] on div "Agree and Sign" at bounding box center [474, 476] width 108 height 16
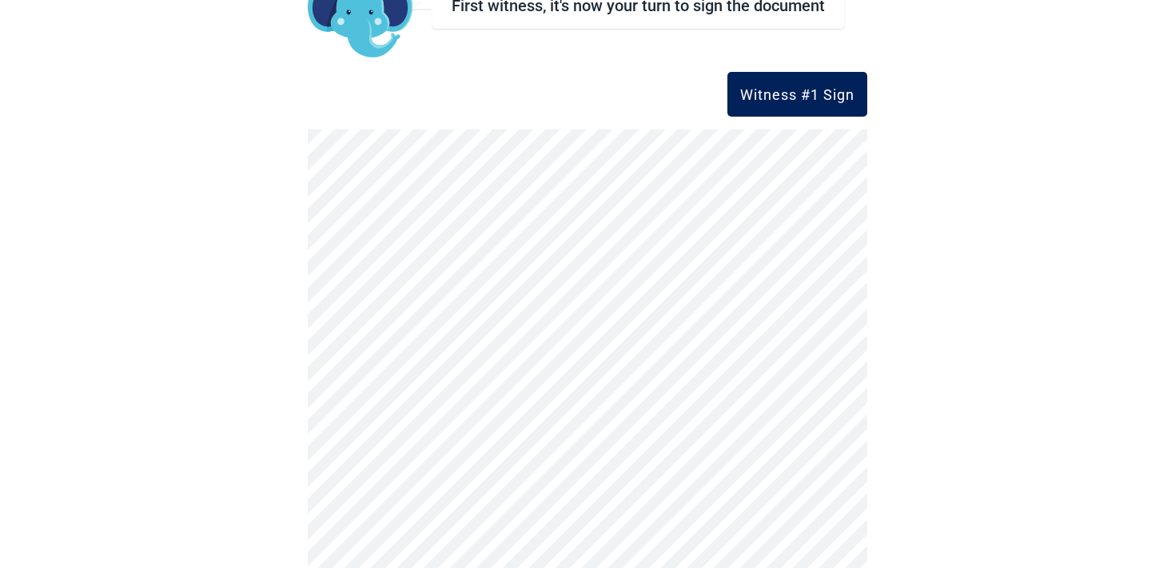
click at [808, 97] on div "Witness #1 Sign" at bounding box center [797, 94] width 114 height 16
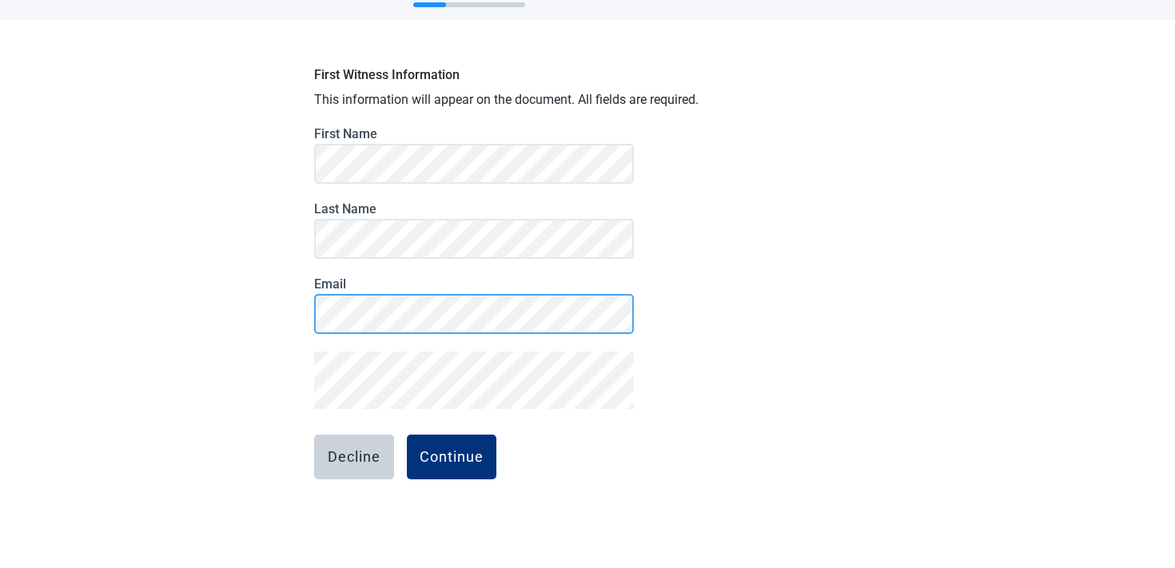
scroll to position [0, 0]
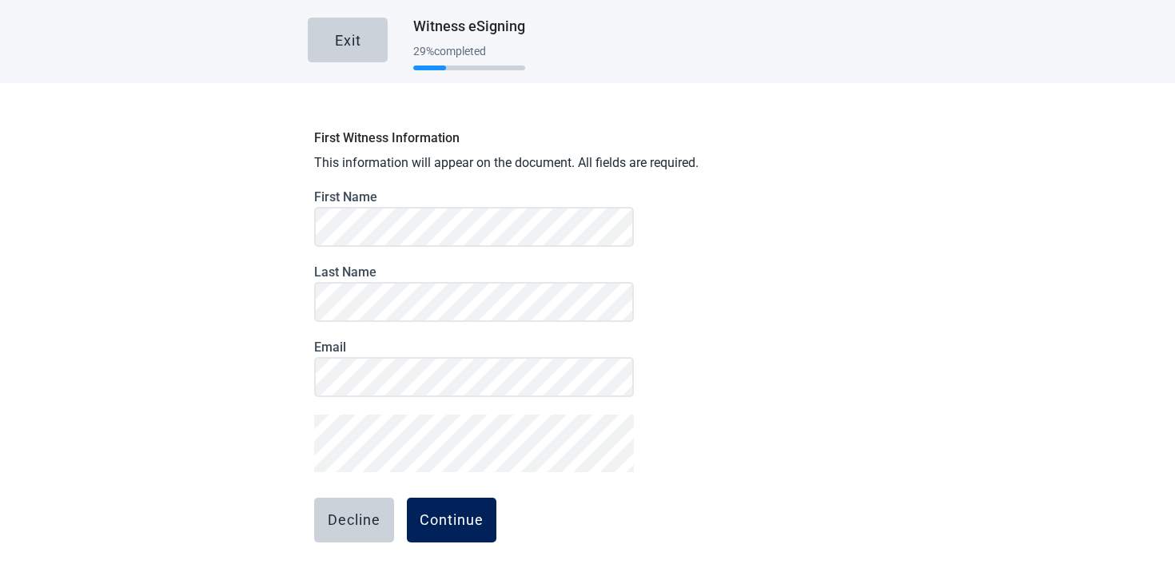
click at [447, 536] on button "Continue" at bounding box center [452, 520] width 90 height 45
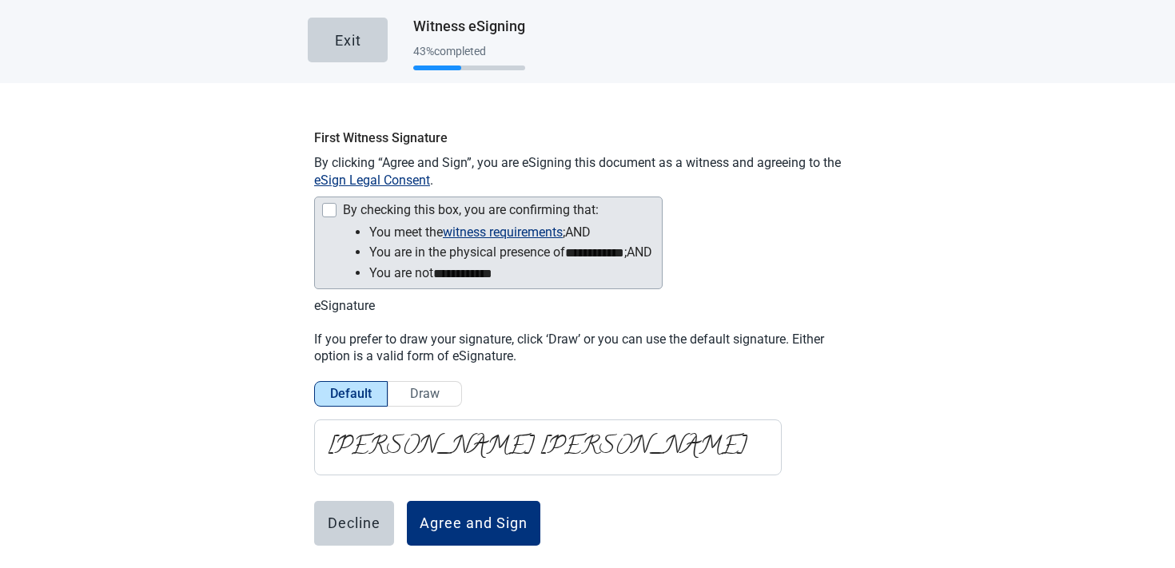
click at [405, 219] on div "By checking this box, you are confirming that:" at bounding box center [486, 211] width 331 height 19
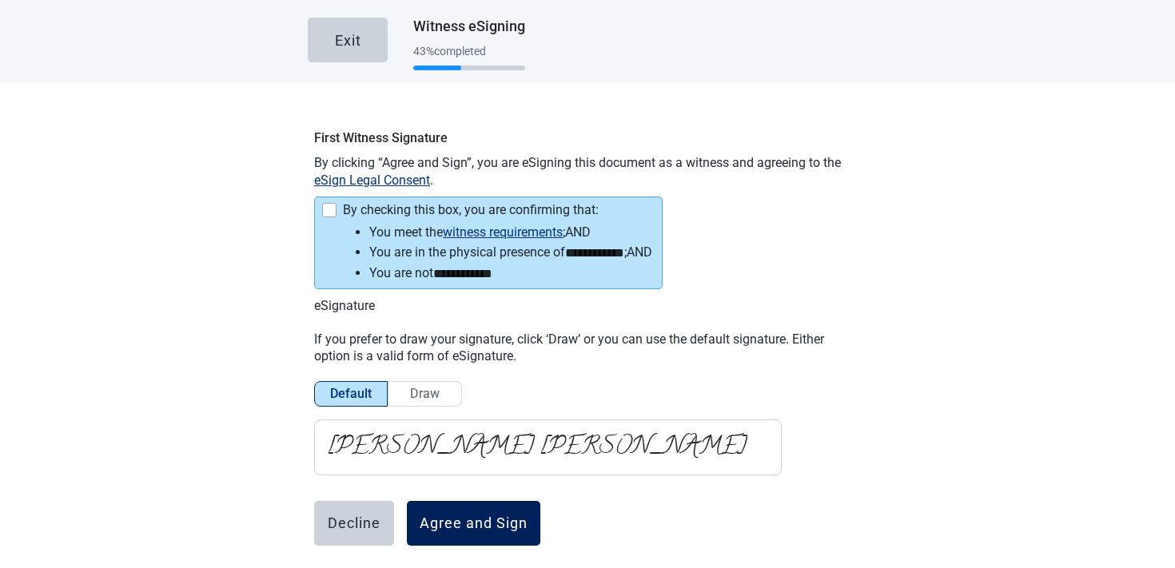
click at [443, 507] on button "Agree and Sign" at bounding box center [473, 523] width 133 height 45
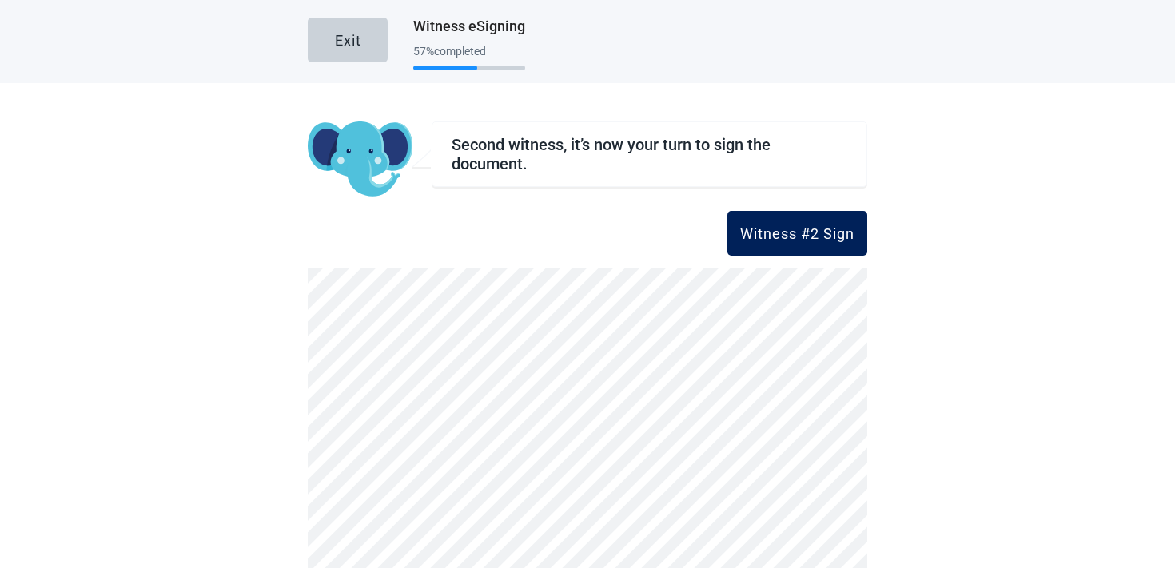
click at [754, 239] on div "Witness #2 Sign" at bounding box center [797, 233] width 114 height 16
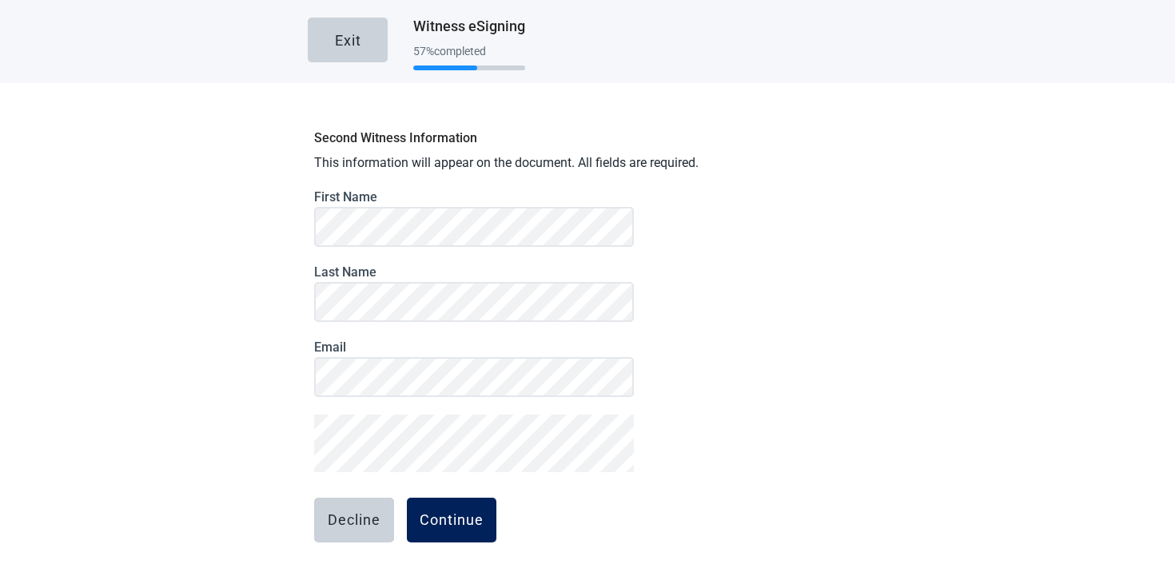
click at [429, 515] on div "Continue" at bounding box center [452, 520] width 64 height 16
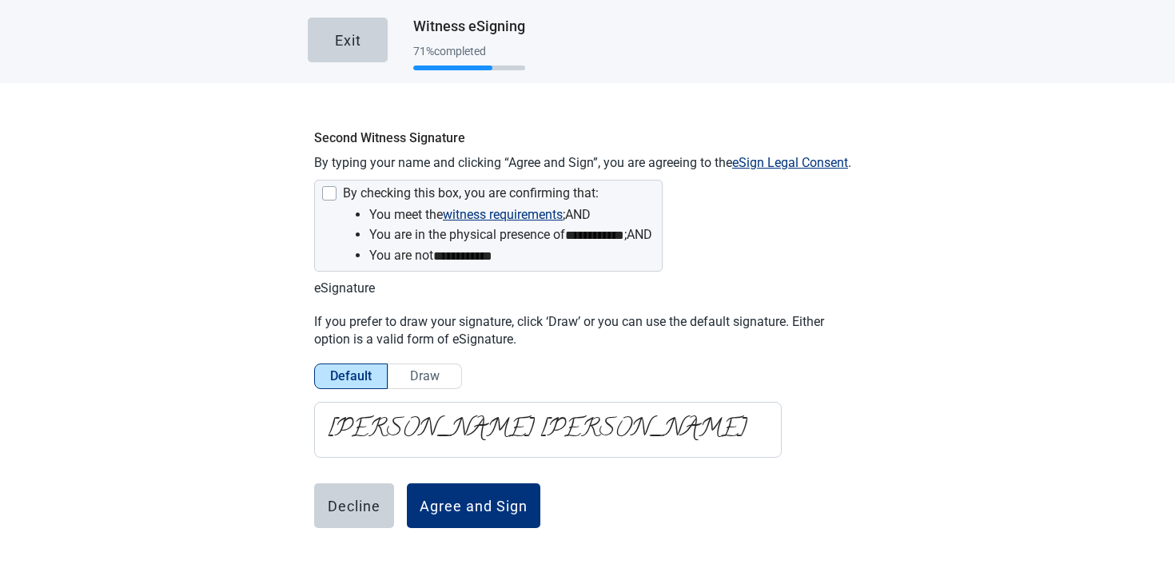
click at [429, 515] on button "Agree and Sign" at bounding box center [473, 505] width 133 height 45
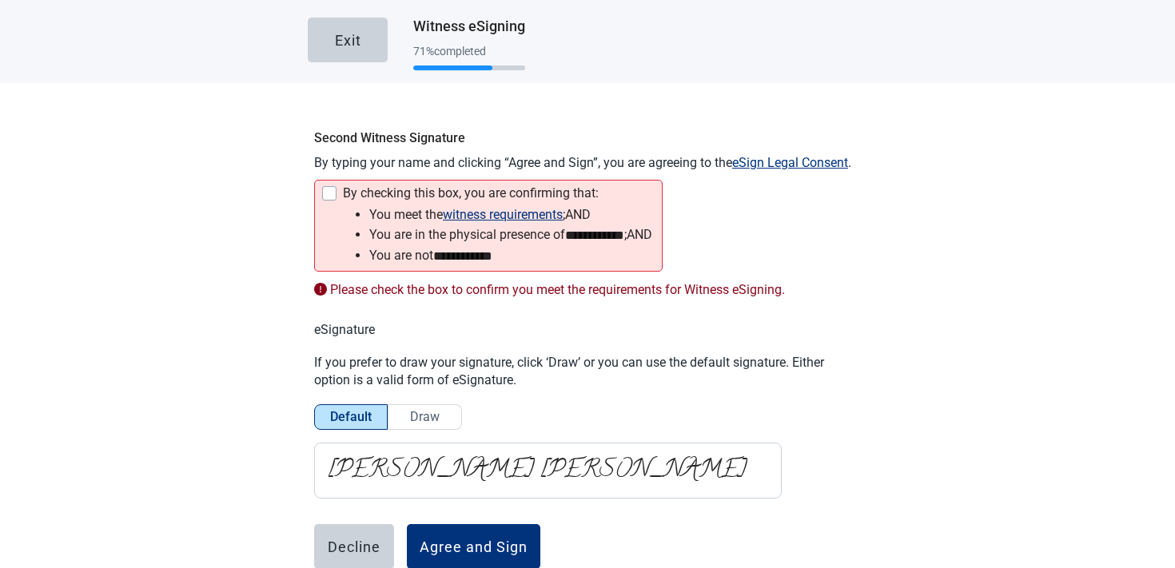
click at [331, 196] on div "Main content" at bounding box center [329, 193] width 14 height 14
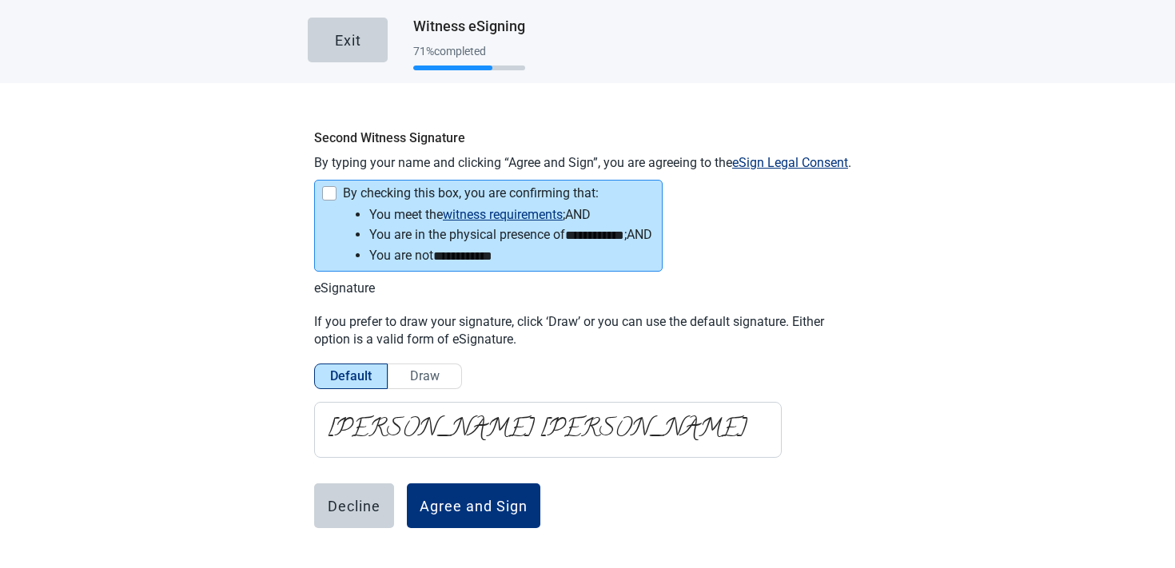
scroll to position [48, 0]
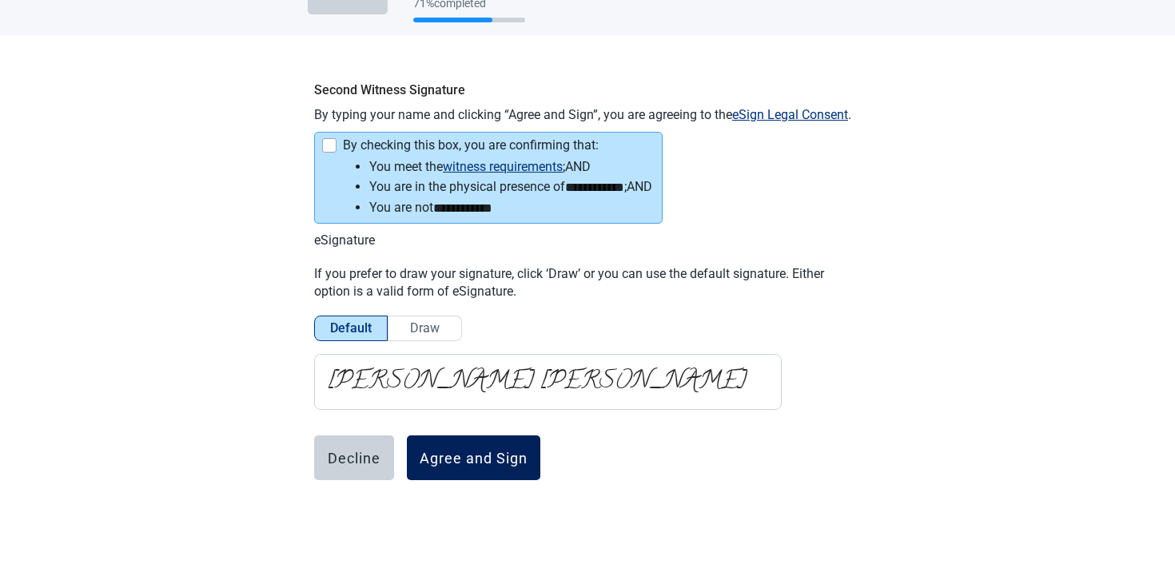
click at [446, 452] on div "Agree and Sign" at bounding box center [474, 458] width 108 height 16
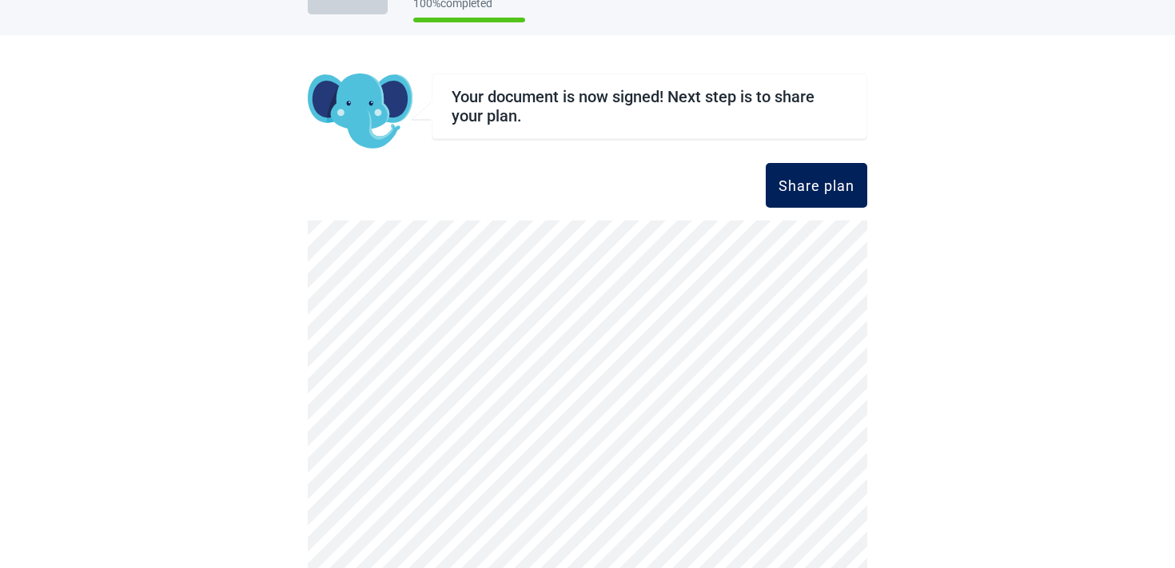
click at [823, 196] on button "Share plan" at bounding box center [816, 185] width 101 height 45
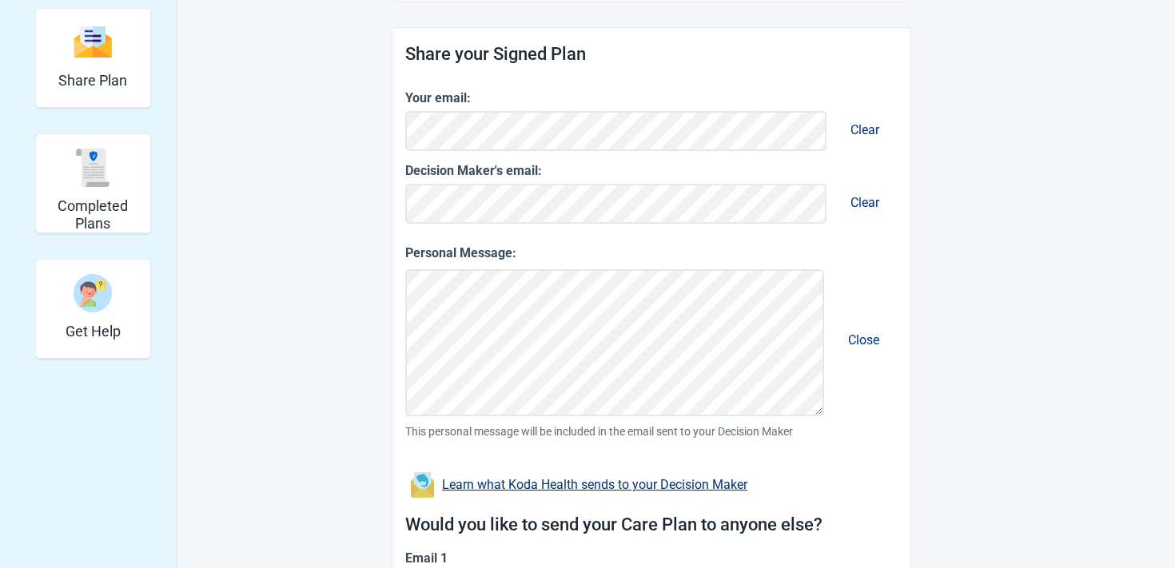
scroll to position [742, 0]
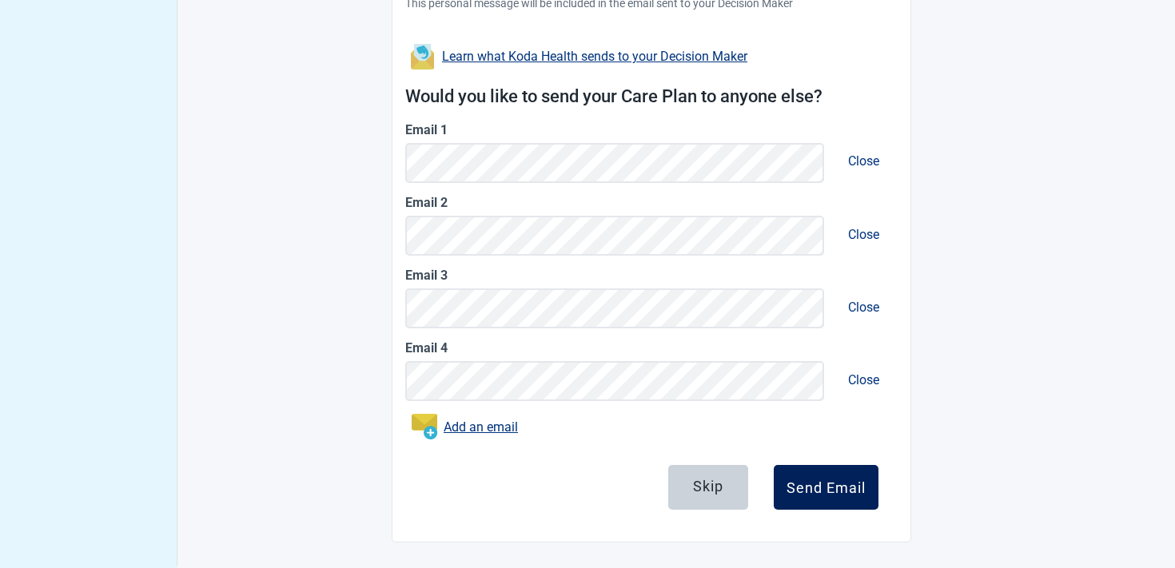
click at [856, 499] on button "Send Email" at bounding box center [826, 487] width 105 height 45
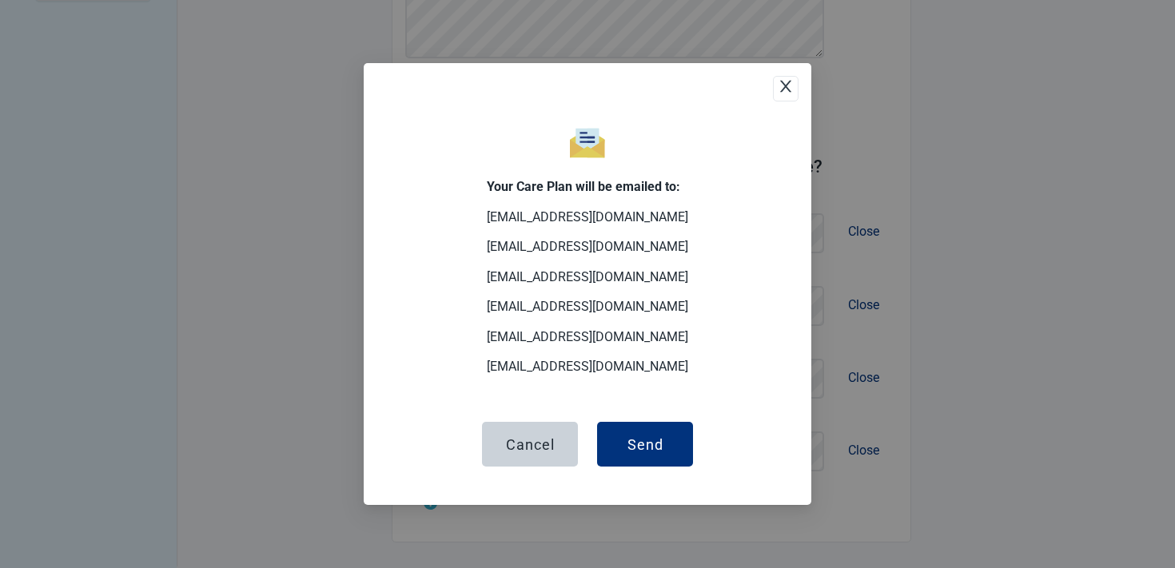
click at [649, 420] on div "Cancel Send" at bounding box center [587, 424] width 371 height 85
click at [646, 428] on button "Send" at bounding box center [645, 444] width 96 height 45
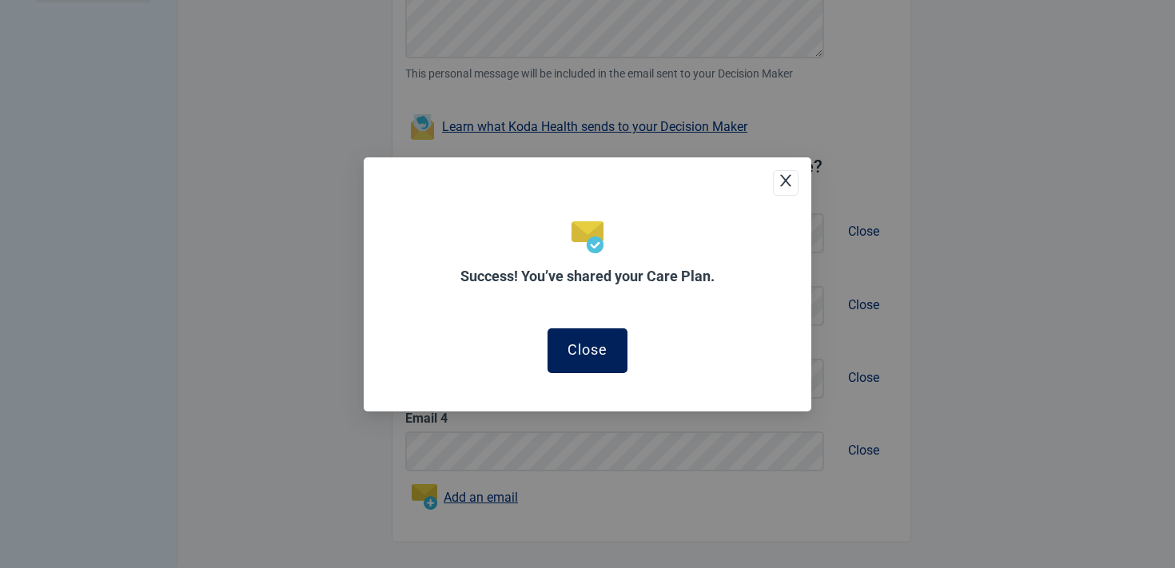
click at [579, 359] on button "Close" at bounding box center [587, 350] width 80 height 45
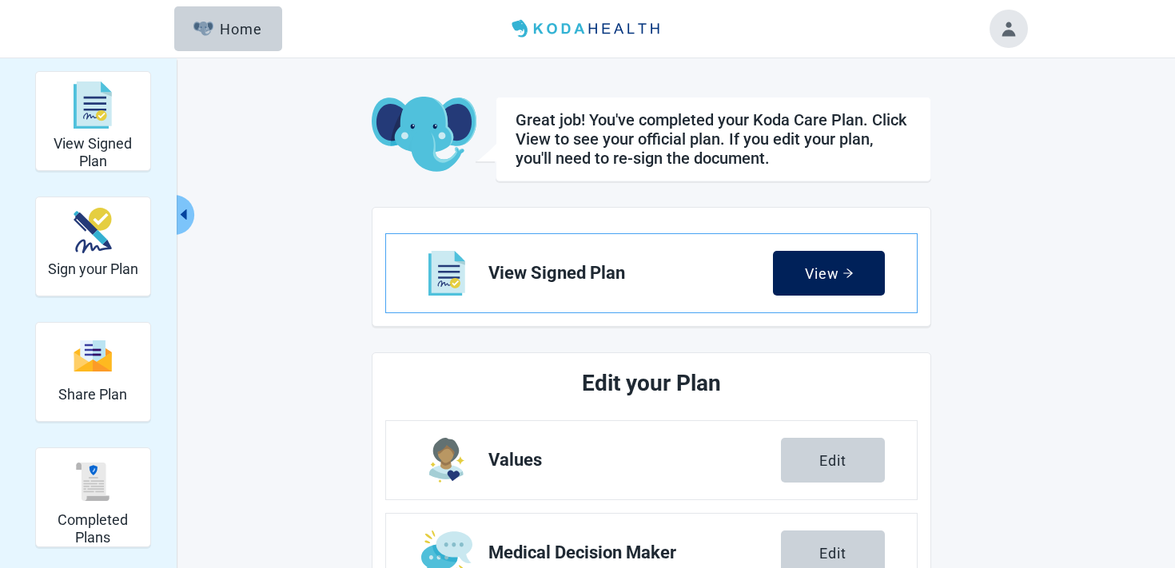
click at [814, 284] on button "View" at bounding box center [829, 273] width 112 height 45
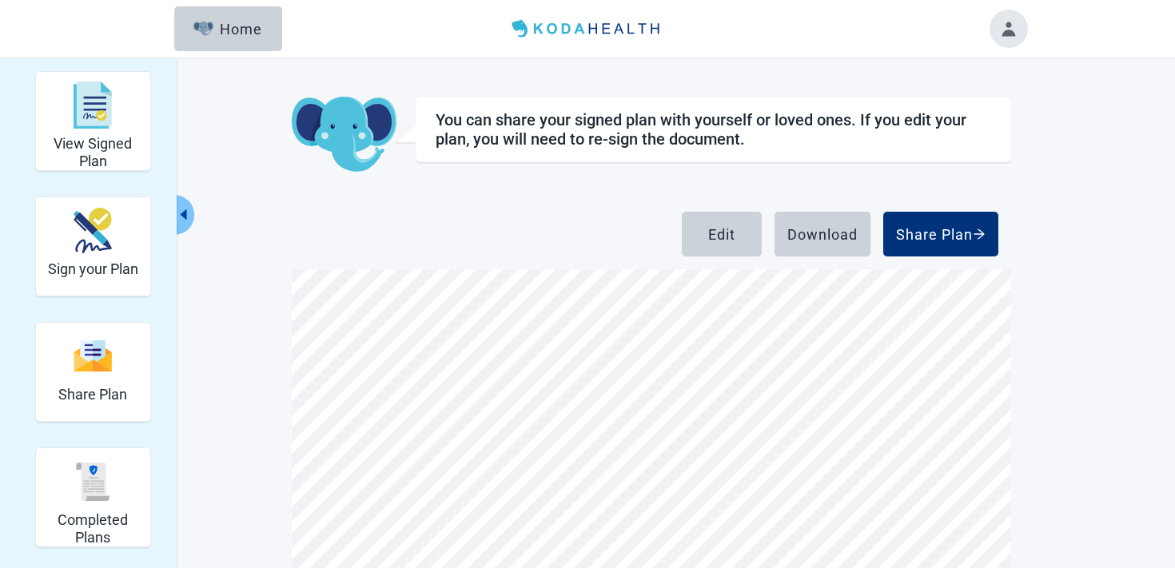
scroll to position [9790, 0]
click at [897, 228] on div "Share Plan" at bounding box center [941, 234] width 90 height 16
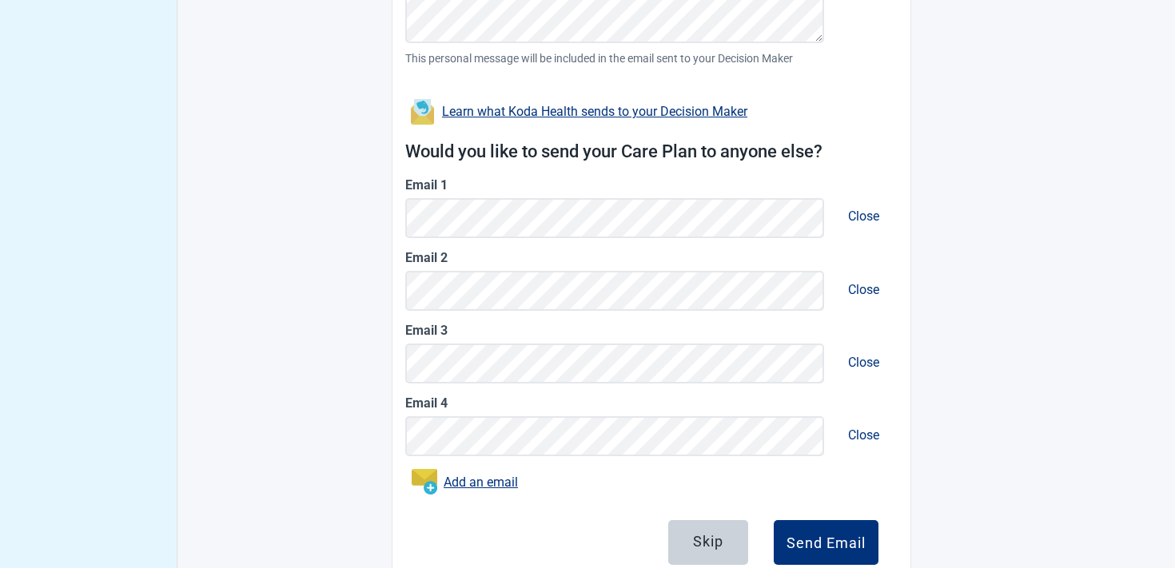
scroll to position [742, 0]
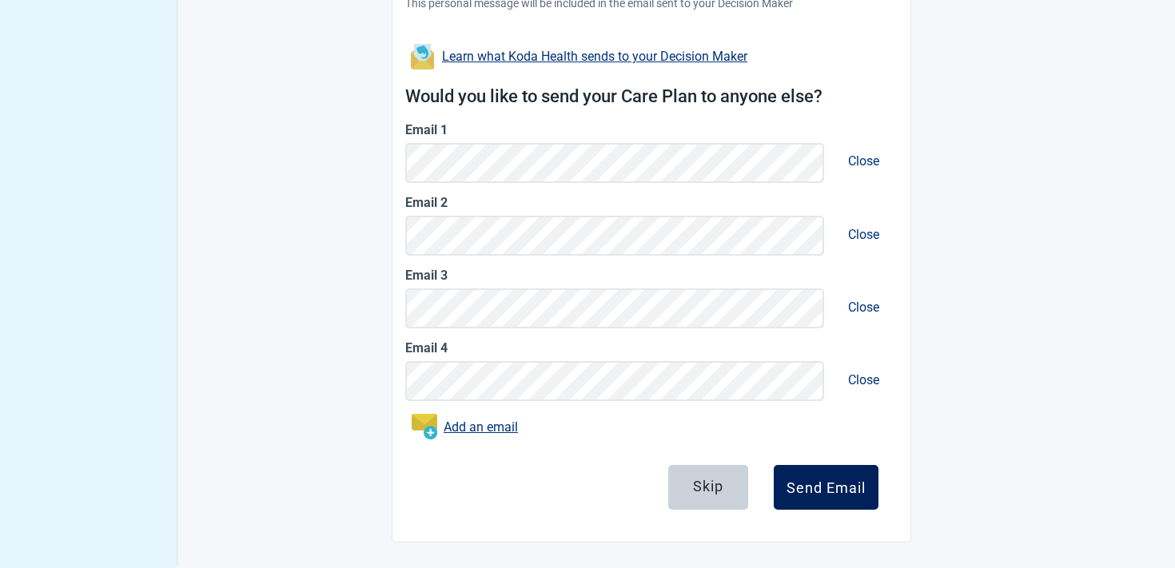
click at [856, 487] on div "Send Email" at bounding box center [825, 487] width 79 height 16
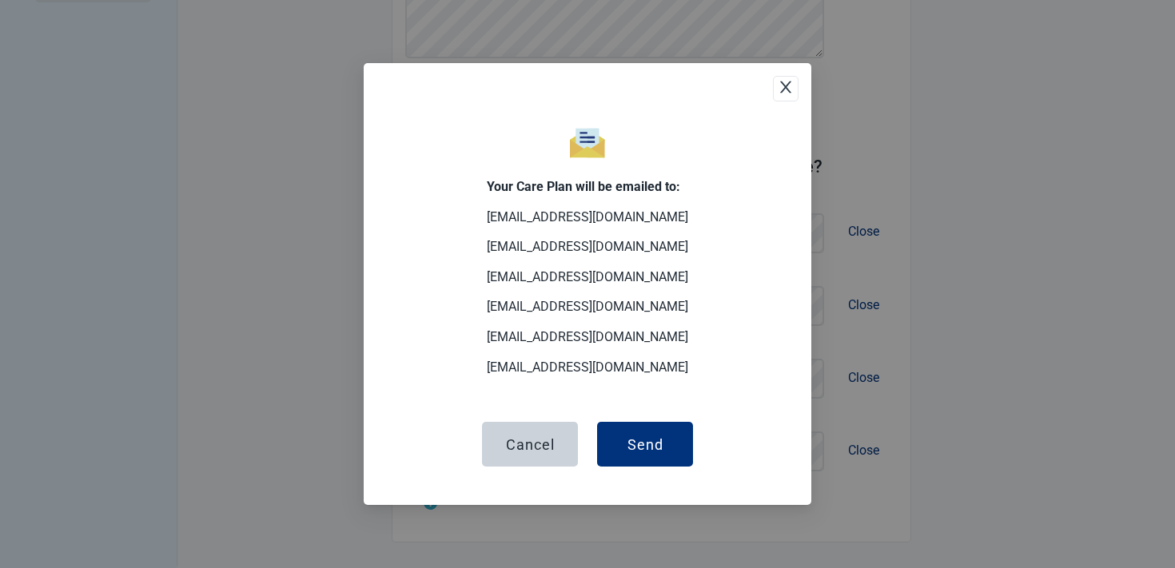
scroll to position [672, 0]
click at [675, 454] on button "Send" at bounding box center [645, 444] width 96 height 45
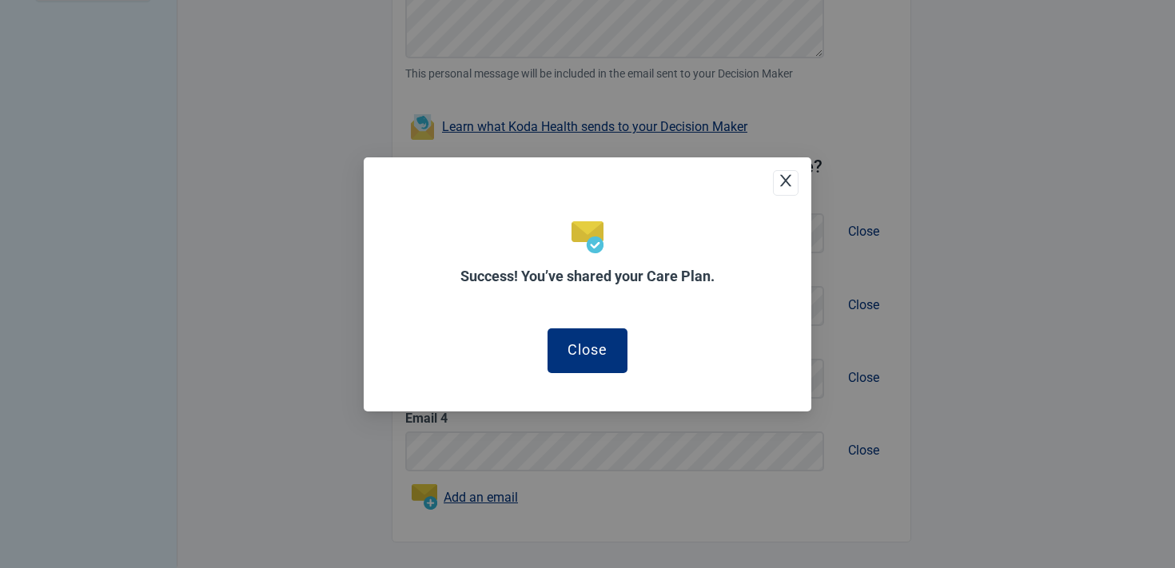
click at [607, 376] on div "Success! You’ve shared your Care Plan. Close" at bounding box center [588, 284] width 448 height 254
click at [603, 349] on div "Close" at bounding box center [587, 349] width 40 height 16
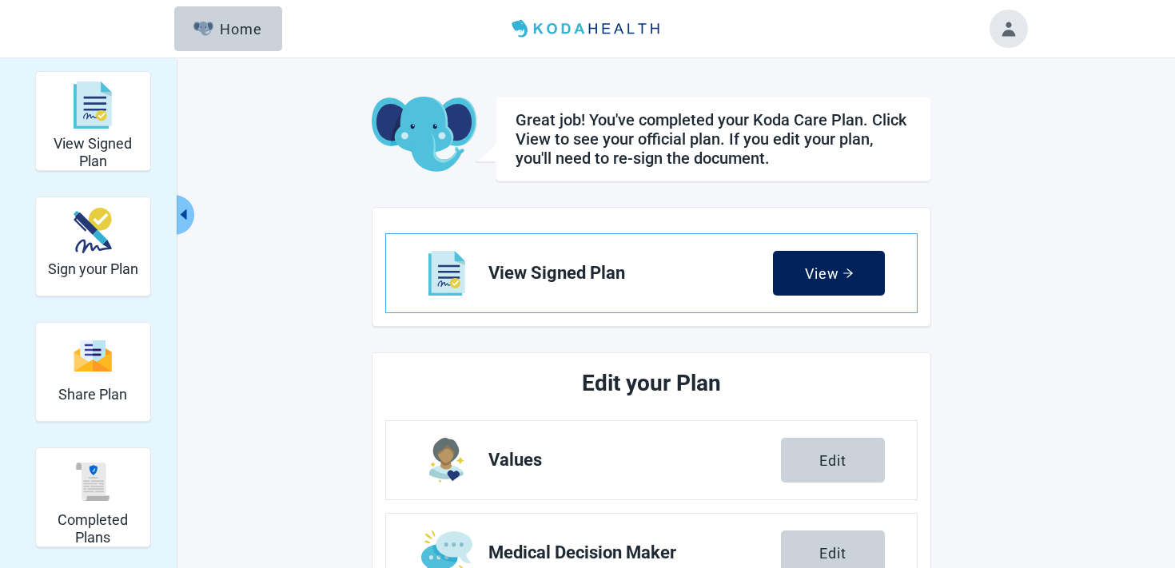
click at [818, 277] on div "View" at bounding box center [829, 273] width 49 height 16
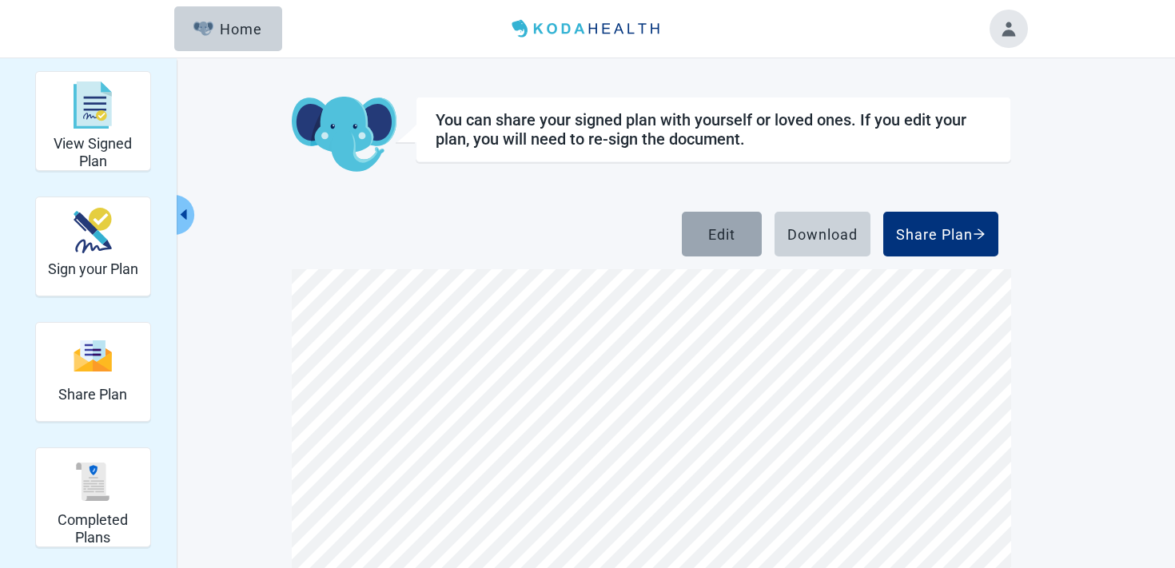
click at [733, 243] on button "Edit" at bounding box center [722, 234] width 80 height 45
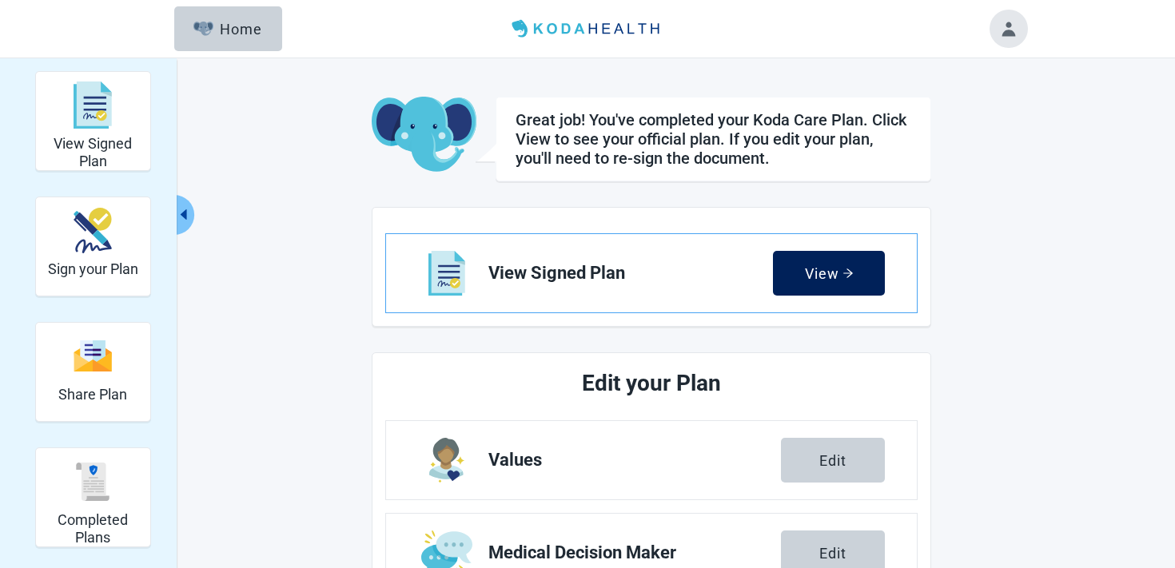
click at [774, 264] on button "View" at bounding box center [829, 273] width 112 height 45
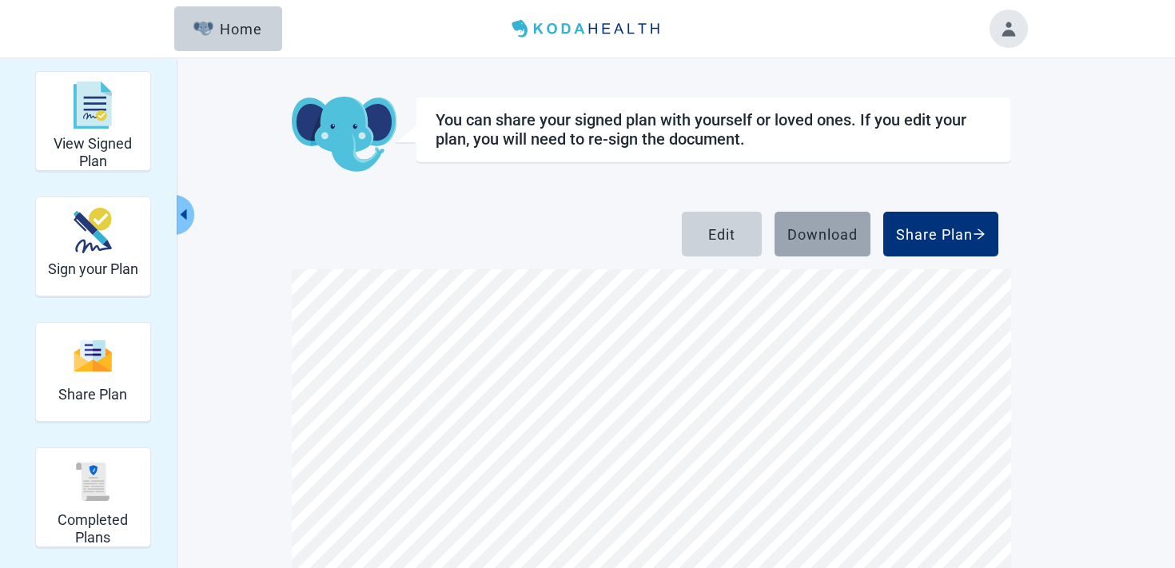
click at [796, 220] on button "Download" at bounding box center [822, 234] width 96 height 45
click at [74, 497] on img "Completed Plans" at bounding box center [93, 482] width 38 height 38
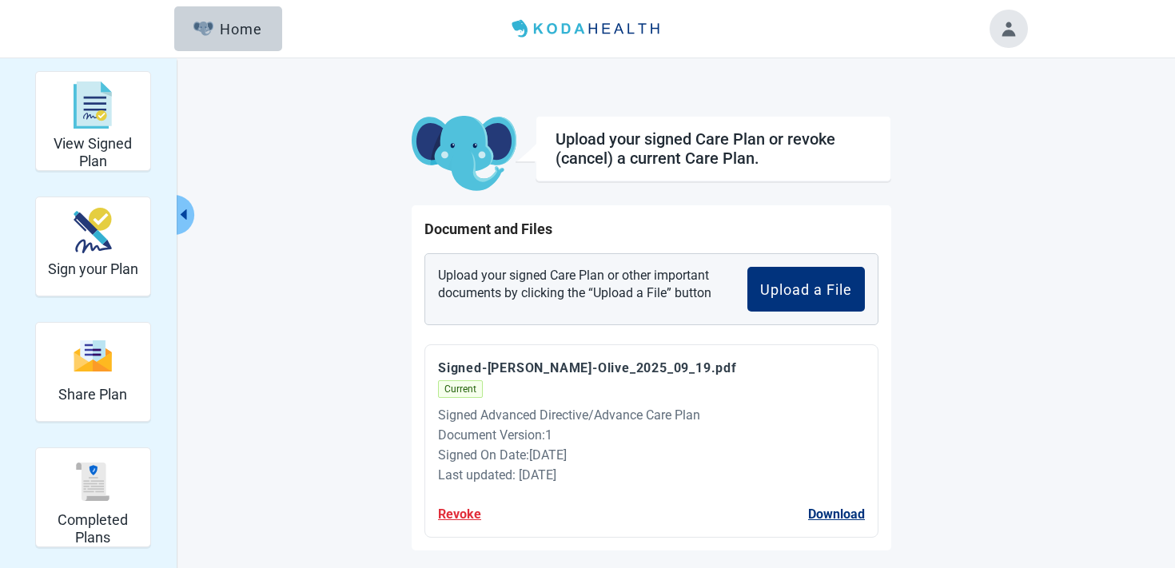
scroll to position [58, 0]
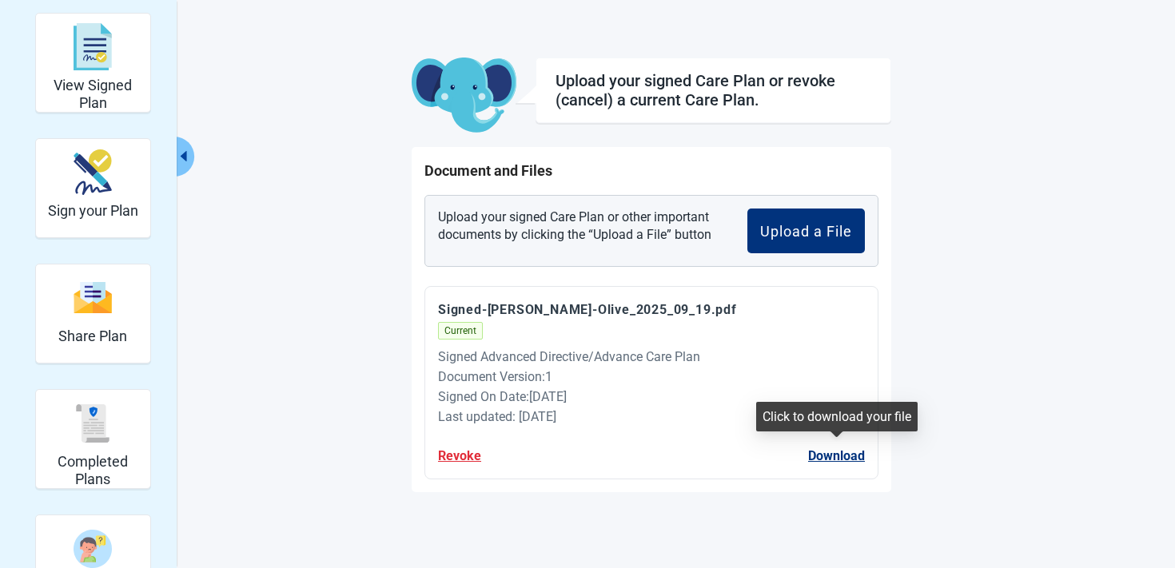
click at [838, 462] on button "Download" at bounding box center [836, 456] width 57 height 20
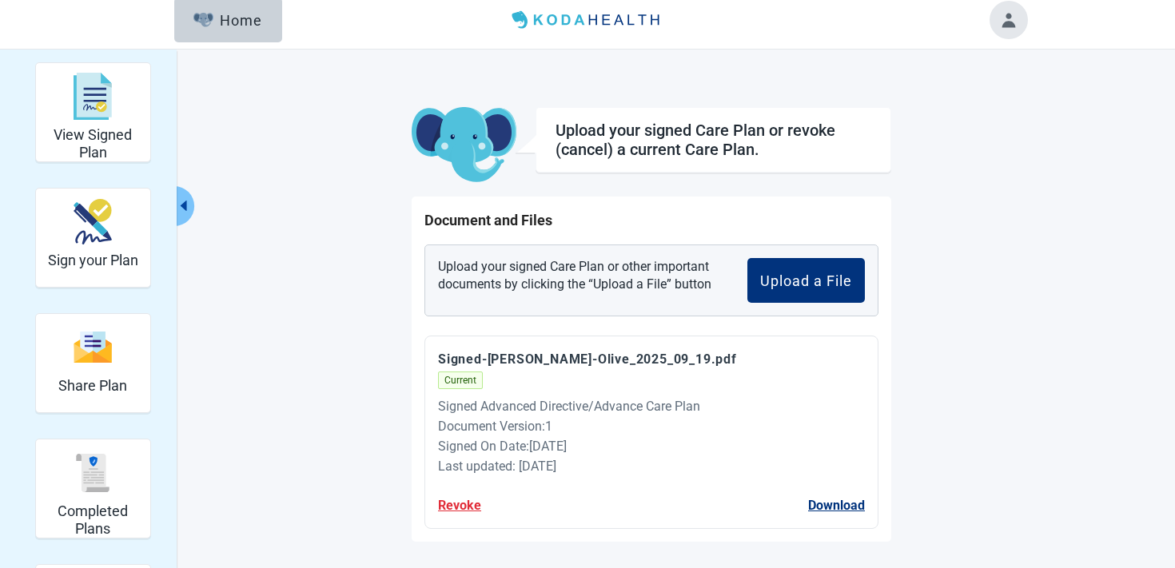
scroll to position [0, 0]
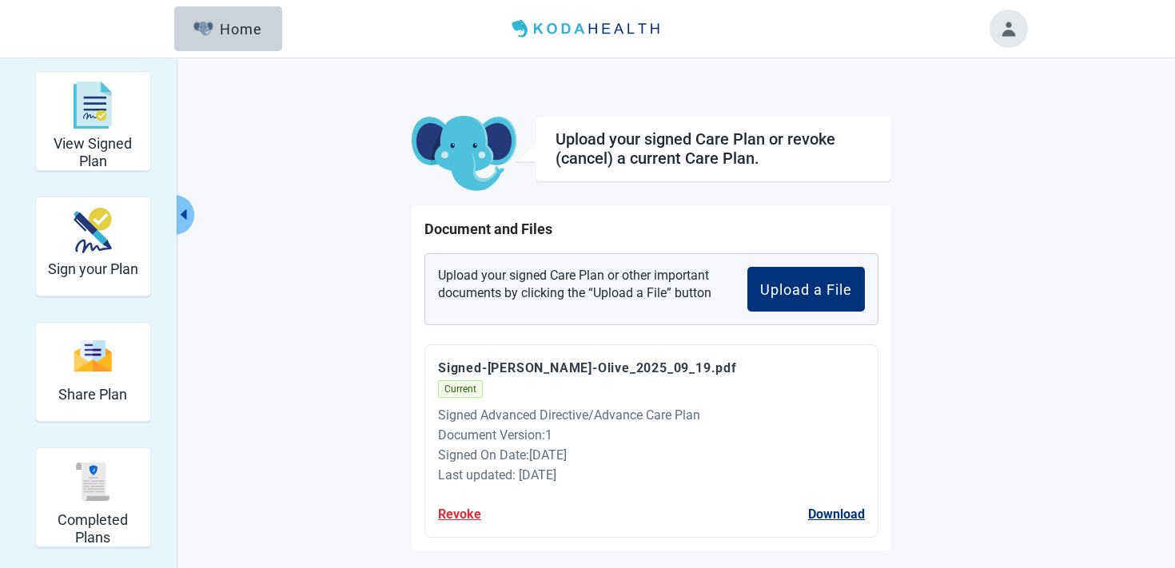
click at [1010, 31] on button "Toggle account menu" at bounding box center [1008, 29] width 38 height 38
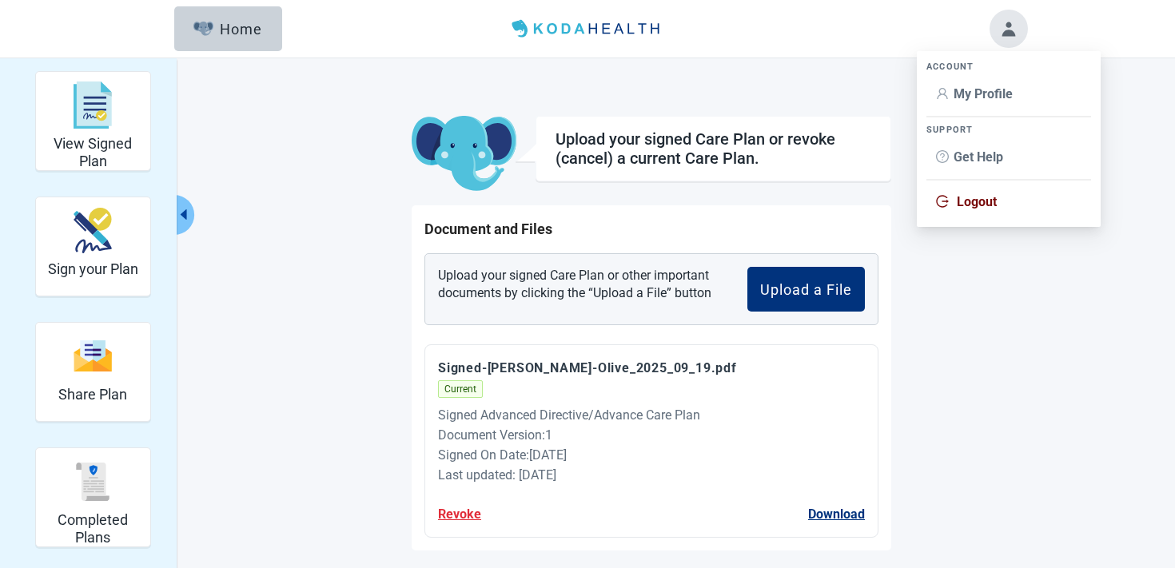
click at [997, 79] on li "My Profile" at bounding box center [1008, 94] width 165 height 30
